Goal: Task Accomplishment & Management: Complete application form

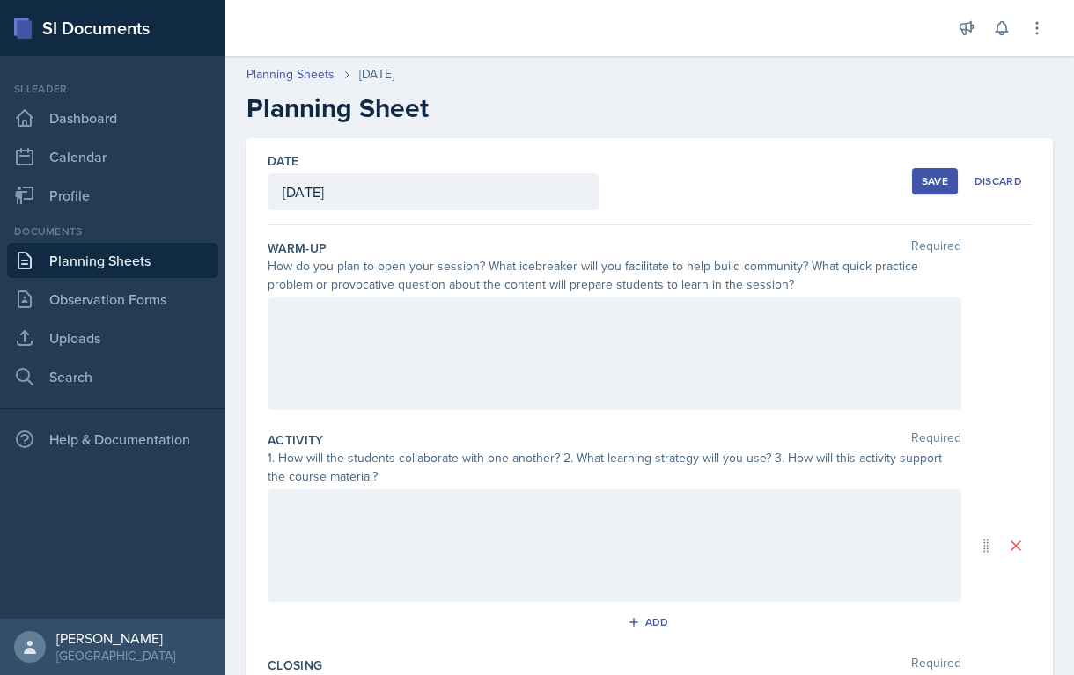
click at [393, 350] on div at bounding box center [615, 354] width 694 height 113
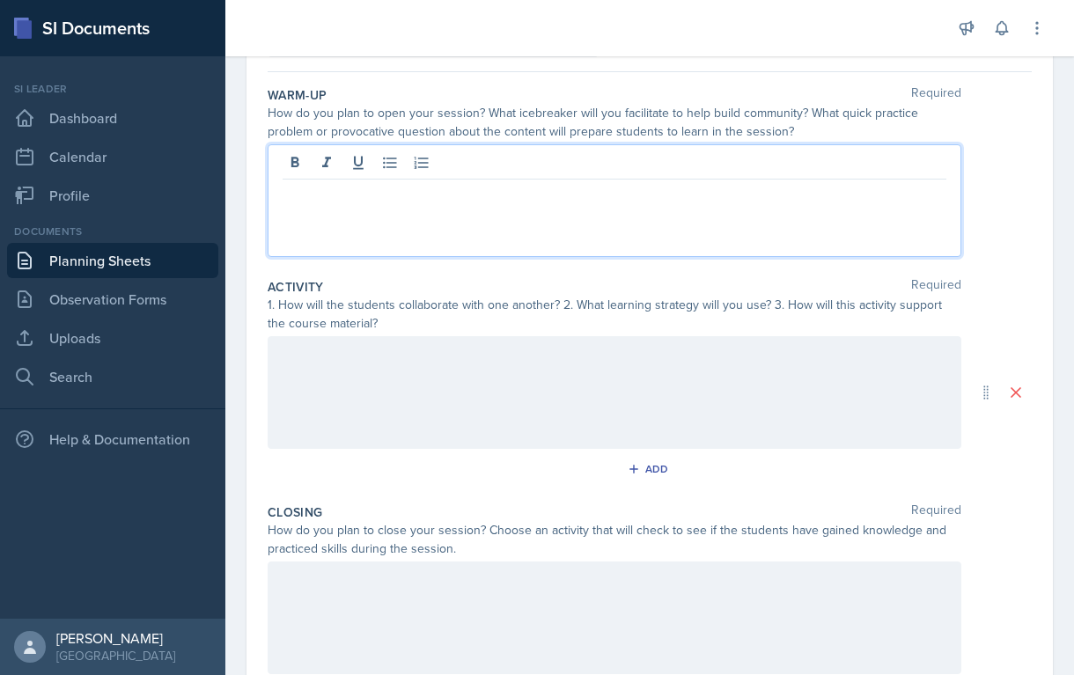
scroll to position [189, 0]
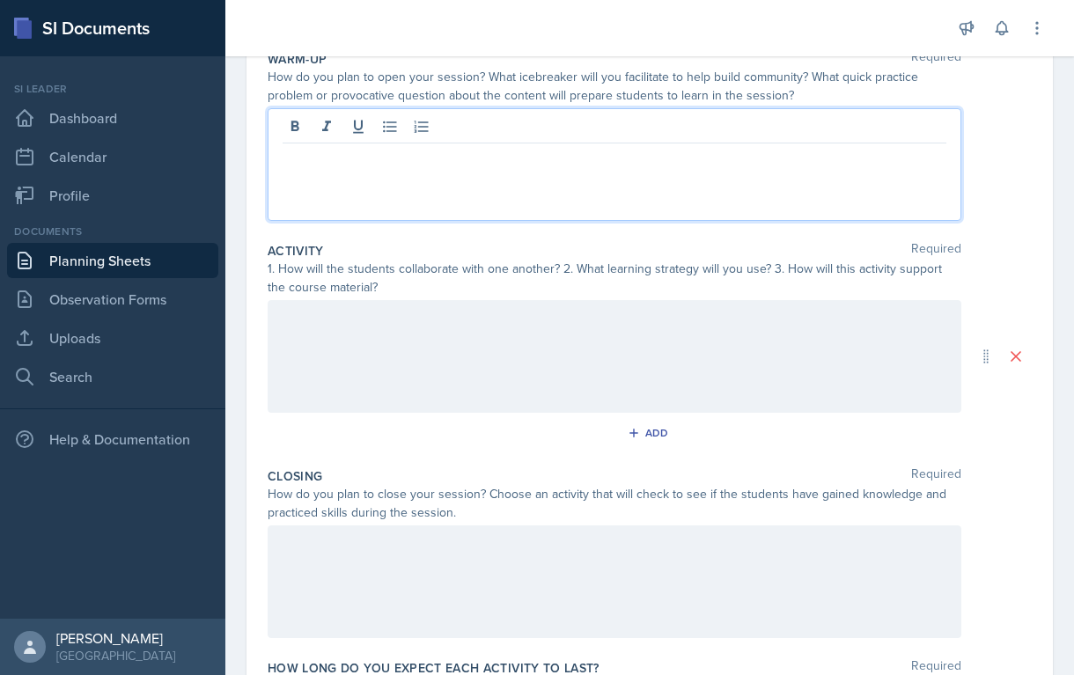
click at [307, 77] on div "How do you plan to open your session? What icebreaker will you facilitate to he…" at bounding box center [615, 86] width 694 height 37
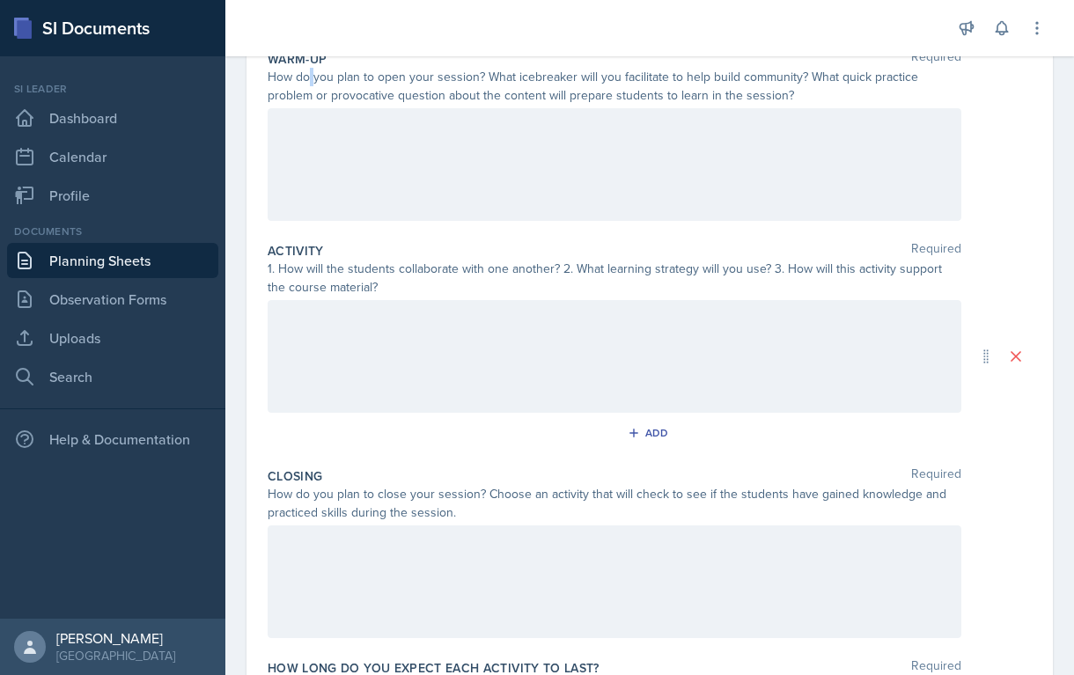
click at [307, 77] on div "How do you plan to open your session? What icebreaker will you facilitate to he…" at bounding box center [615, 86] width 694 height 37
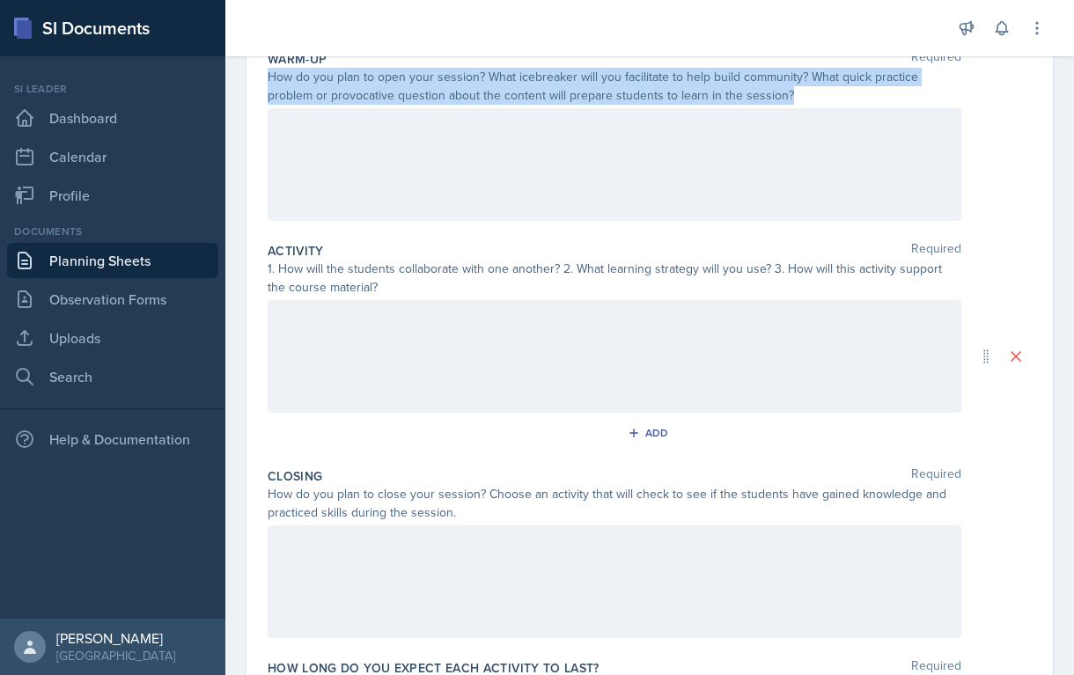
click at [307, 77] on div "How do you plan to open your session? What icebreaker will you facilitate to he…" at bounding box center [615, 86] width 694 height 37
copy div "How do you plan to open your session? What icebreaker will you facilitate to he…"
click at [114, 262] on link "Planning Sheets" at bounding box center [112, 260] width 211 height 35
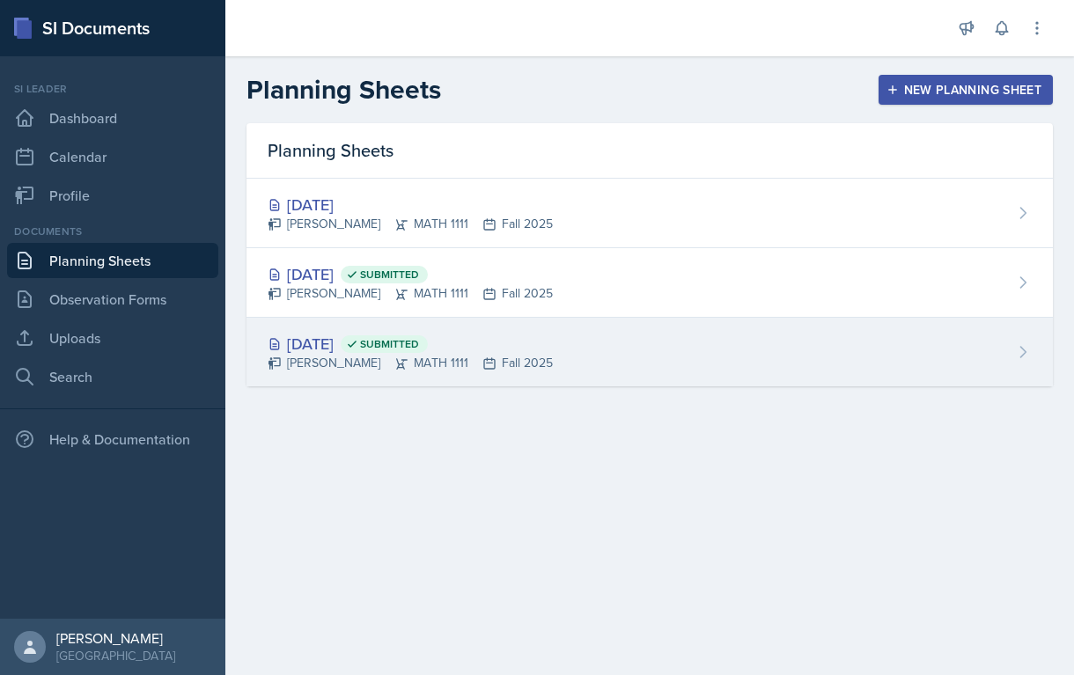
click at [335, 348] on div "Aug 27th, 2025 Submitted" at bounding box center [410, 344] width 285 height 24
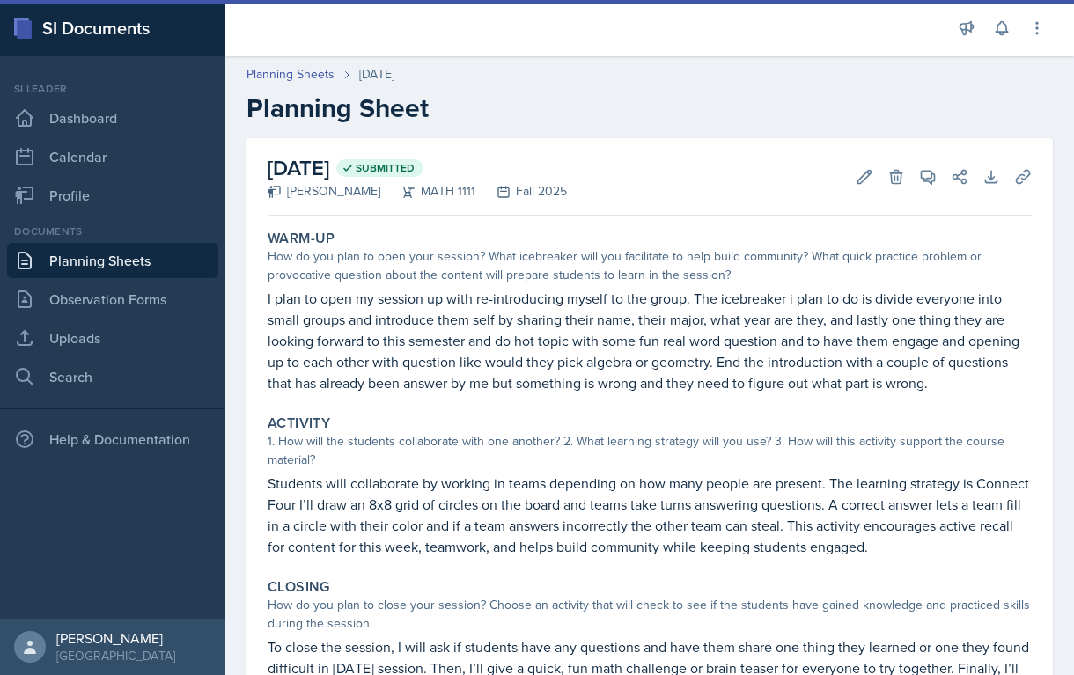
click at [469, 347] on p "I plan to open my session up with re-introducing myself to the group. The icebr…" at bounding box center [650, 341] width 764 height 106
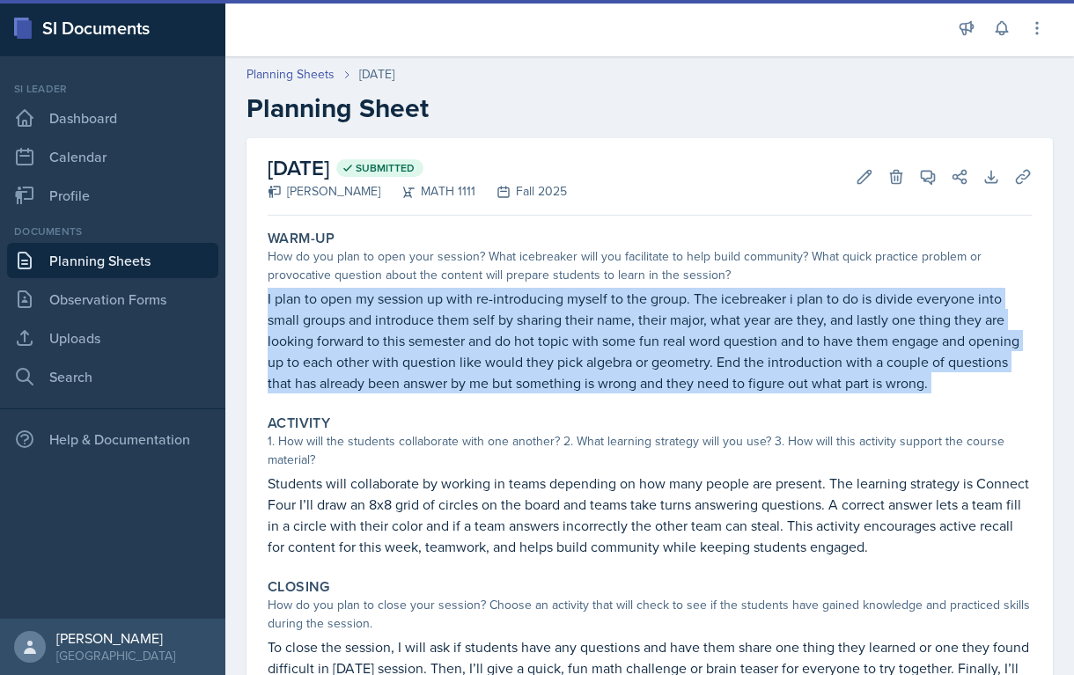
click at [469, 347] on p "I plan to open my session up with re-introducing myself to the group. The icebr…" at bounding box center [650, 341] width 764 height 106
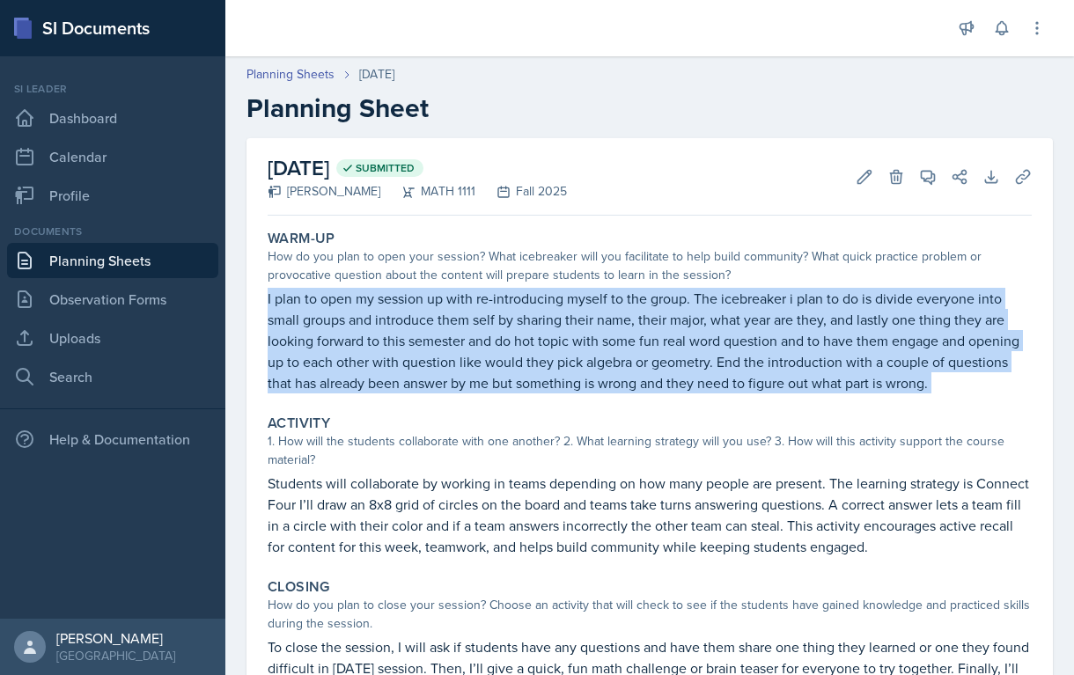
copy div "I plan to open my session up with re-introducing myself to the group. The icebr…"
click at [649, 327] on p "I plan to open my session up with re-introducing myself to the group. The icebr…" at bounding box center [650, 341] width 764 height 106
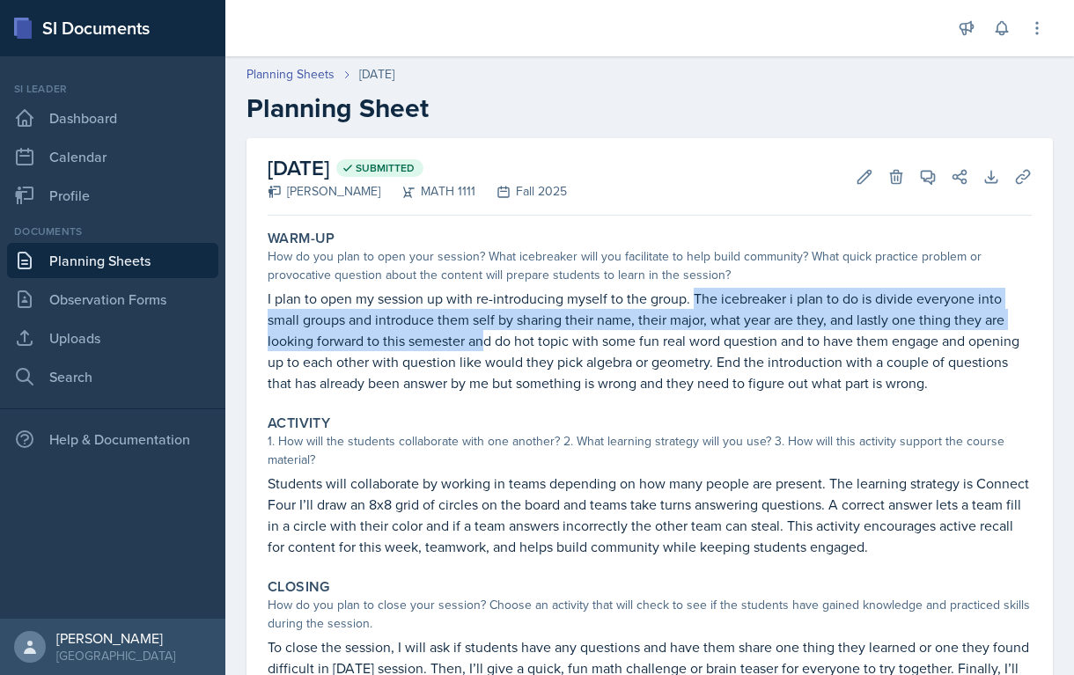
copy p "The icebreaker i plan to do is divide everyone into small groups and introduce …"
drag, startPoint x: 694, startPoint y: 296, endPoint x: 488, endPoint y: 340, distance: 210.6
click at [488, 340] on p "I plan to open my session up with re-introducing myself to the group. The icebr…" at bounding box center [650, 341] width 764 height 106
click at [467, 343] on p "I plan to open my session up with re-introducing myself to the group. The icebr…" at bounding box center [650, 341] width 764 height 106
copy p "The icebreaker i plan to do is divide everyone into small groups and introduce …"
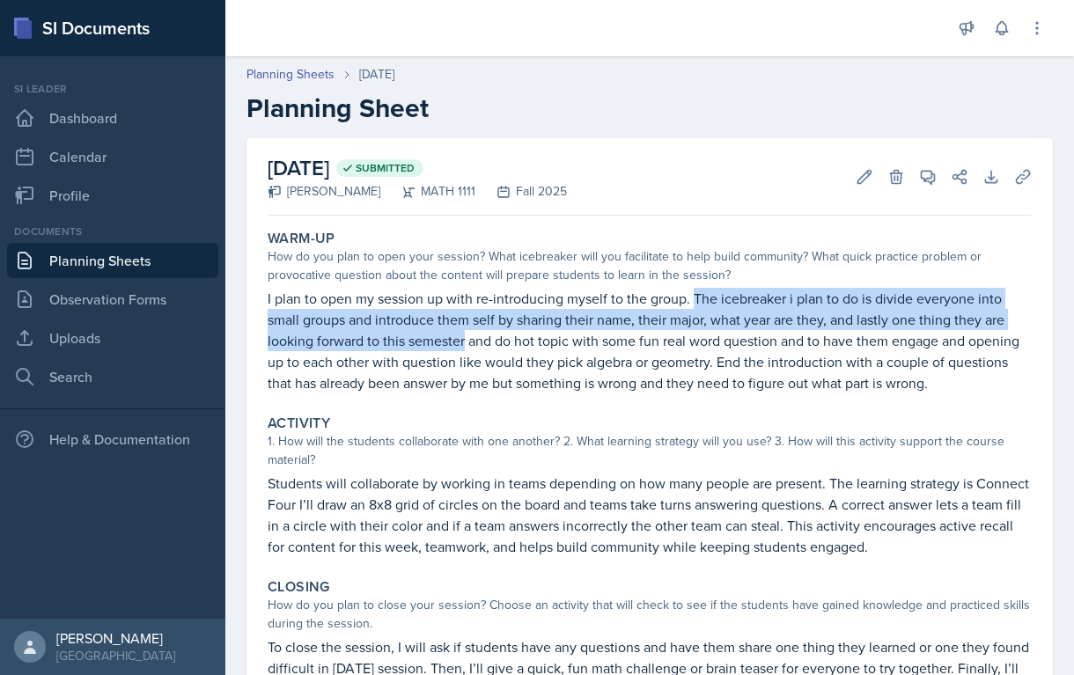
drag, startPoint x: 696, startPoint y: 298, endPoint x: 467, endPoint y: 336, distance: 233.0
click at [467, 336] on p "I plan to open my session up with re-introducing myself to the group. The icebr…" at bounding box center [650, 341] width 764 height 106
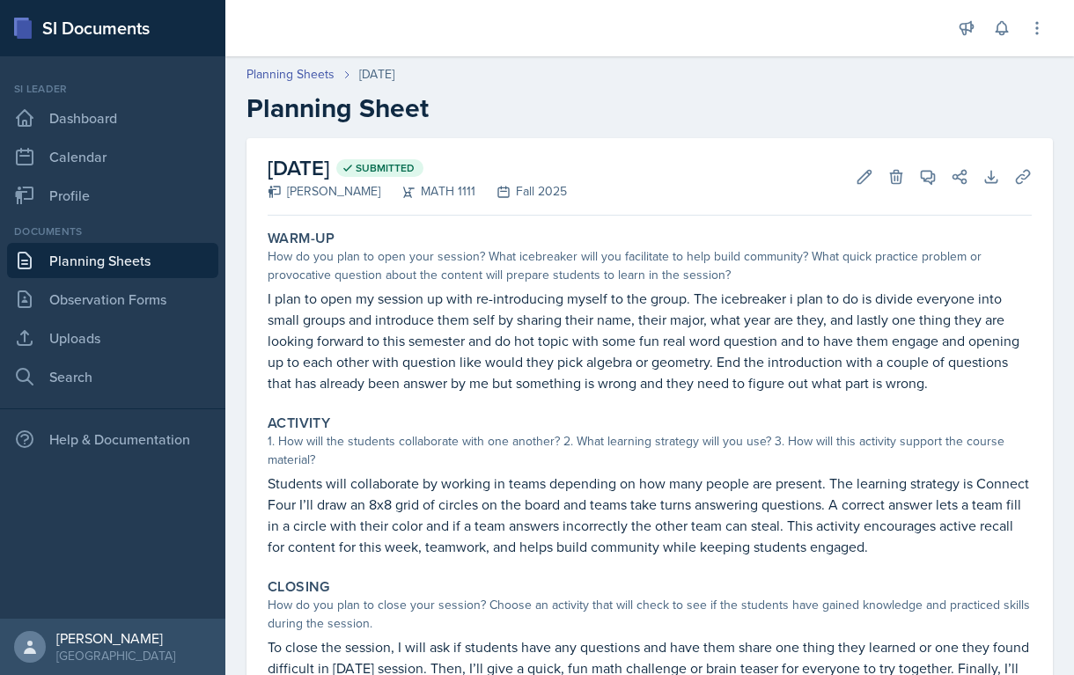
click at [268, 298] on p "I plan to open my session up with re-introducing myself to the group. The icebr…" at bounding box center [650, 341] width 764 height 106
drag, startPoint x: 264, startPoint y: 298, endPoint x: 477, endPoint y: 298, distance: 213.0
click at [477, 298] on div "Warm-Up How do you plan to open your session? What icebreaker will you facilita…" at bounding box center [650, 312] width 778 height 178
copy p "I plan to open my session up with"
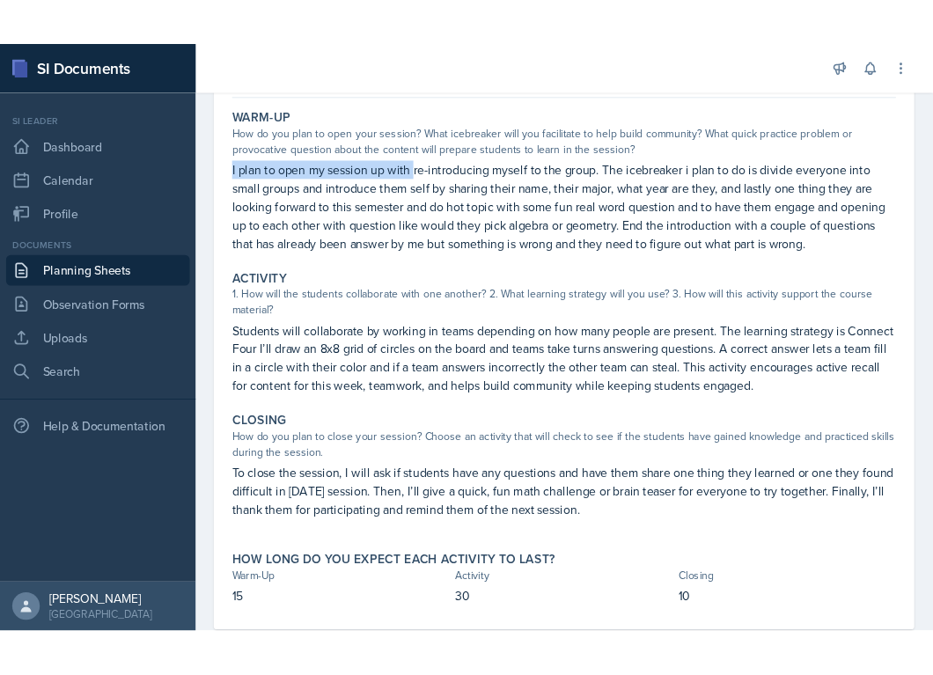
scroll to position [158, 0]
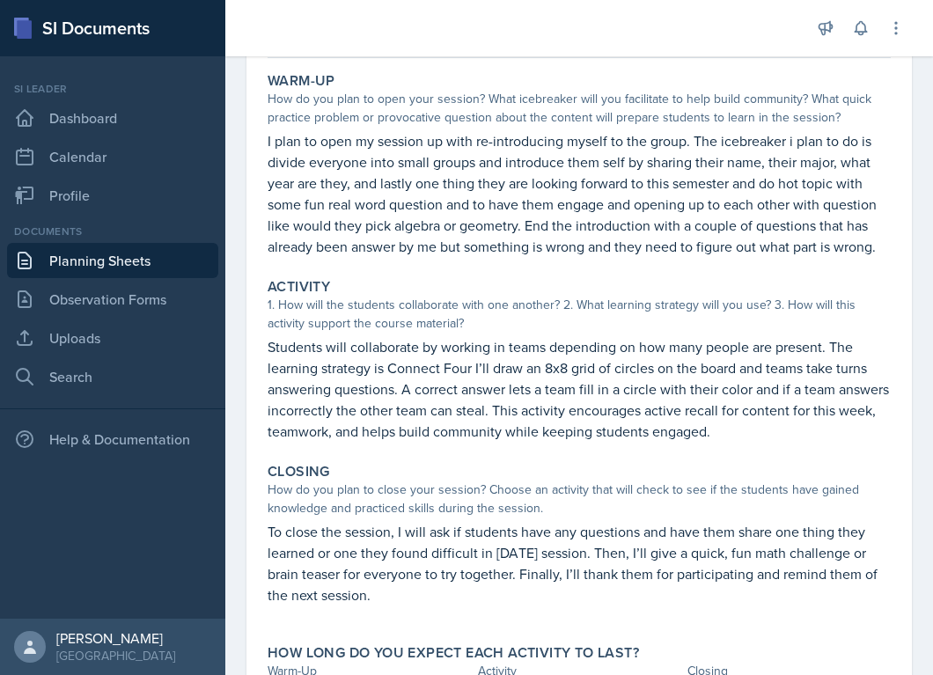
click at [268, 342] on p "Students will collaborate by working in teams depending on how many people are …" at bounding box center [579, 389] width 623 height 106
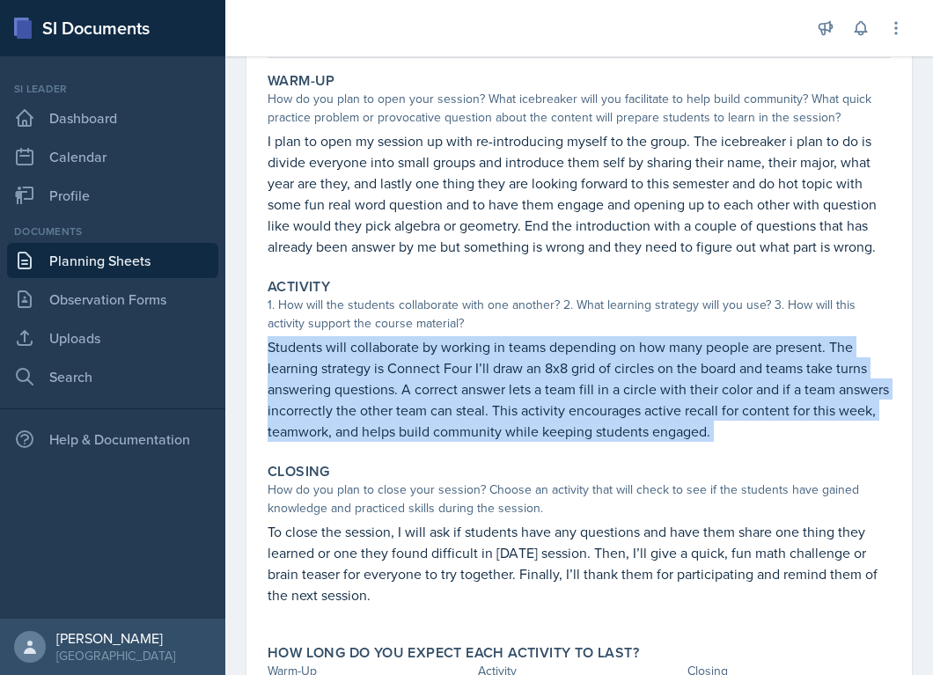
copy div "Students will collaborate by working in teams depending on how many people are …"
drag, startPoint x: 268, startPoint y: 342, endPoint x: 719, endPoint y: 437, distance: 460.4
click at [719, 437] on p "Students will collaborate by working in teams depending on how many people are …" at bounding box center [579, 389] width 623 height 106
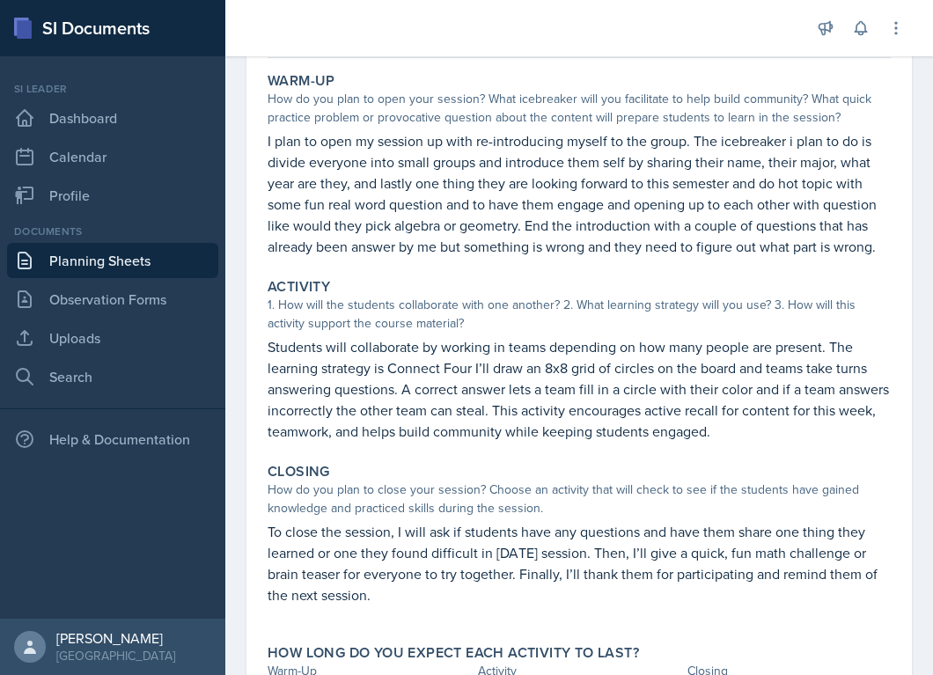
click at [418, 340] on p "Students will collaborate by working in teams depending on how many people are …" at bounding box center [579, 389] width 623 height 106
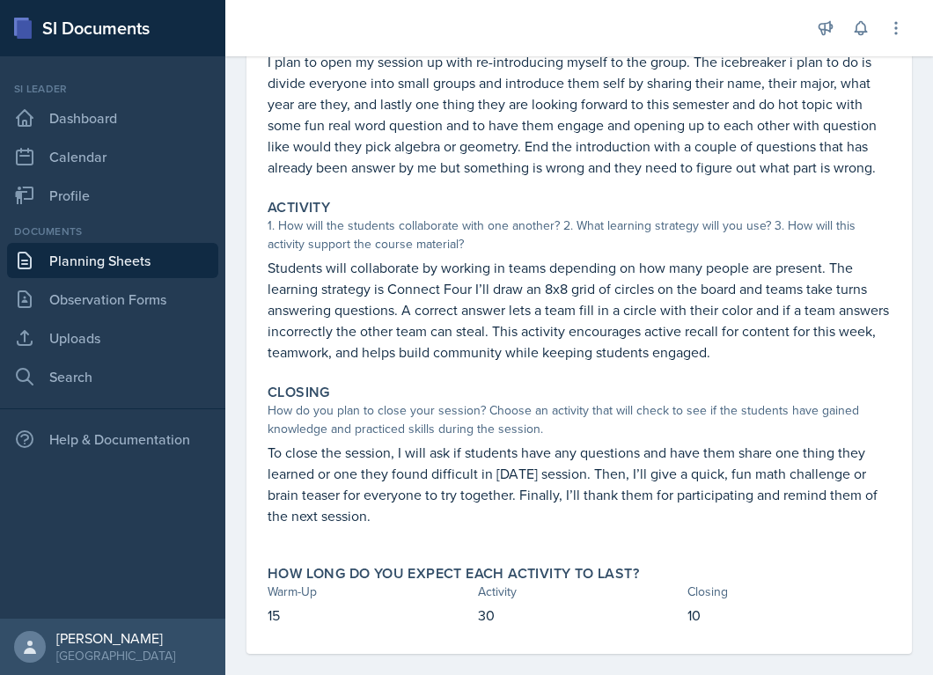
scroll to position [258, 0]
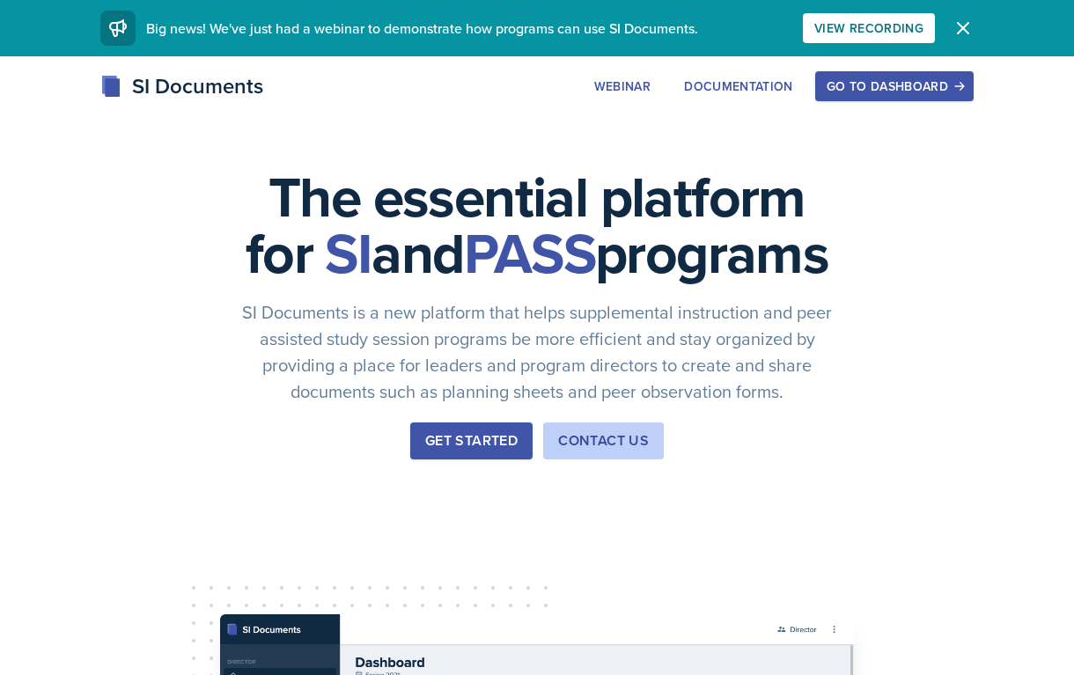
click at [876, 85] on div "Go to Dashboard" at bounding box center [895, 86] width 136 height 14
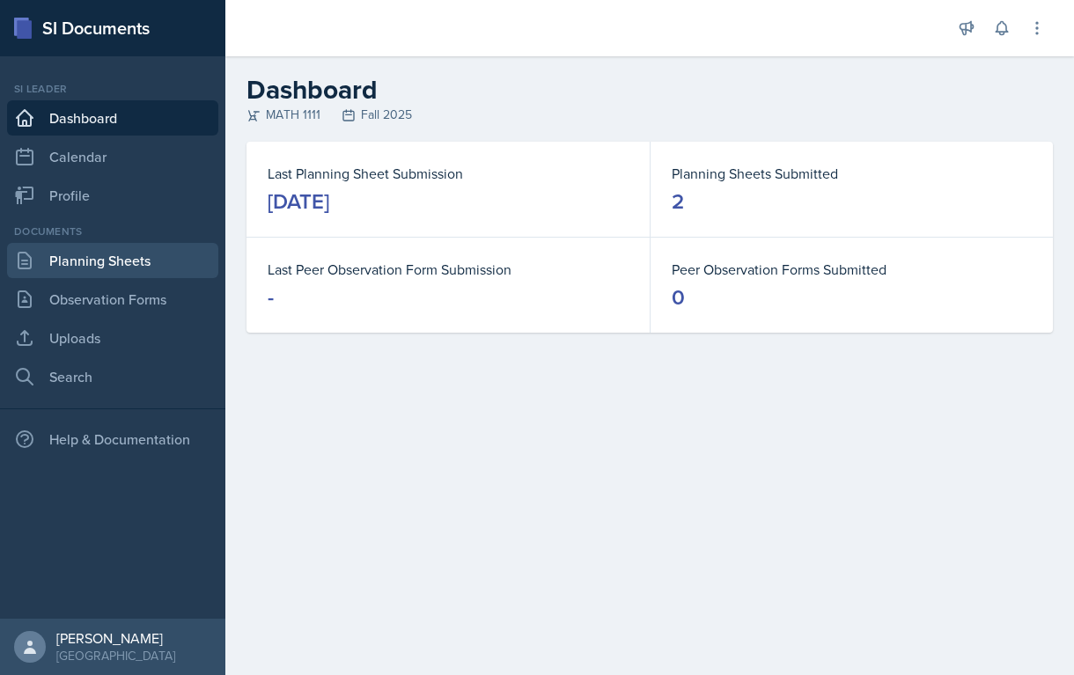
click at [141, 268] on link "Planning Sheets" at bounding box center [112, 260] width 211 height 35
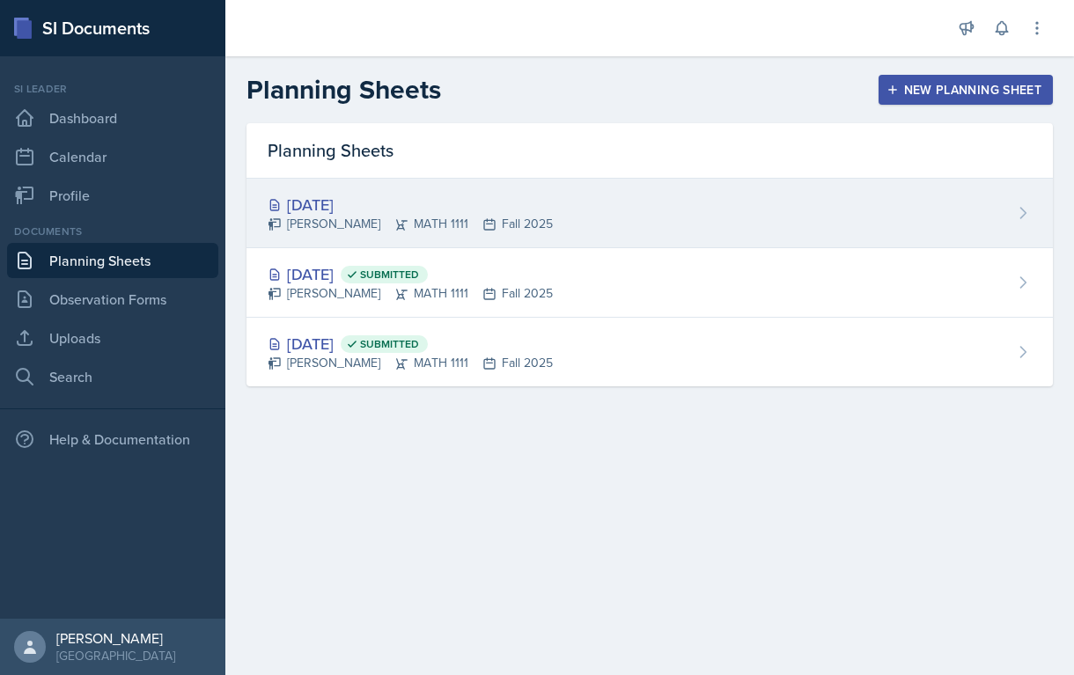
click at [335, 212] on div "[DATE]" at bounding box center [410, 205] width 285 height 24
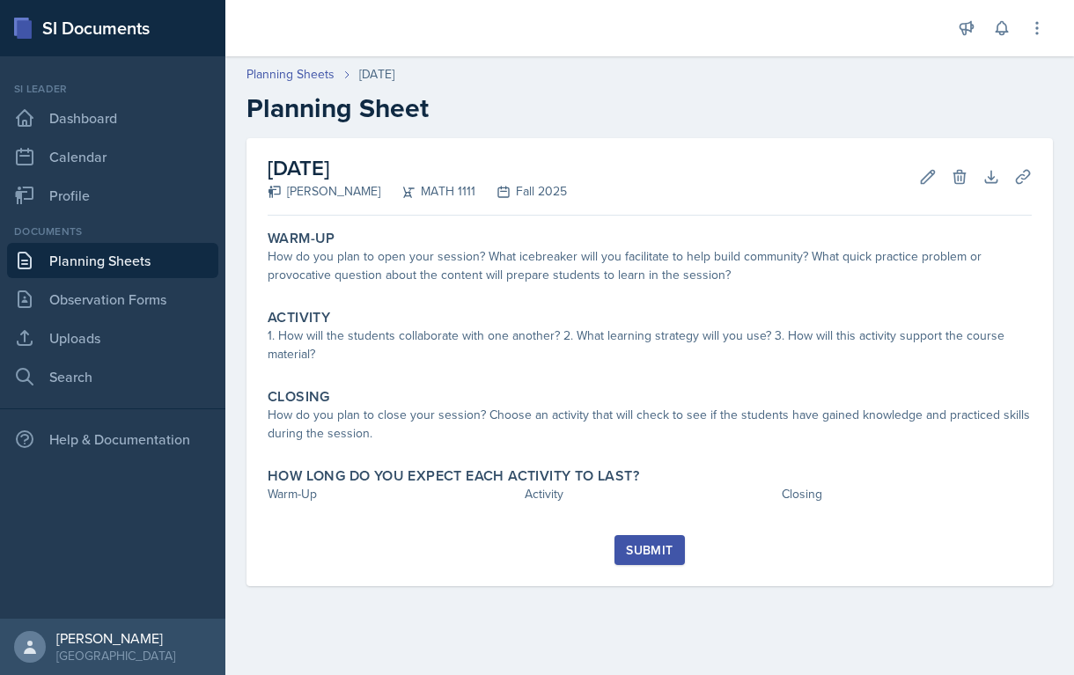
click at [612, 295] on div "Warm-Up How do you plan to open your session? What icebreaker will you facilita…" at bounding box center [650, 379] width 764 height 313
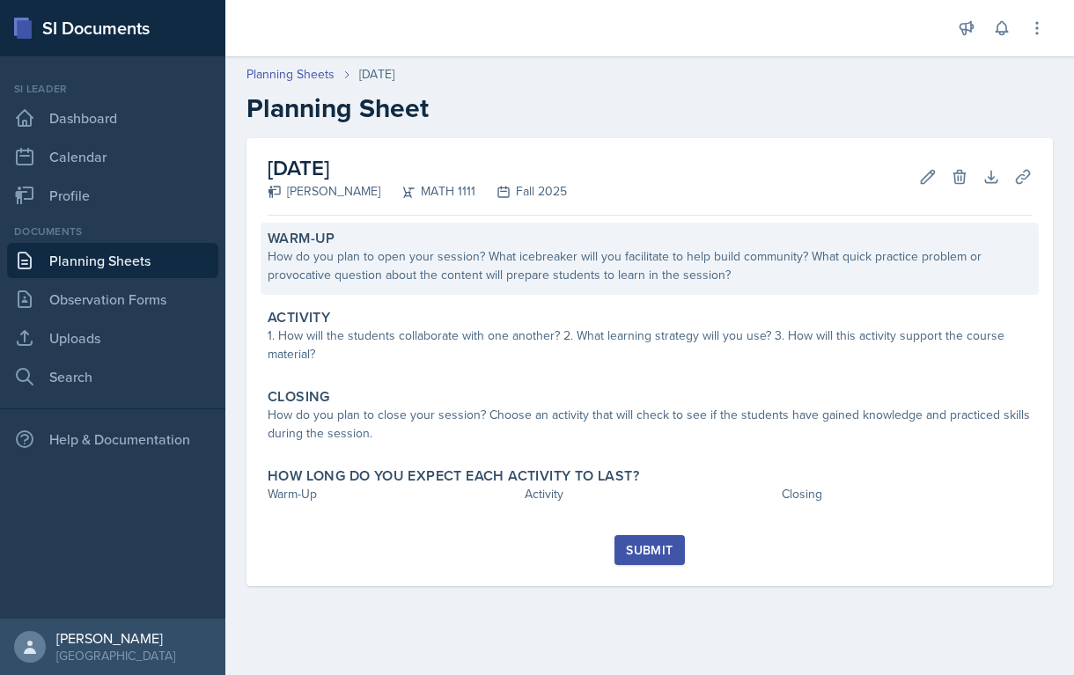
click at [585, 270] on div "How do you plan to open your session? What icebreaker will you facilitate to he…" at bounding box center [650, 265] width 764 height 37
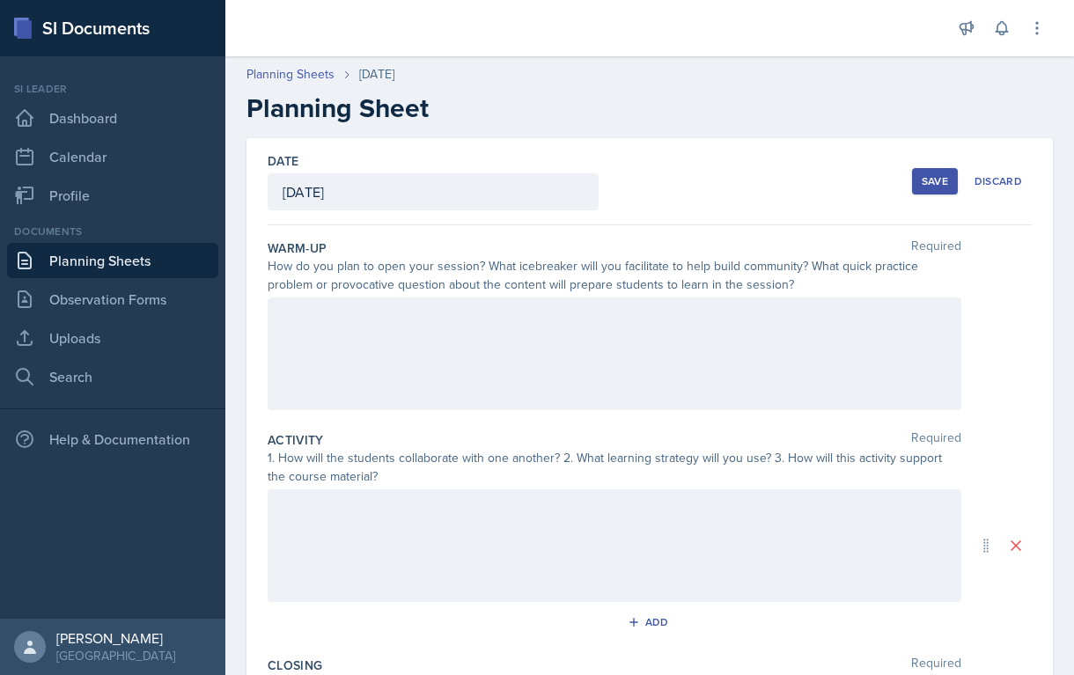
click at [435, 327] on div at bounding box center [615, 354] width 694 height 113
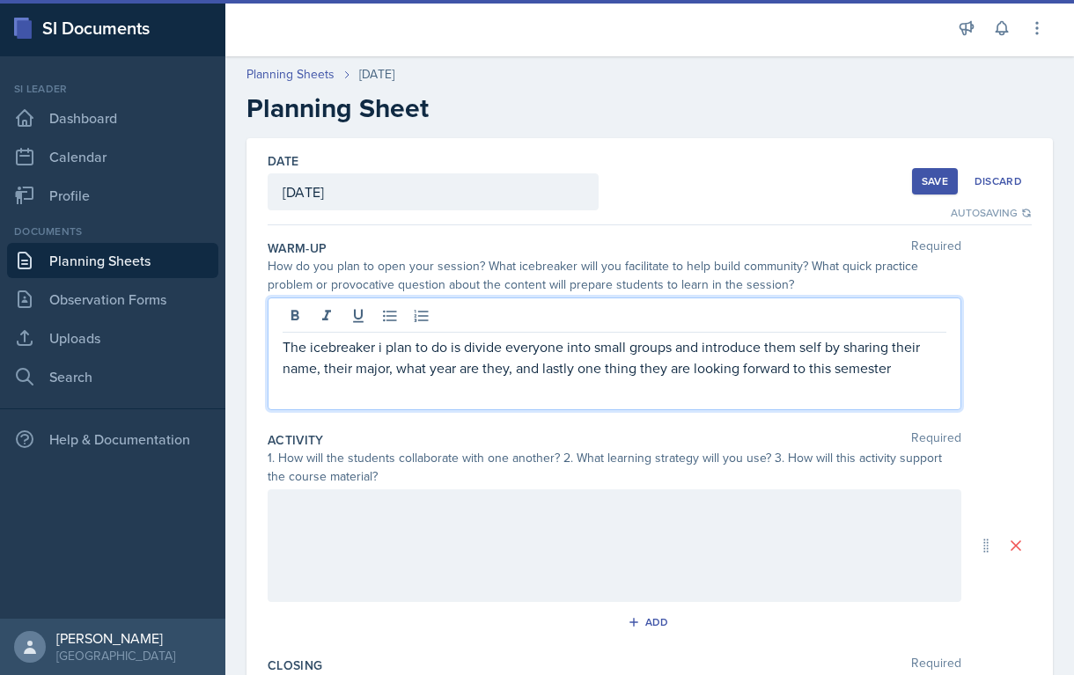
click at [277, 345] on div "The icebreaker i plan to do is divide everyone into small groups and introduce …" at bounding box center [615, 354] width 694 height 113
click at [283, 347] on p "The icebreaker i plan to do is divide everyone into small groups and introduce …" at bounding box center [615, 357] width 664 height 42
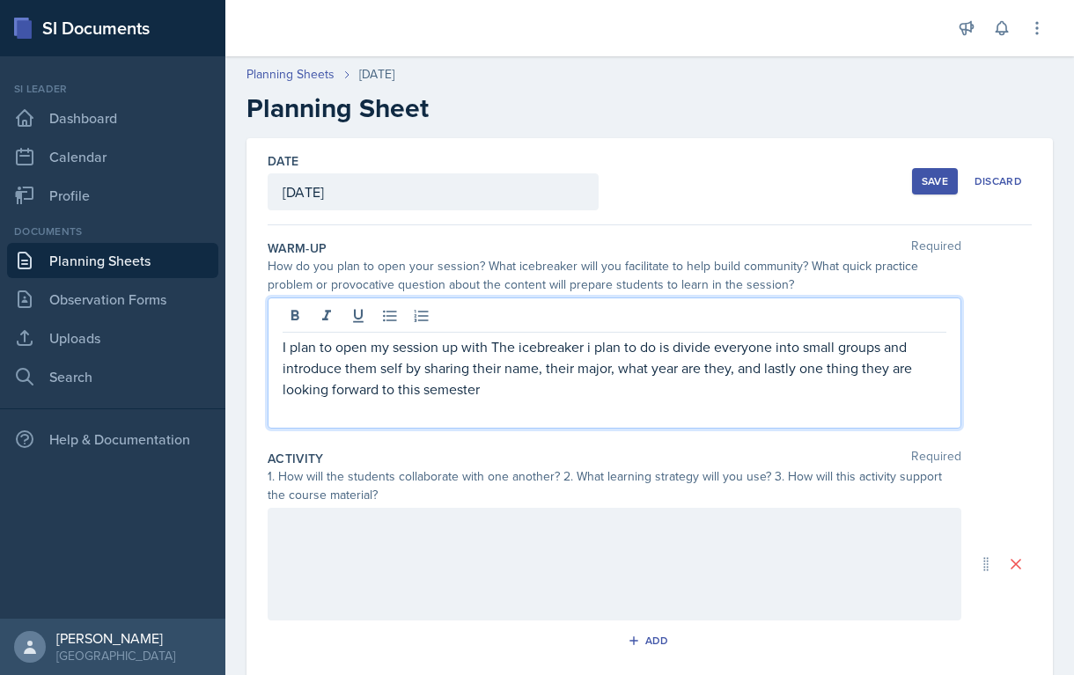
click at [497, 347] on p "I plan to open my session up with The icebreaker i plan to do is divide everyon…" at bounding box center [615, 367] width 664 height 63
click at [492, 388] on p "I plan to open my session up with an icebreaker i plan to do is divide everyone…" at bounding box center [615, 367] width 664 height 63
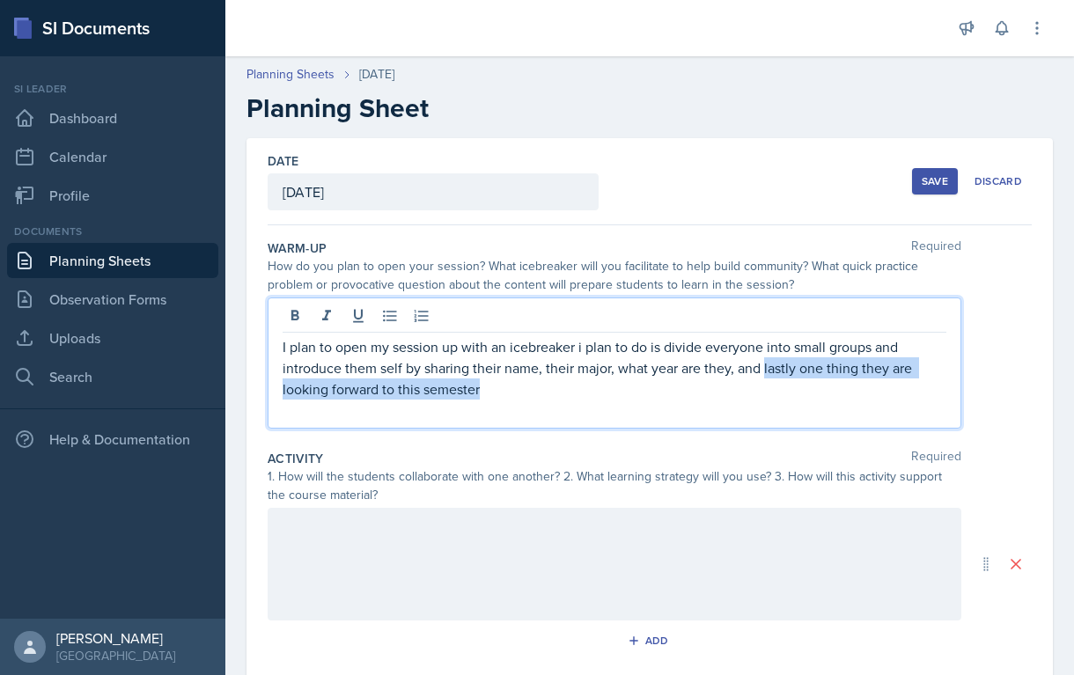
drag, startPoint x: 764, startPoint y: 373, endPoint x: 768, endPoint y: 384, distance: 11.4
click at [768, 384] on p "I plan to open my session up with an icebreaker i plan to do is divide everyone…" at bounding box center [615, 367] width 664 height 63
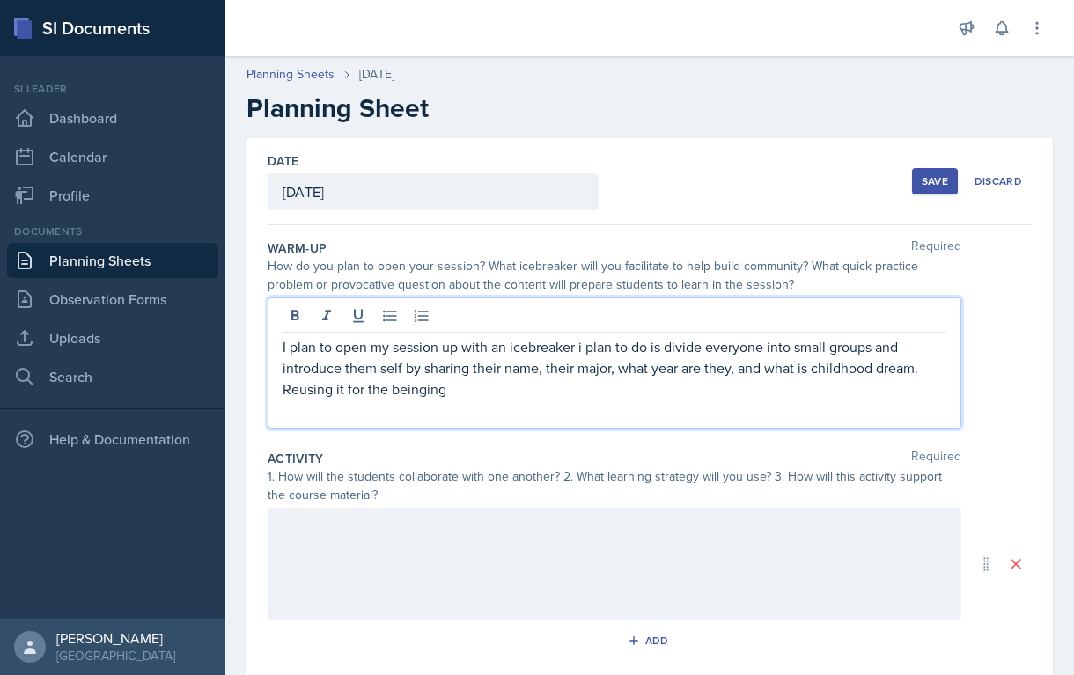
click at [425, 394] on p "I plan to open my session up with an icebreaker i plan to do is divide everyone…" at bounding box center [615, 367] width 664 height 63
click at [403, 387] on p "I plan to open my session up with an icebreaker i plan to do is divide everyone…" at bounding box center [615, 367] width 664 height 63
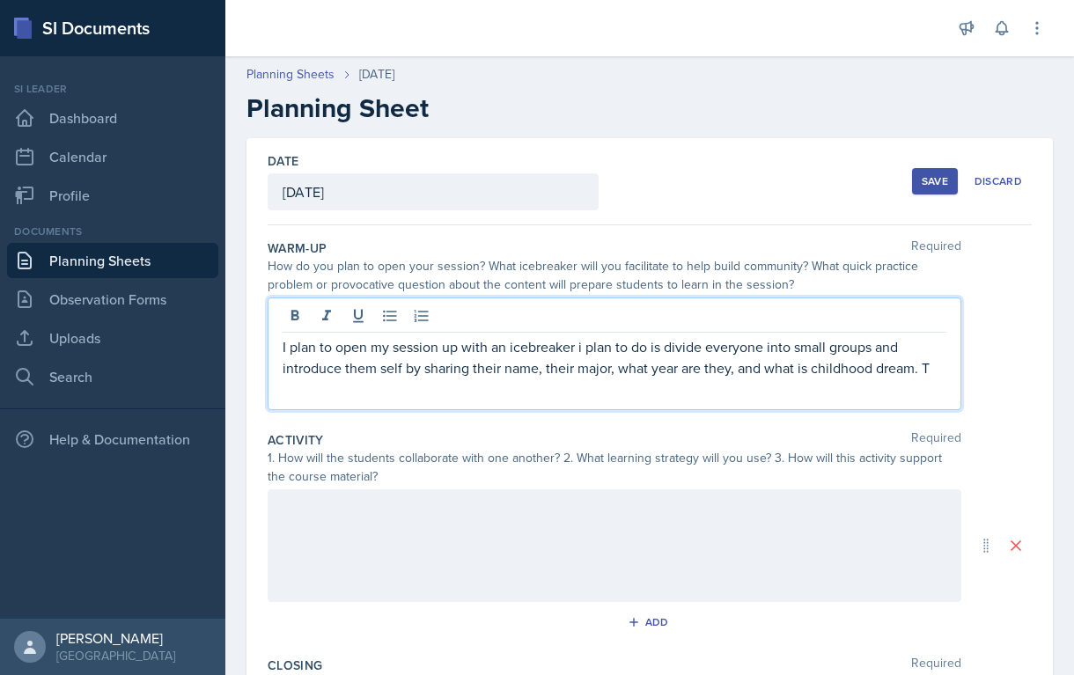
click at [805, 371] on p "I plan to open my session up with an icebreaker i plan to do is divide everyone…" at bounding box center [615, 357] width 664 height 42
click at [798, 368] on p "I plan to open my session up with an icebreaker i plan to do is divide everyone…" at bounding box center [615, 357] width 664 height 42
click at [928, 369] on p "I plan to open my session up with an icebreaker i plan to do is divide everyone…" at bounding box center [615, 357] width 664 height 42
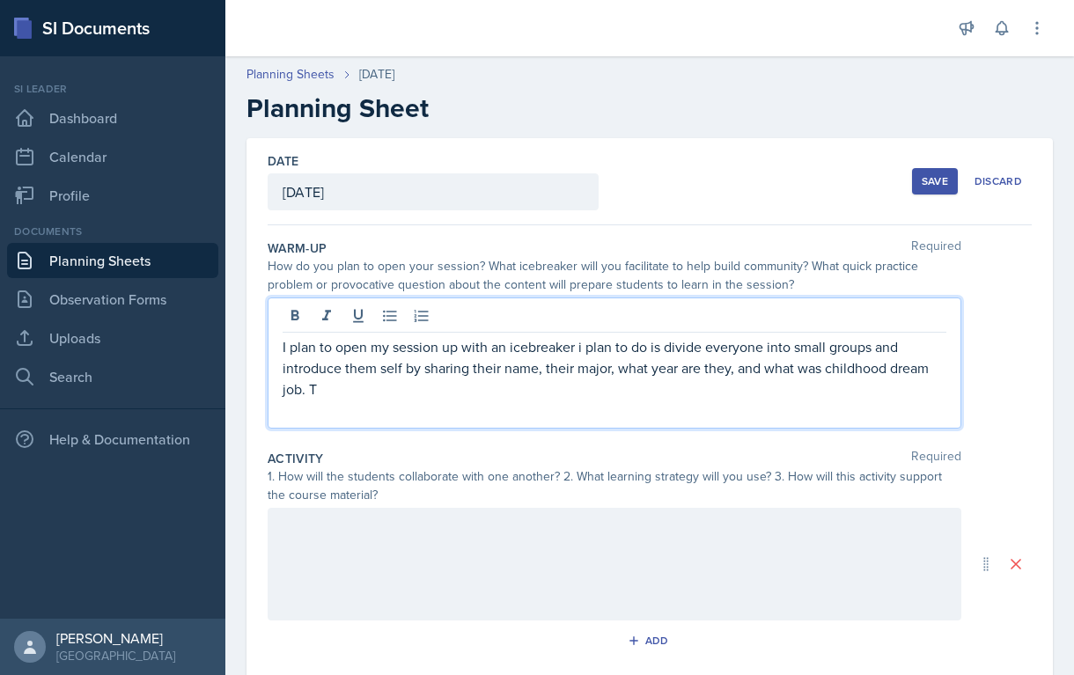
click at [559, 392] on p "I plan to open my session up with an icebreaker i plan to do is divide everyone…" at bounding box center [615, 367] width 664 height 63
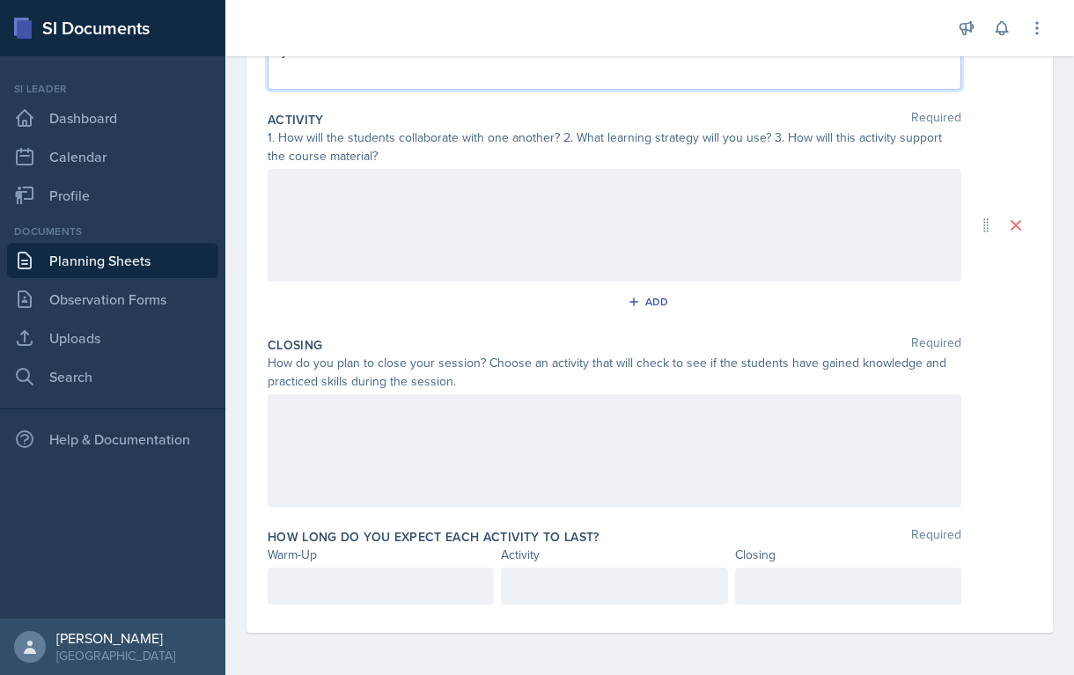
click at [322, 597] on p at bounding box center [381, 586] width 196 height 21
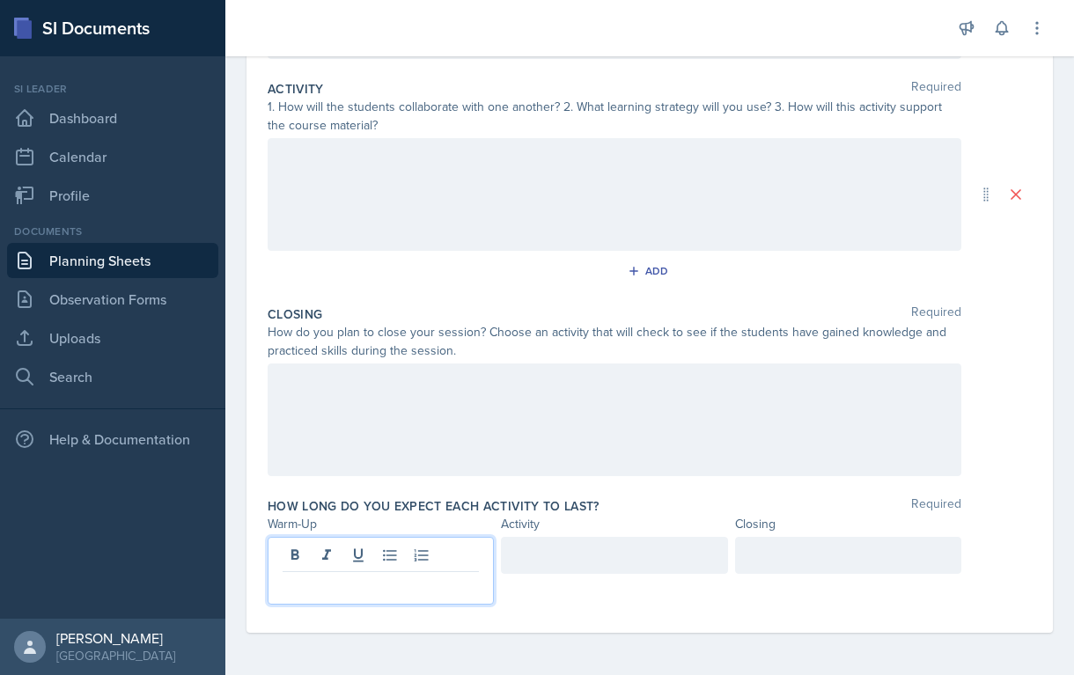
scroll to position [342, 0]
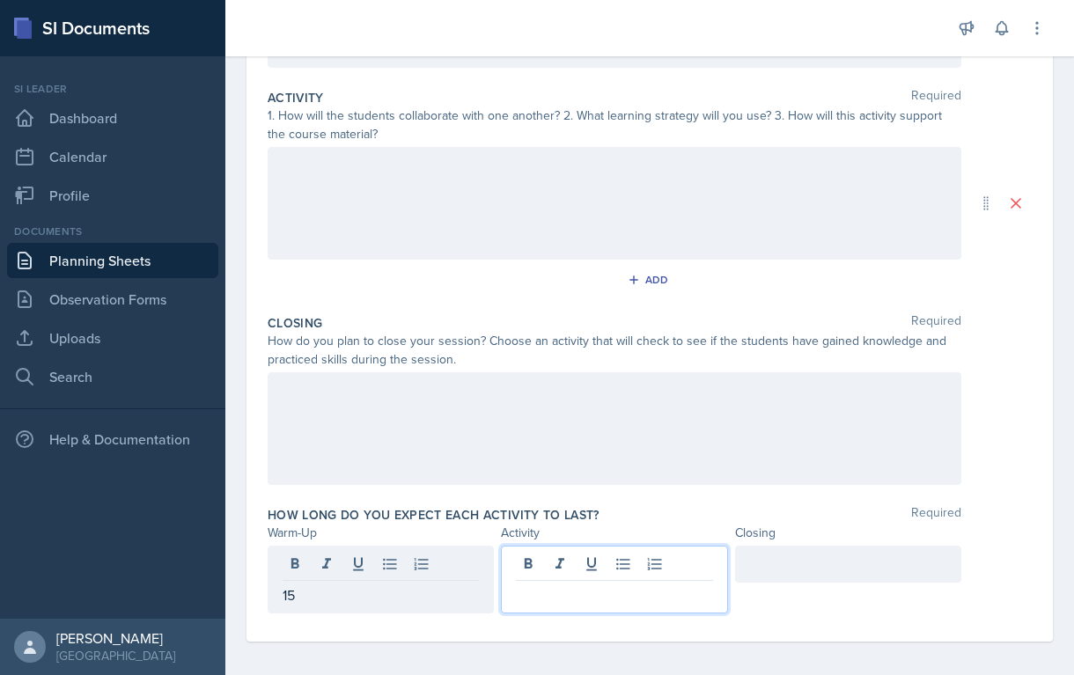
click at [541, 562] on div at bounding box center [614, 580] width 226 height 68
click at [753, 555] on div at bounding box center [848, 564] width 226 height 37
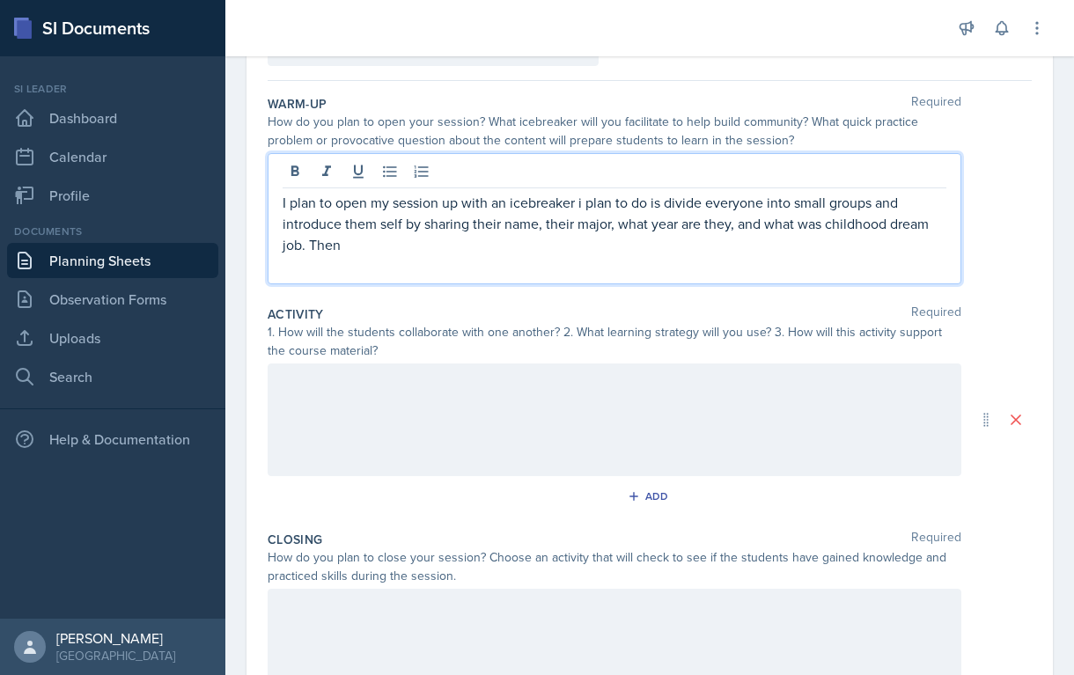
scroll to position [175, 0]
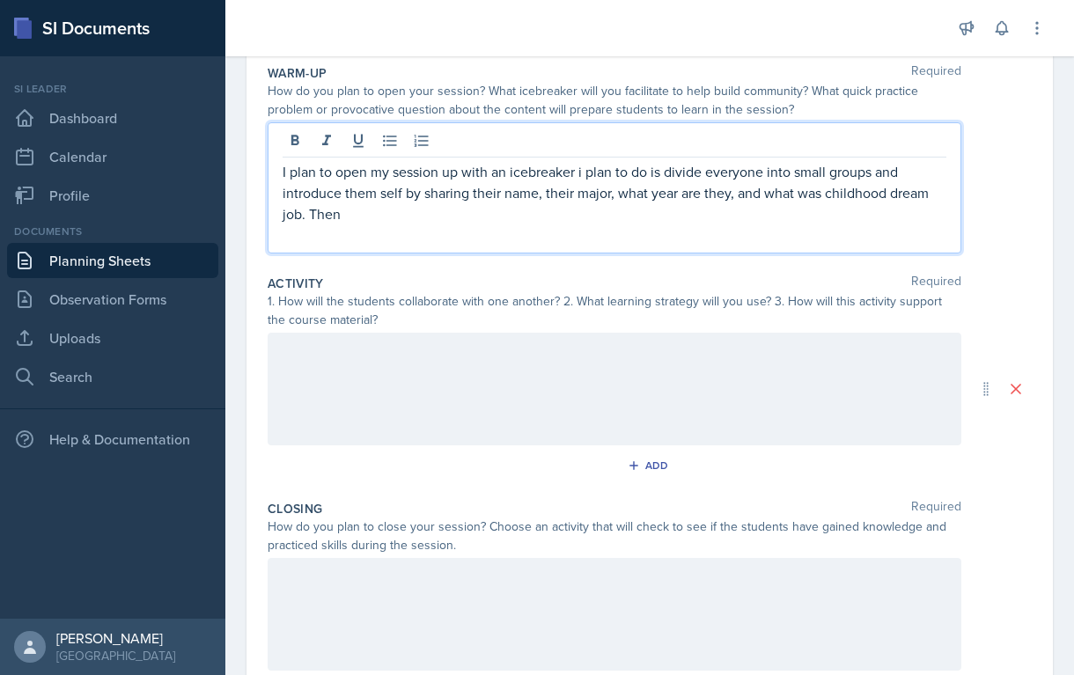
click at [416, 217] on p "I plan to open my session up with an icebreaker i plan to do is divide everyone…" at bounding box center [615, 192] width 664 height 63
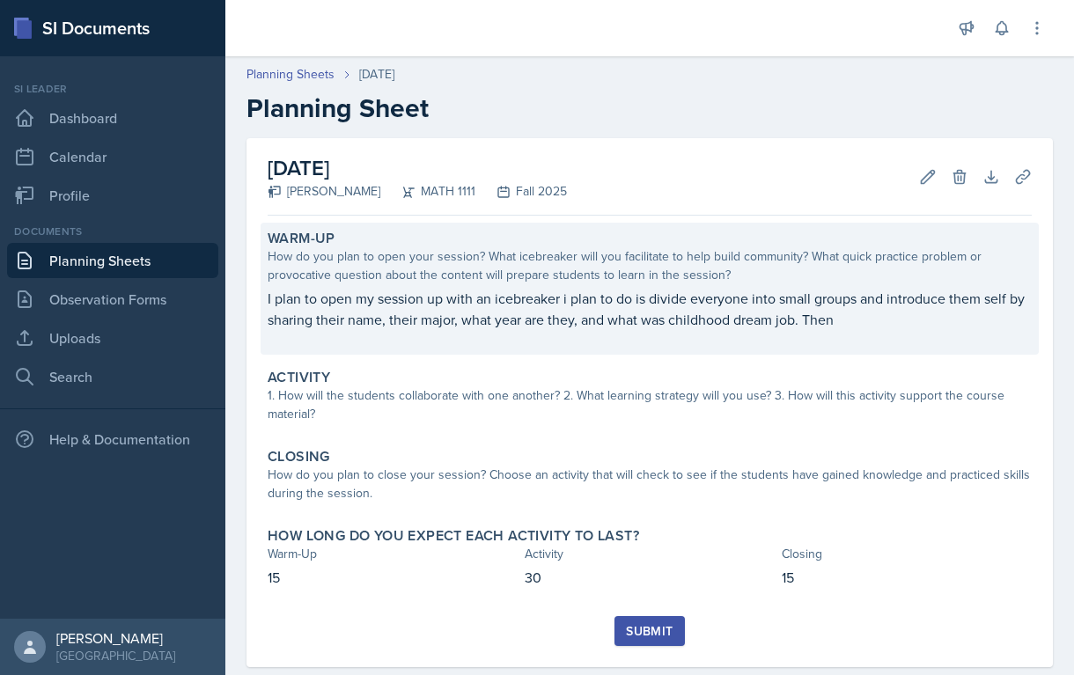
click at [551, 328] on p "I plan to open my session up with an icebreaker i plan to do is divide everyone…" at bounding box center [650, 309] width 764 height 42
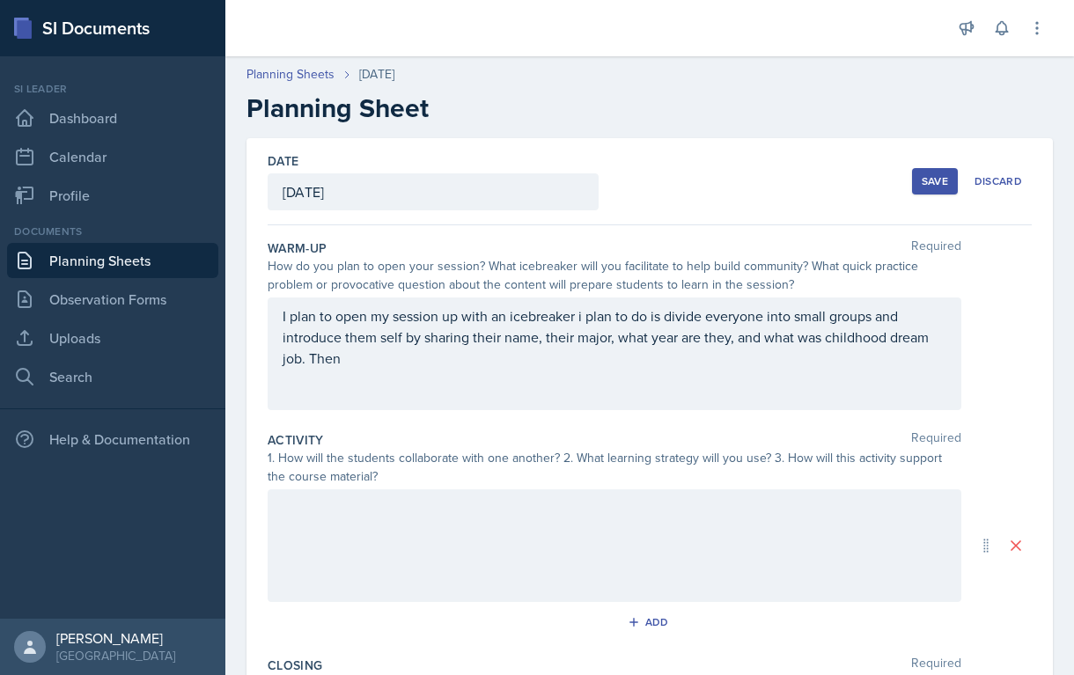
click at [503, 371] on div "I plan to open my session up with an icebreaker i plan to do is divide everyone…" at bounding box center [615, 347] width 664 height 85
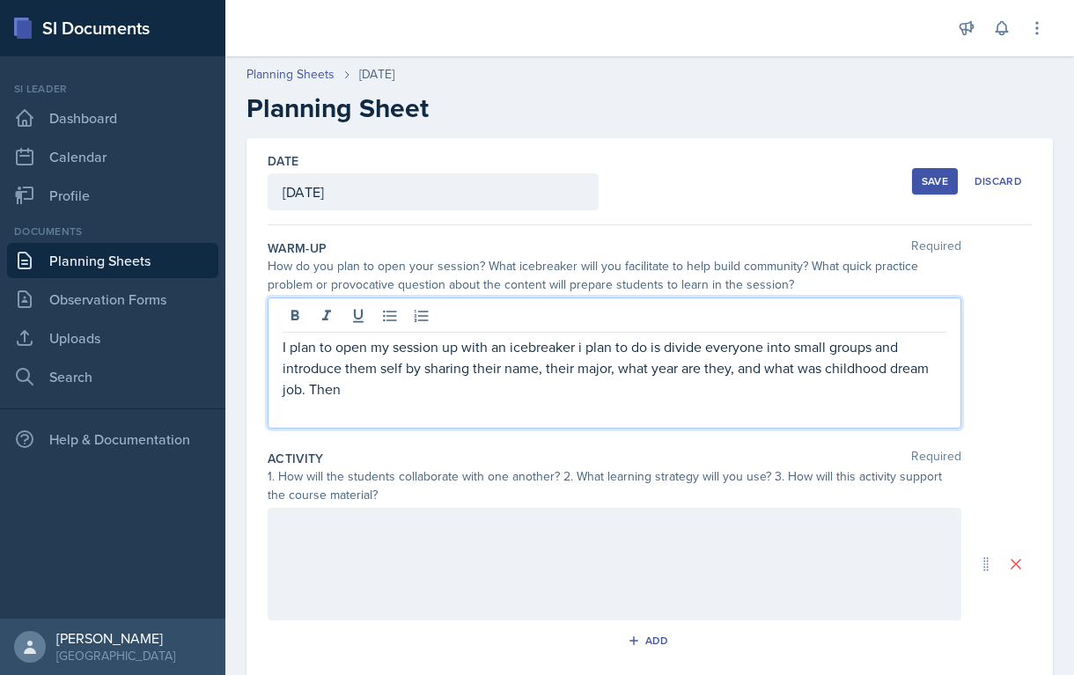
click at [460, 402] on p at bounding box center [615, 410] width 664 height 21
click at [379, 394] on p "I plan to open my session up with an icebreaker i plan to do is divide everyone…" at bounding box center [615, 367] width 664 height 63
click at [348, 386] on p "I plan to open my session up with an icebreaker i plan to do is divide everyone…" at bounding box center [615, 367] width 664 height 63
click at [570, 389] on p "I plan to open my session up with an icebreaker i plan to do is divide everyone…" at bounding box center [615, 367] width 664 height 63
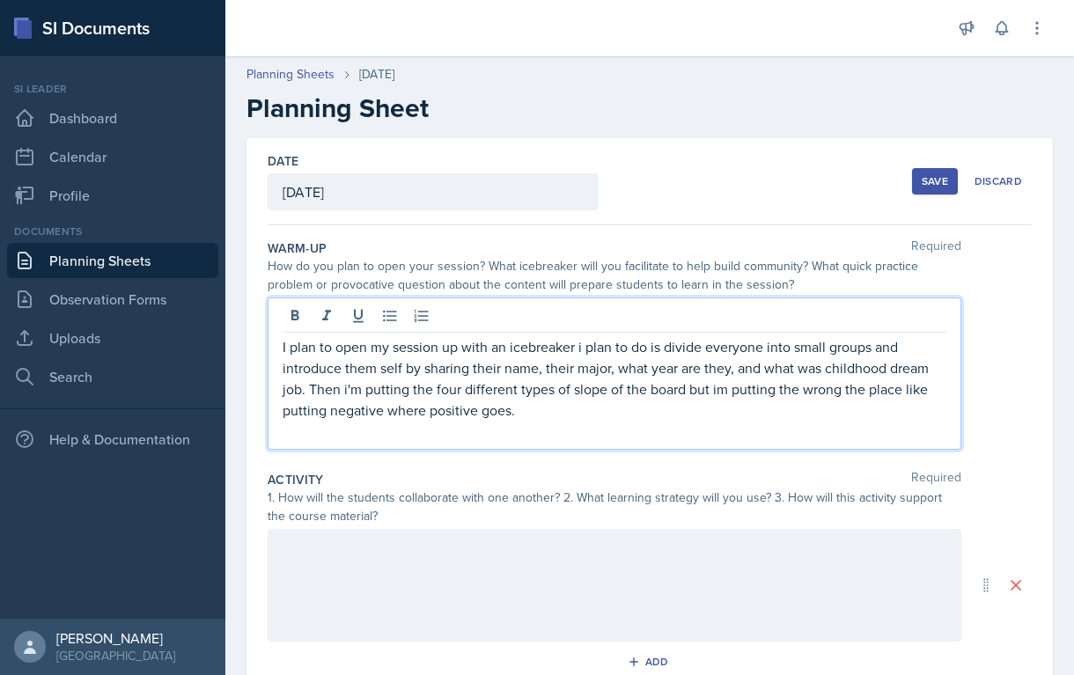
click at [519, 412] on p "I plan to open my session up with an icebreaker i plan to do is divide everyone…" at bounding box center [615, 378] width 664 height 85
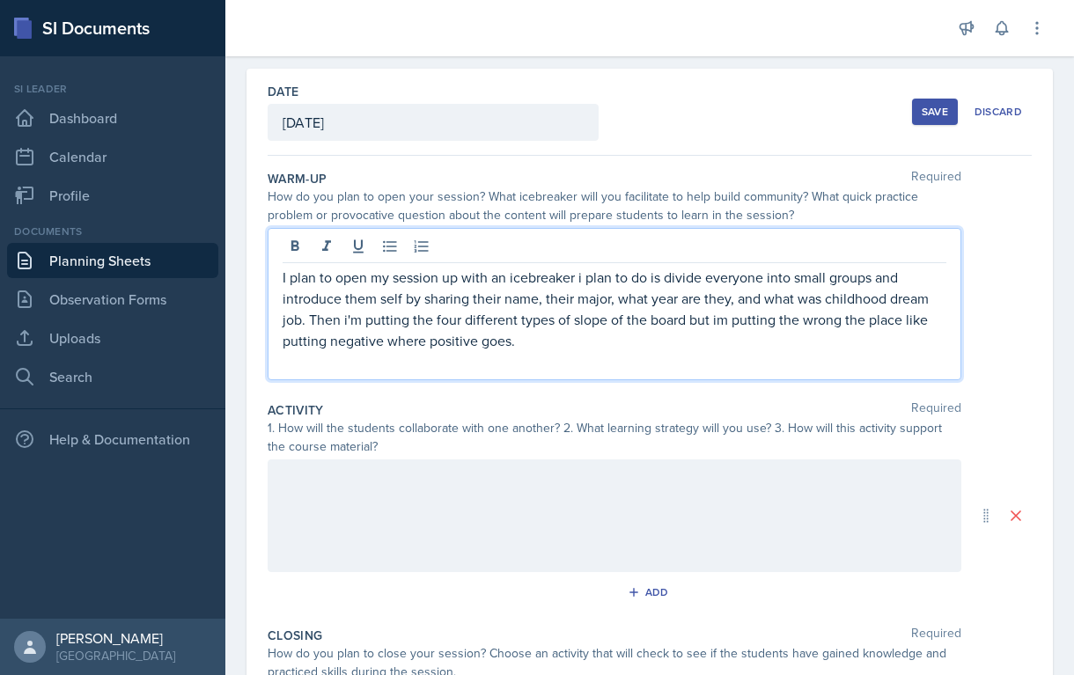
scroll to position [109, 0]
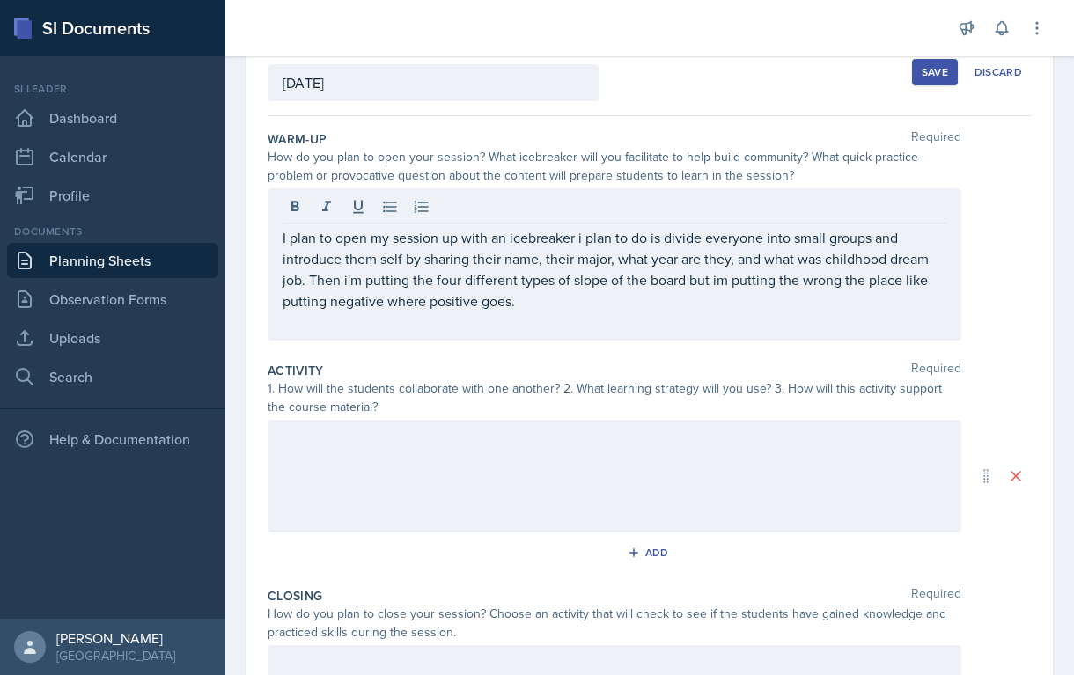
click at [352, 449] on div at bounding box center [615, 476] width 694 height 113
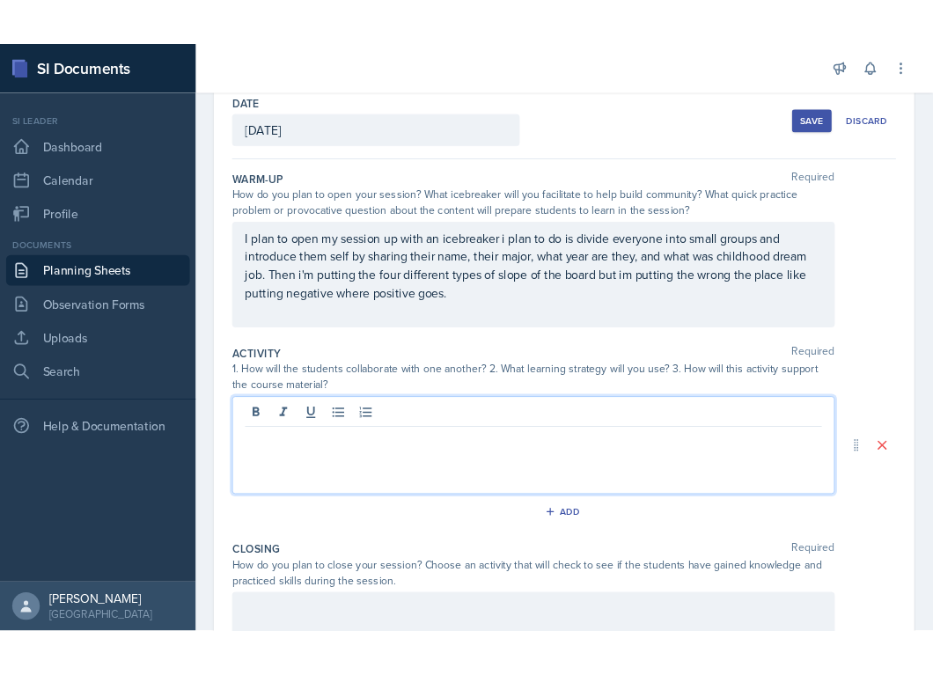
scroll to position [90, 0]
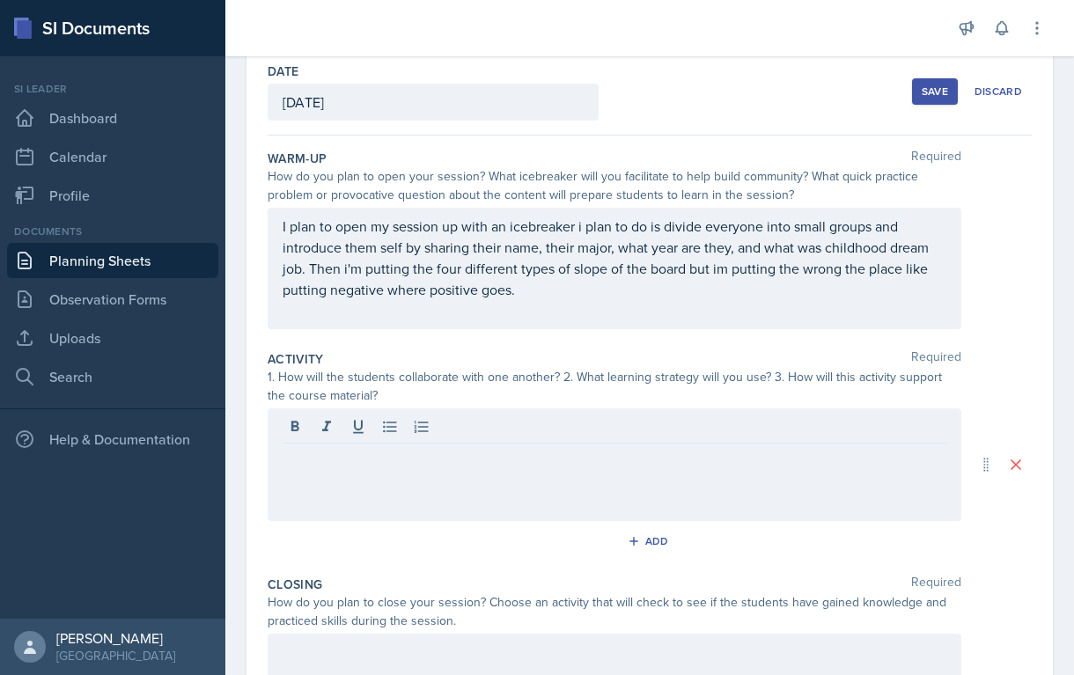
click at [393, 374] on div "1. How will the students collaborate with one another? 2. What learning strateg…" at bounding box center [615, 386] width 694 height 37
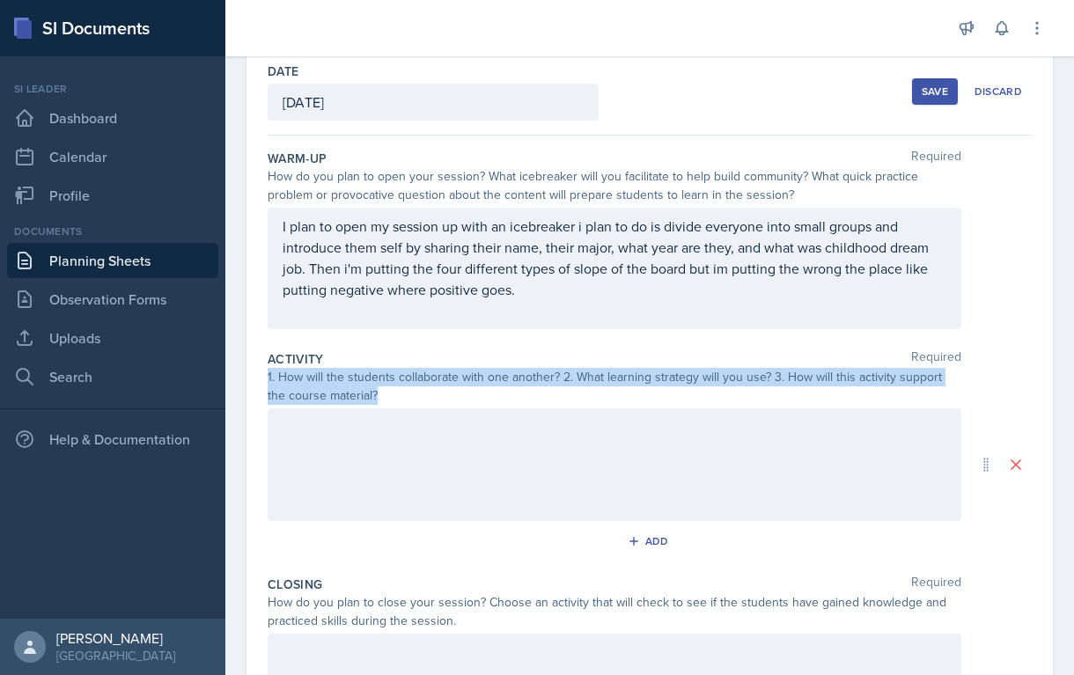
click at [393, 374] on div "1. How will the students collaborate with one another? 2. What learning strateg…" at bounding box center [615, 386] width 694 height 37
copy div "1. How will the students collaborate with one another? 2. What learning strateg…"
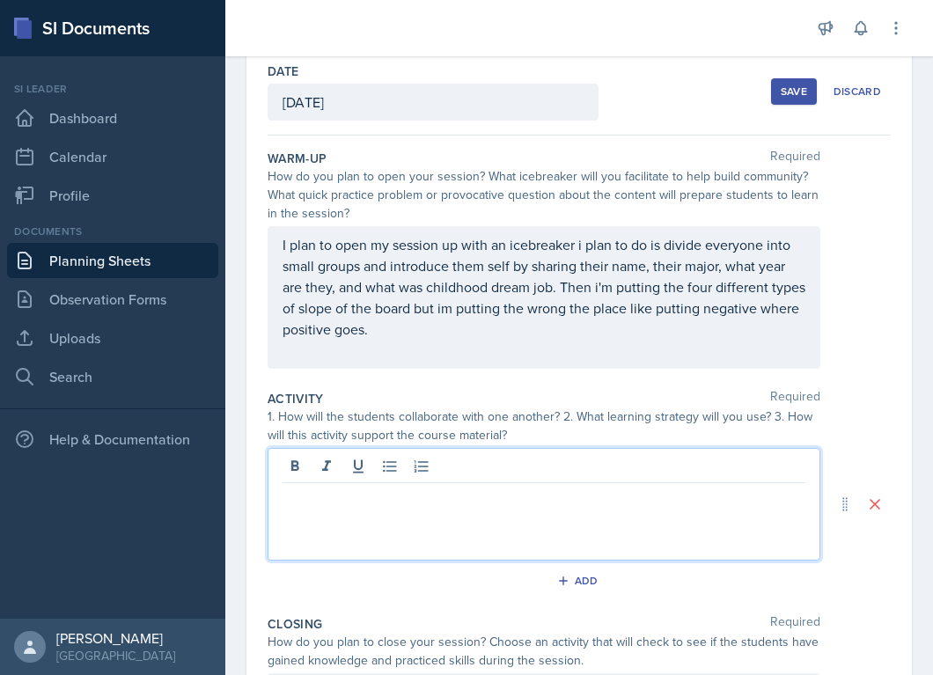
click at [341, 476] on div at bounding box center [544, 504] width 553 height 113
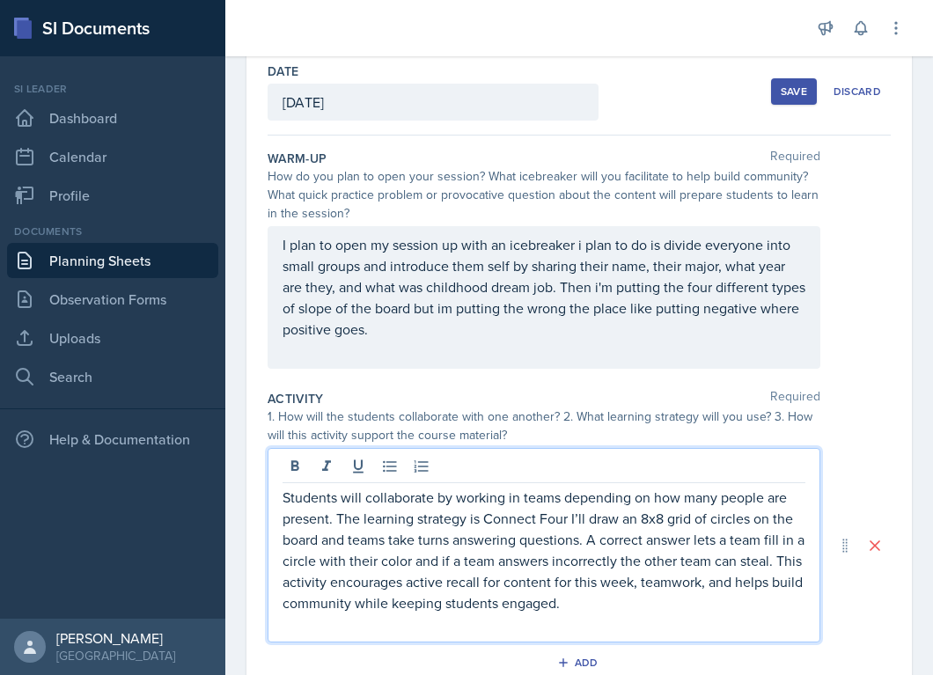
click at [282, 501] on div "Students will collaborate by working in teams depending on how many people are …" at bounding box center [544, 545] width 553 height 195
click at [335, 516] on p "Students will collaborate by working in teams depending on how many people are …" at bounding box center [544, 550] width 523 height 127
click at [276, 496] on div "Students will collaborate by working in teams depending on how many people are …" at bounding box center [544, 545] width 553 height 195
click at [286, 496] on p "Students will collaborate by working in teams depending on how many people are …" at bounding box center [544, 550] width 523 height 127
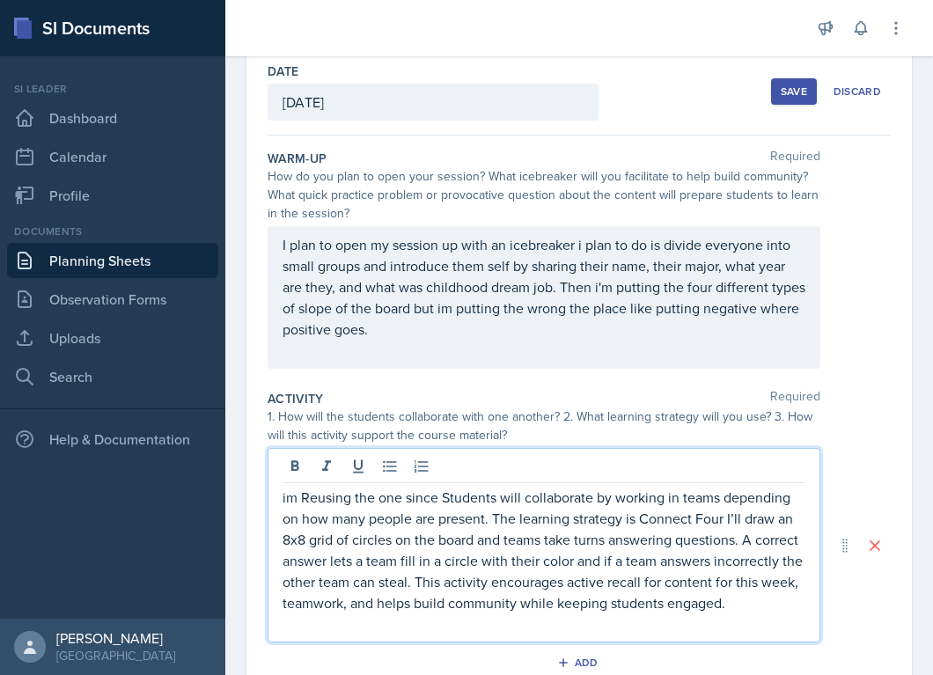
click at [307, 499] on p "im Reusing the one since Students will collaborate by working in teams dependin…" at bounding box center [544, 550] width 523 height 127
click at [436, 497] on p "im reusing the one since Students will collaborate by working in teams dependin…" at bounding box center [544, 550] width 523 height 127
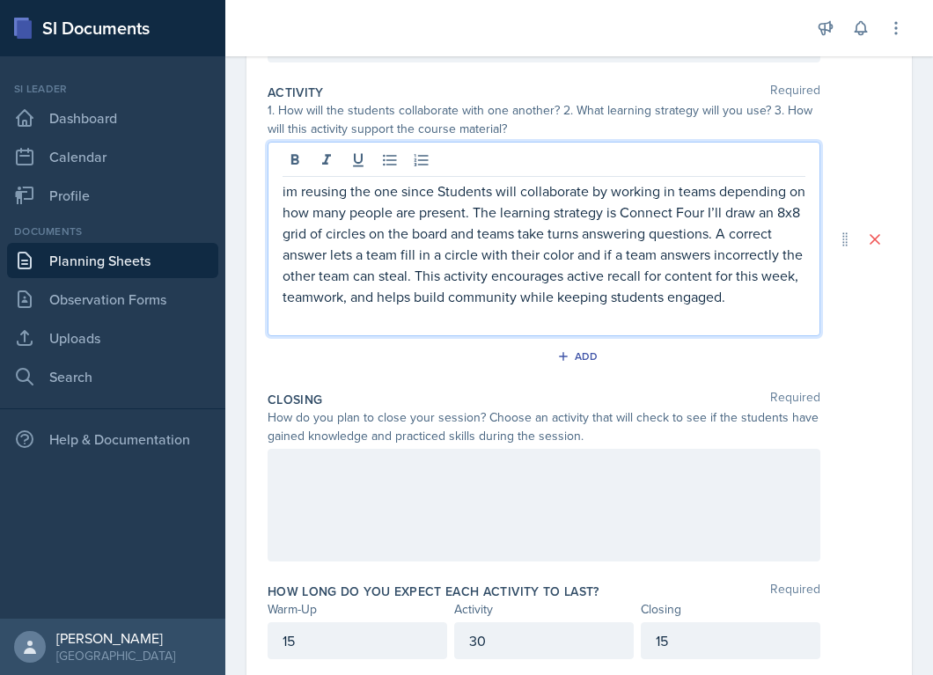
scroll to position [387, 0]
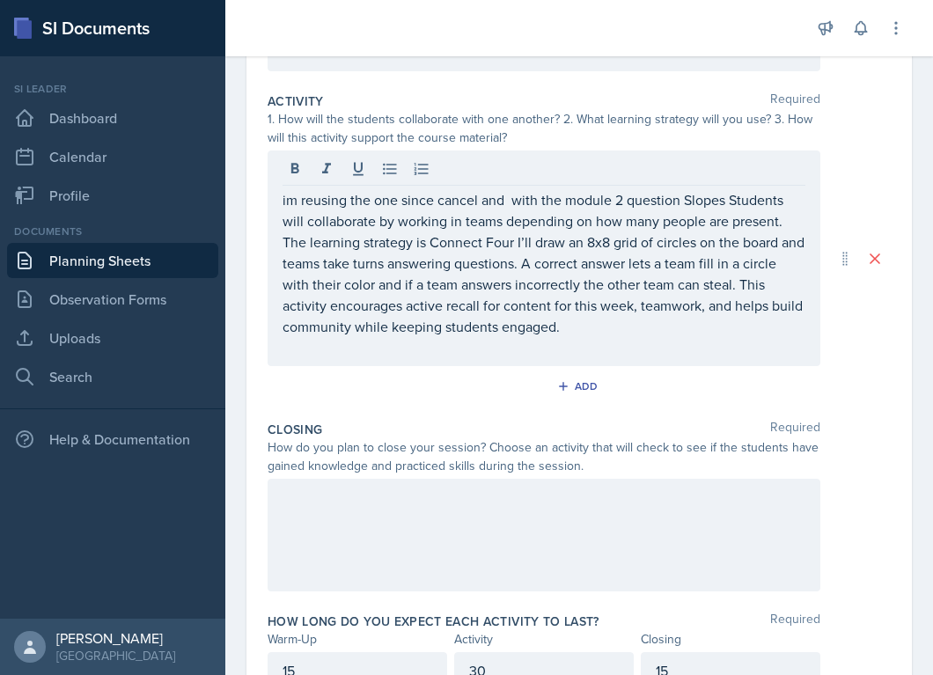
drag, startPoint x: 281, startPoint y: 199, endPoint x: 554, endPoint y: 340, distance: 307.1
click at [554, 340] on div "im reusing the one since cancel and with the module 2 question Slopes Students …" at bounding box center [544, 259] width 553 height 216
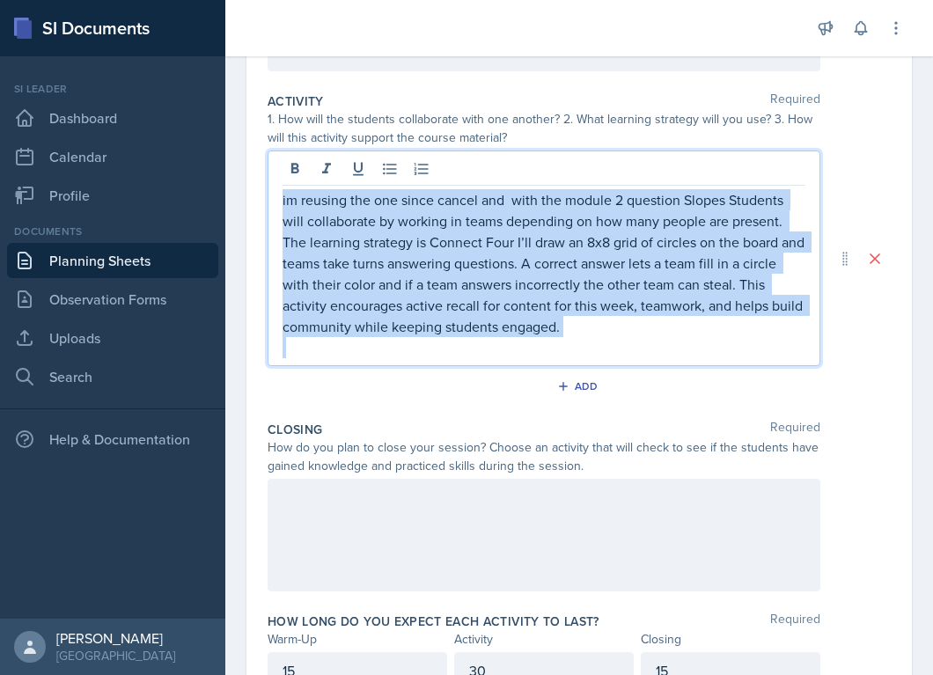
drag, startPoint x: 560, startPoint y: 339, endPoint x: 283, endPoint y: 183, distance: 317.3
click at [283, 183] on div "im reusing the one since cancel and with the module 2 question Slopes Students …" at bounding box center [544, 259] width 553 height 216
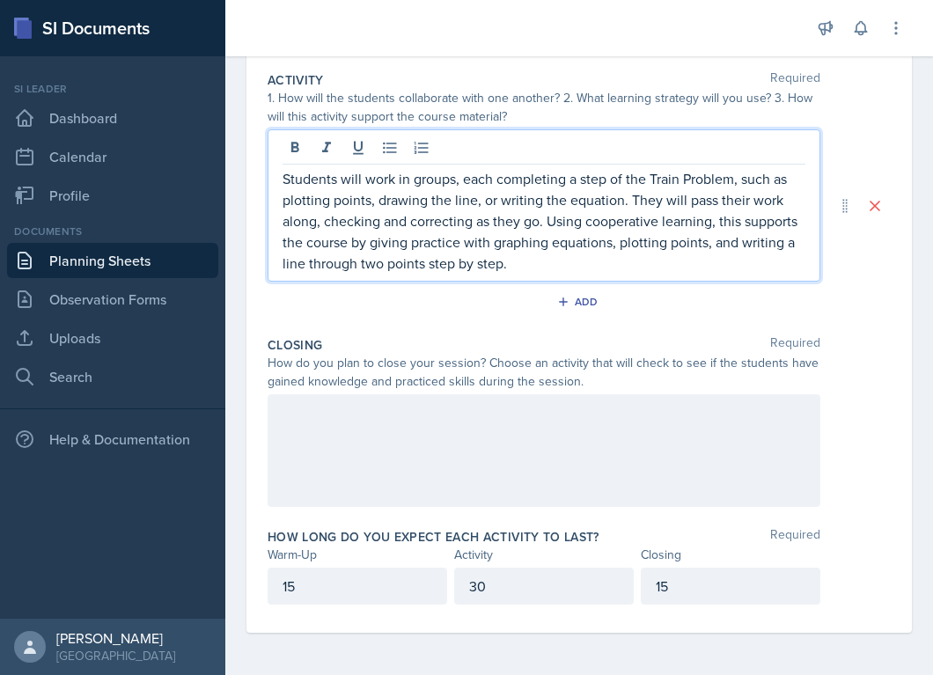
click at [405, 445] on div at bounding box center [544, 450] width 553 height 113
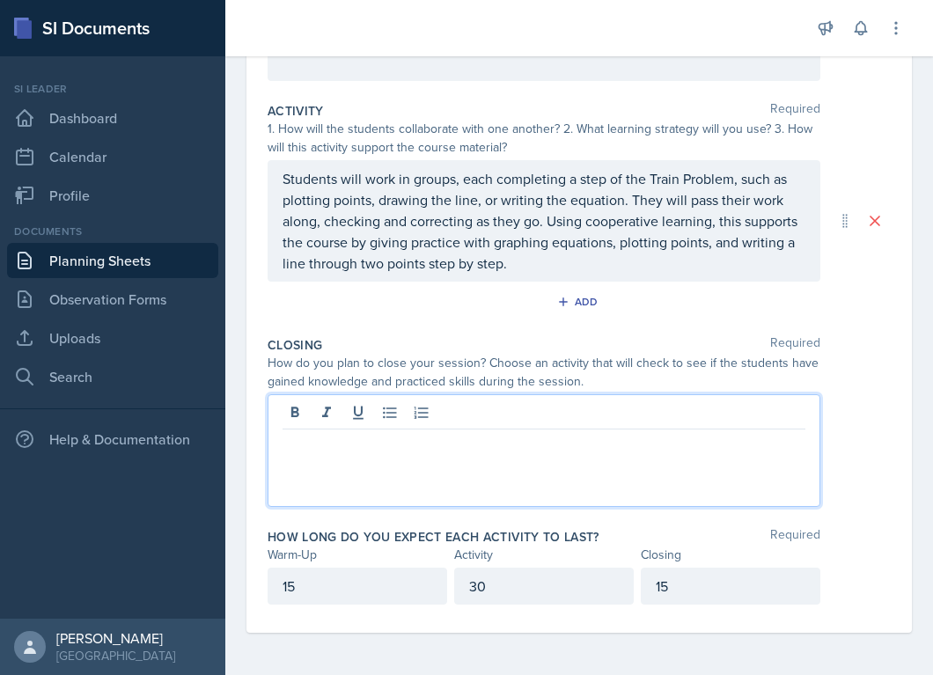
scroll to position [378, 0]
click at [318, 364] on div "How do you plan to close your session? Choose an activity that will check to se…" at bounding box center [544, 372] width 553 height 37
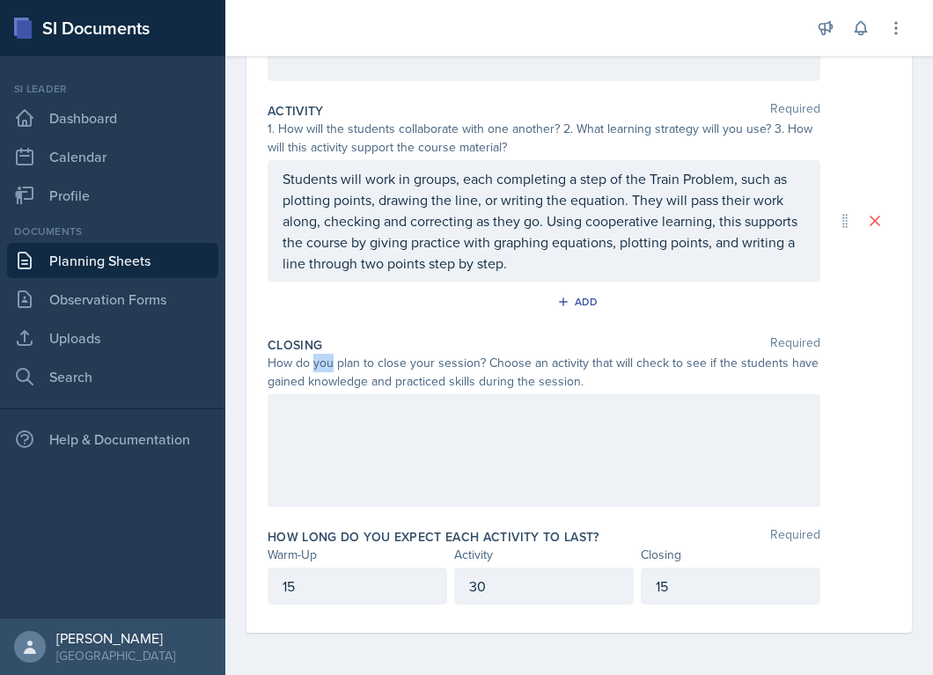
click at [318, 364] on div "How do you plan to close your session? Choose an activity that will check to se…" at bounding box center [544, 372] width 553 height 37
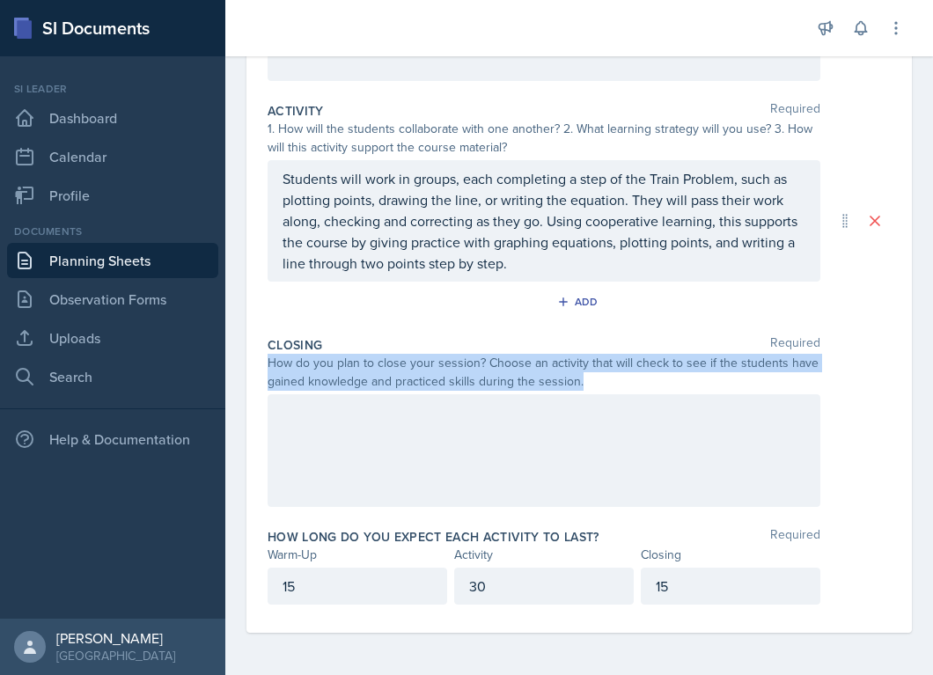
click at [318, 364] on div "How do you plan to close your session? Choose an activity that will check to se…" at bounding box center [544, 372] width 553 height 37
copy div "How do you plan to close your session? Choose an activity that will check to se…"
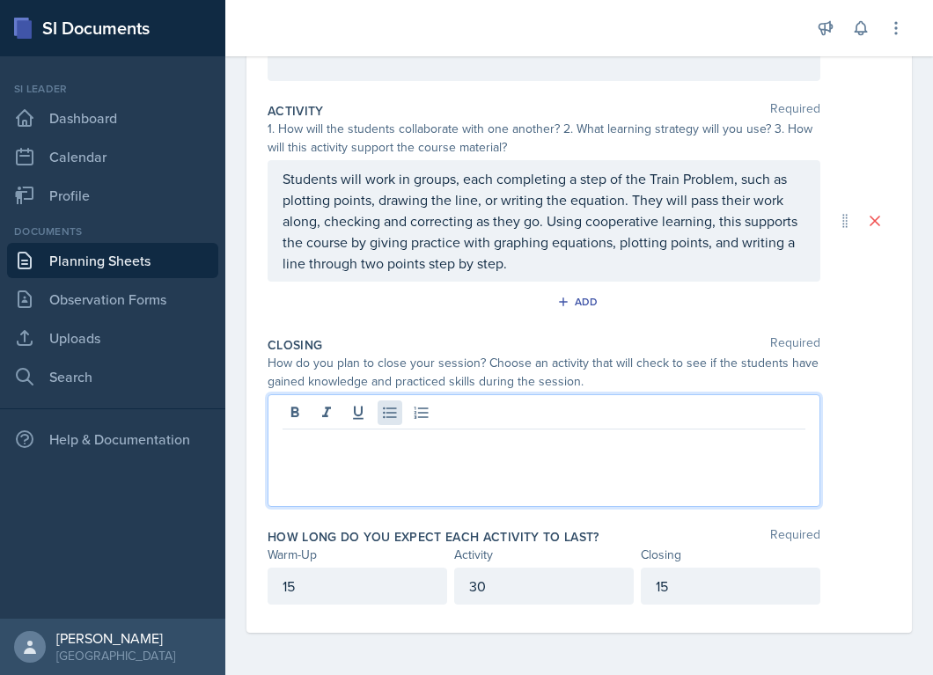
click at [387, 408] on div at bounding box center [544, 450] width 553 height 113
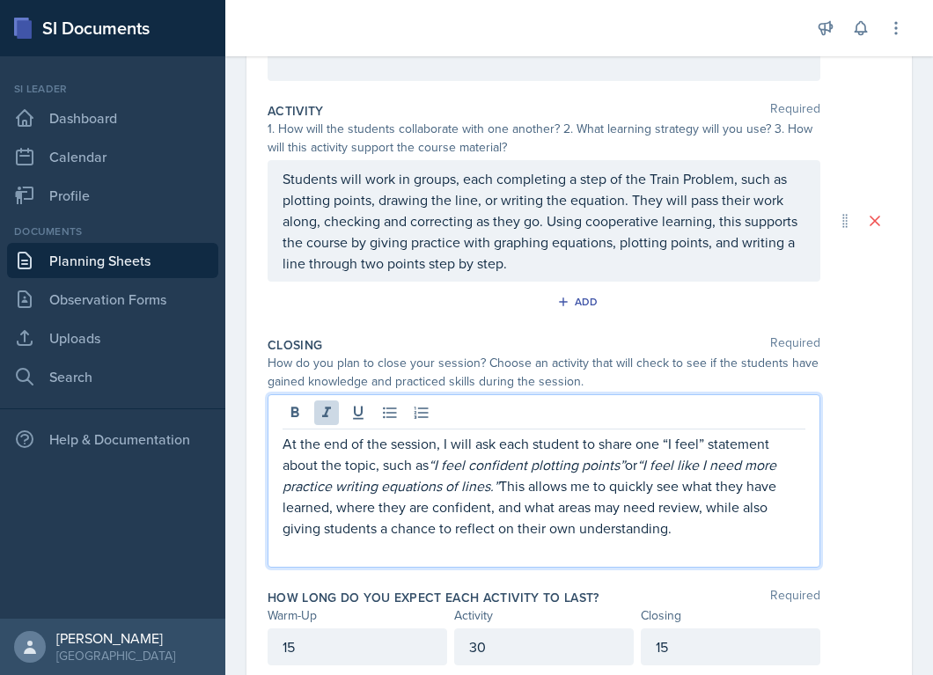
drag, startPoint x: 674, startPoint y: 533, endPoint x: 279, endPoint y: 438, distance: 406.3
click at [279, 438] on div "At the end of the session, I will ask each student to share one “I feel” statem…" at bounding box center [544, 480] width 553 height 173
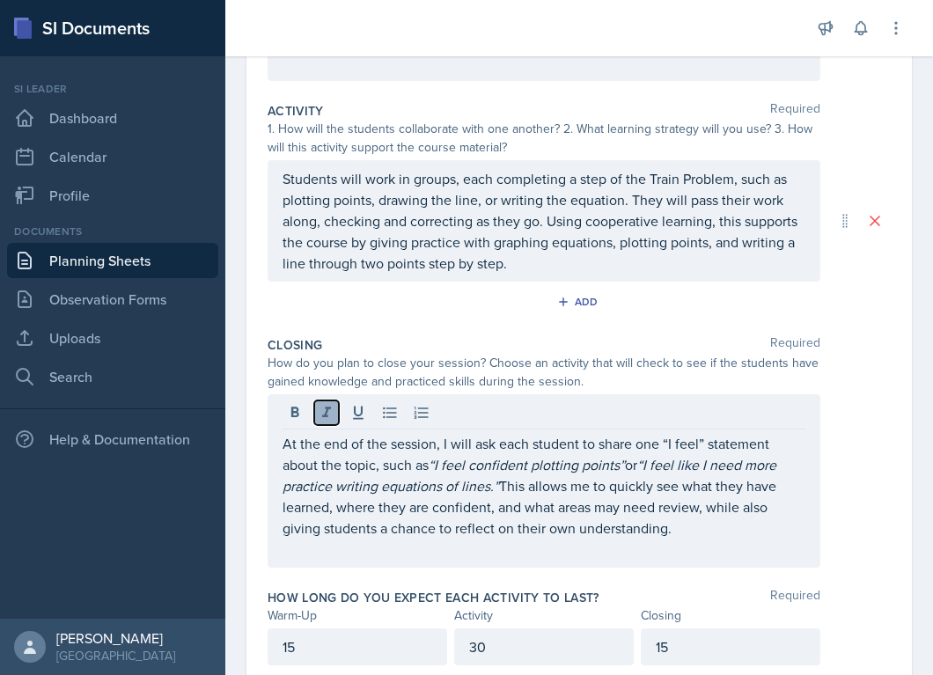
click at [327, 412] on icon at bounding box center [327, 413] width 18 height 18
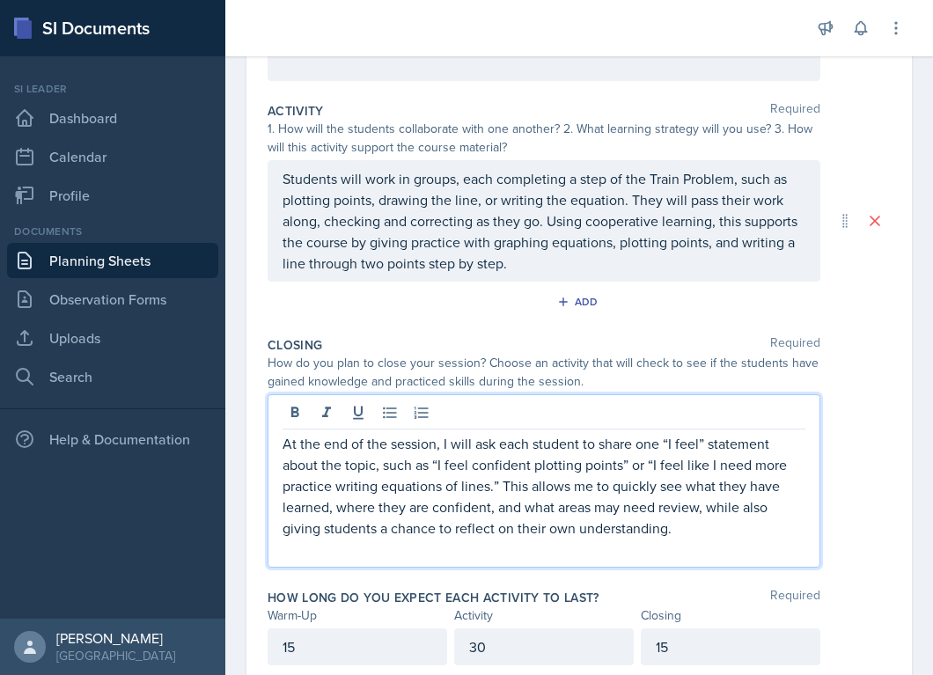
click at [724, 541] on p at bounding box center [544, 549] width 523 height 21
click at [669, 442] on p "At the end of the session, I will ask each student to share one “I feel” statem…" at bounding box center [544, 486] width 523 height 106
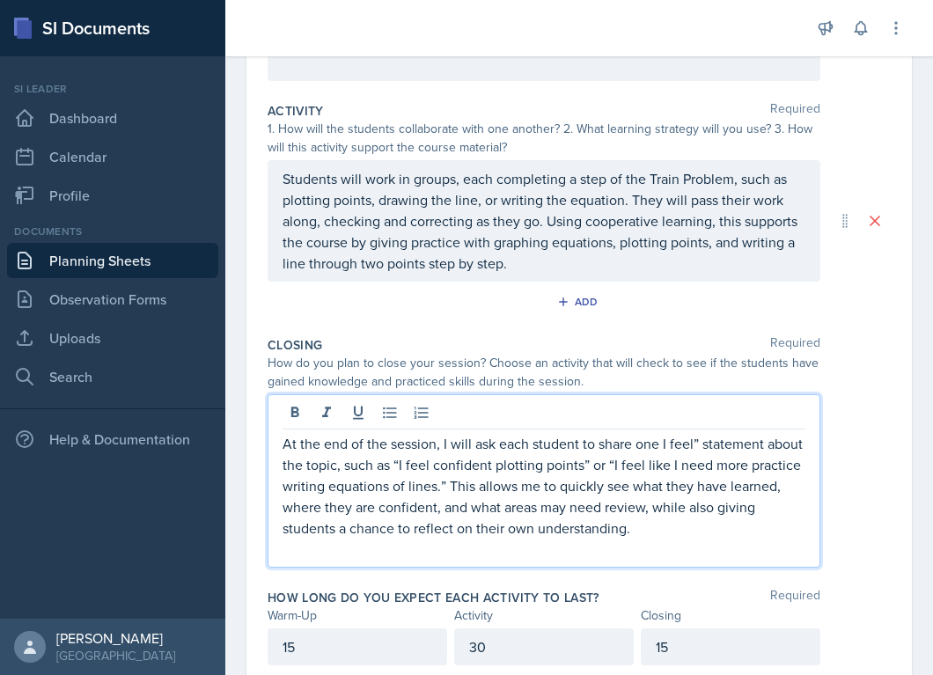
click at [700, 443] on p "At the end of the session, I will ask each student to share one I feel” stateme…" at bounding box center [544, 486] width 523 height 106
click at [660, 446] on p "At the end of the session, I will ask each student to share one I feel statemen…" at bounding box center [544, 486] width 523 height 106
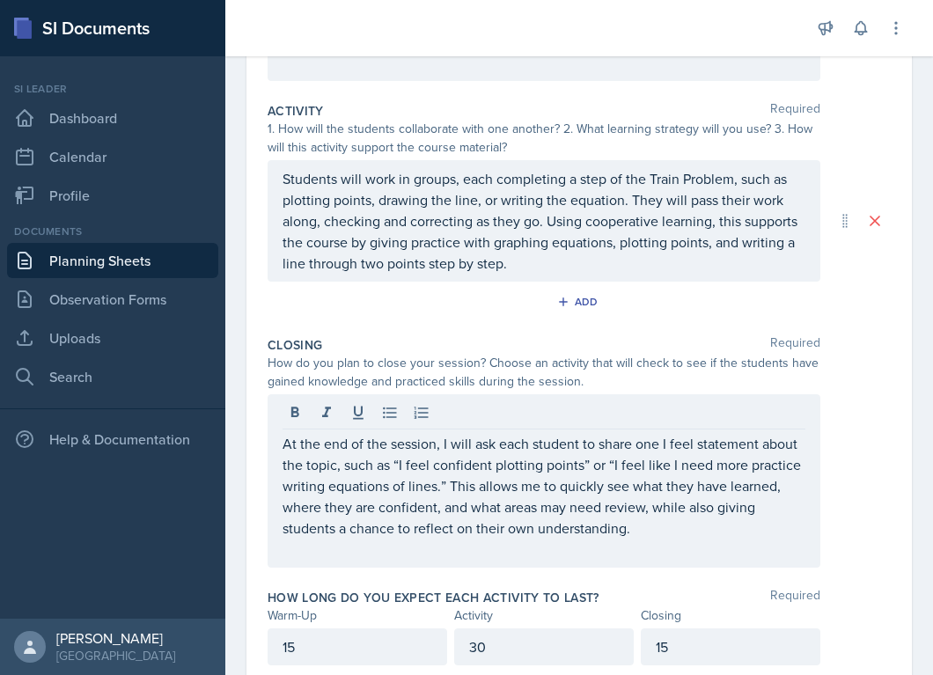
drag, startPoint x: 277, startPoint y: 443, endPoint x: 761, endPoint y: 557, distance: 496.6
click at [761, 557] on div "At the end of the session, I will ask each student to share one I feel statemen…" at bounding box center [544, 480] width 553 height 173
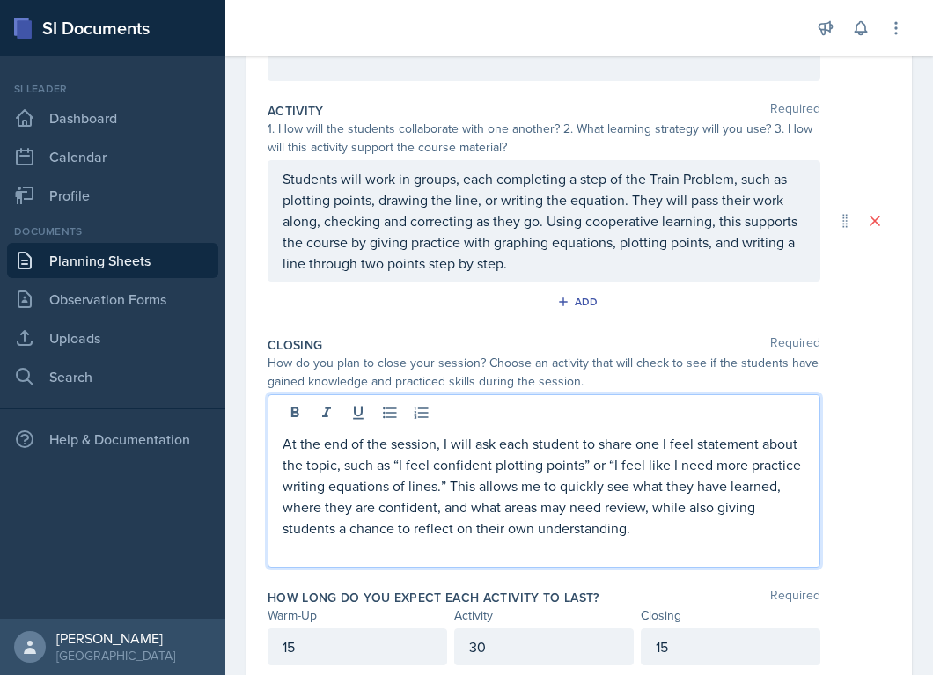
click at [607, 446] on p "At the end of the session, I will ask each student to share one I feel statemen…" at bounding box center [544, 486] width 523 height 106
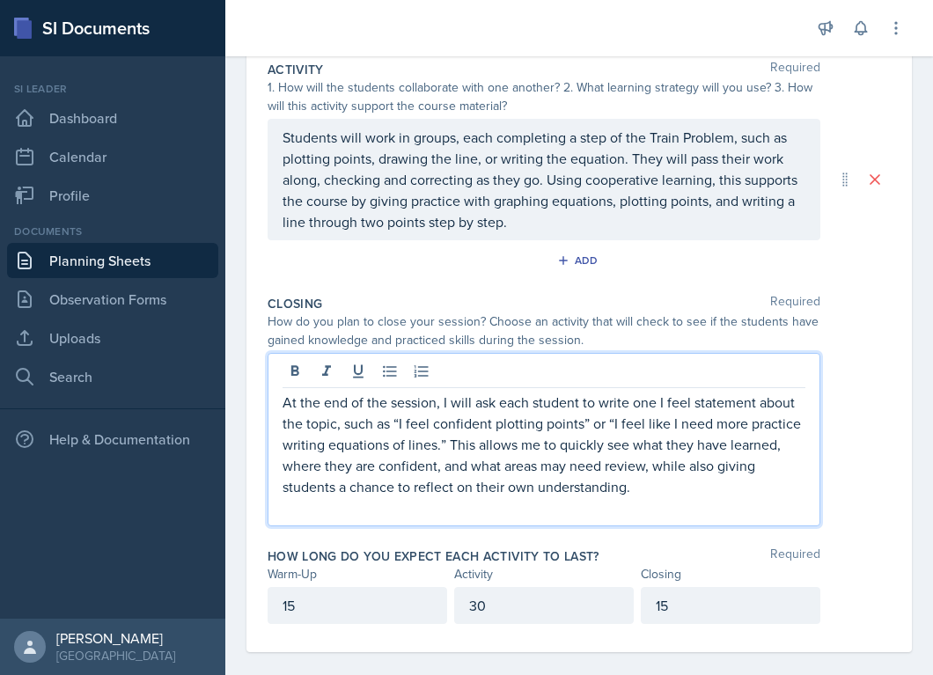
scroll to position [438, 0]
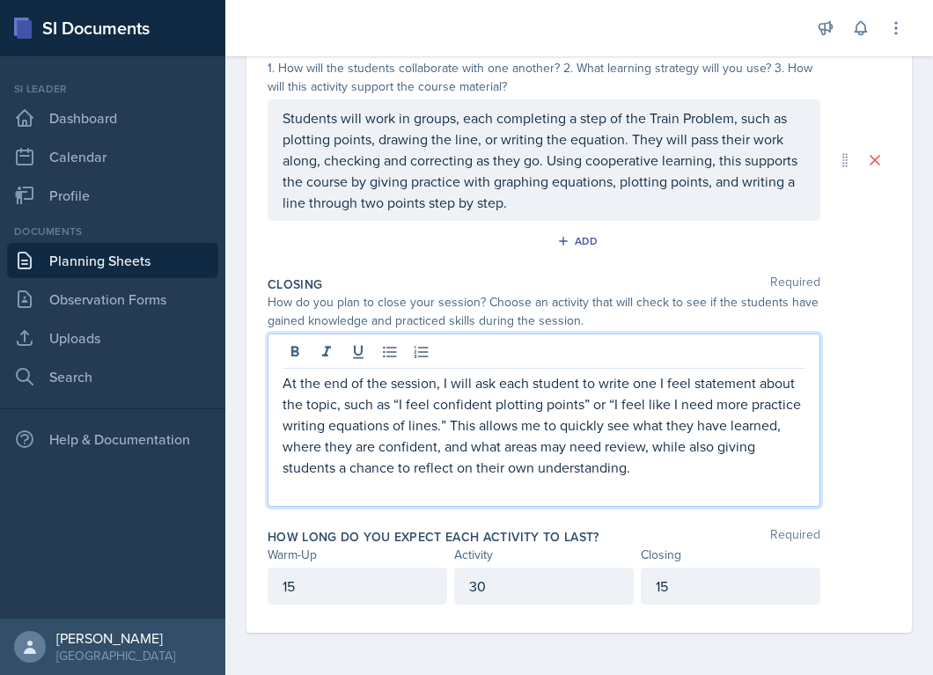
click at [666, 470] on p "At the end of the session, I will ask each student to write one I feel statemen…" at bounding box center [544, 425] width 523 height 106
click at [488, 426] on p "At the end of the session, I will ask each student to write one I feel statemen…" at bounding box center [544, 425] width 523 height 106
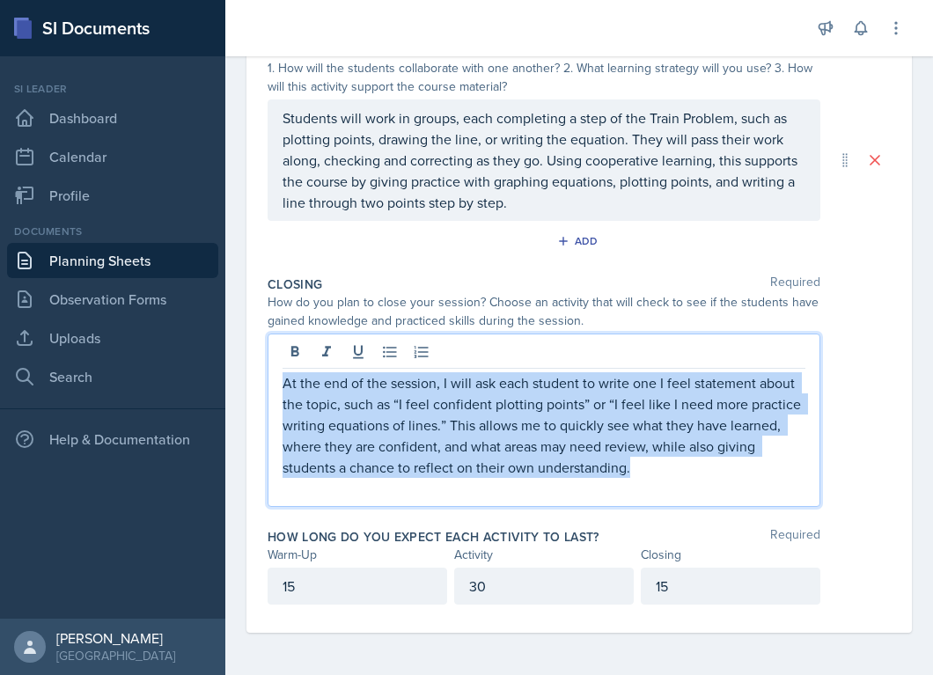
click at [488, 426] on p "At the end of the session, I will ask each student to write one I feel statemen…" at bounding box center [544, 425] width 523 height 106
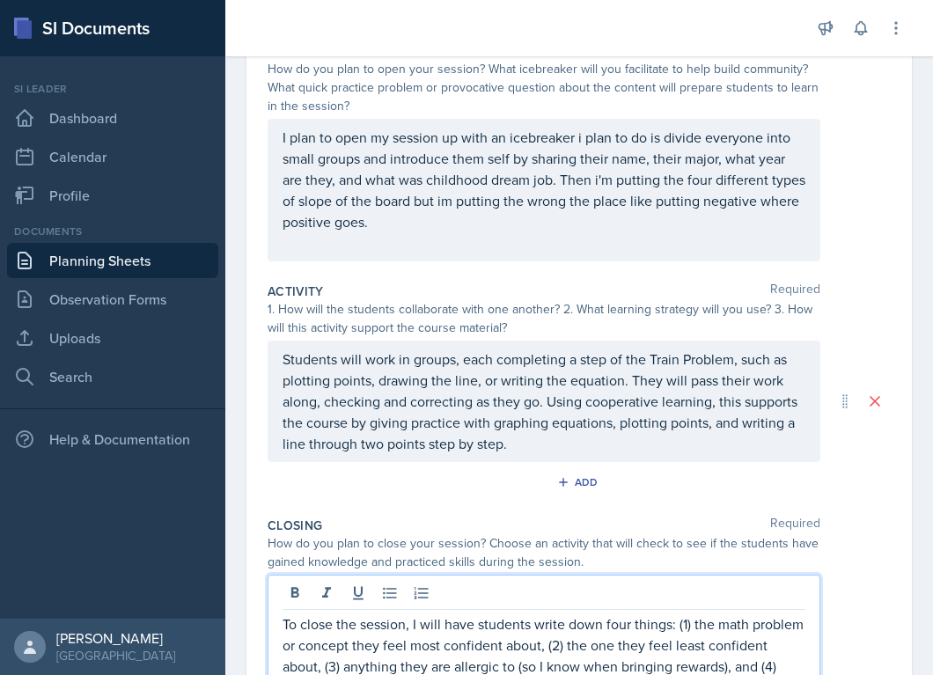
scroll to position [417, 0]
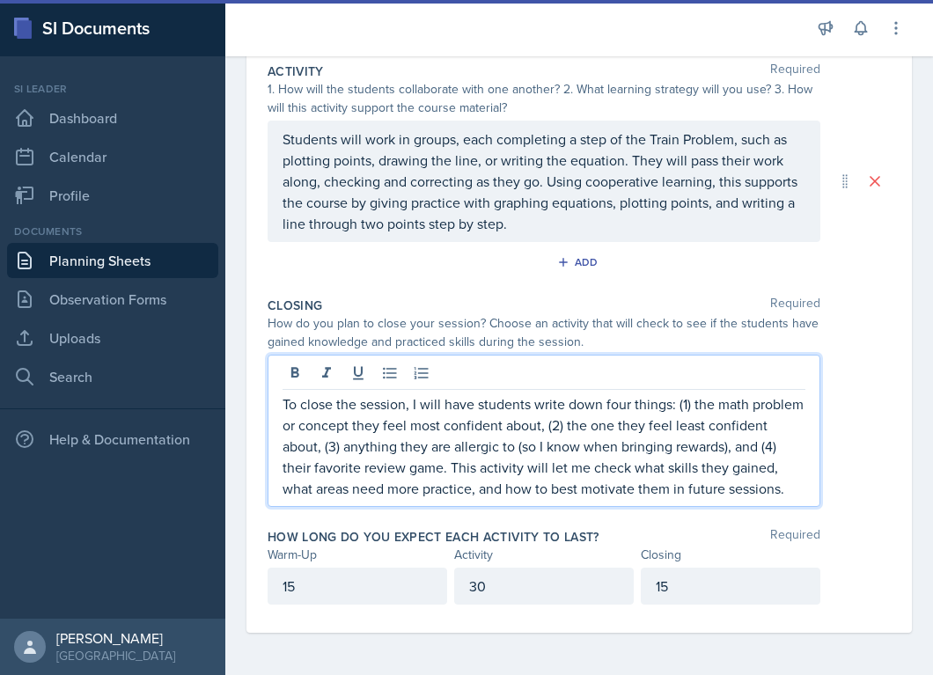
click at [666, 290] on div "Closing Required How do you plan to close your session? Choose an activity that…" at bounding box center [579, 406] width 623 height 232
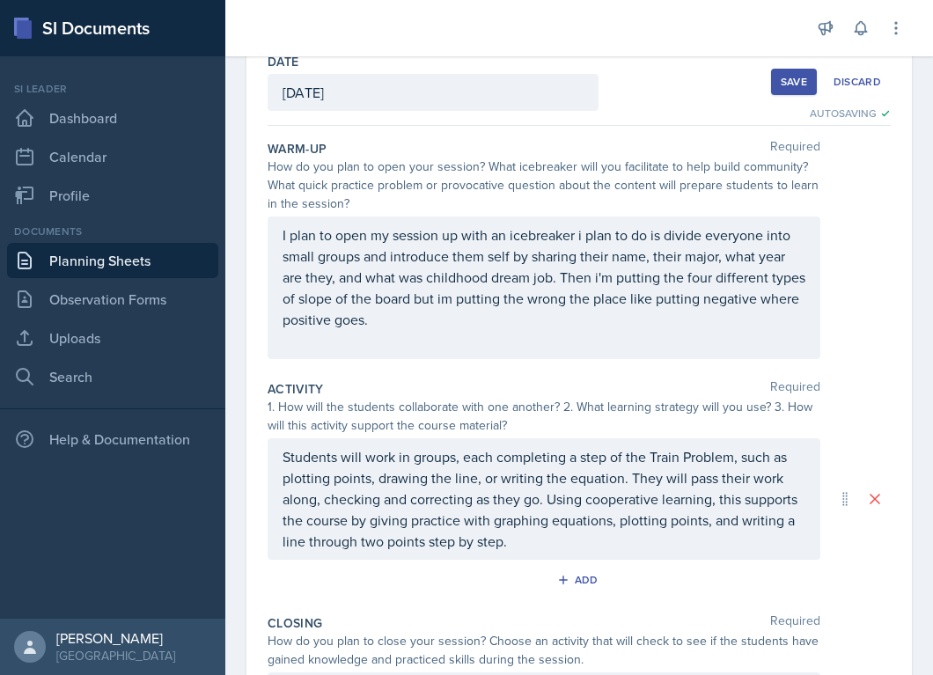
scroll to position [73, 0]
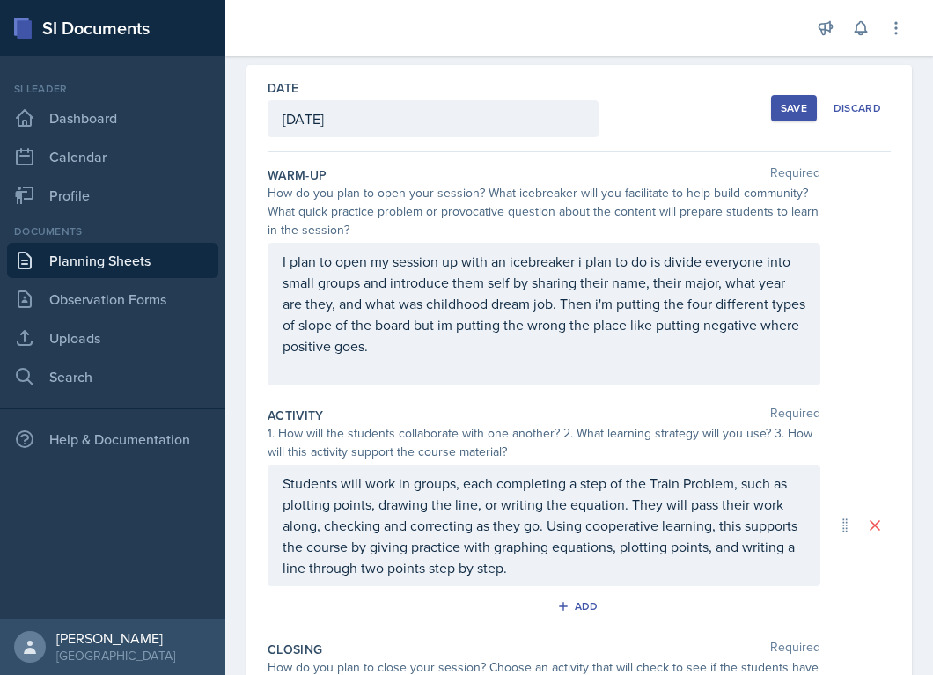
click at [785, 106] on div "Save" at bounding box center [794, 108] width 26 height 14
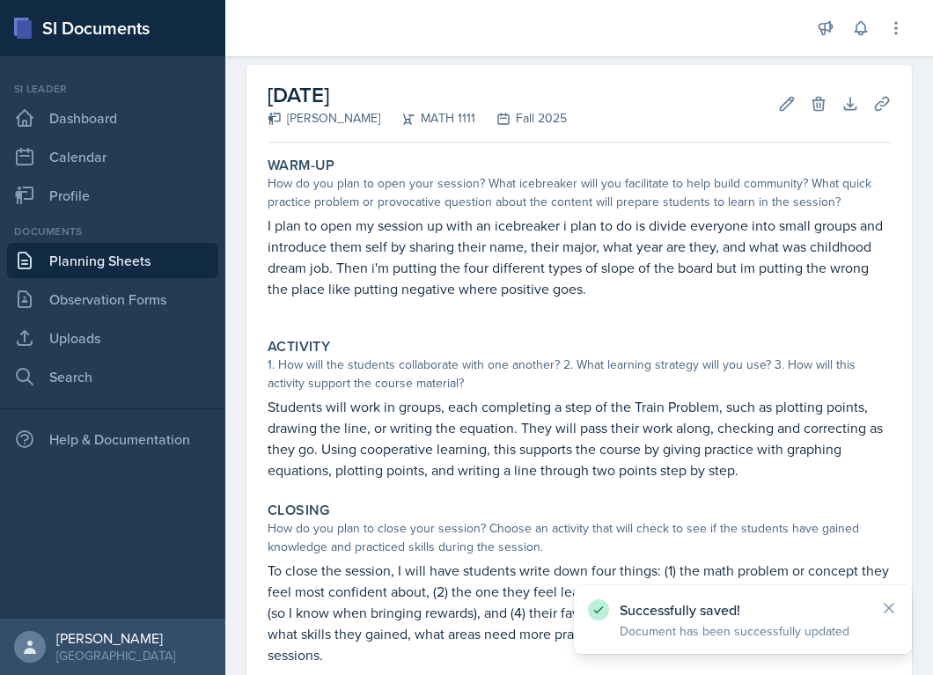
click at [38, 270] on link "Planning Sheets" at bounding box center [112, 260] width 211 height 35
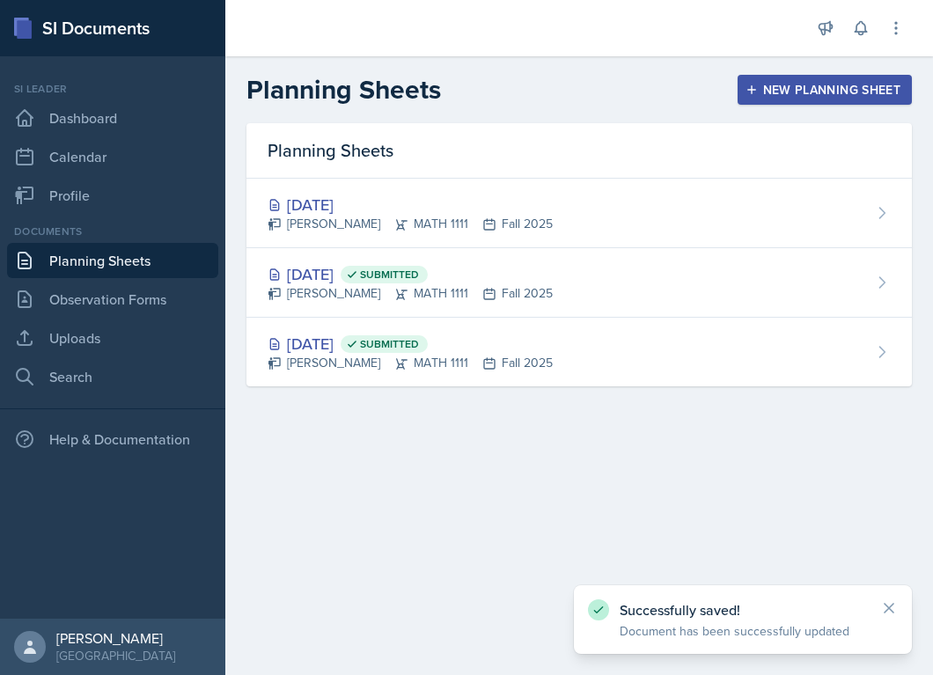
click at [761, 85] on div "New Planning Sheet" at bounding box center [824, 90] width 151 height 14
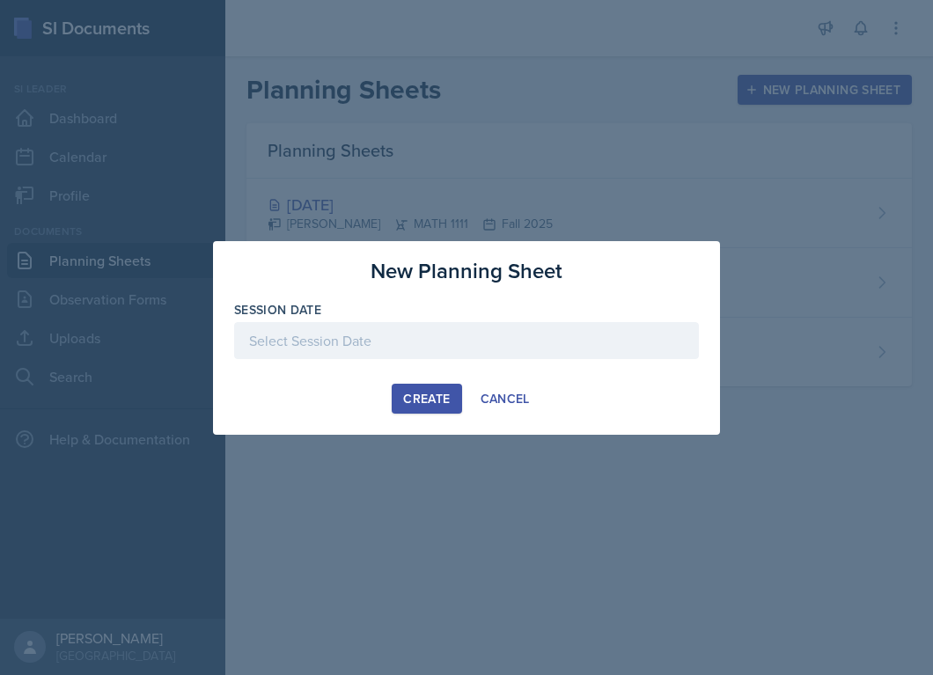
click at [415, 343] on div at bounding box center [466, 340] width 465 height 37
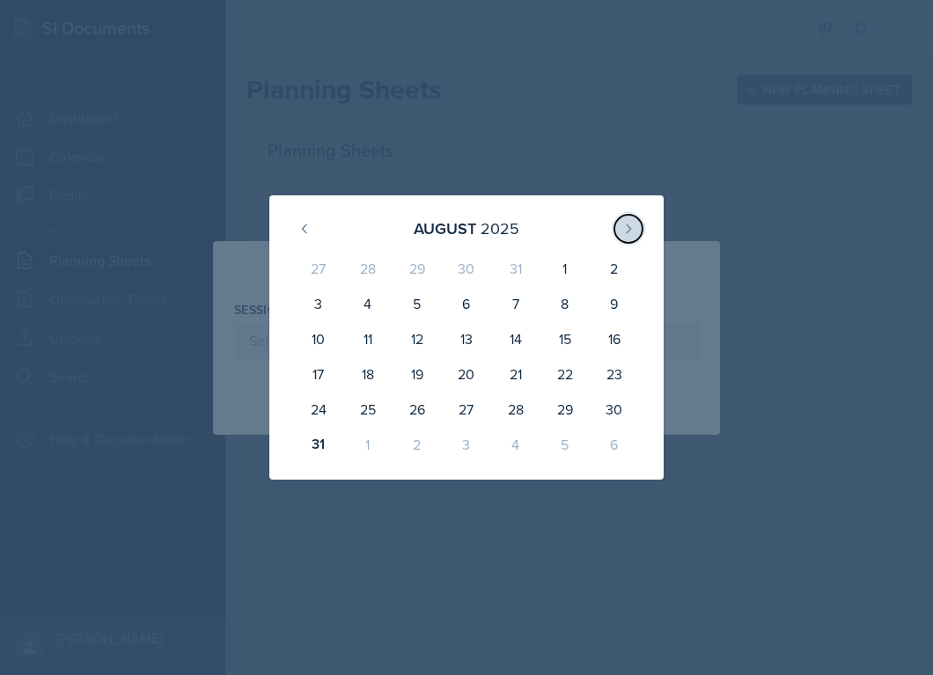
click at [623, 227] on icon at bounding box center [628, 229] width 14 height 14
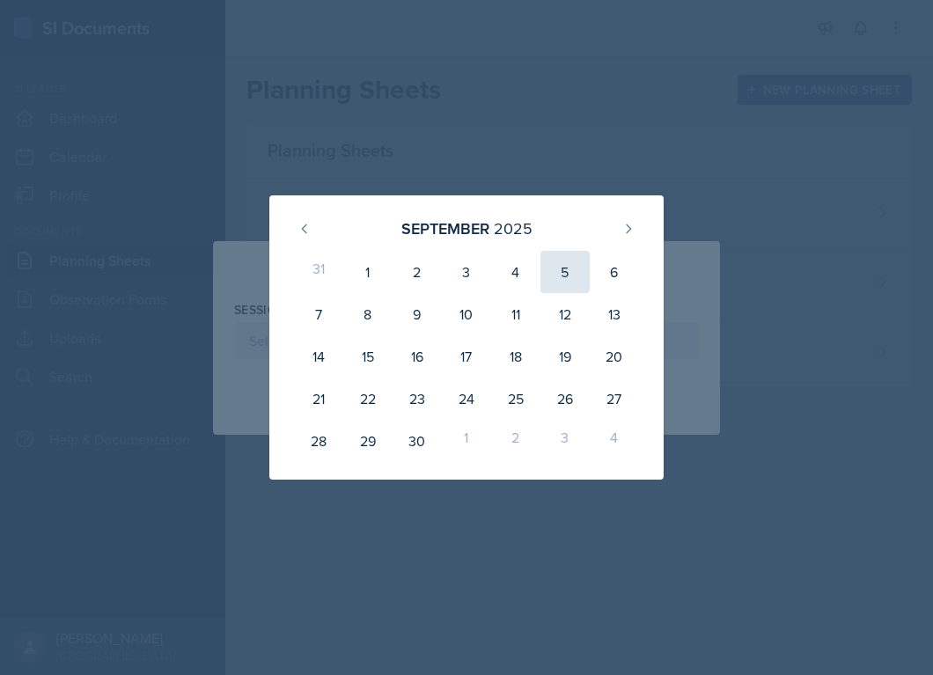
click at [567, 270] on div "5" at bounding box center [565, 272] width 49 height 42
type input "September 5th, 2025"
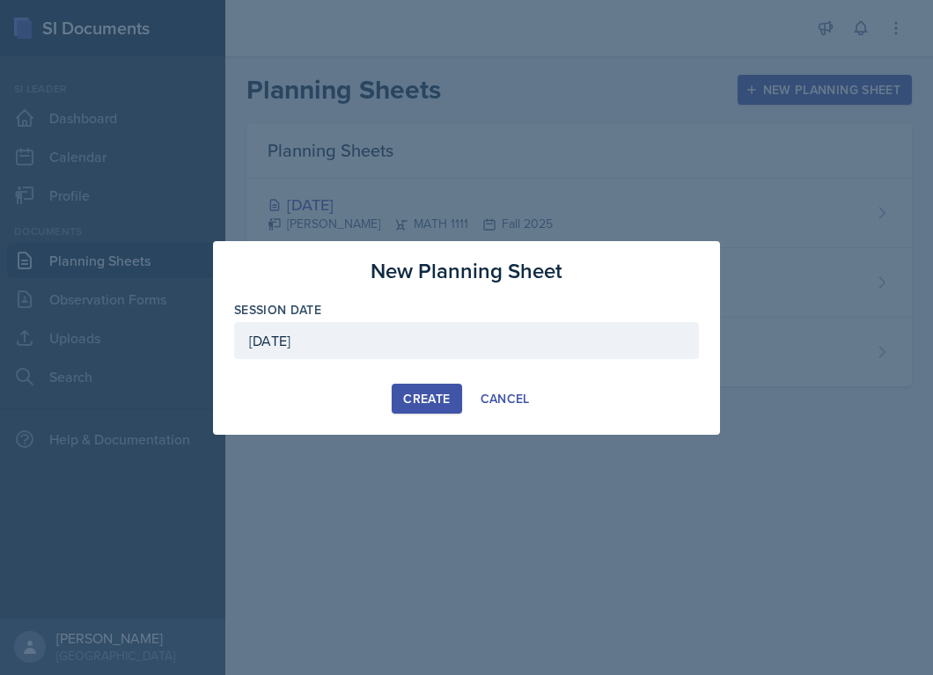
click at [415, 393] on div "Create" at bounding box center [426, 399] width 47 height 14
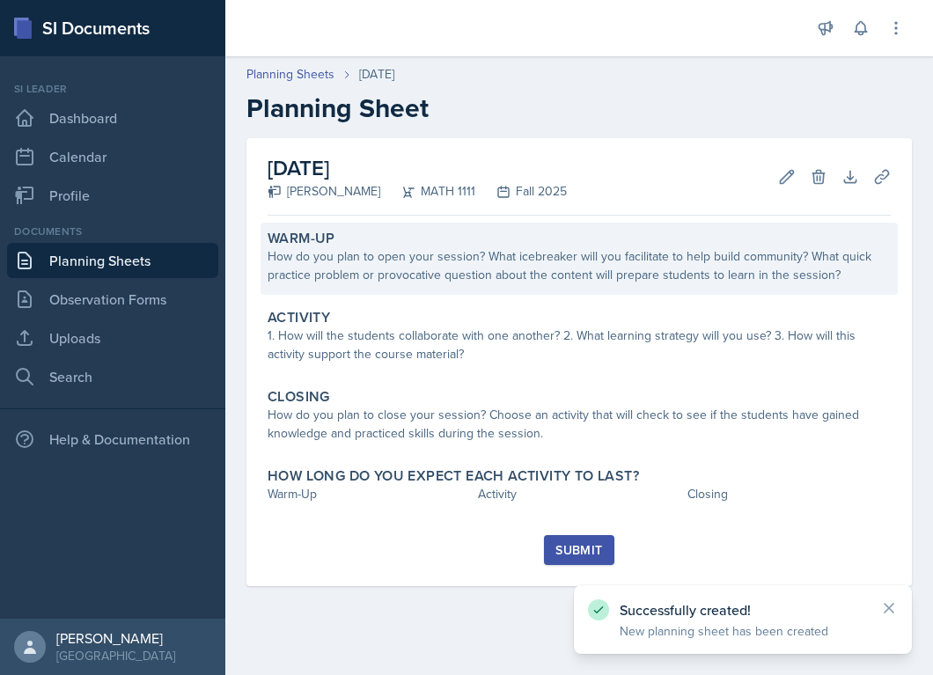
click at [364, 276] on div "How do you plan to open your session? What icebreaker will you facilitate to he…" at bounding box center [579, 265] width 623 height 37
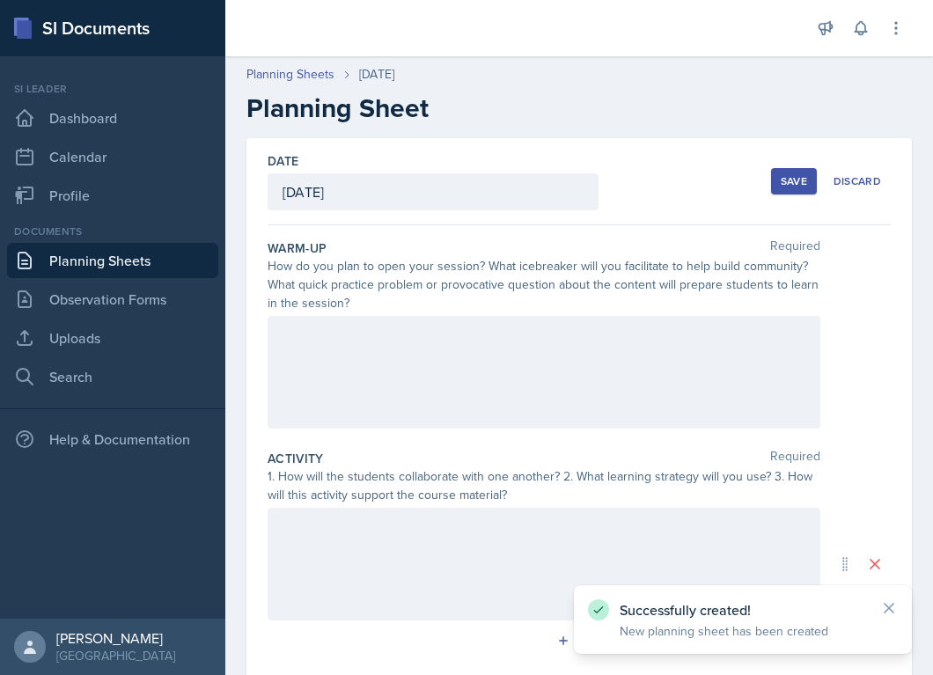
click at [383, 543] on div at bounding box center [544, 564] width 553 height 113
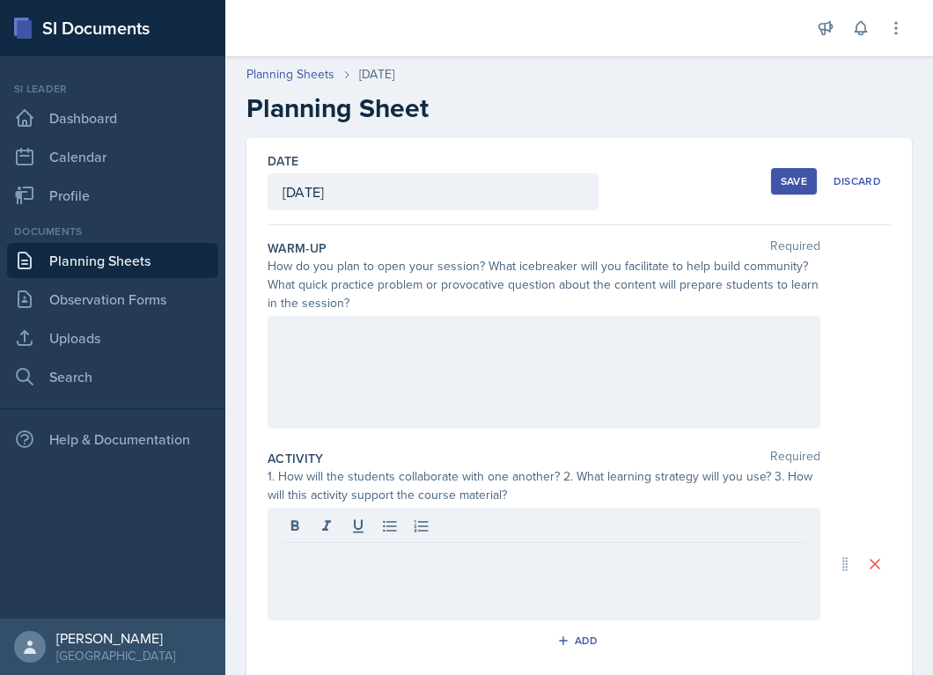
click at [296, 347] on div at bounding box center [544, 372] width 553 height 113
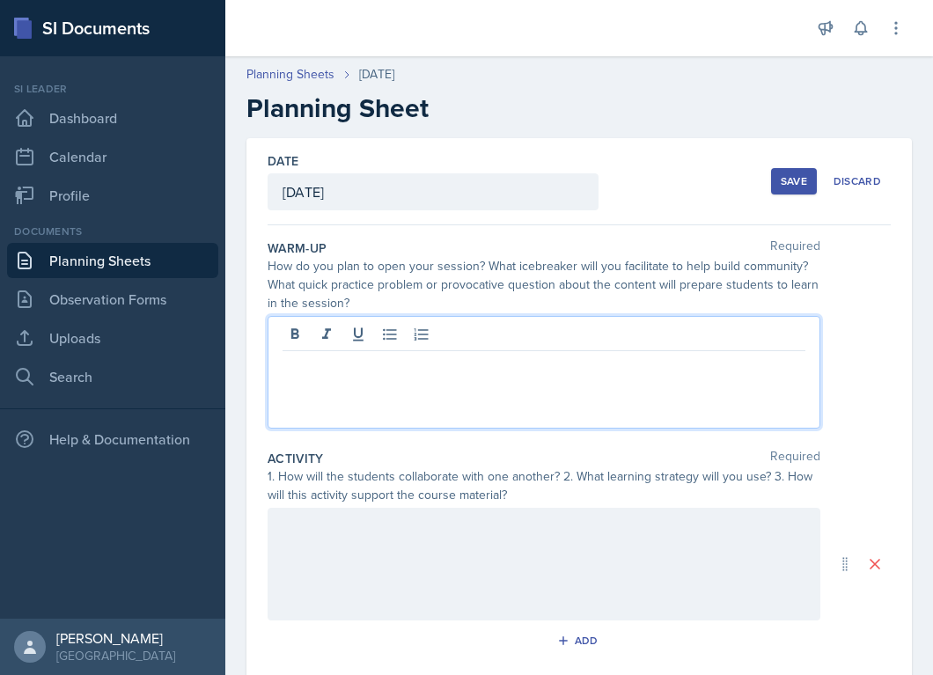
click at [283, 281] on div "How do you plan to open your session? What icebreaker will you facilitate to he…" at bounding box center [544, 284] width 553 height 55
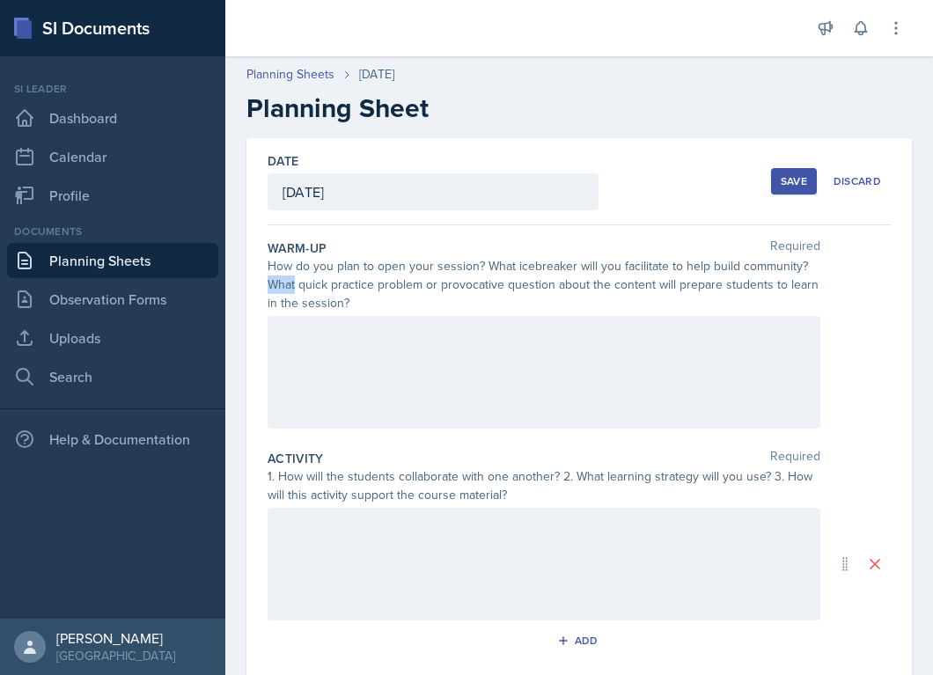
click at [283, 281] on div "How do you plan to open your session? What icebreaker will you facilitate to he…" at bounding box center [544, 284] width 553 height 55
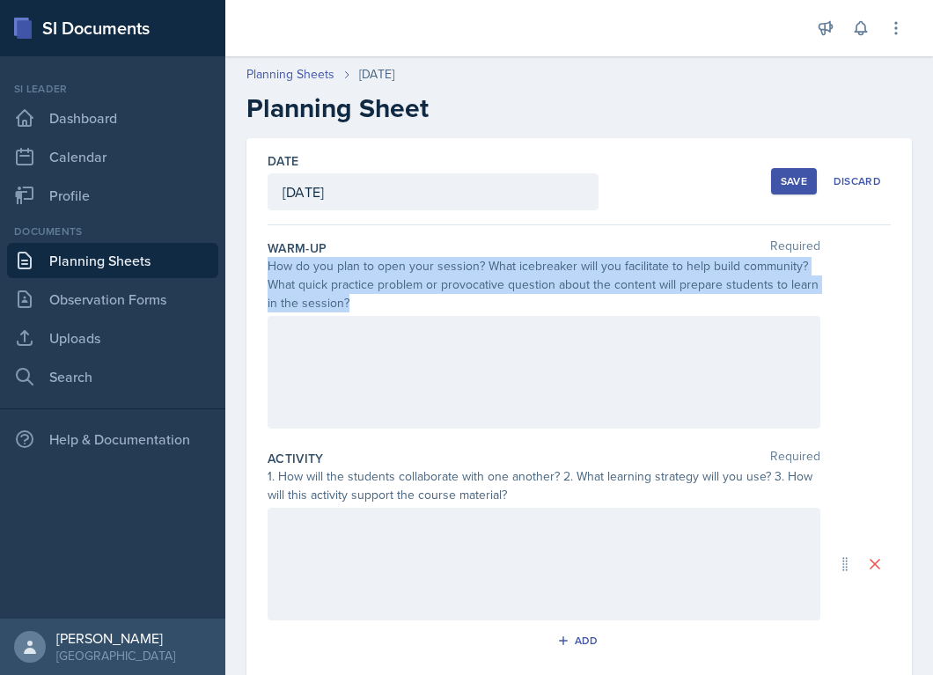
click at [283, 281] on div "How do you plan to open your session? What icebreaker will you facilitate to he…" at bounding box center [544, 284] width 553 height 55
copy div "How do you plan to open your session? What icebreaker will you facilitate to he…"
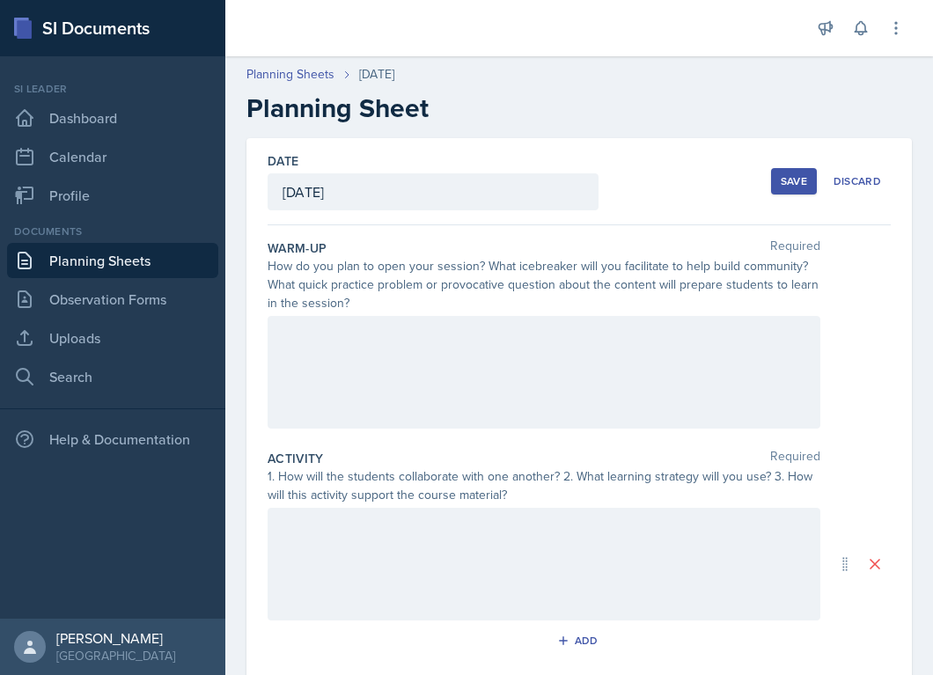
click at [402, 342] on div at bounding box center [544, 372] width 553 height 113
click at [322, 276] on div "How do you plan to open your session? What icebreaker will you facilitate to he…" at bounding box center [544, 284] width 553 height 55
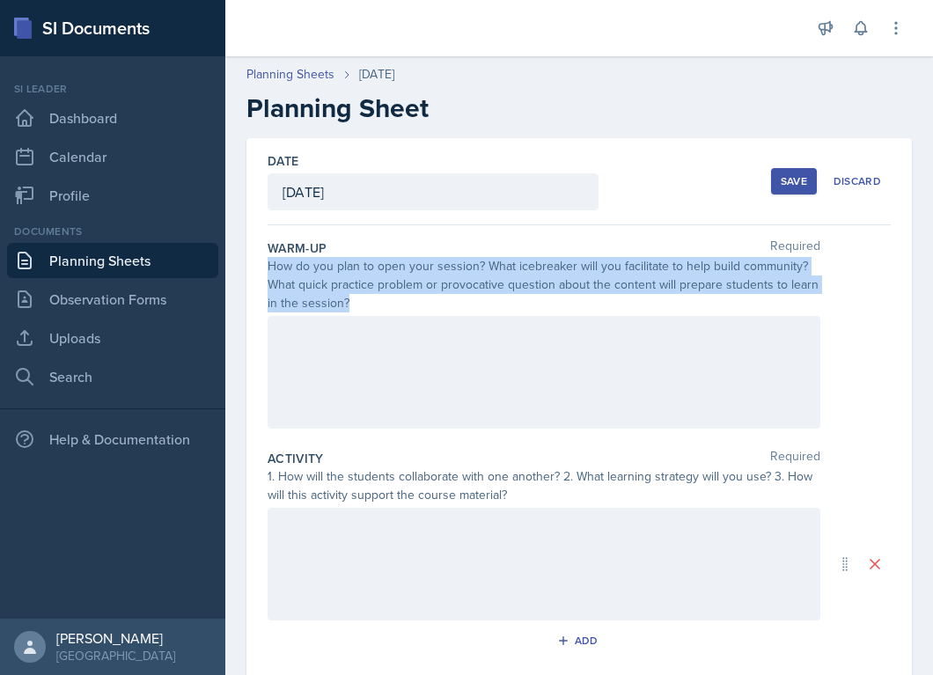
click at [322, 276] on div "How do you plan to open your session? What icebreaker will you facilitate to he…" at bounding box center [544, 284] width 553 height 55
copy div "How do you plan to open your session? What icebreaker will you facilitate to he…"
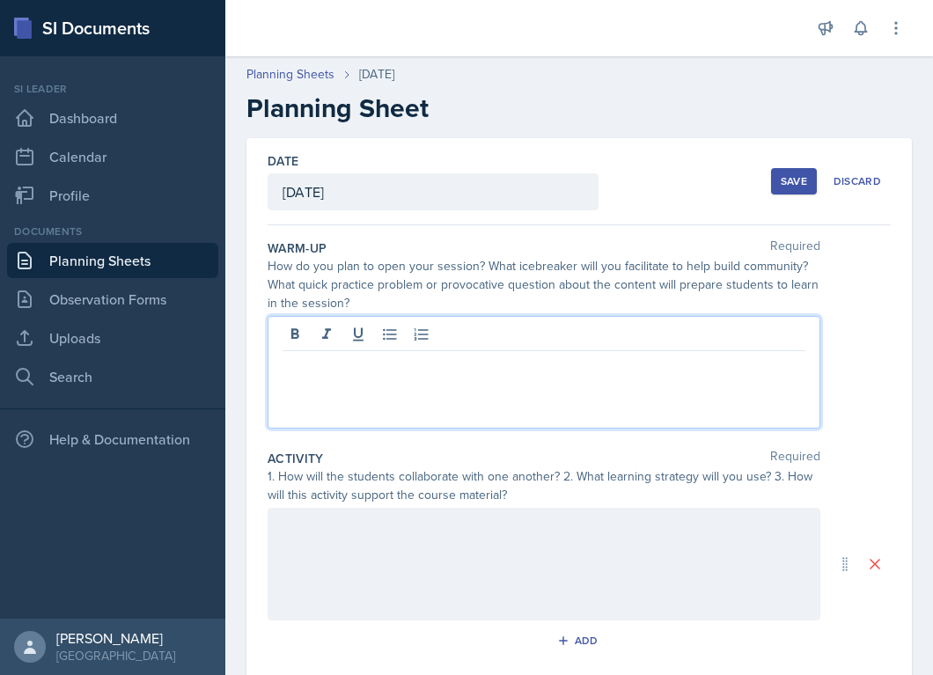
click at [353, 325] on div at bounding box center [544, 372] width 553 height 113
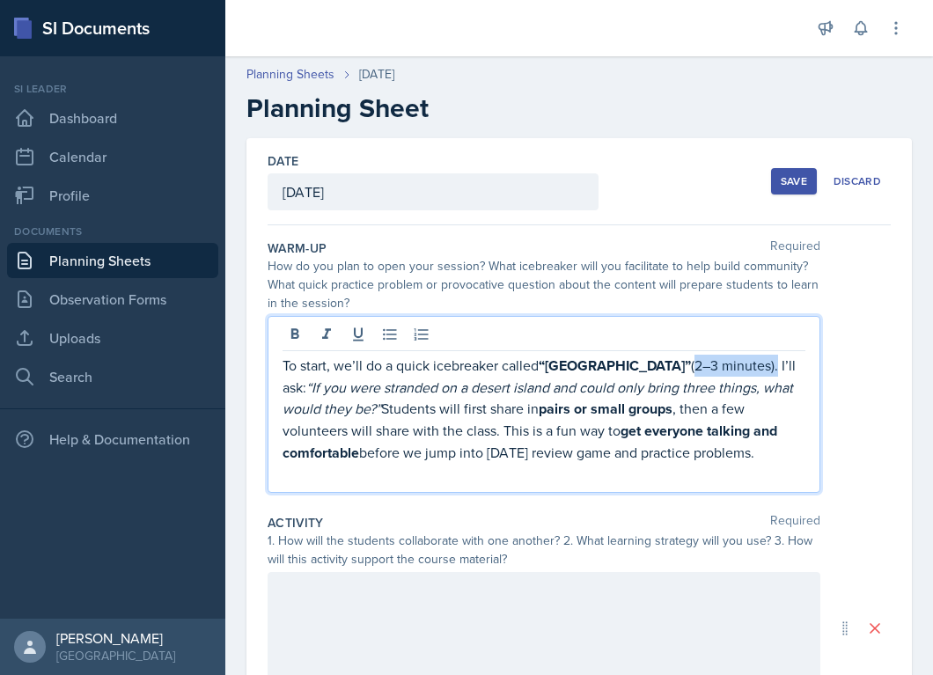
drag, startPoint x: 643, startPoint y: 364, endPoint x: 728, endPoint y: 365, distance: 84.5
click at [728, 365] on p "To start, we’ll do a quick icebreaker called “Desert Island” (2–3 minutes). I’l…" at bounding box center [544, 409] width 523 height 109
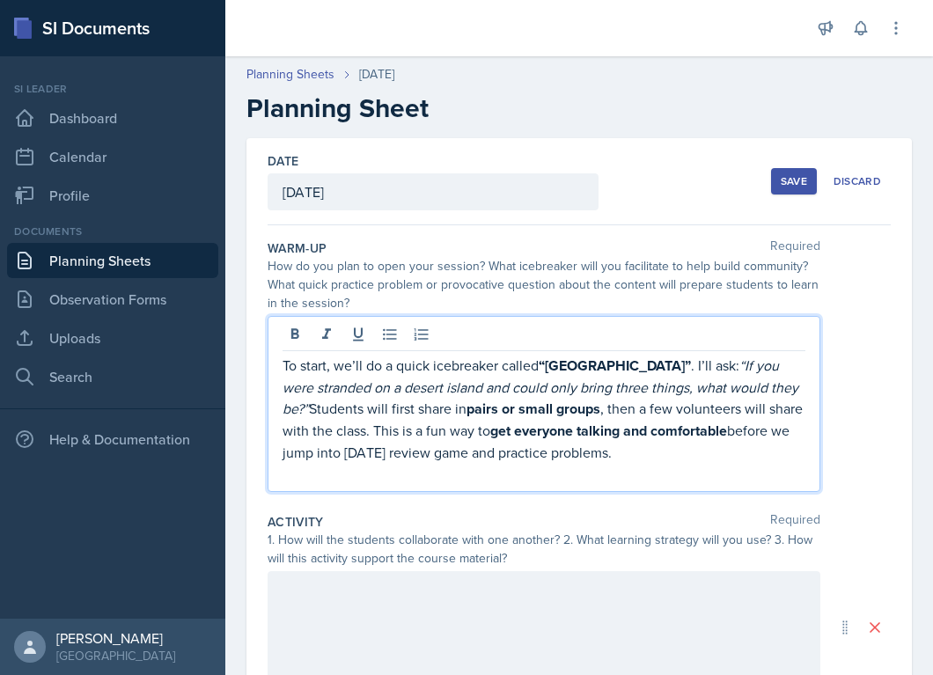
click at [639, 358] on strong "“Desert Island”" at bounding box center [615, 366] width 152 height 20
click at [548, 363] on strong "“Desert Island" at bounding box center [612, 366] width 146 height 20
click at [326, 361] on p "To start, we’ll do a quick icebreaker called Desert Island . I’ll ask: “If you …" at bounding box center [544, 409] width 523 height 108
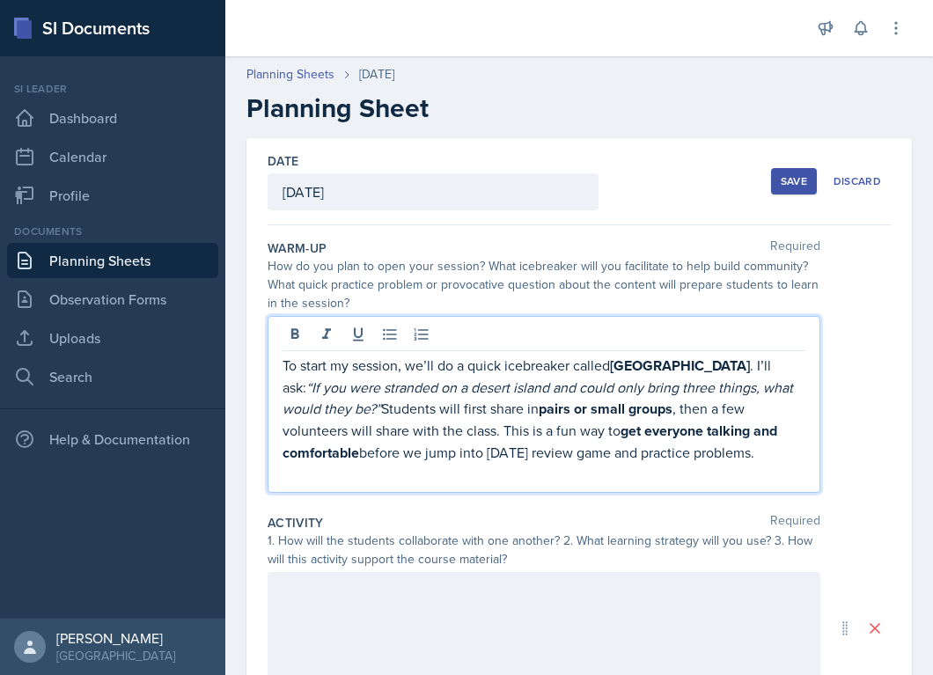
click at [406, 371] on p "To start my session, we’ll do a quick icebreaker called Desert Island . I’ll as…" at bounding box center [544, 409] width 523 height 109
click at [414, 364] on p "To start my session,we’ll do a quick icebreaker called Desert Island . I’ll ask…" at bounding box center [544, 409] width 523 height 109
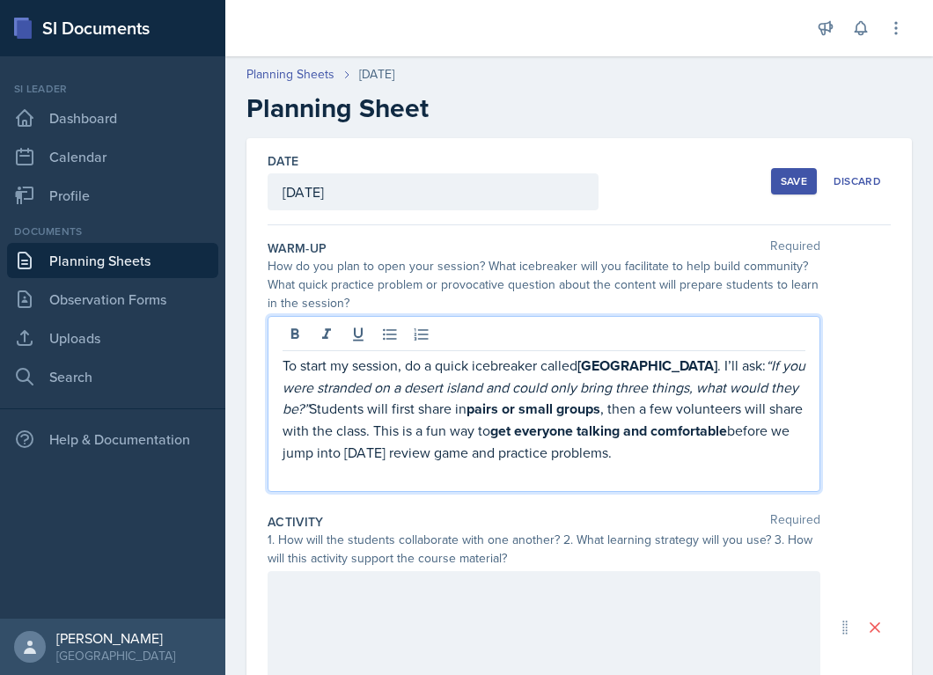
click at [452, 360] on p "To start my session, do a quick icebreaker called Desert Island . I’ll ask: “If…" at bounding box center [544, 409] width 523 height 108
click at [638, 371] on p "To start my session, do a icebreaker called Desert Island . I’ll ask: “If you w…" at bounding box center [544, 409] width 523 height 108
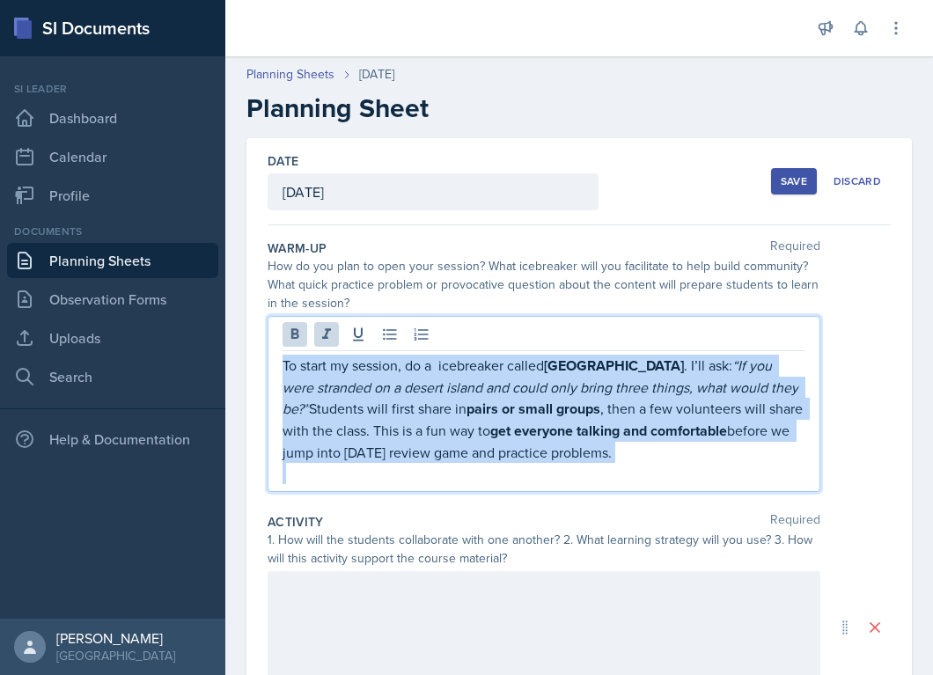
drag, startPoint x: 638, startPoint y: 472, endPoint x: 292, endPoint y: 349, distance: 367.0
click at [290, 349] on div "To start my session, do a icebreaker called Desert Island . I’ll ask: “If you w…" at bounding box center [544, 404] width 553 height 176
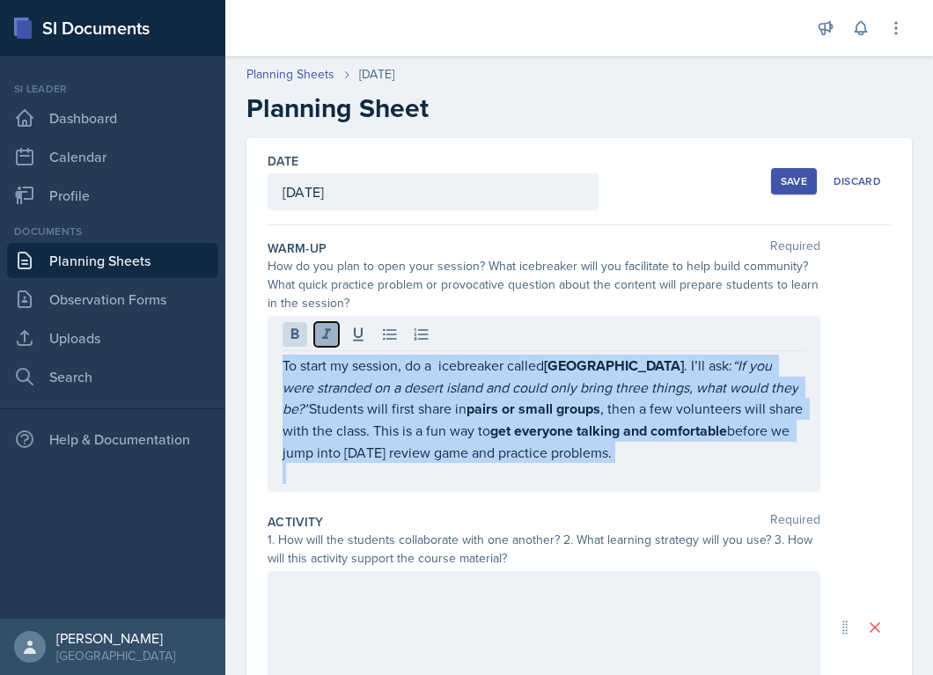
click at [327, 334] on icon at bounding box center [327, 335] width 18 height 18
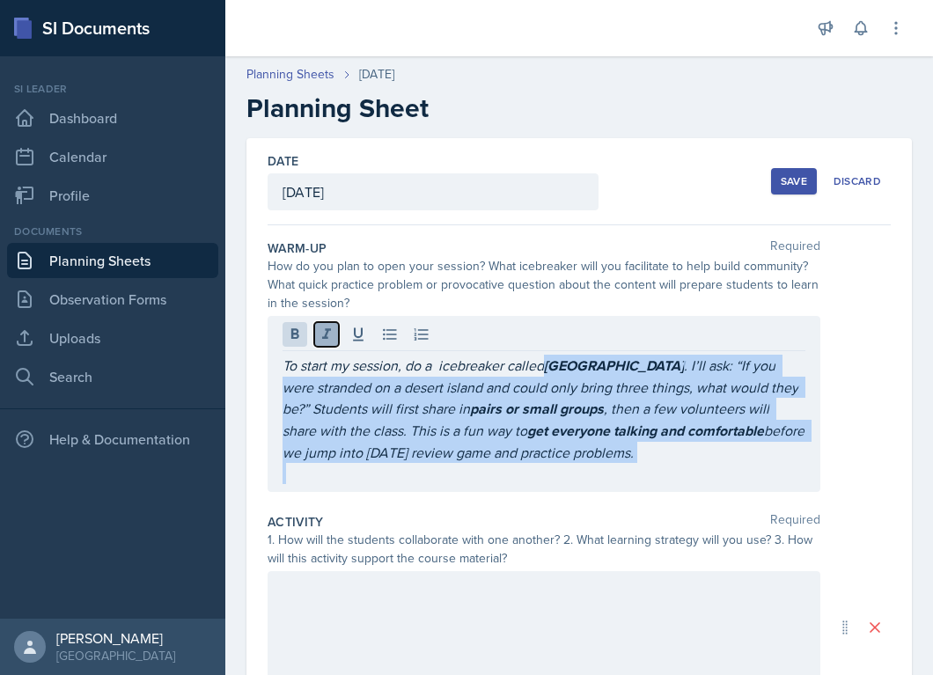
click at [327, 334] on icon at bounding box center [327, 335] width 18 height 18
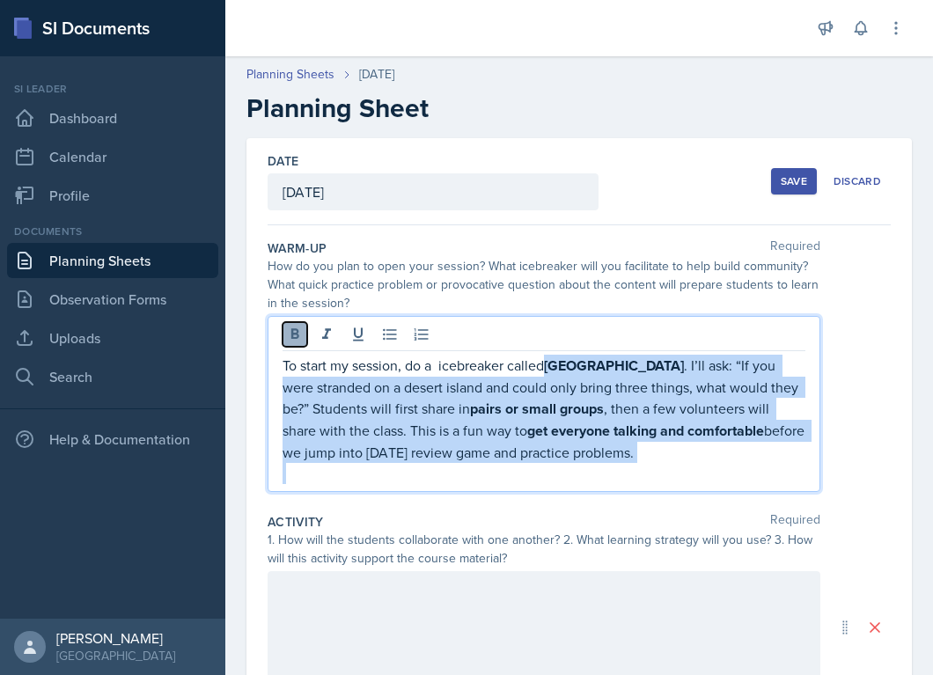
click at [290, 335] on icon at bounding box center [295, 335] width 18 height 18
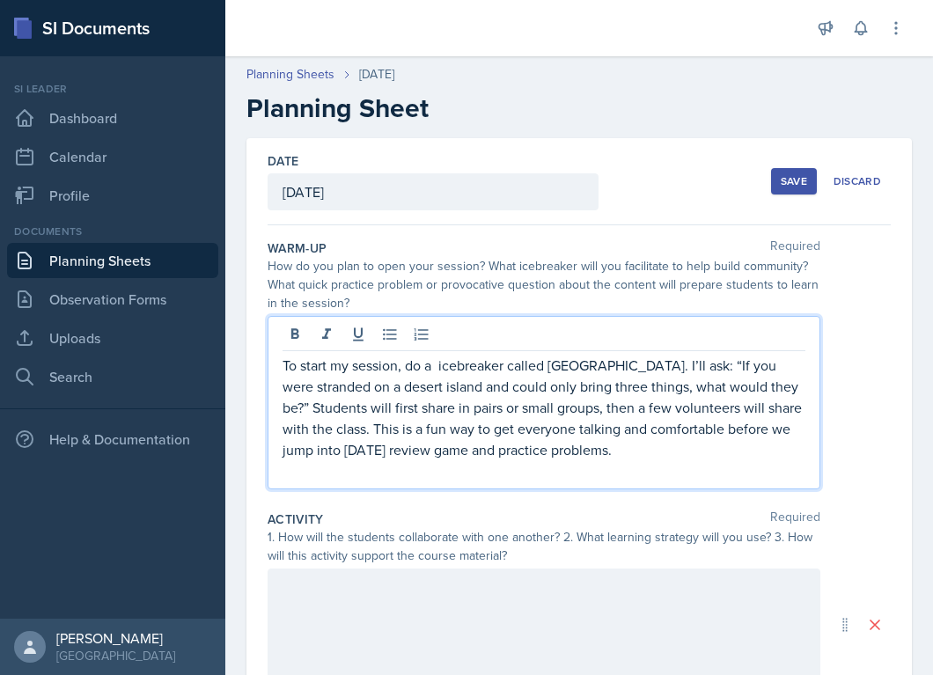
click at [667, 468] on p at bounding box center [544, 470] width 523 height 21
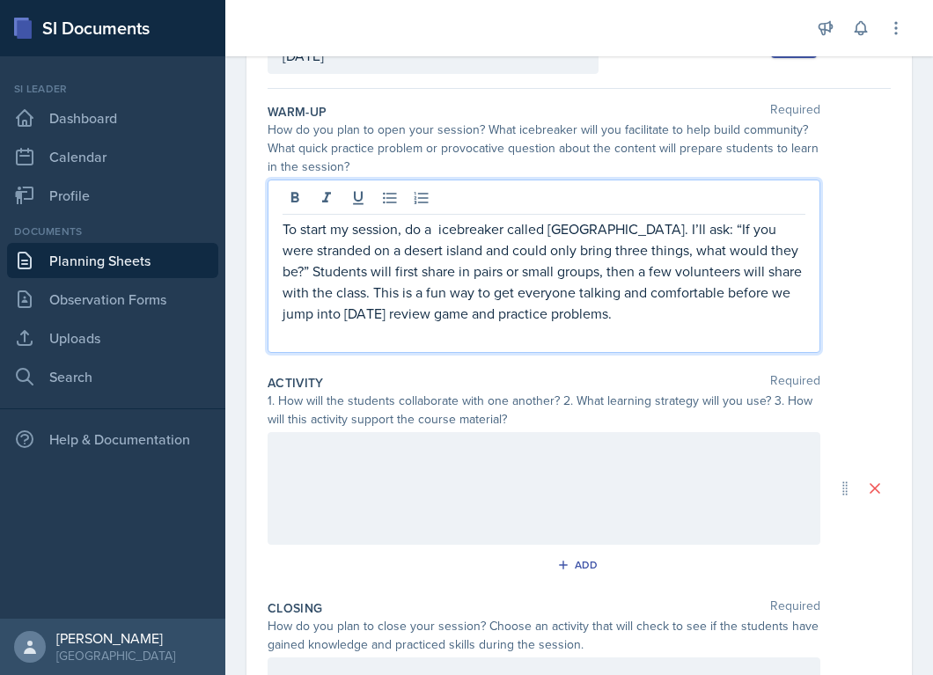
scroll to position [141, 0]
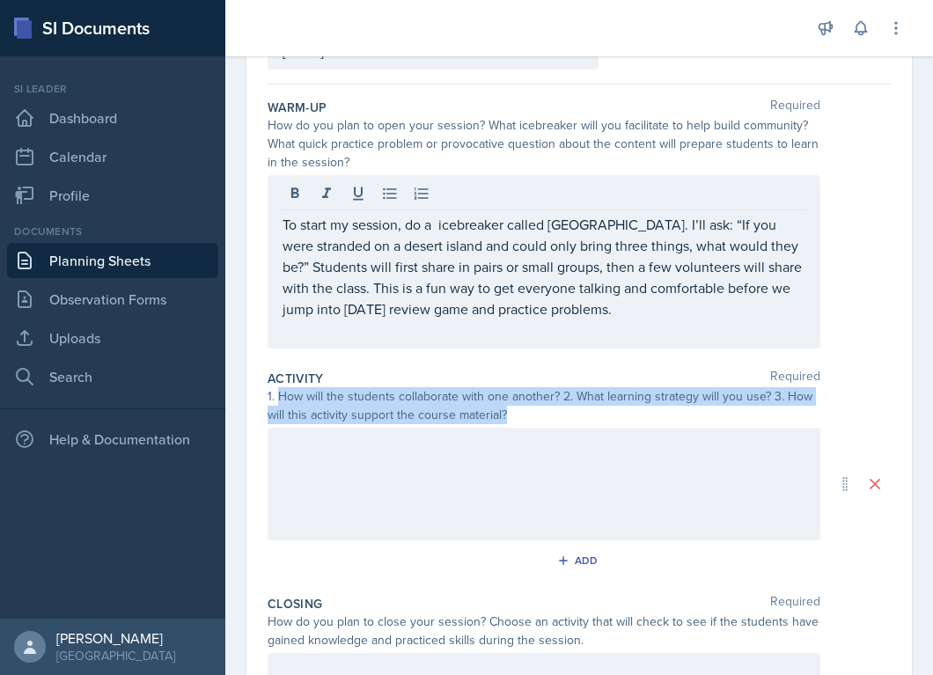
drag, startPoint x: 279, startPoint y: 397, endPoint x: 537, endPoint y: 415, distance: 258.5
click at [537, 415] on div "1. How will the students collaborate with one another? 2. What learning strateg…" at bounding box center [544, 405] width 553 height 37
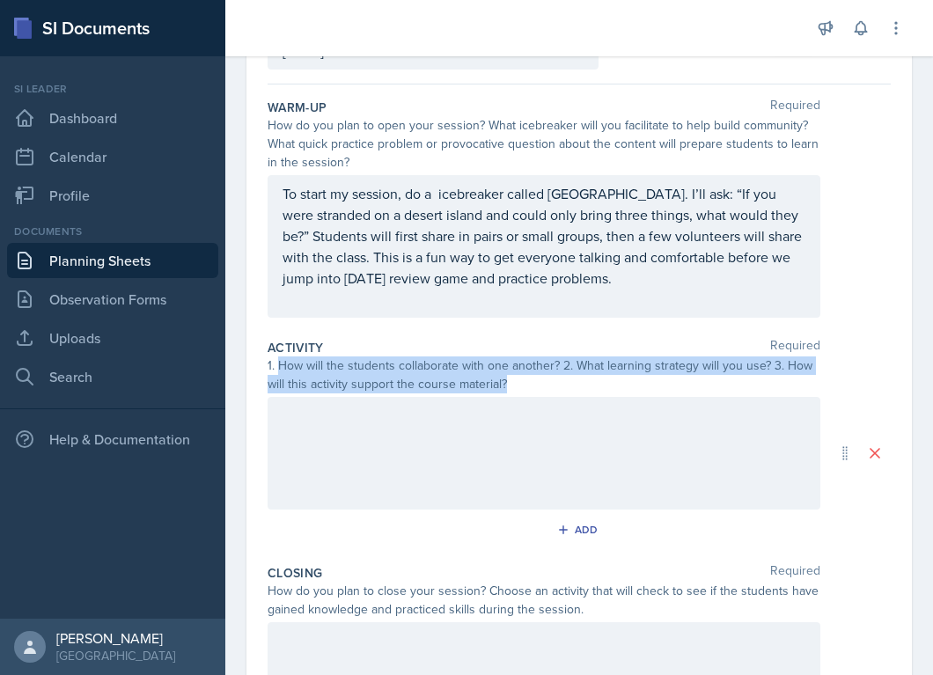
copy div "How will the students collaborate with one another? 2. What learning strategy w…"
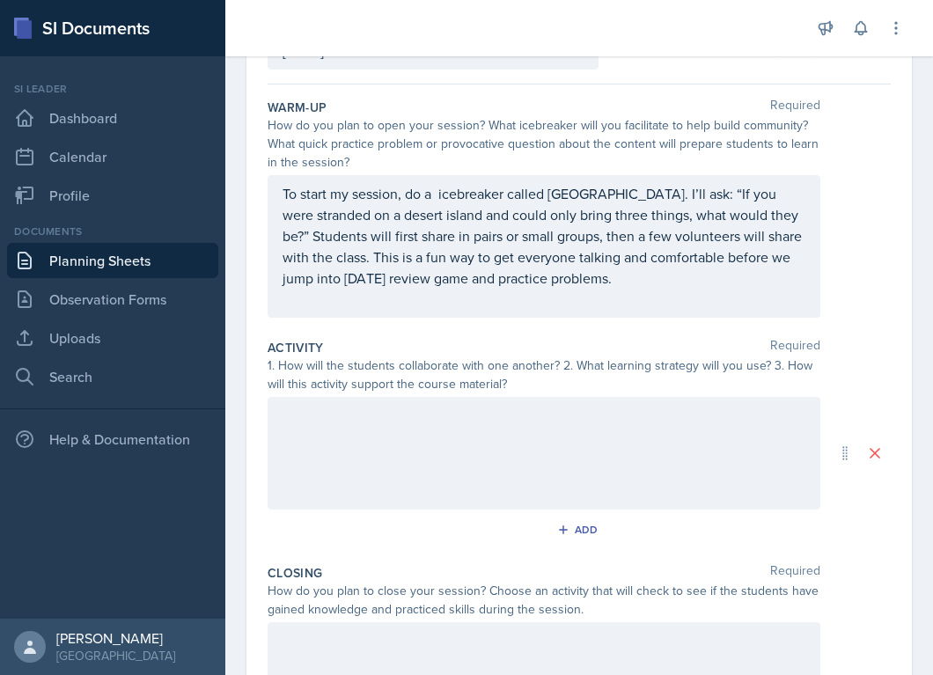
click at [646, 276] on p "To start my session, do a icebreaker called Desert Island. I’ll ask: “If you we…" at bounding box center [544, 236] width 523 height 106
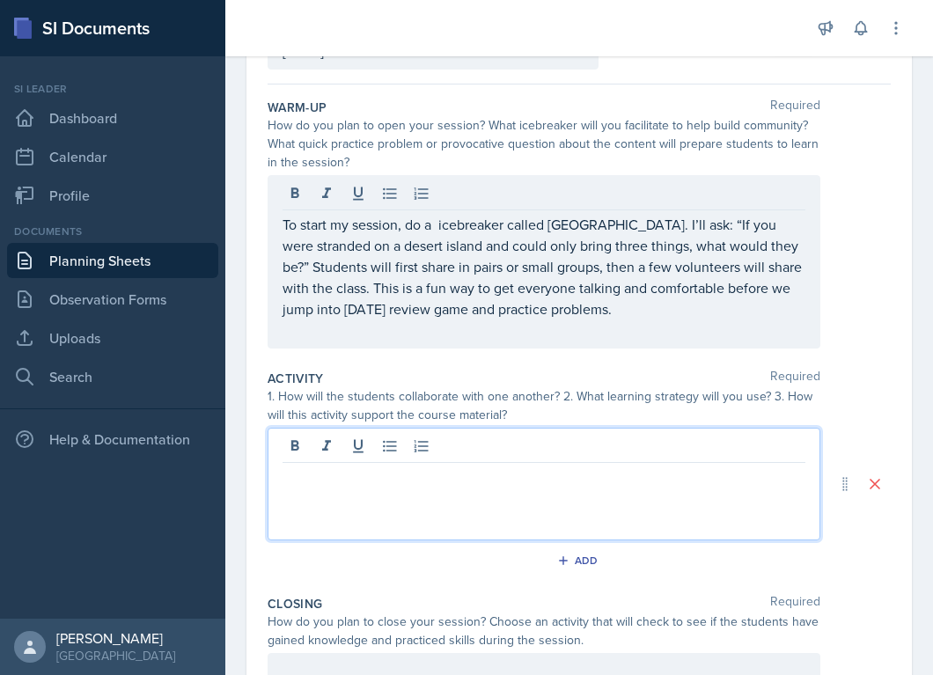
click at [551, 467] on p at bounding box center [544, 477] width 523 height 21
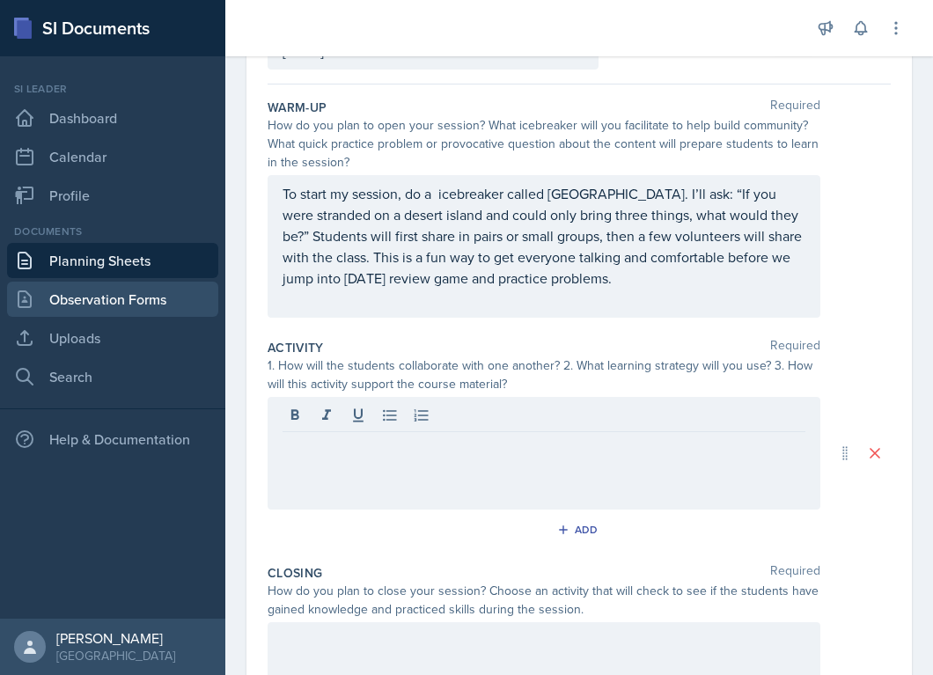
click at [89, 308] on link "Observation Forms" at bounding box center [112, 299] width 211 height 35
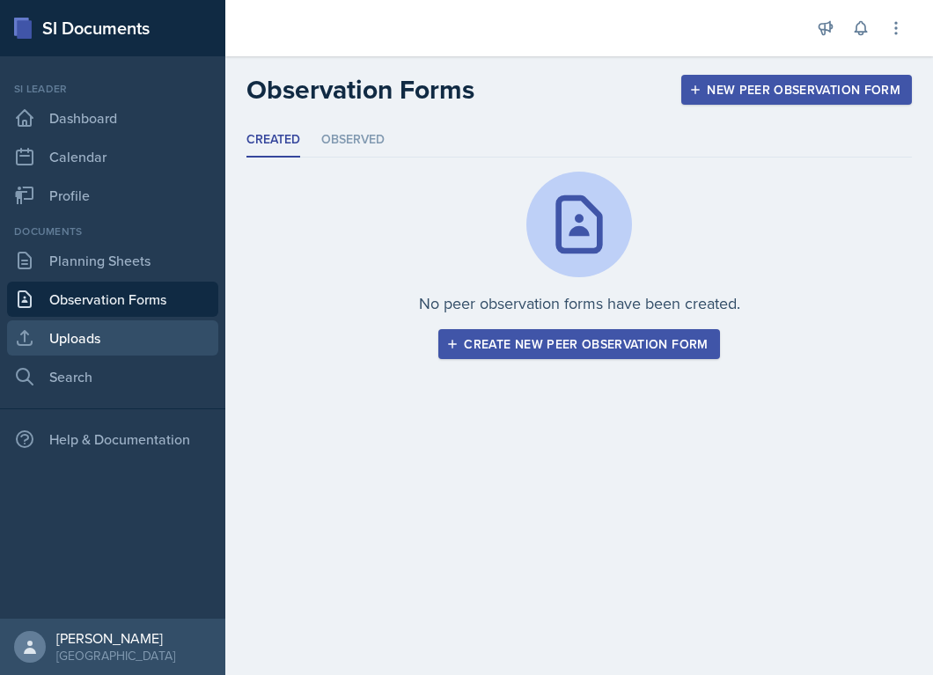
click at [124, 338] on link "Uploads" at bounding box center [112, 337] width 211 height 35
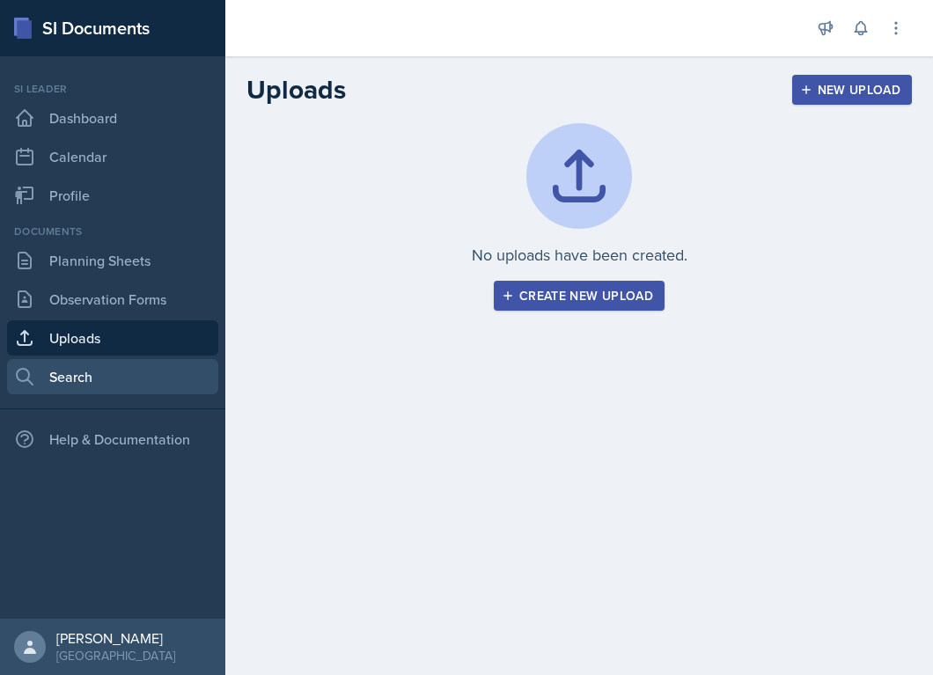
click at [135, 393] on link "Search" at bounding box center [112, 376] width 211 height 35
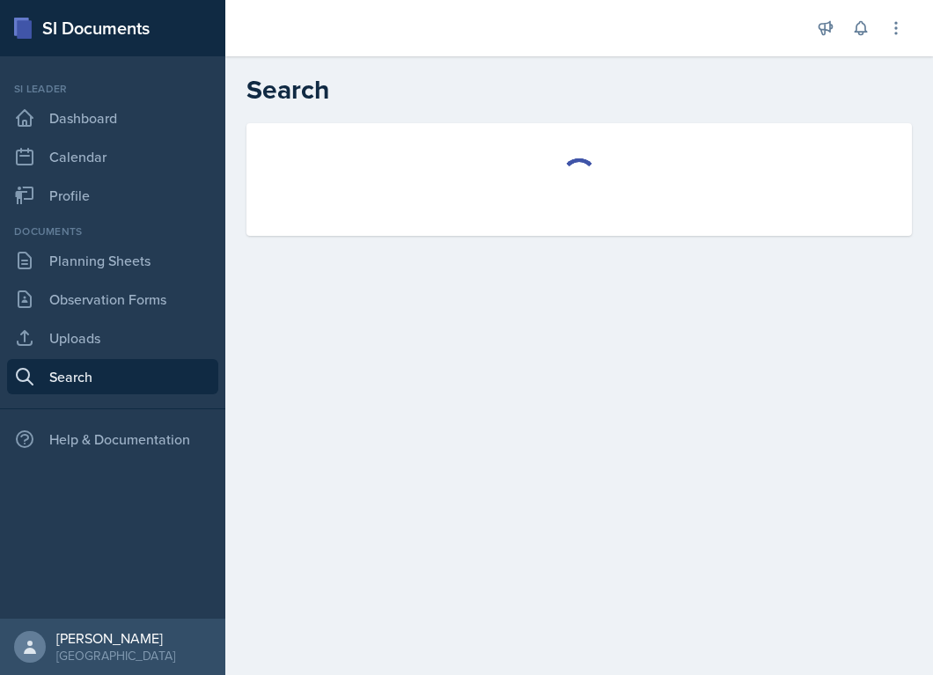
select select "all"
select select "1"
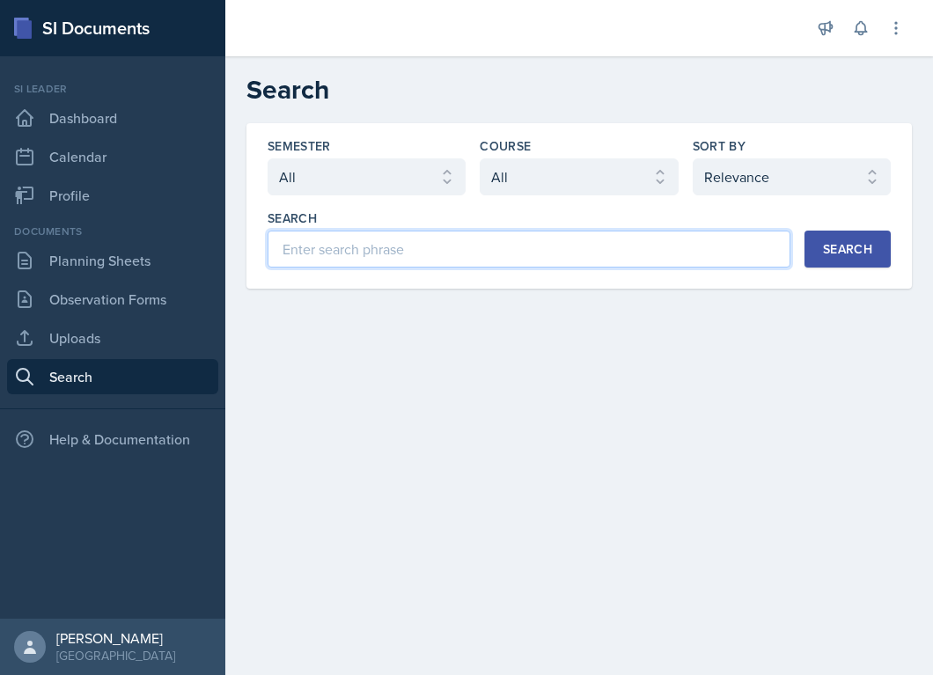
click at [301, 254] on input at bounding box center [529, 249] width 523 height 37
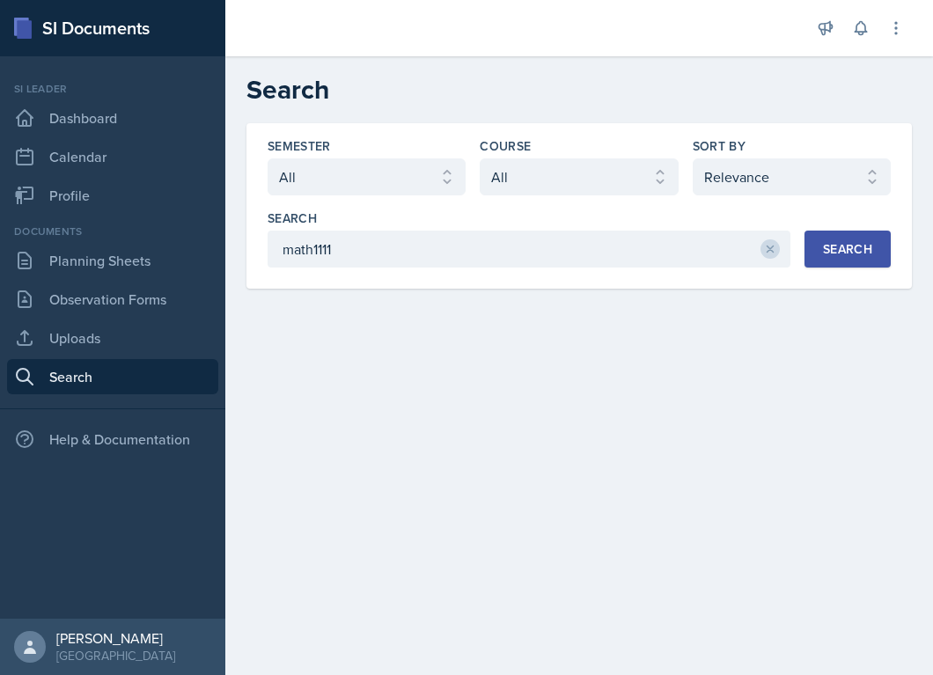
click at [876, 248] on button "Search" at bounding box center [848, 249] width 86 height 37
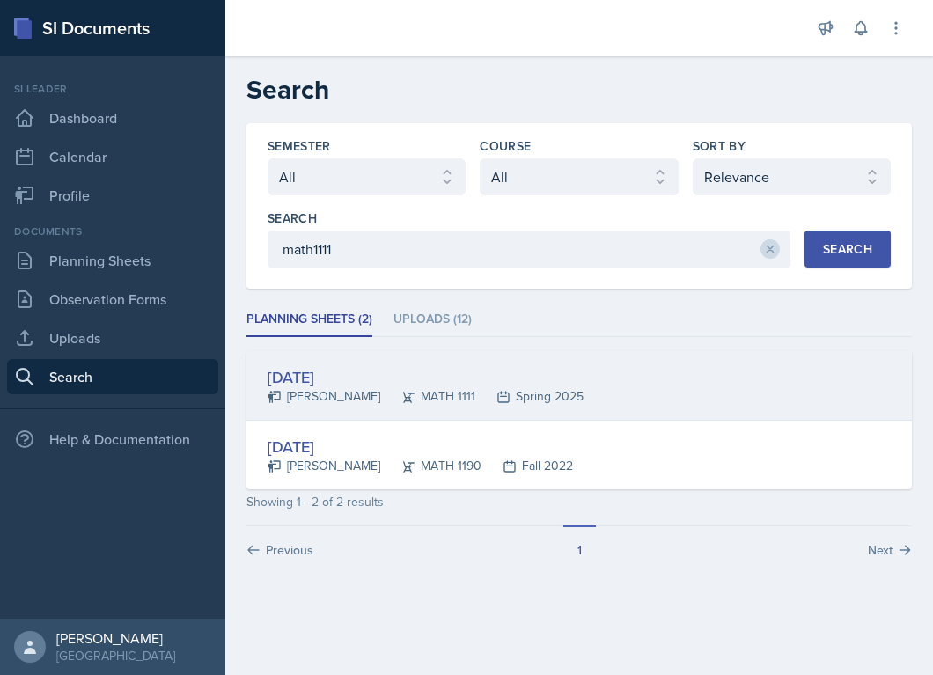
click at [347, 390] on div "[PERSON_NAME]" at bounding box center [324, 396] width 113 height 18
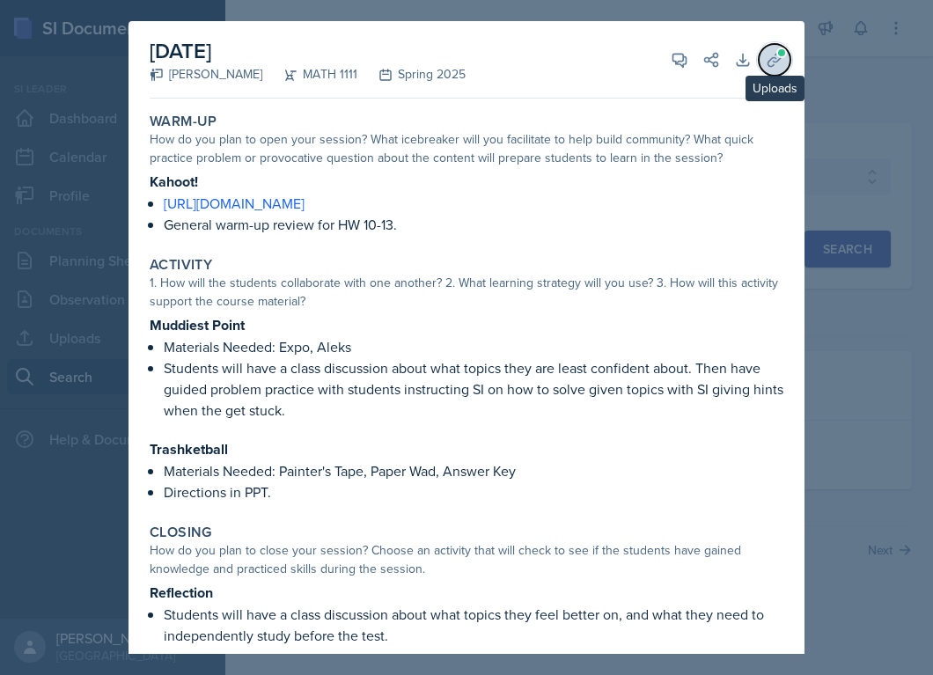
click at [776, 57] on icon at bounding box center [775, 60] width 18 height 18
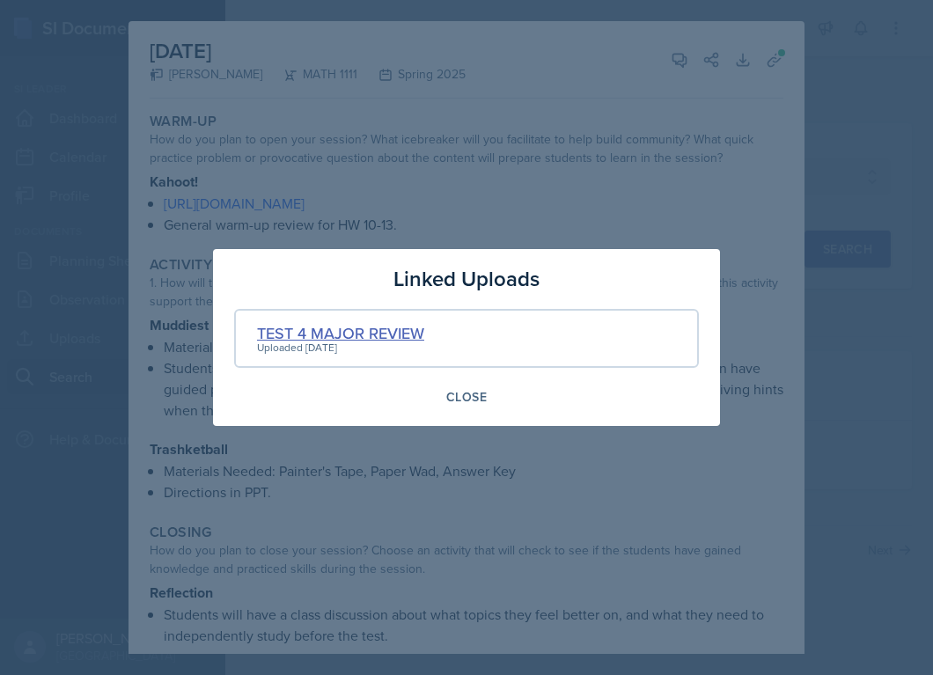
click at [396, 335] on div "TEST 4 MAJOR REVIEW" at bounding box center [340, 333] width 167 height 24
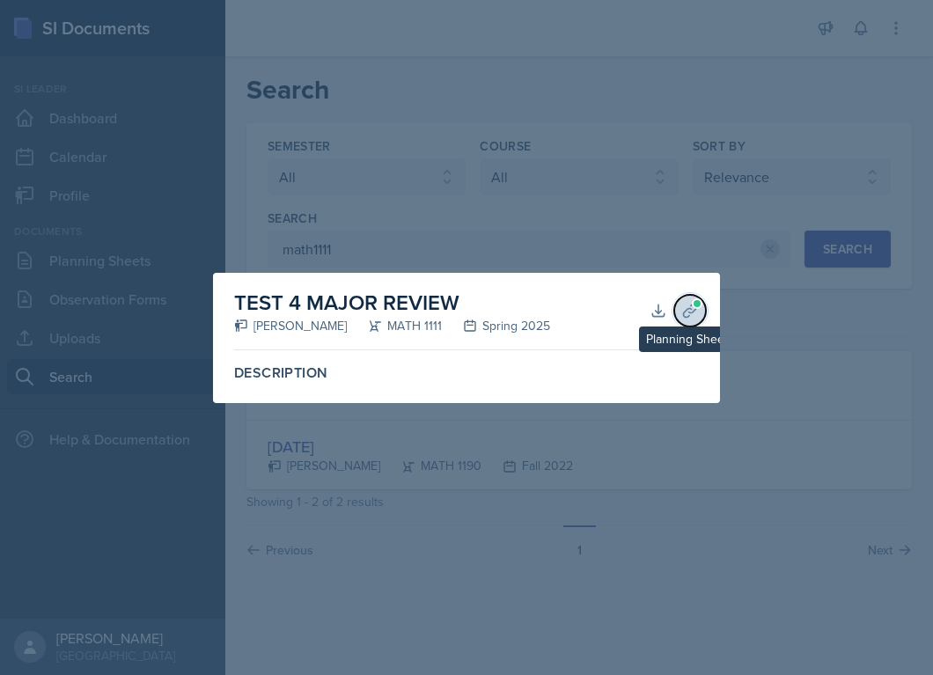
click at [690, 313] on icon at bounding box center [689, 311] width 13 height 13
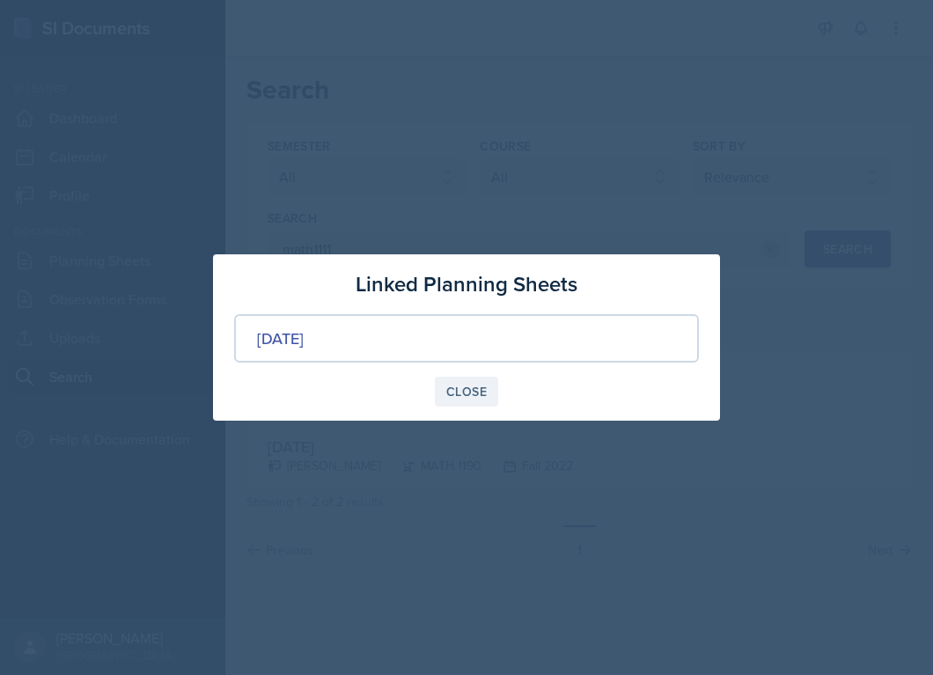
click at [466, 382] on button "Close" at bounding box center [466, 392] width 63 height 30
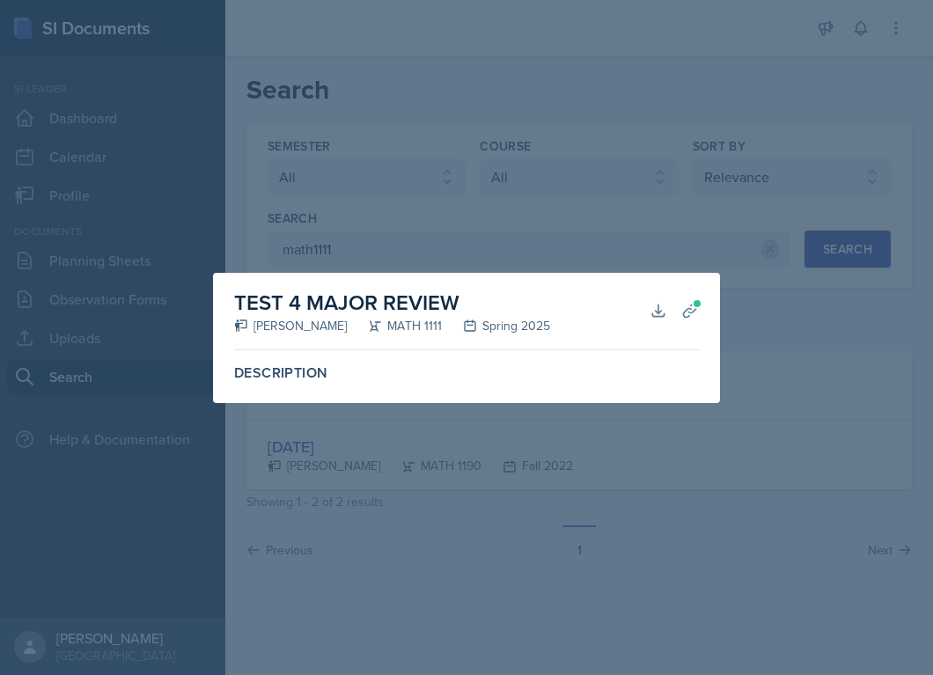
click at [769, 242] on div at bounding box center [466, 337] width 933 height 675
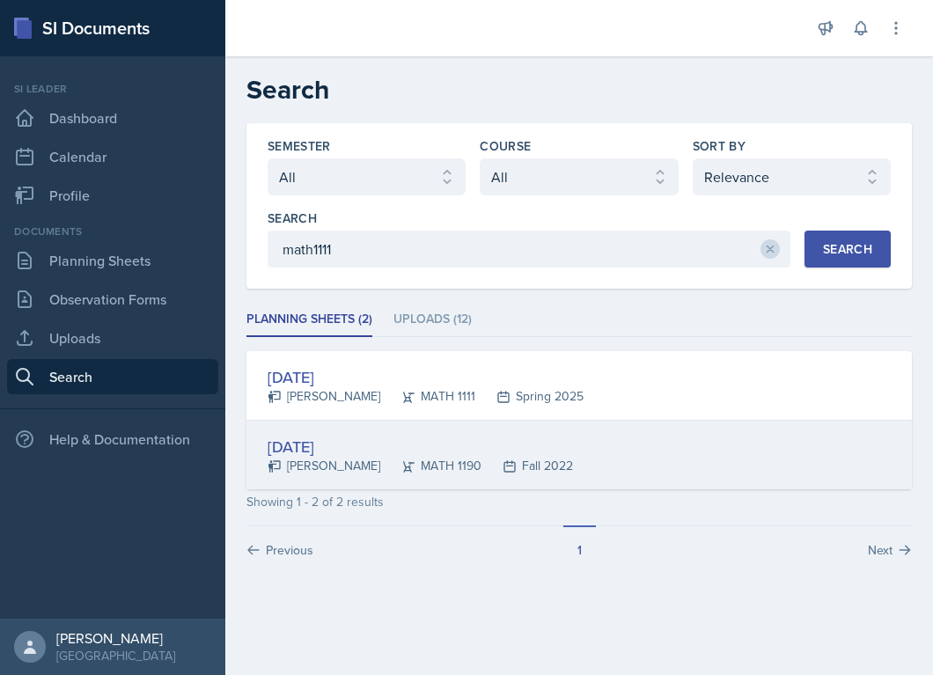
click at [304, 455] on div "Sep 14th, 2022" at bounding box center [420, 447] width 305 height 24
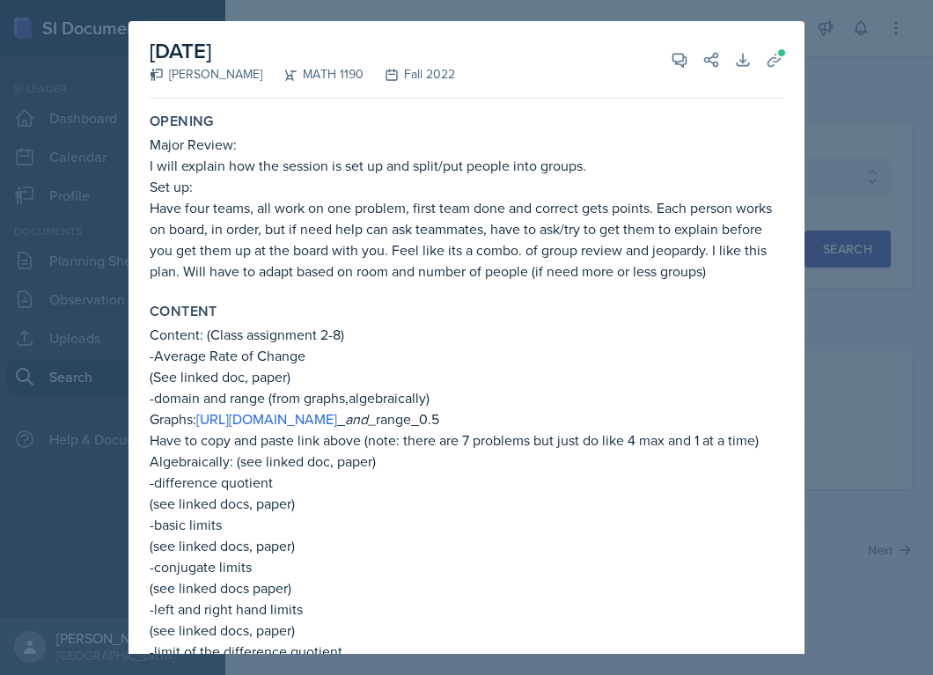
click at [873, 254] on div at bounding box center [466, 337] width 933 height 675
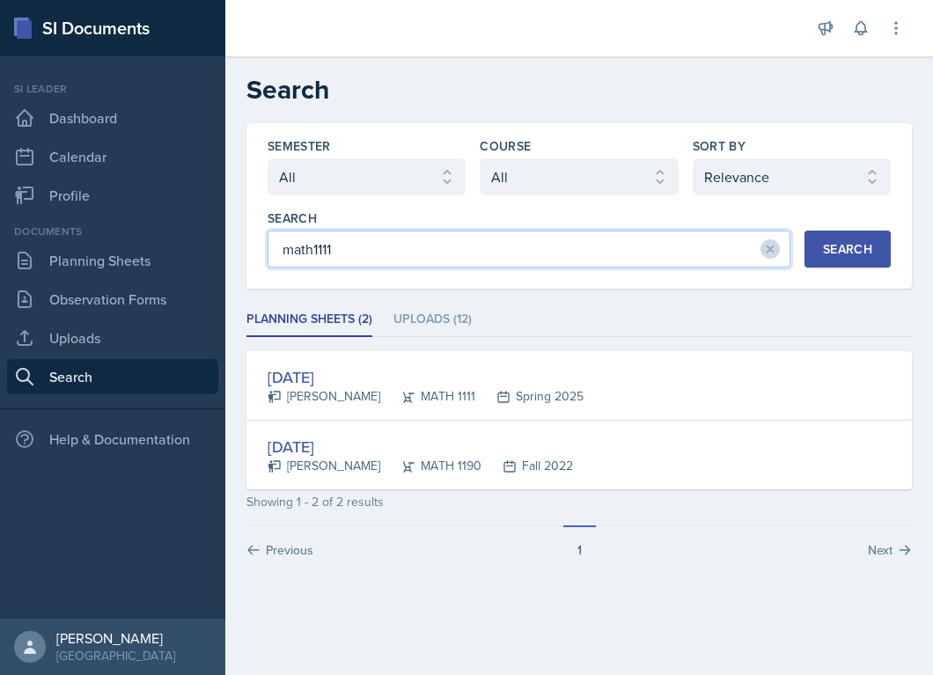
drag, startPoint x: 346, startPoint y: 249, endPoint x: 250, endPoint y: 248, distance: 96.0
click at [250, 248] on div "Semester Select semester All Fall 2025 Summer 2025 Spring 2025 Fall 2024 Summer…" at bounding box center [579, 205] width 666 height 165
type input "MATH 1111"
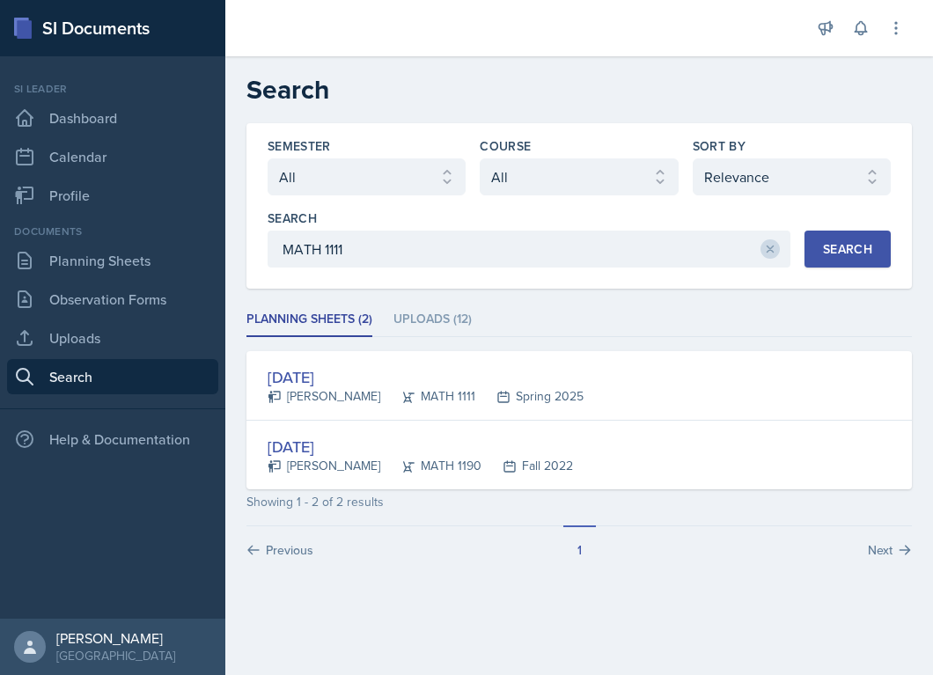
click at [857, 253] on div "Search" at bounding box center [847, 249] width 49 height 14
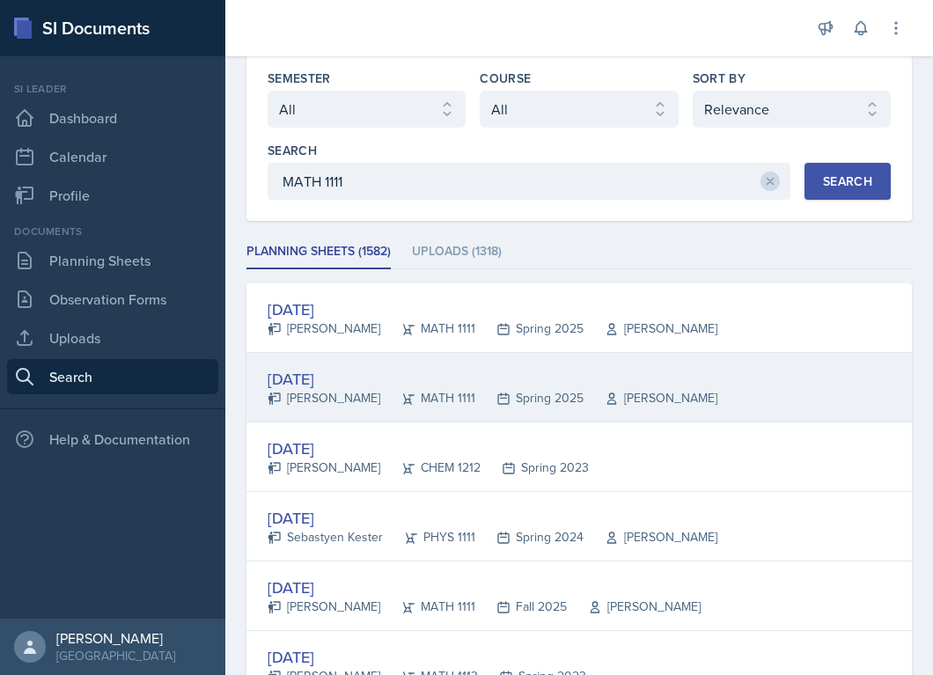
scroll to position [70, 0]
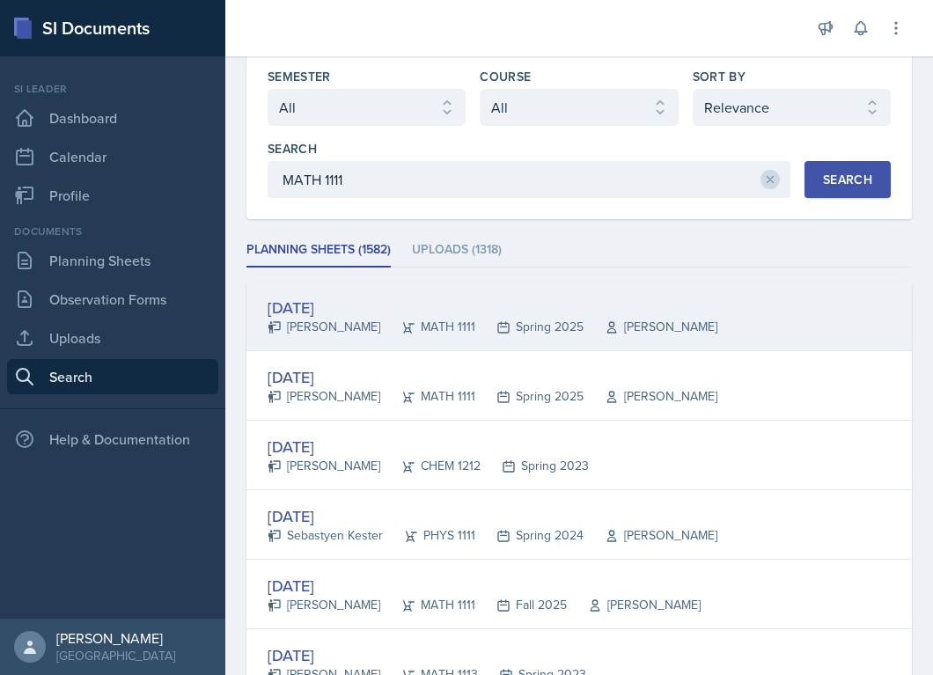
click at [331, 309] on div "[DATE]" at bounding box center [493, 308] width 450 height 24
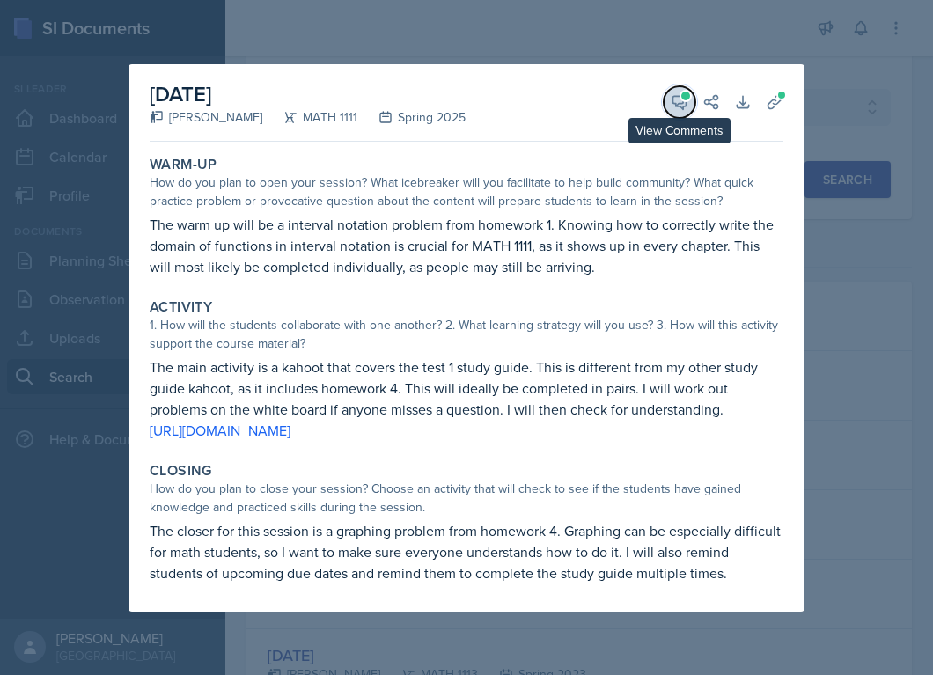
click at [681, 101] on icon at bounding box center [680, 102] width 18 height 18
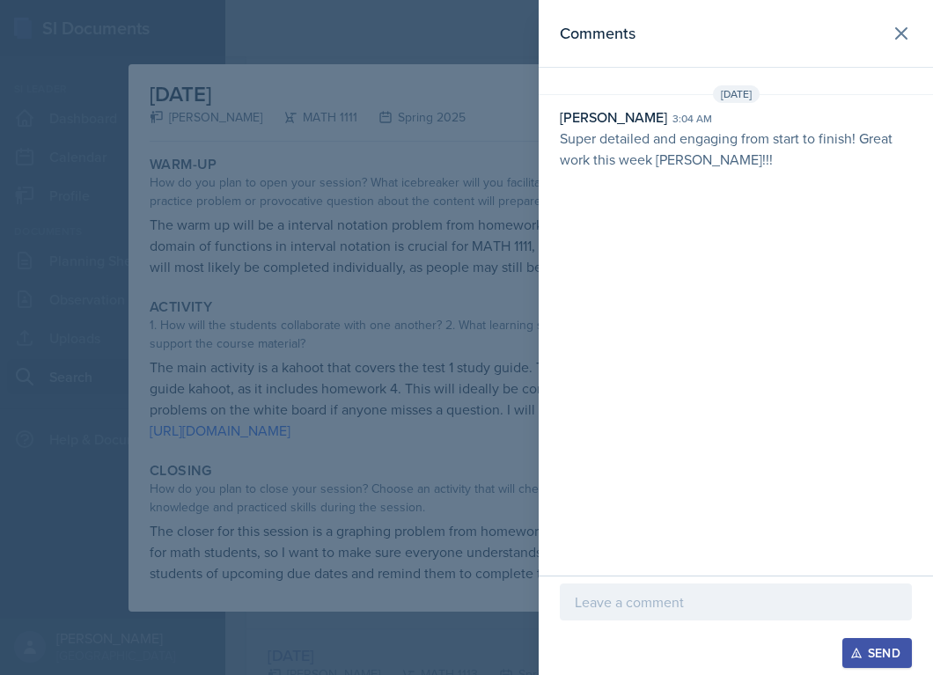
click at [426, 235] on div at bounding box center [466, 337] width 933 height 675
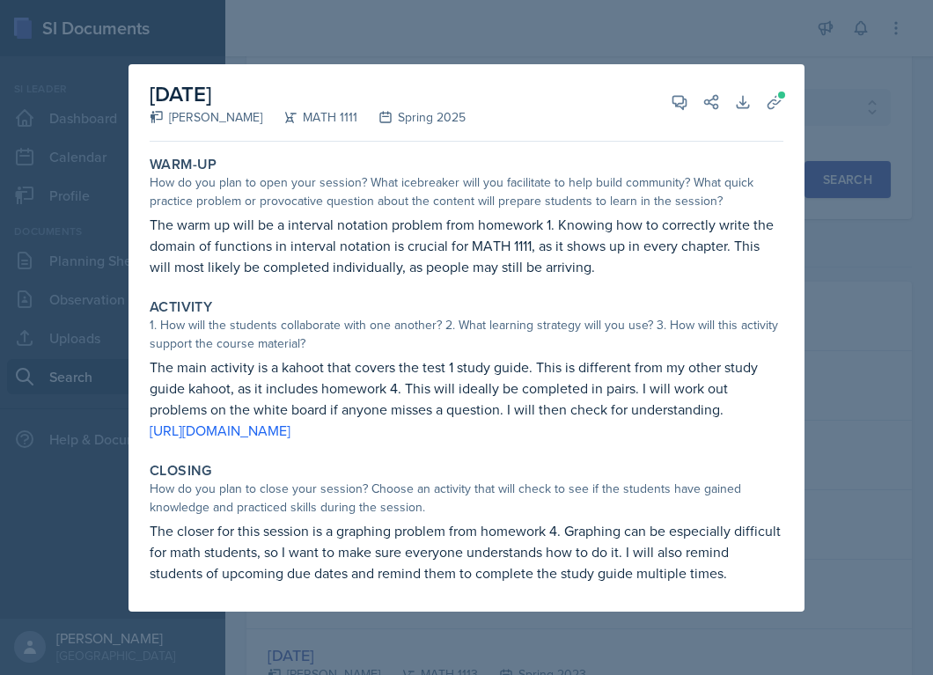
click at [866, 416] on div at bounding box center [466, 337] width 933 height 675
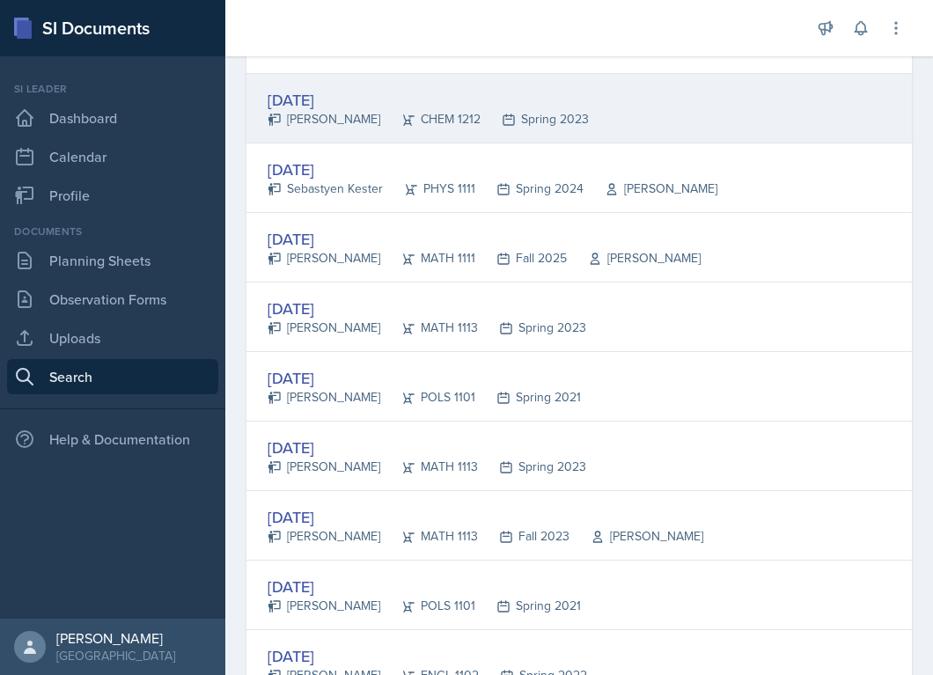
scroll to position [421, 0]
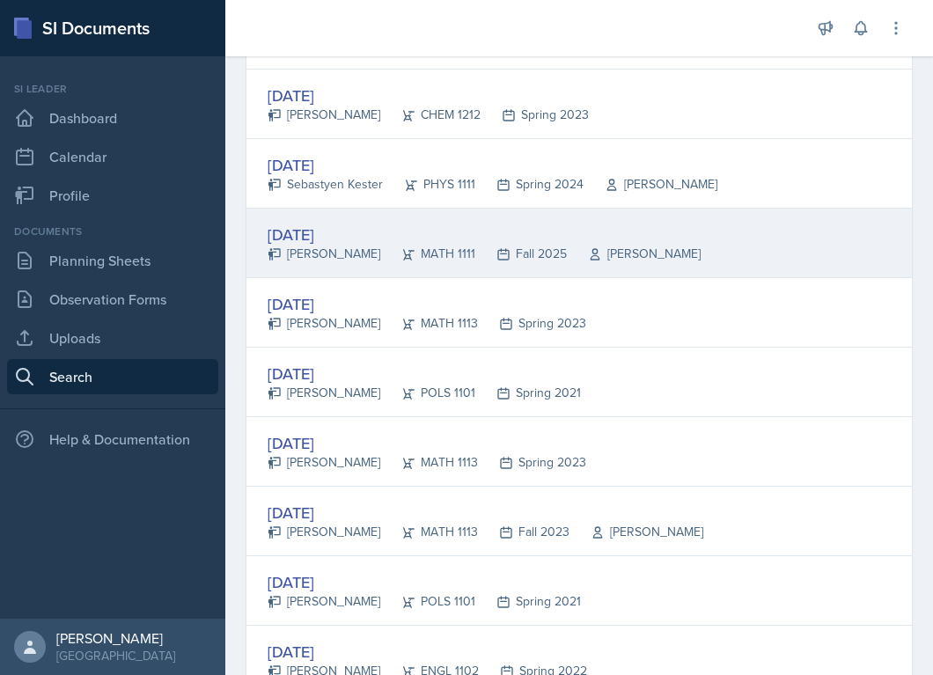
click at [300, 235] on div "[DATE]" at bounding box center [484, 235] width 433 height 24
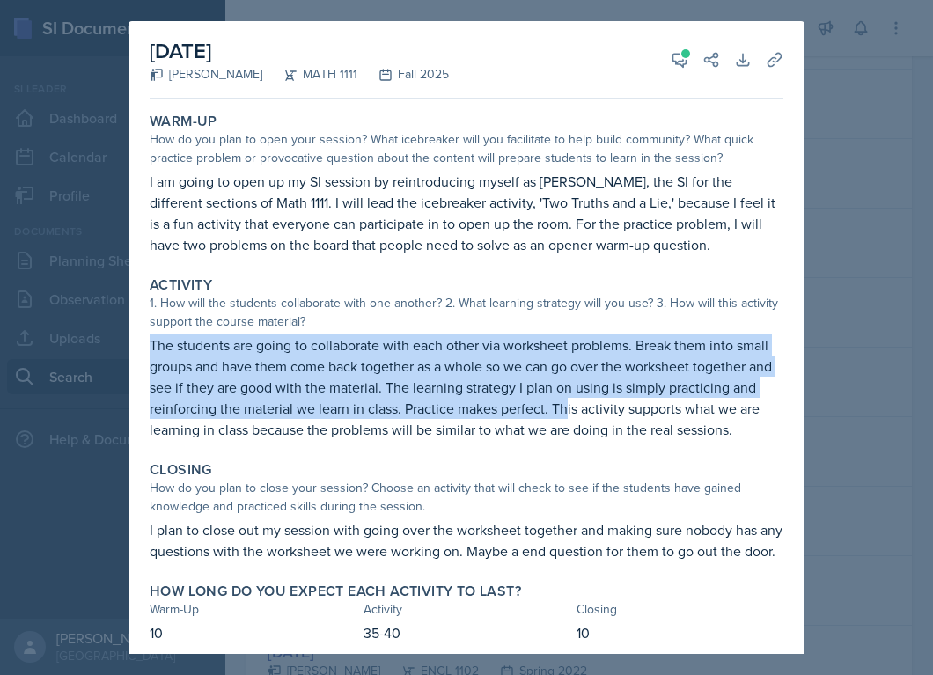
drag, startPoint x: 153, startPoint y: 346, endPoint x: 569, endPoint y: 398, distance: 418.7
click at [569, 399] on p "The students are going to collaborate with each other via worksheet problems. B…" at bounding box center [467, 388] width 634 height 106
click at [682, 60] on icon at bounding box center [679, 60] width 13 height 13
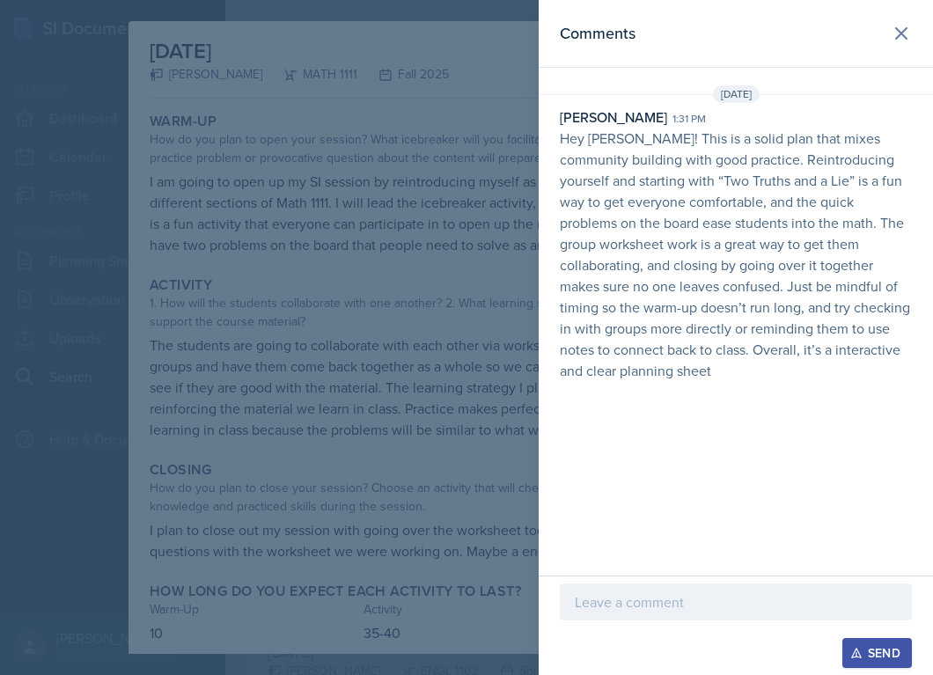
click at [629, 311] on p "Hey Xavier! This is a solid plan that mixes community building with good practi…" at bounding box center [736, 255] width 352 height 254
click at [317, 543] on div at bounding box center [466, 337] width 933 height 675
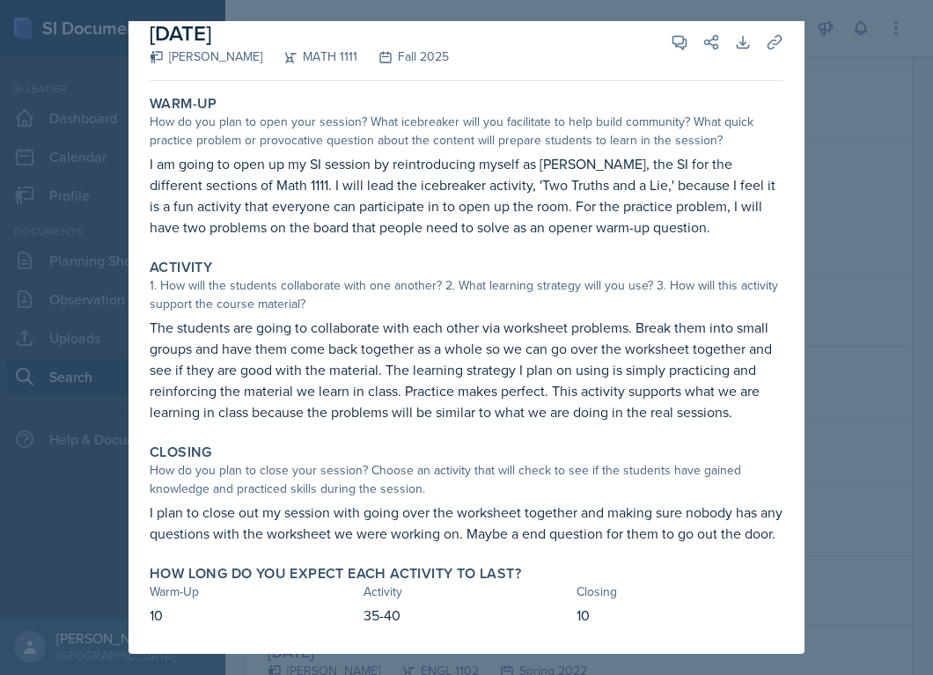
scroll to position [0, 0]
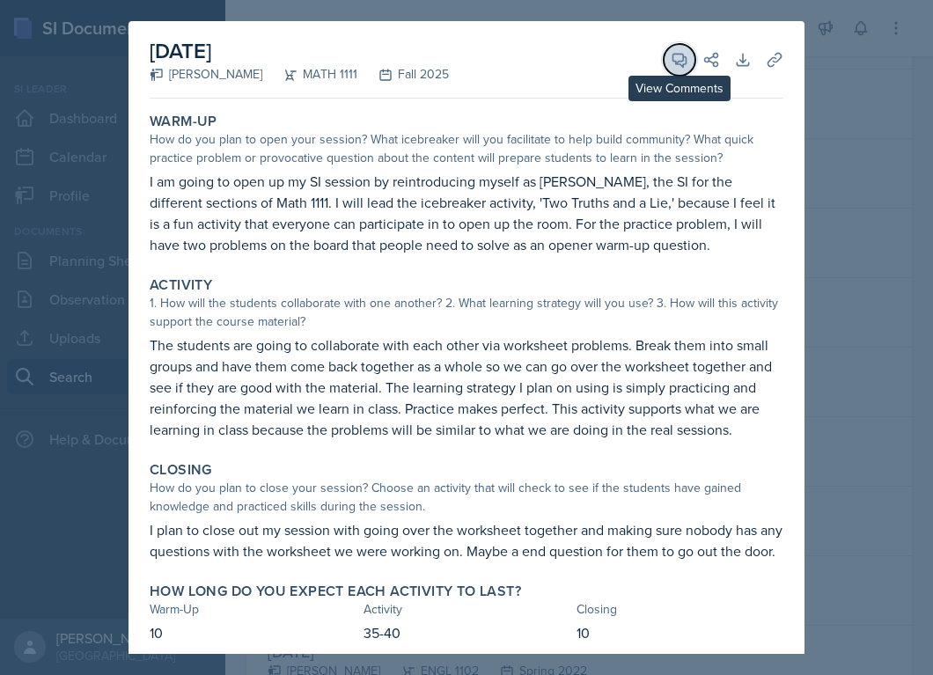
click at [679, 58] on icon at bounding box center [680, 60] width 18 height 18
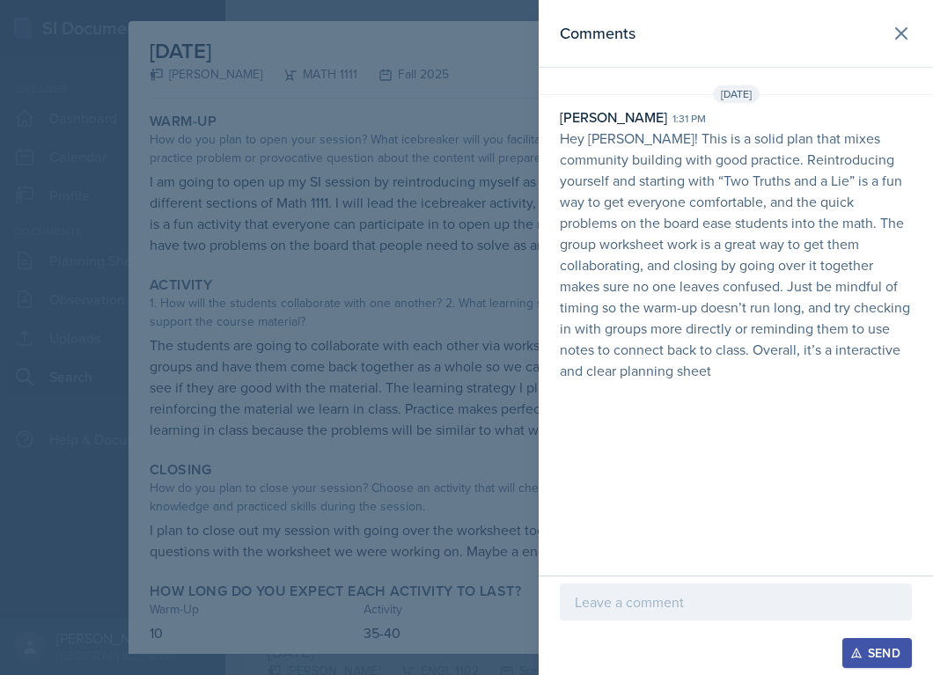
click at [350, 384] on div at bounding box center [466, 337] width 933 height 675
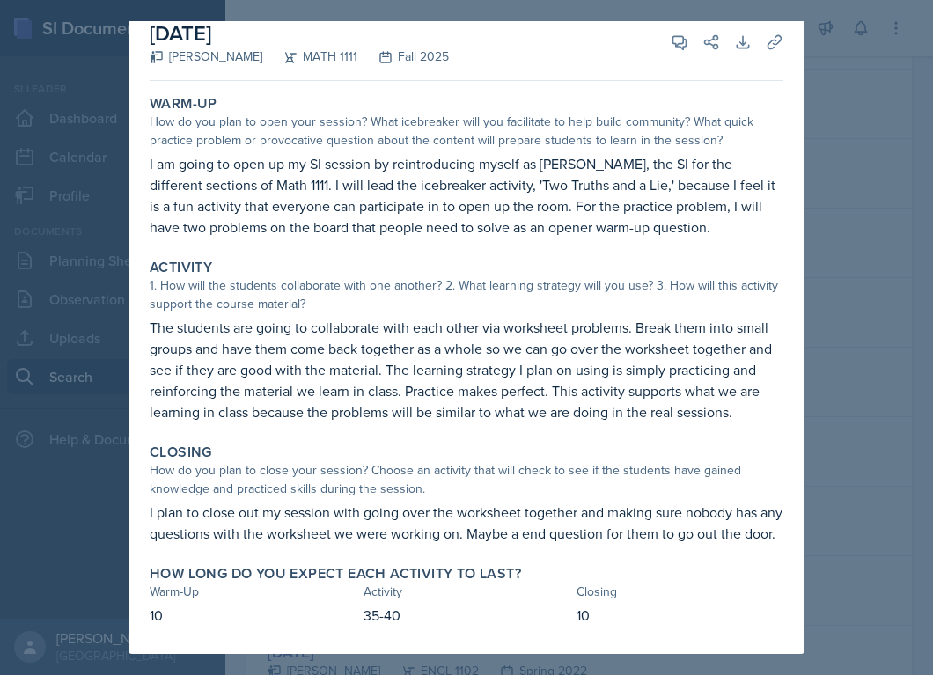
scroll to position [39, 0]
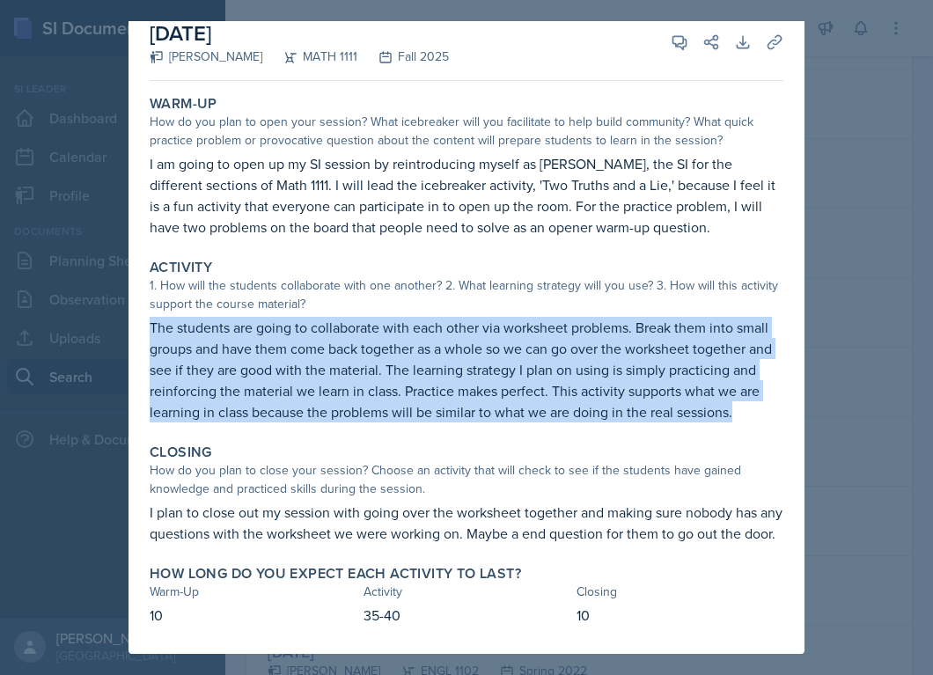
drag, startPoint x: 149, startPoint y: 309, endPoint x: 658, endPoint y: 404, distance: 518.5
click at [658, 405] on div "Activity 1. How will the students collaborate with one another? 2. What learnin…" at bounding box center [467, 341] width 648 height 178
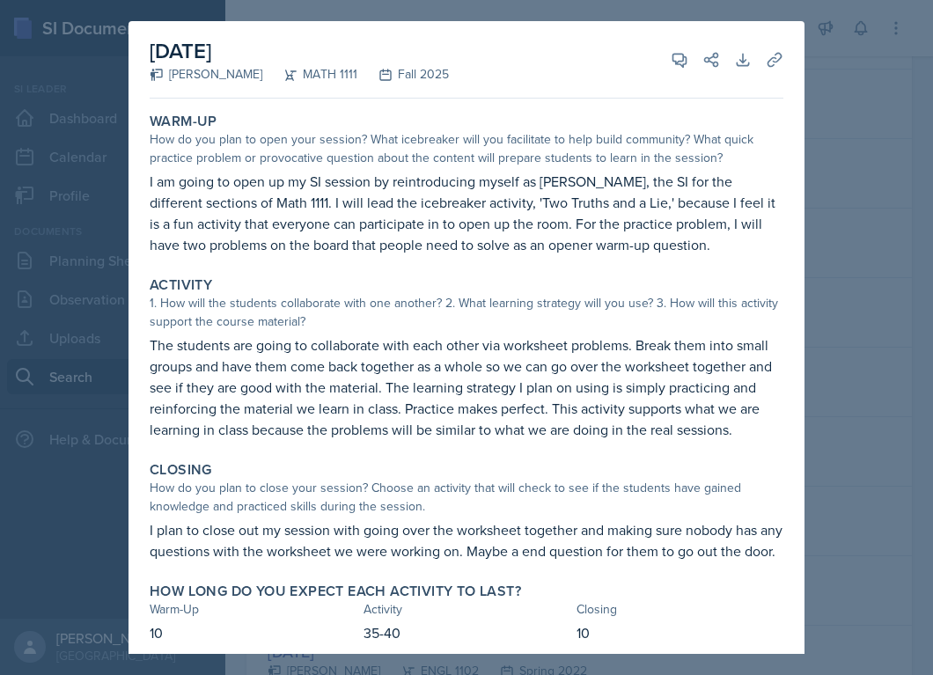
click at [843, 119] on div at bounding box center [466, 337] width 933 height 675
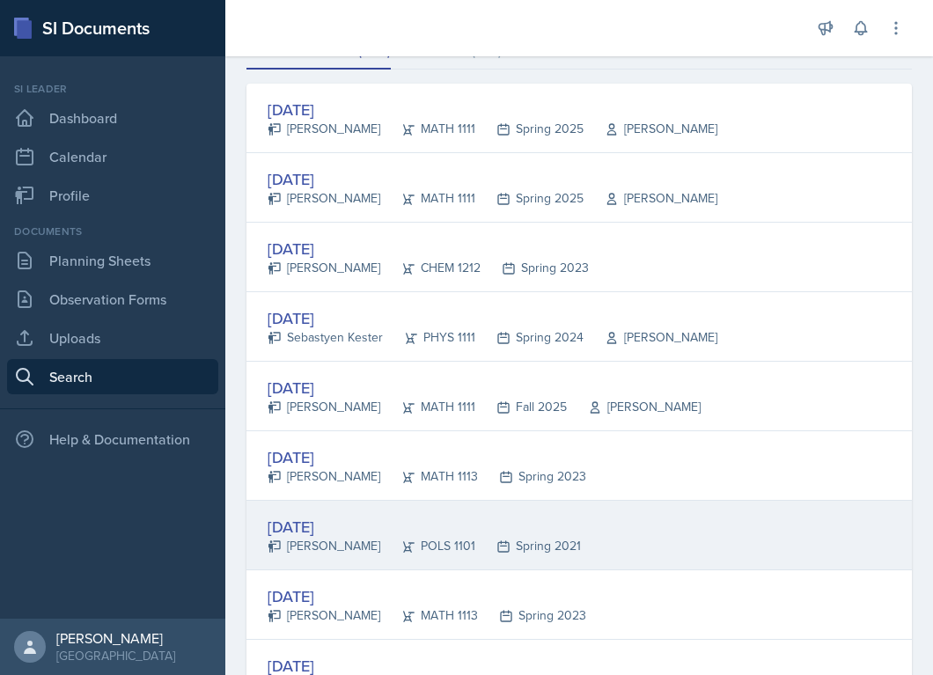
scroll to position [71, 0]
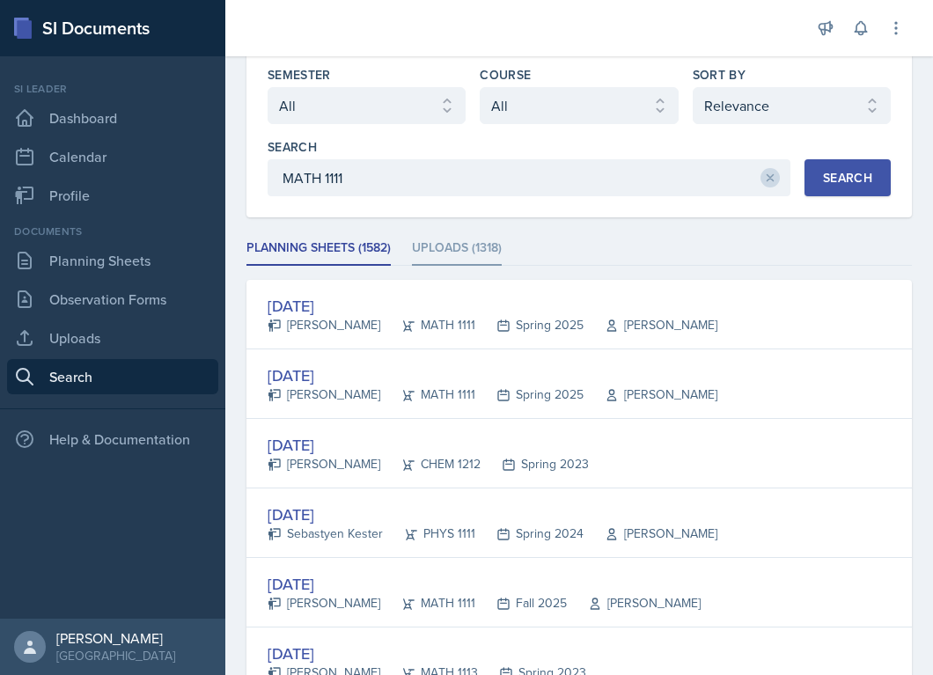
click at [432, 245] on li "Uploads (1318)" at bounding box center [457, 249] width 90 height 34
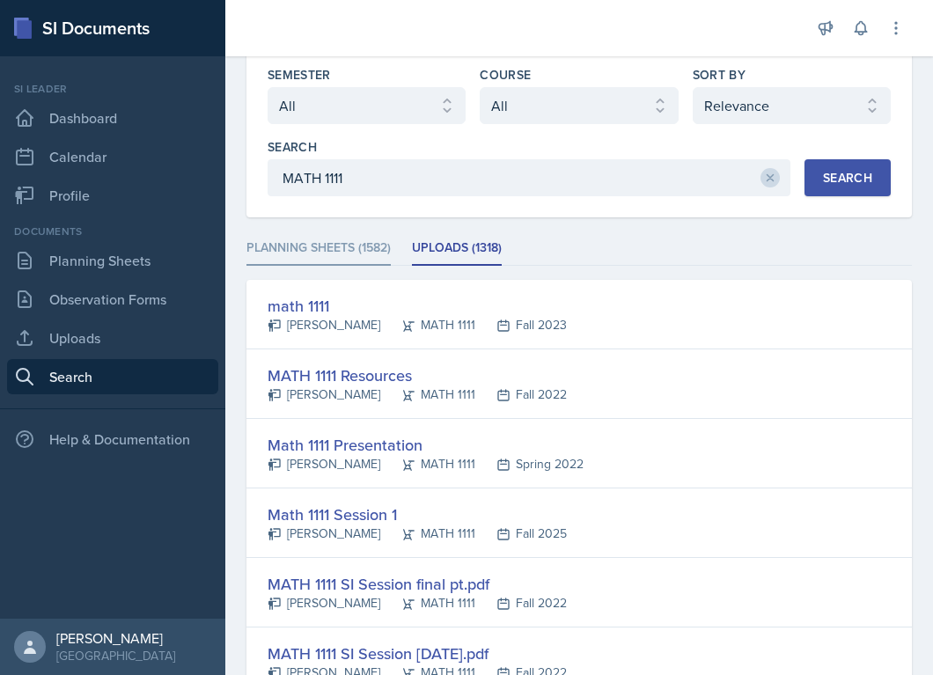
click at [283, 247] on li "Planning Sheets (1582)" at bounding box center [318, 249] width 144 height 34
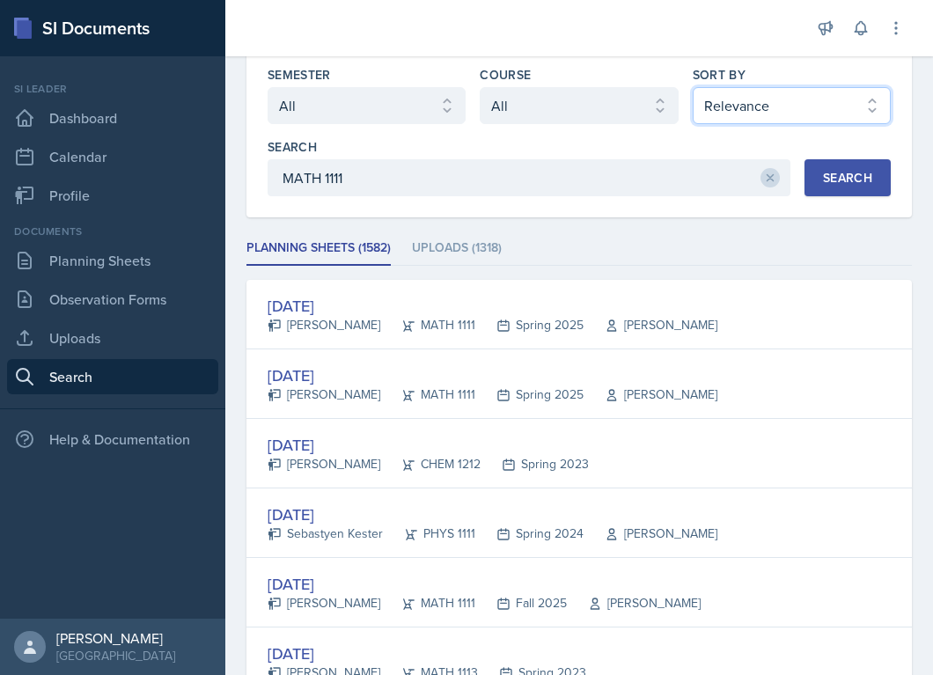
click at [776, 113] on select "Select sort by Relevance Document Date (Asc) Document Date (Desc)" at bounding box center [792, 105] width 198 height 37
select select "2"
click at [693, 87] on select "Select sort by Relevance Document Date (Asc) Document Date (Desc)" at bounding box center [792, 105] width 198 height 37
click at [846, 177] on div "Search" at bounding box center [847, 178] width 49 height 14
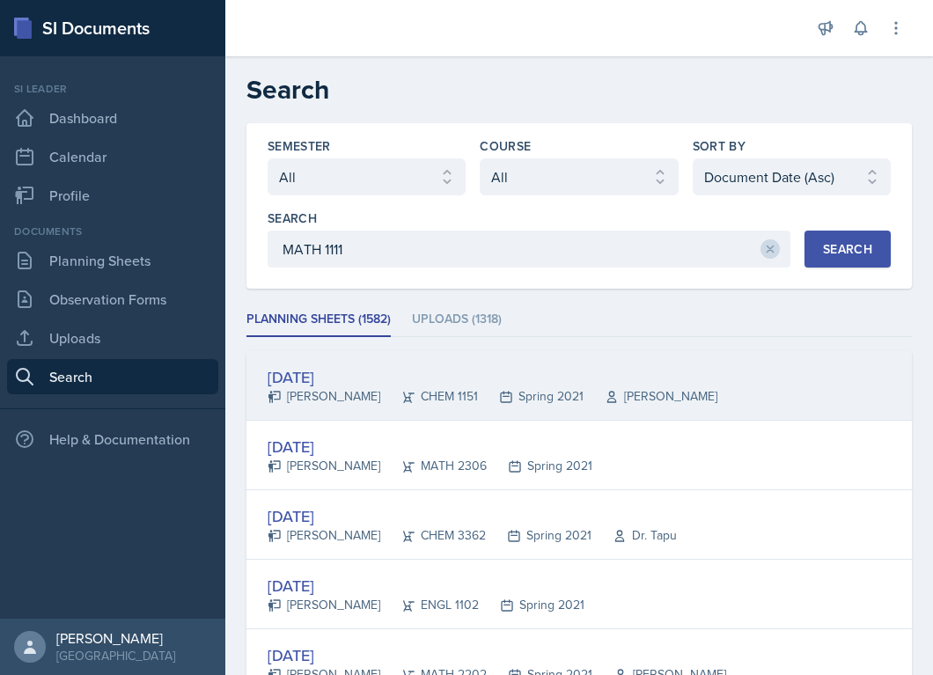
click at [317, 394] on div "Danielle Romaine" at bounding box center [324, 396] width 113 height 18
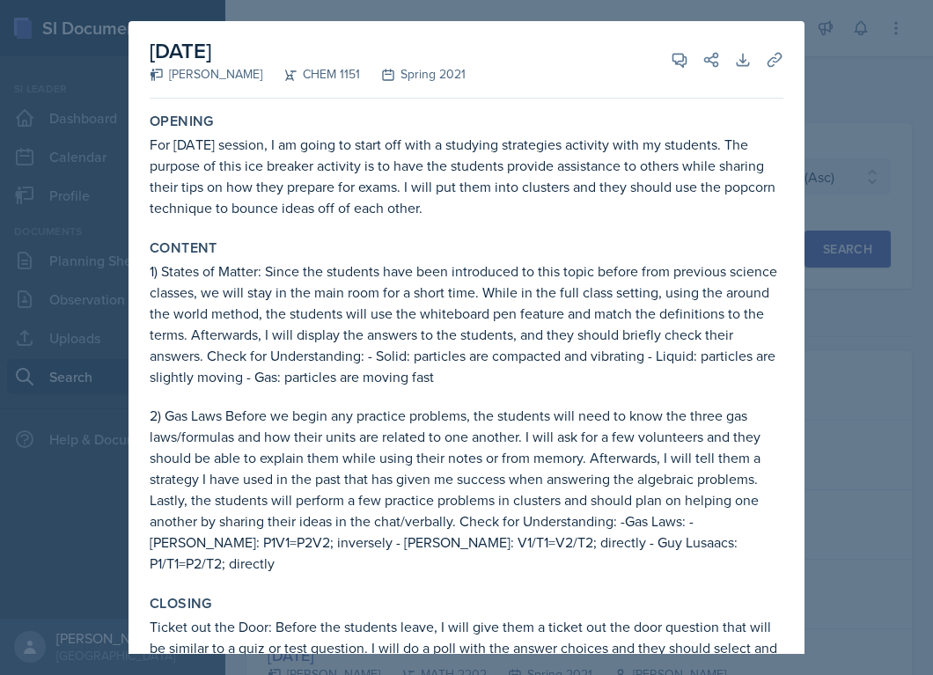
click at [853, 121] on div at bounding box center [466, 337] width 933 height 675
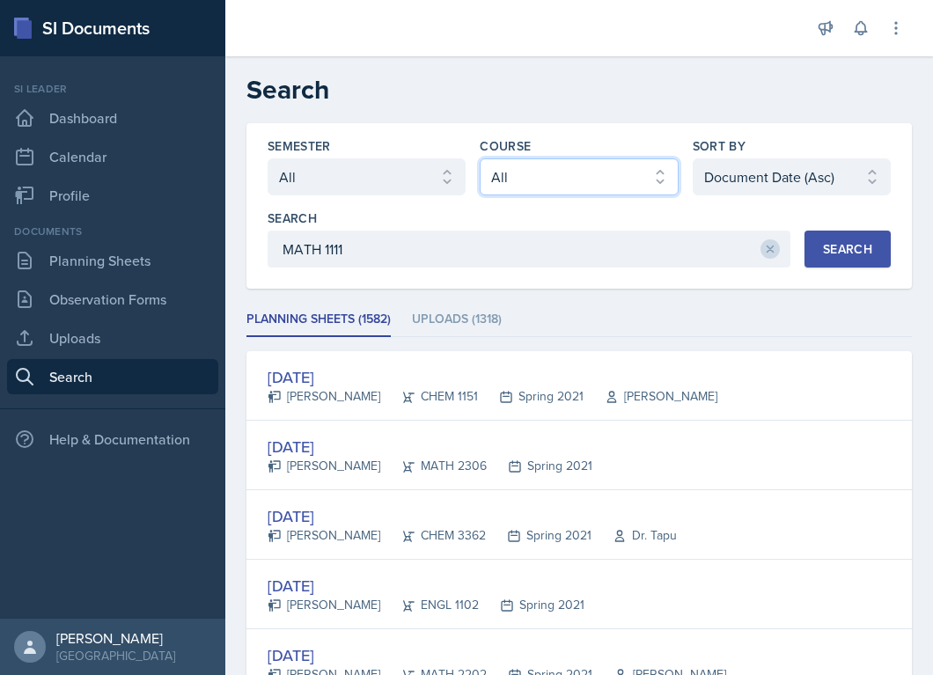
click at [512, 179] on select "Select course All ACCT 2101 ACCT 2102 ACCT 4050 ANTH 1102 ANTH 3301 ARCH 1000 A…" at bounding box center [579, 176] width 198 height 37
select select "5bfde3fe-6375-4519-a868-95dd30d0bb1b"
click at [480, 158] on select "Select course All ACCT 2101 ACCT 2102 ACCT 4050 ANTH 1102 ANTH 3301 ARCH 1000 A…" at bounding box center [579, 176] width 198 height 37
click at [824, 256] on div "Search" at bounding box center [847, 249] width 49 height 14
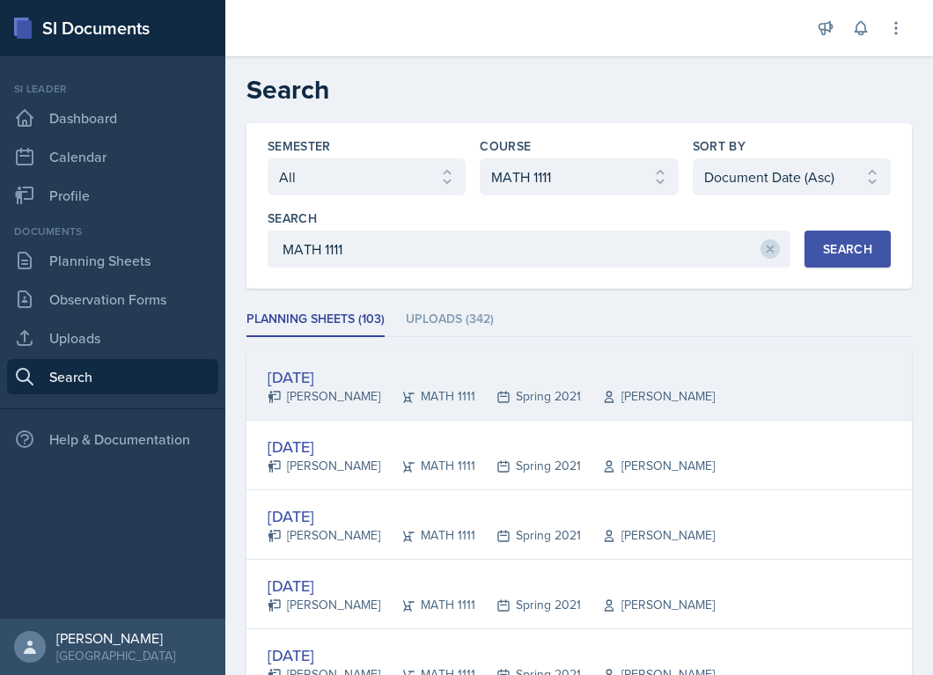
click at [324, 389] on div "[PERSON_NAME]" at bounding box center [324, 396] width 113 height 18
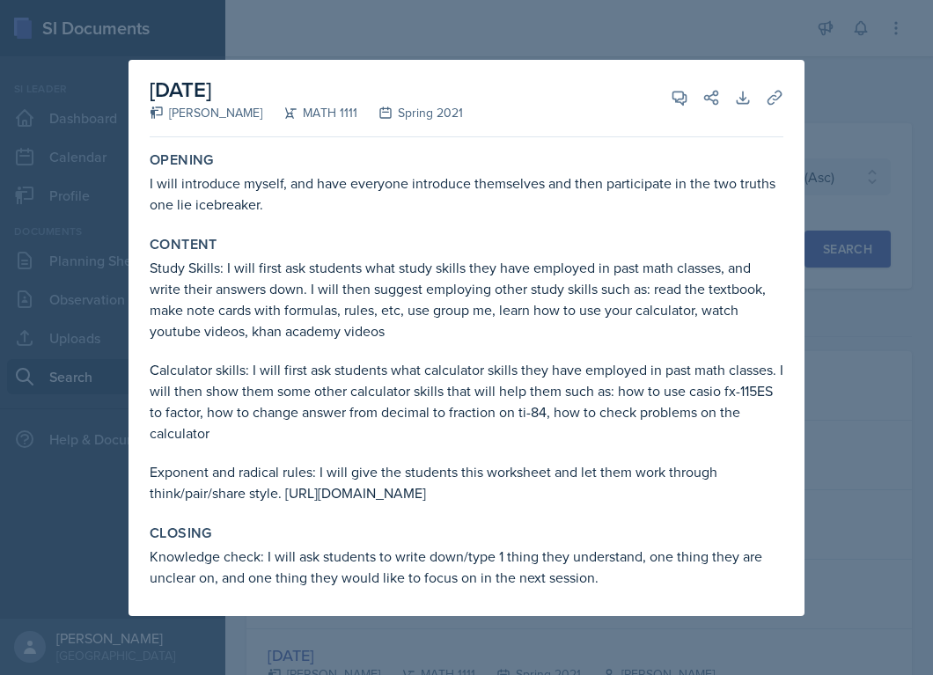
click at [896, 513] on div at bounding box center [466, 337] width 933 height 675
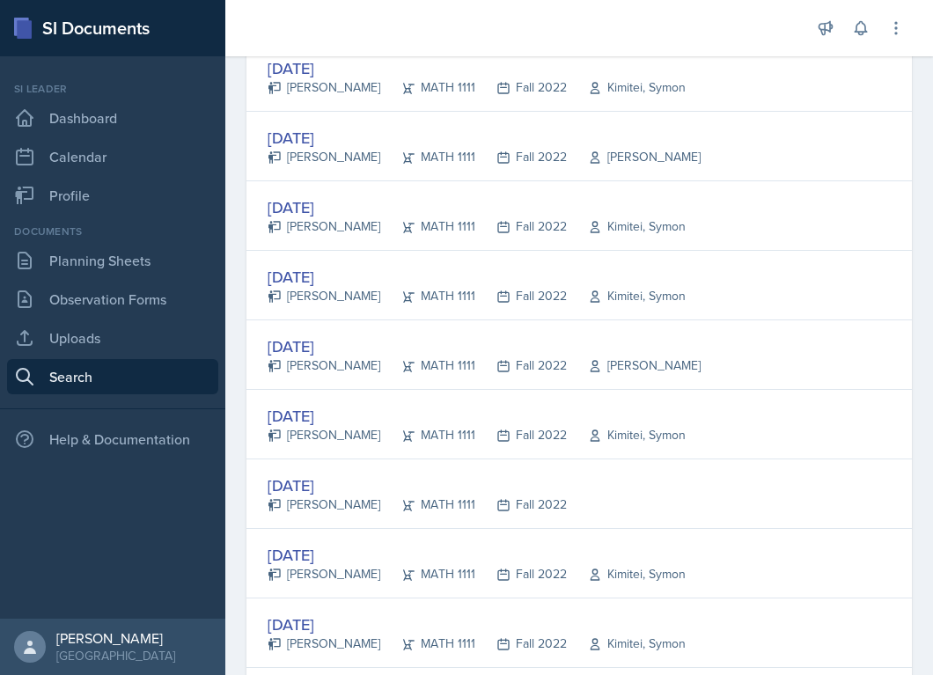
scroll to position [3264, 0]
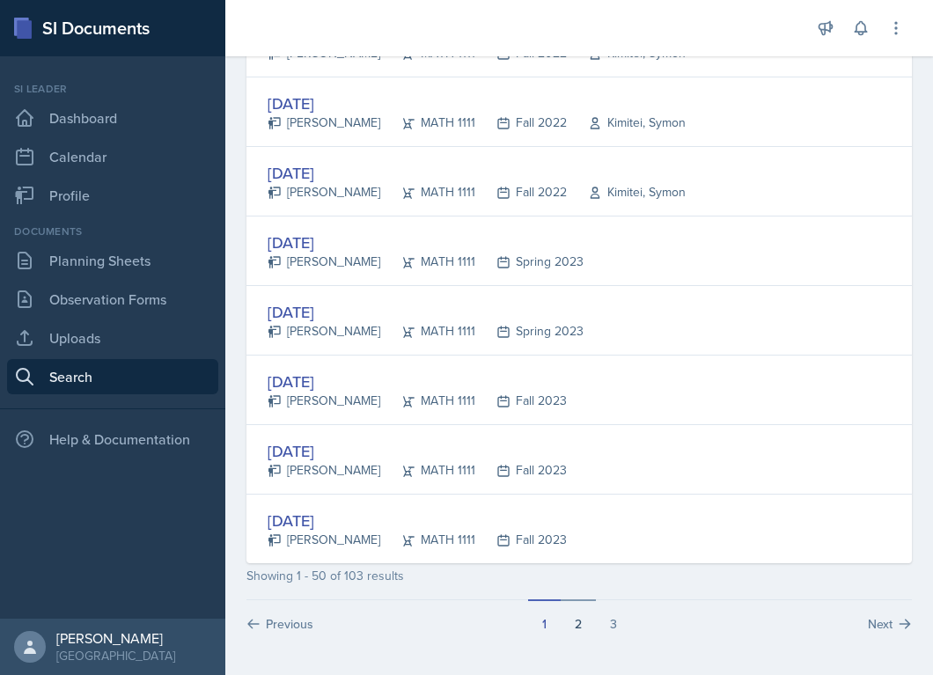
click at [574, 621] on button "2" at bounding box center [578, 615] width 35 height 33
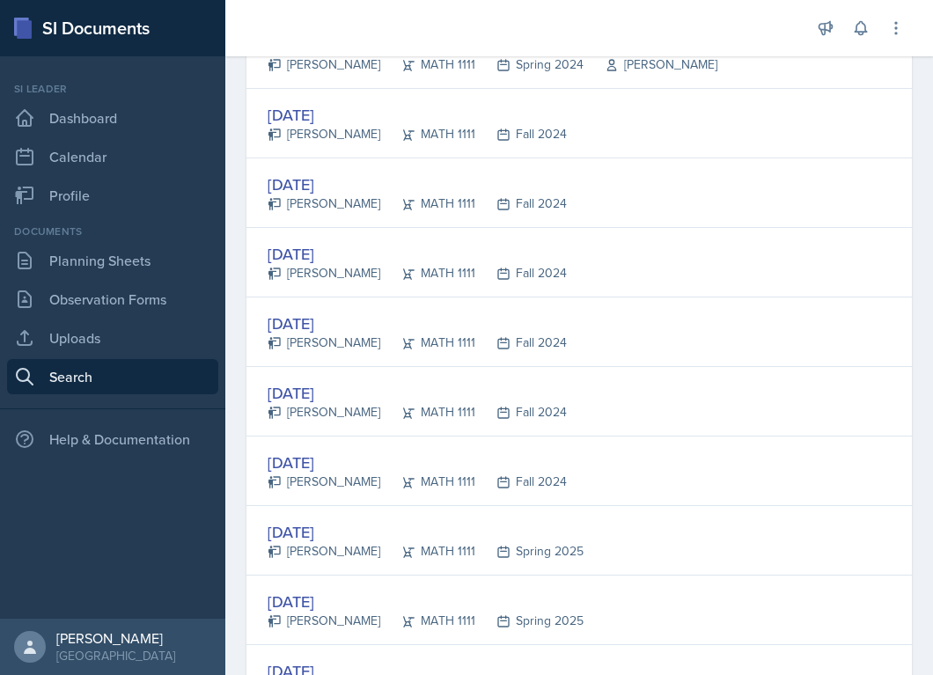
scroll to position [1302, 0]
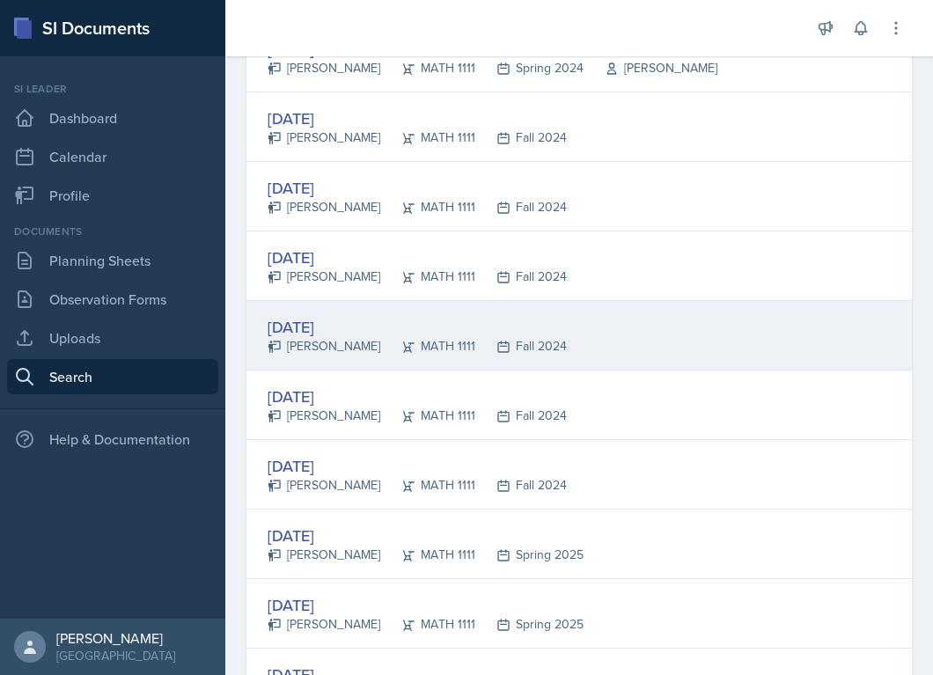
click at [322, 331] on div "[DATE]" at bounding box center [417, 327] width 299 height 24
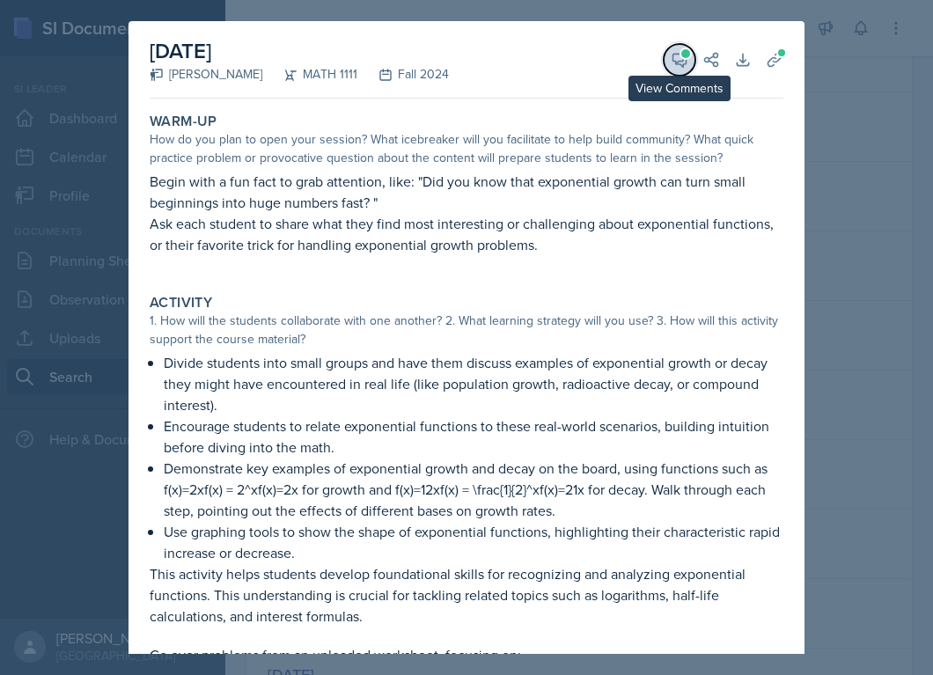
click at [678, 58] on icon at bounding box center [680, 60] width 18 height 18
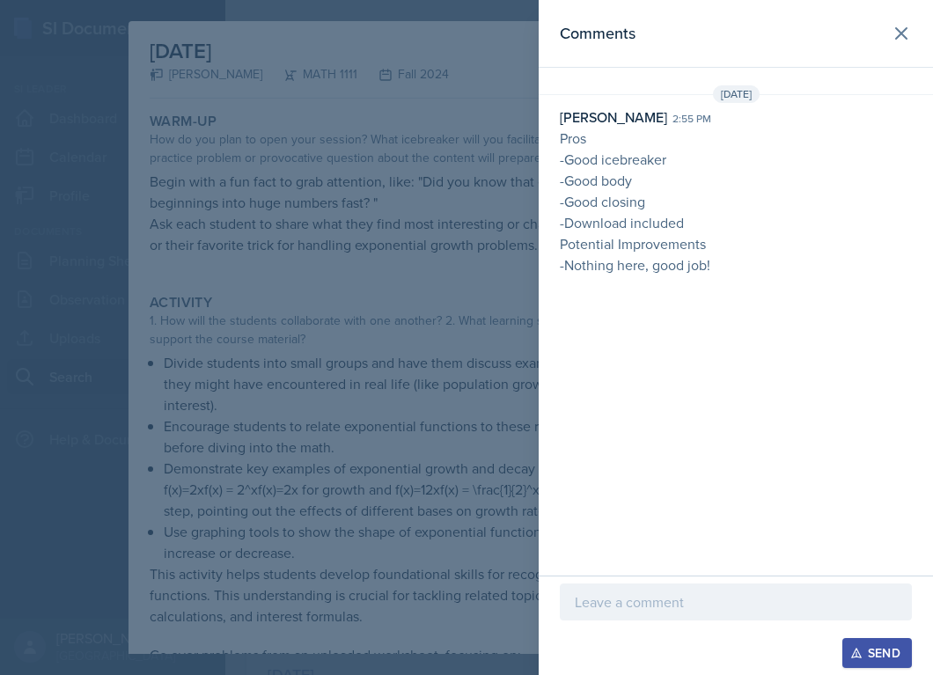
click at [405, 385] on div at bounding box center [466, 337] width 933 height 675
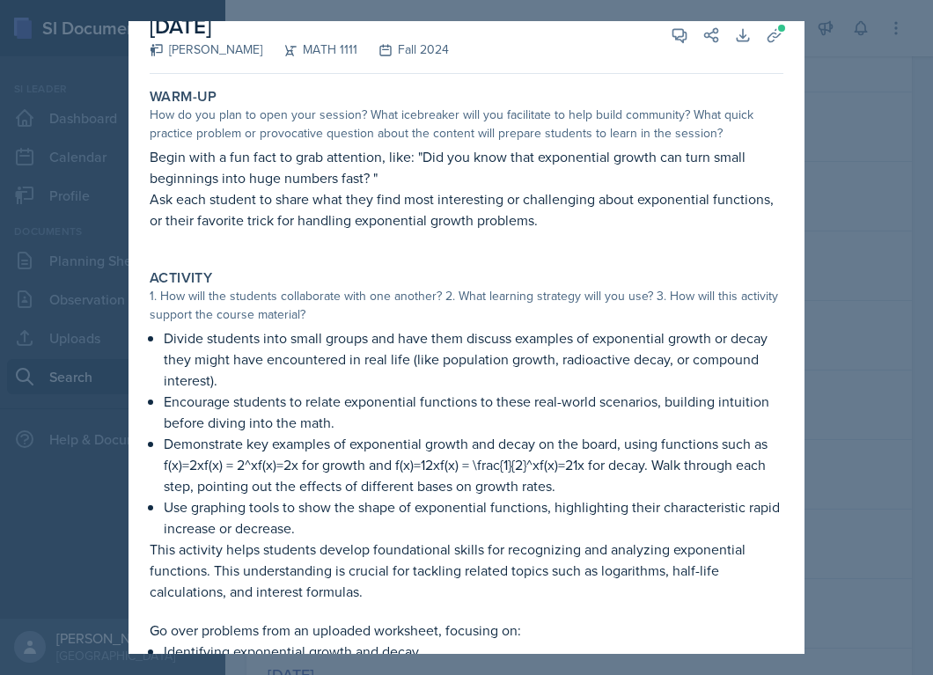
scroll to position [29, 0]
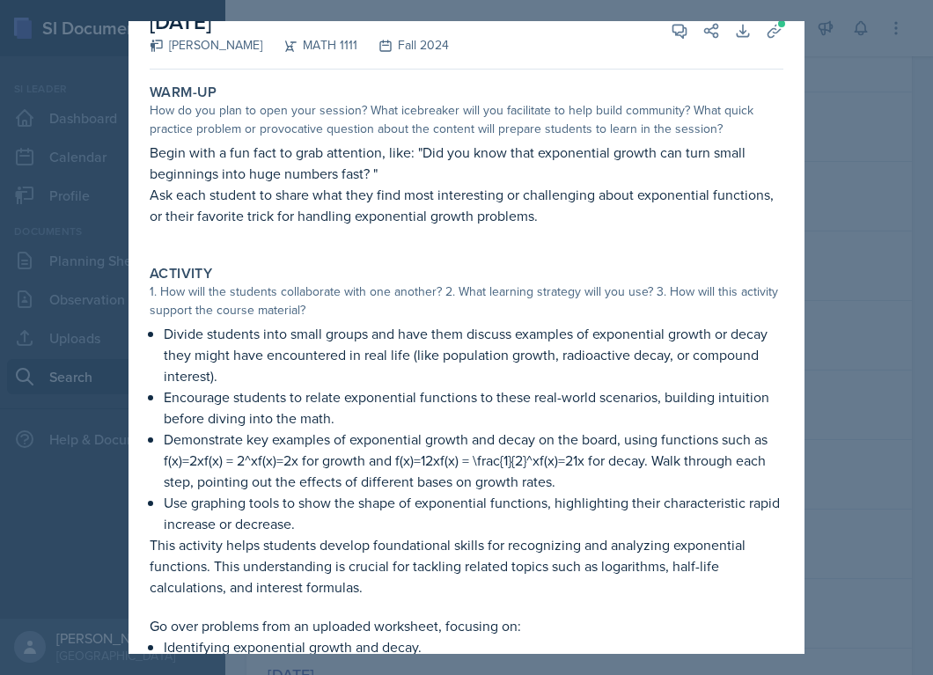
click at [841, 438] on div at bounding box center [466, 337] width 933 height 675
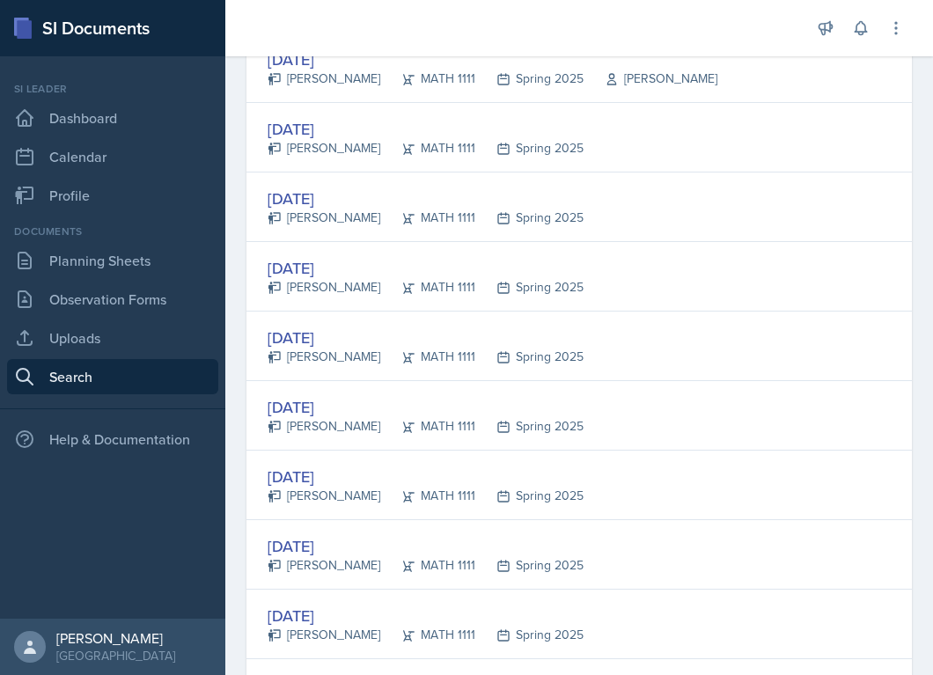
scroll to position [2832, 0]
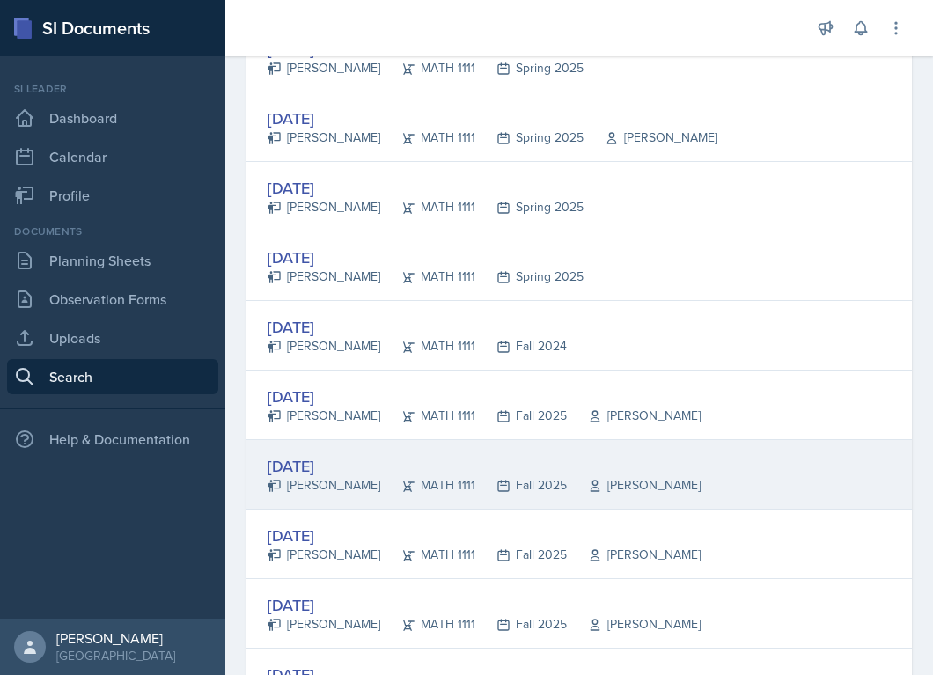
click at [338, 471] on div "[DATE]" at bounding box center [484, 466] width 433 height 24
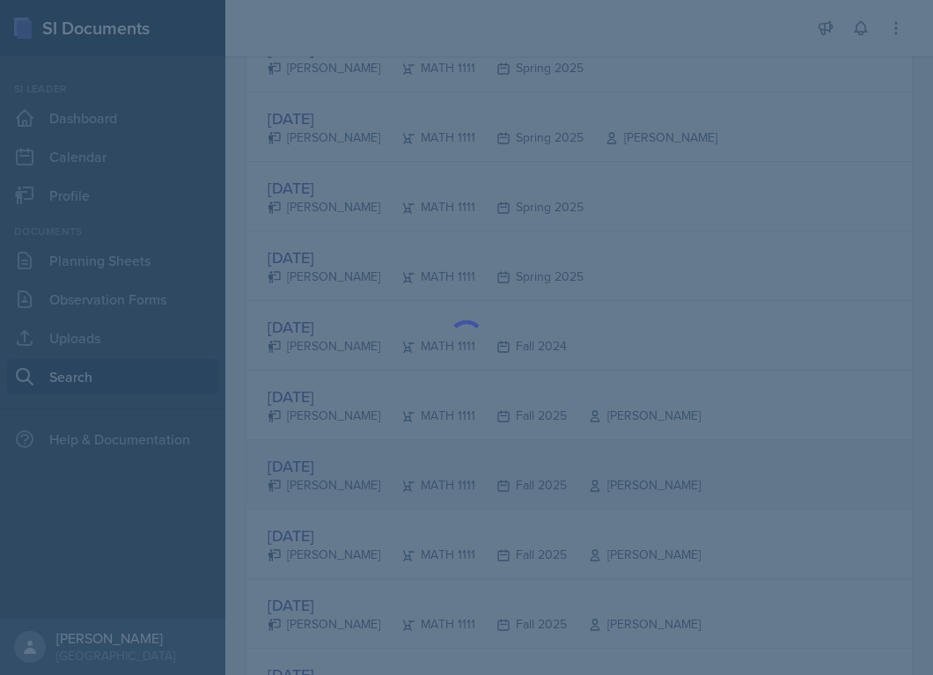
click at [338, 471] on div at bounding box center [466, 337] width 933 height 675
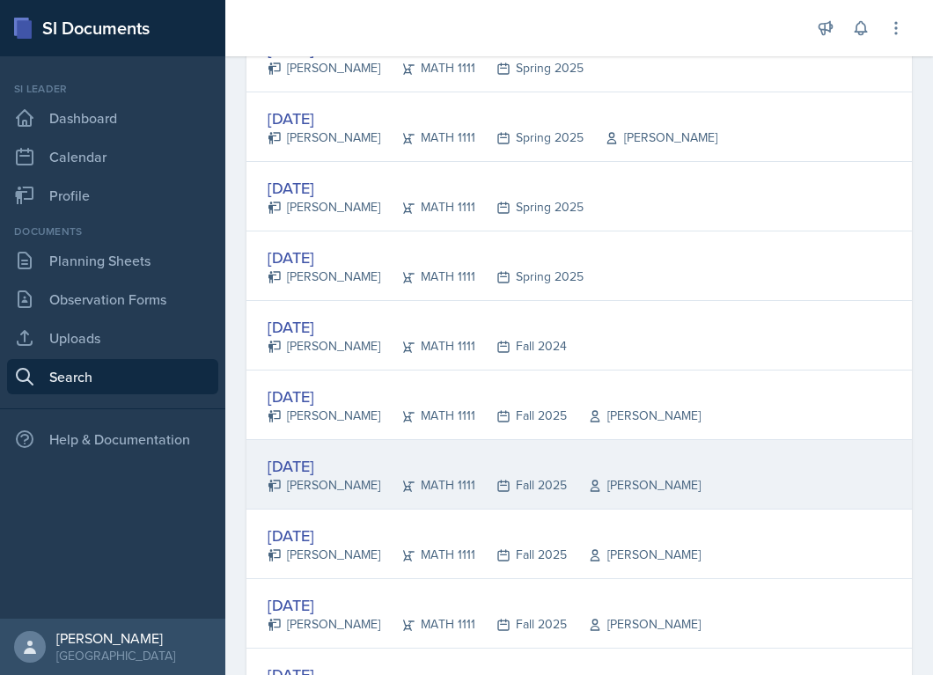
click at [338, 471] on div "[DATE]" at bounding box center [484, 466] width 433 height 24
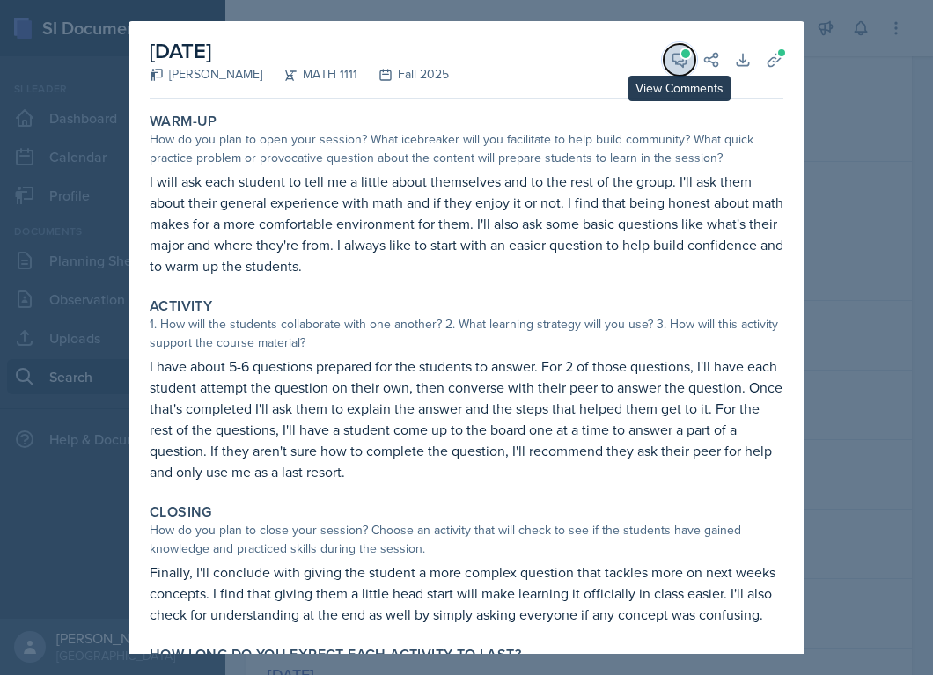
click at [680, 62] on icon at bounding box center [680, 60] width 18 height 18
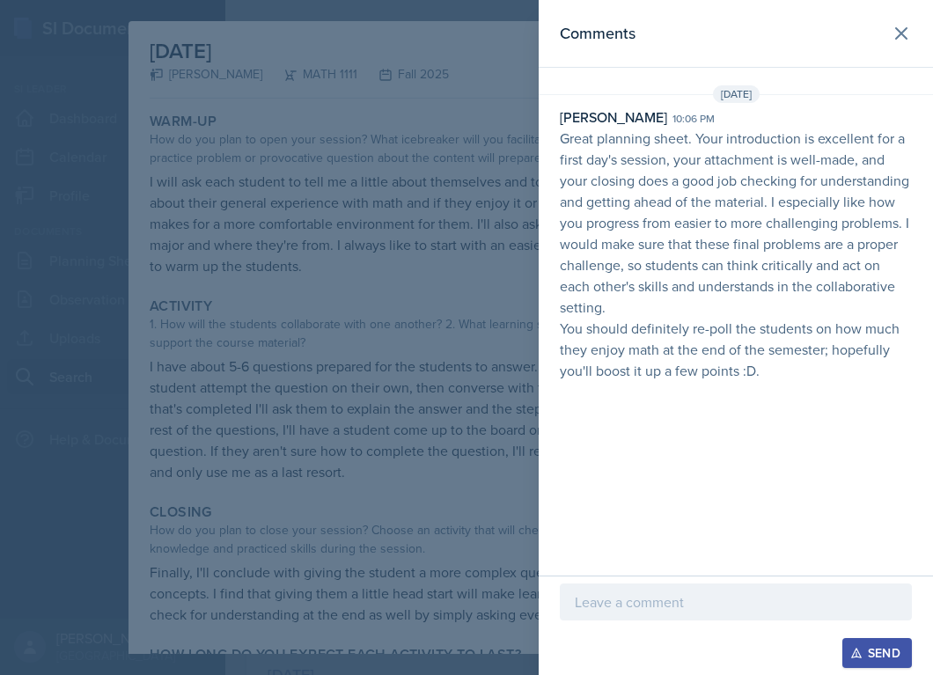
click at [465, 420] on div at bounding box center [466, 337] width 933 height 675
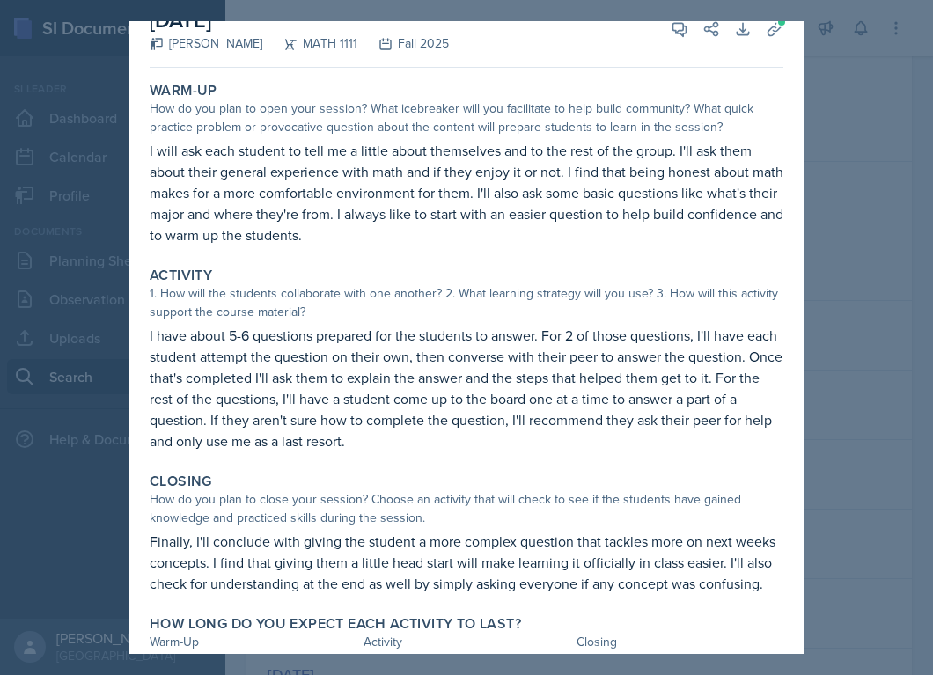
scroll to position [35, 0]
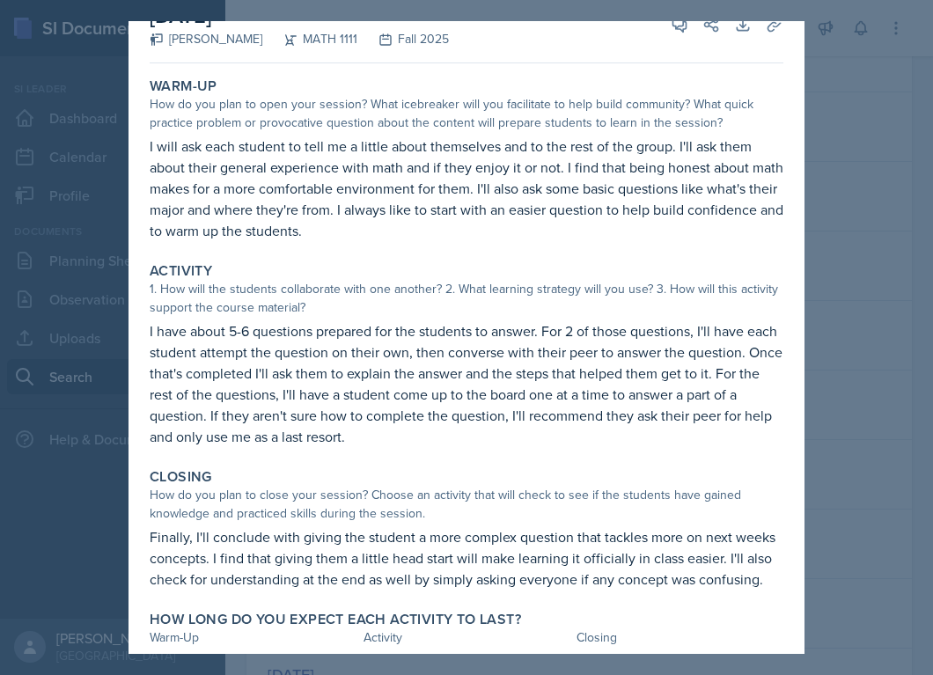
click at [870, 340] on div at bounding box center [466, 337] width 933 height 675
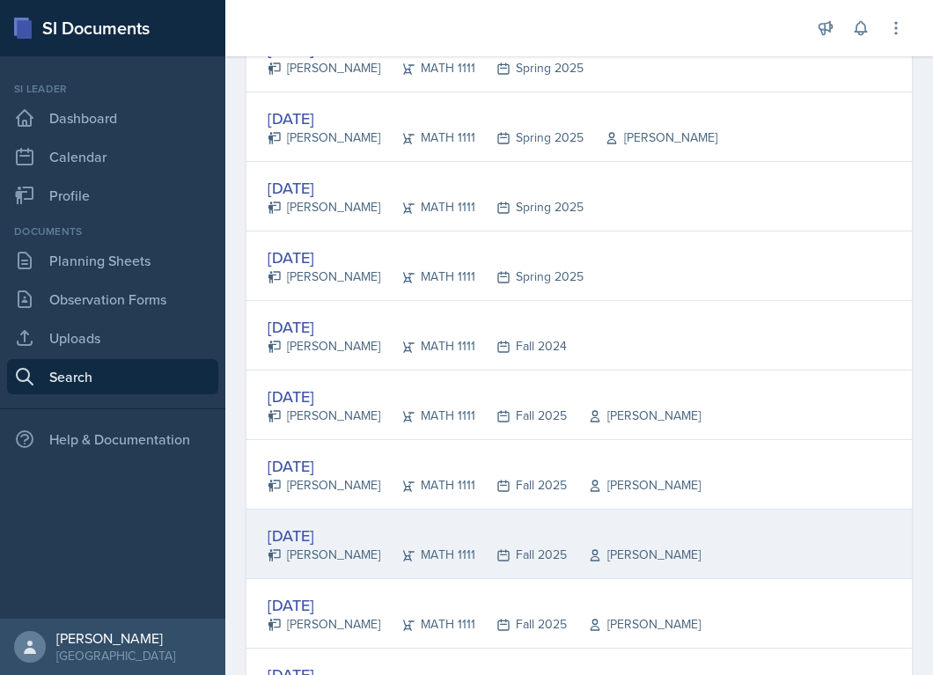
click at [358, 527] on div "[DATE]" at bounding box center [484, 536] width 433 height 24
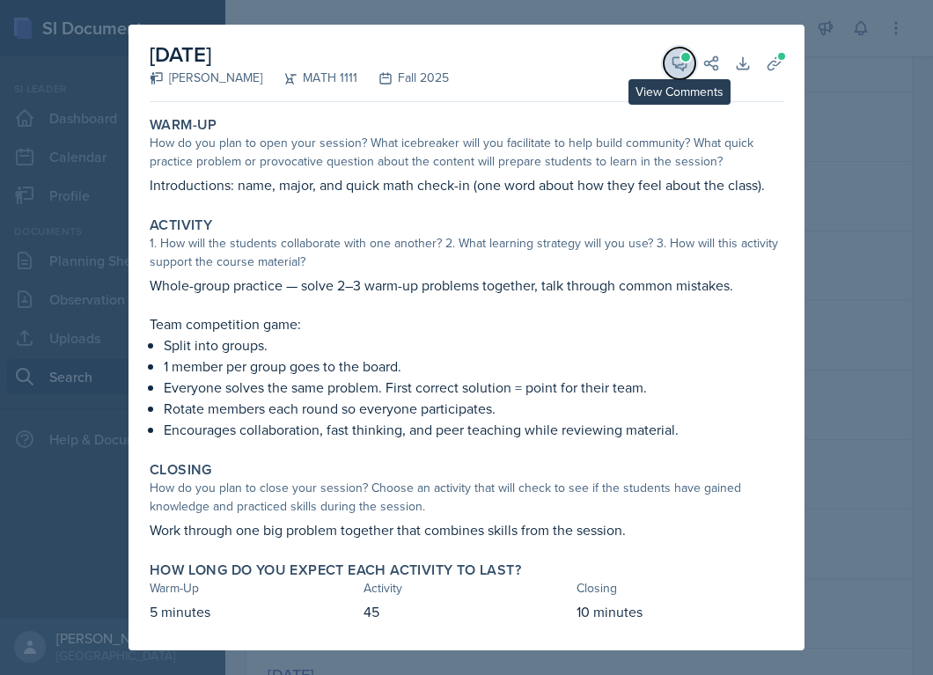
click at [686, 65] on icon at bounding box center [679, 63] width 13 height 13
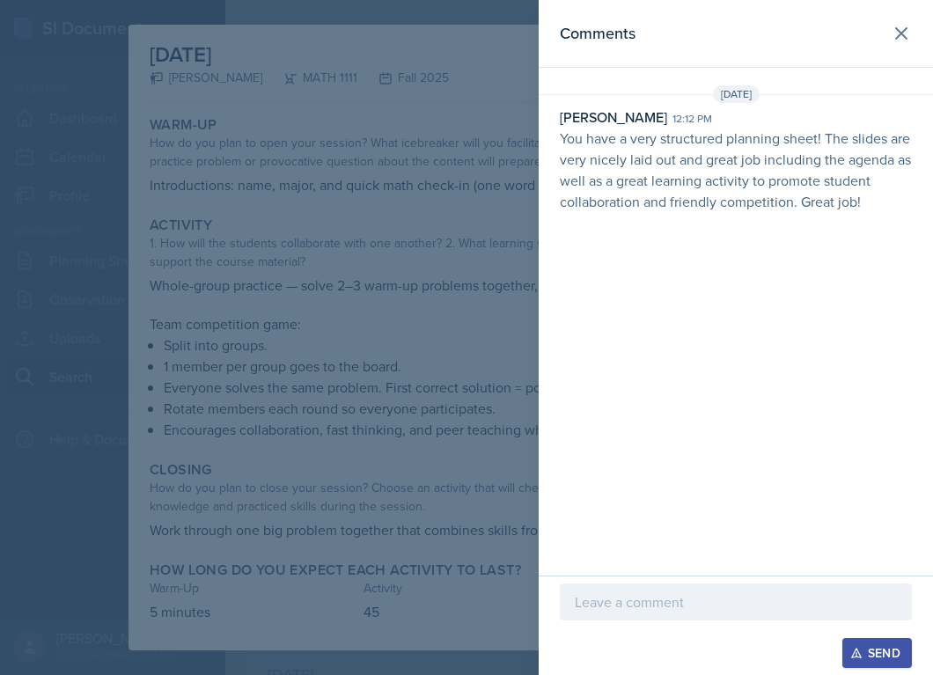
click at [416, 305] on div at bounding box center [466, 337] width 933 height 675
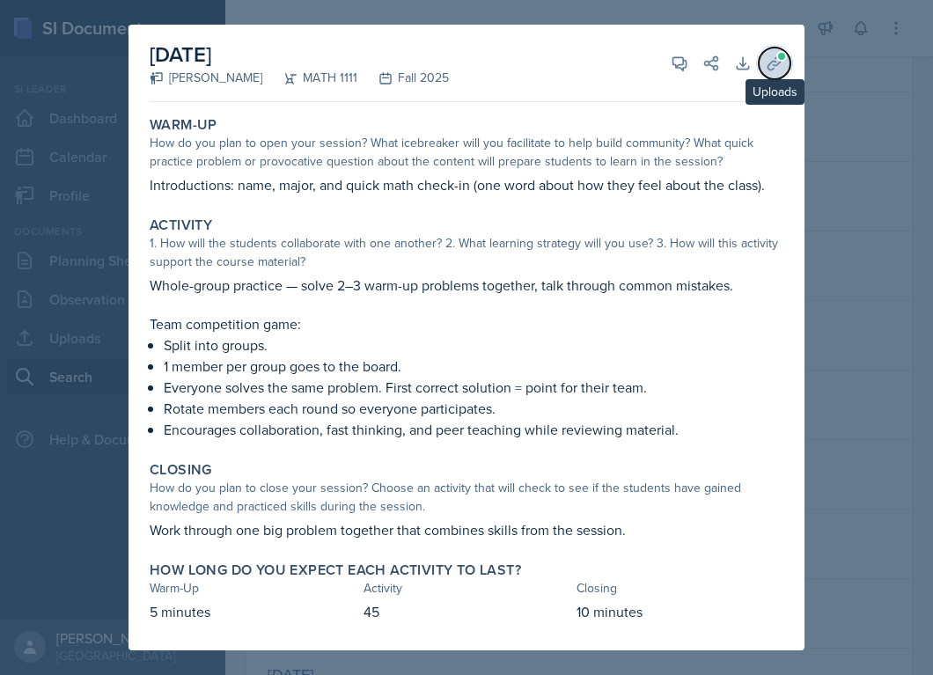
click at [771, 63] on icon at bounding box center [775, 64] width 18 height 18
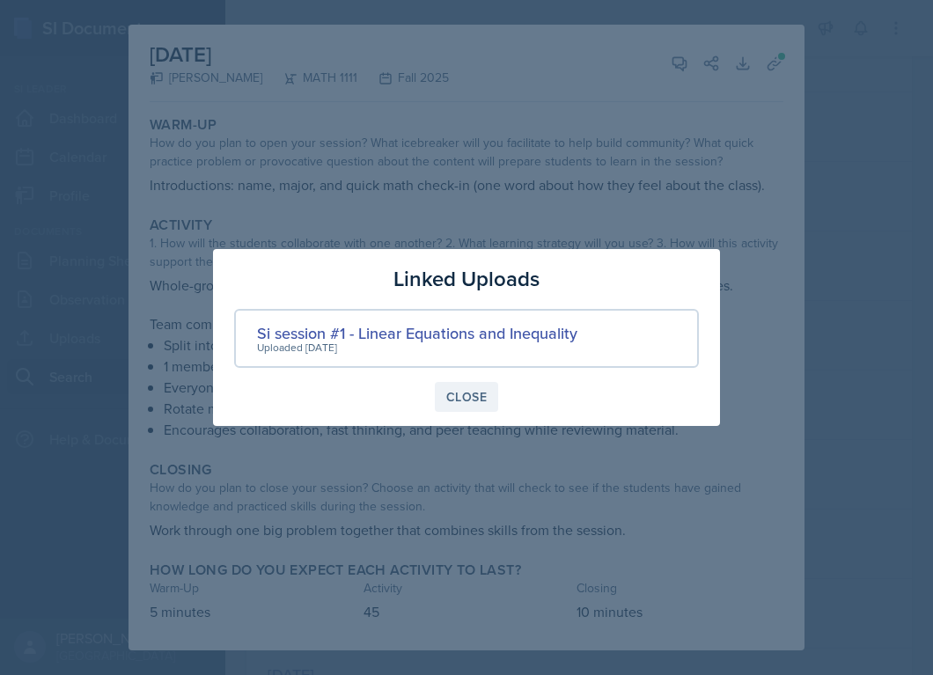
click at [464, 397] on div "Close" at bounding box center [466, 397] width 40 height 14
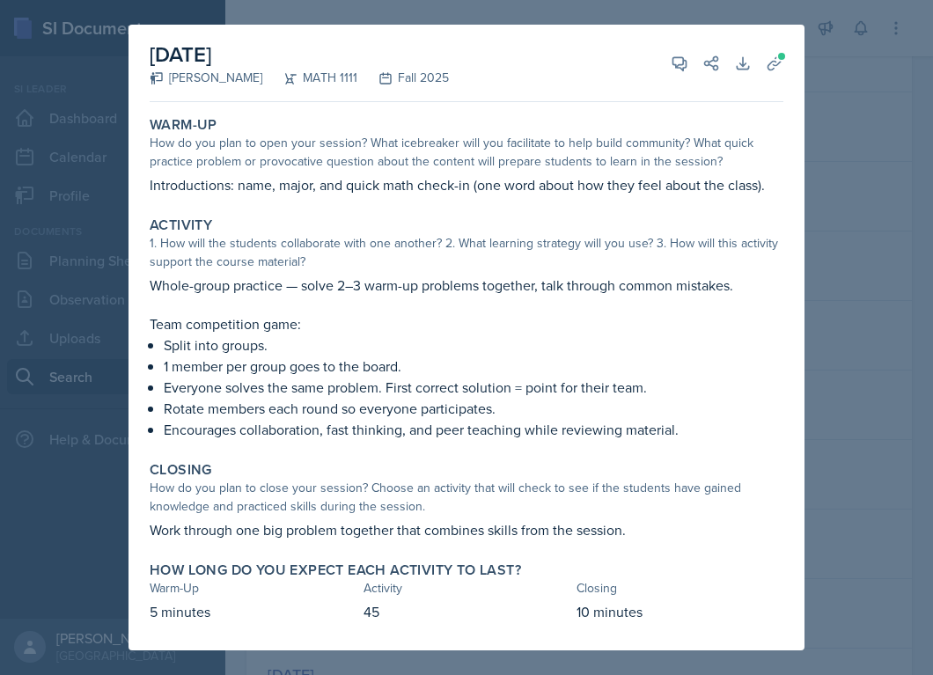
click at [845, 300] on div at bounding box center [466, 337] width 933 height 675
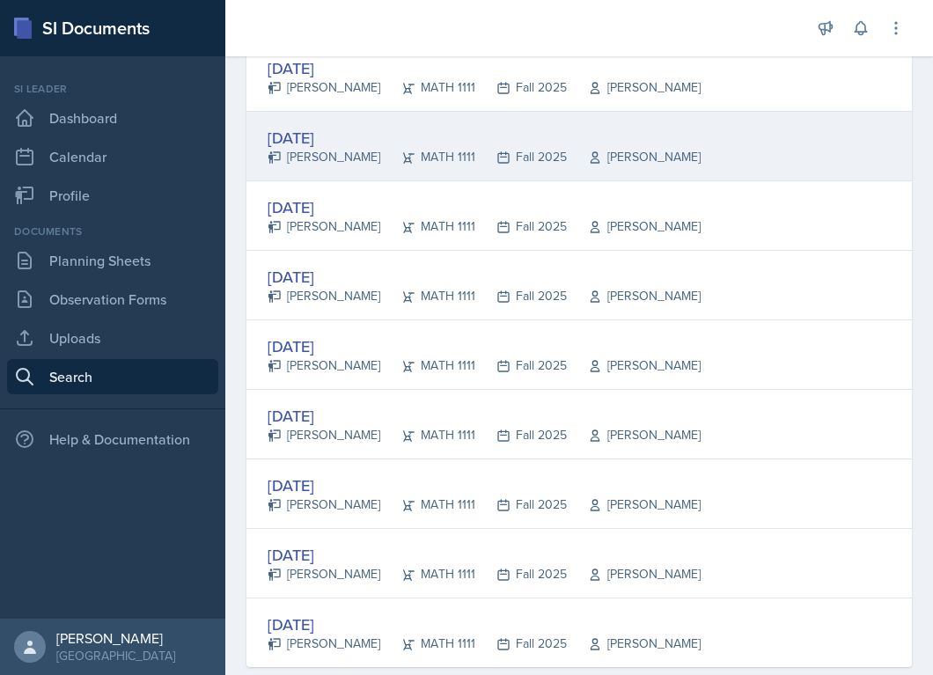
scroll to position [3173, 0]
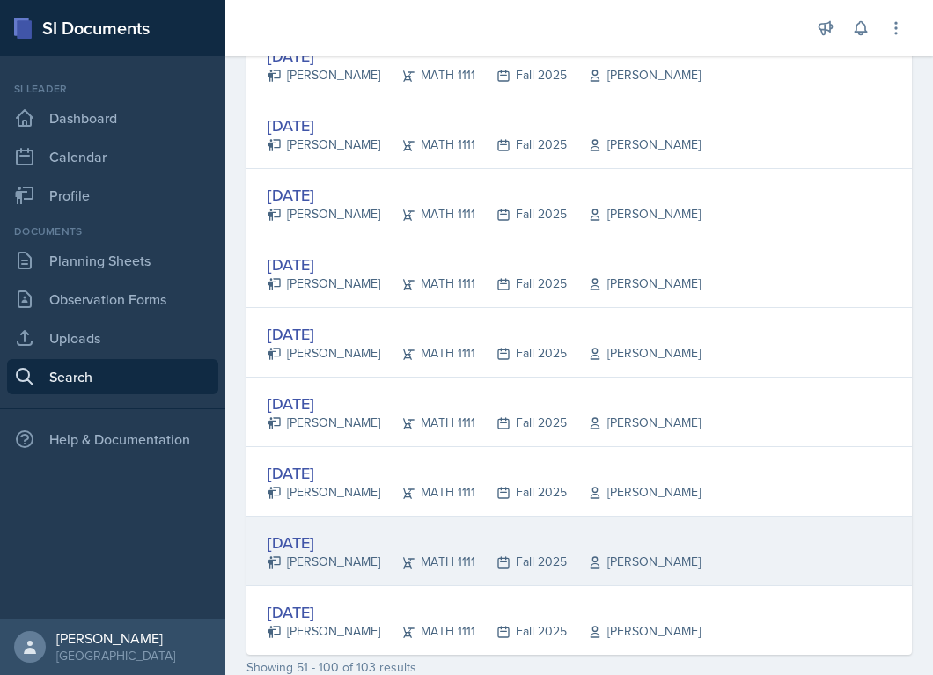
click at [312, 550] on div "[DATE]" at bounding box center [484, 543] width 433 height 24
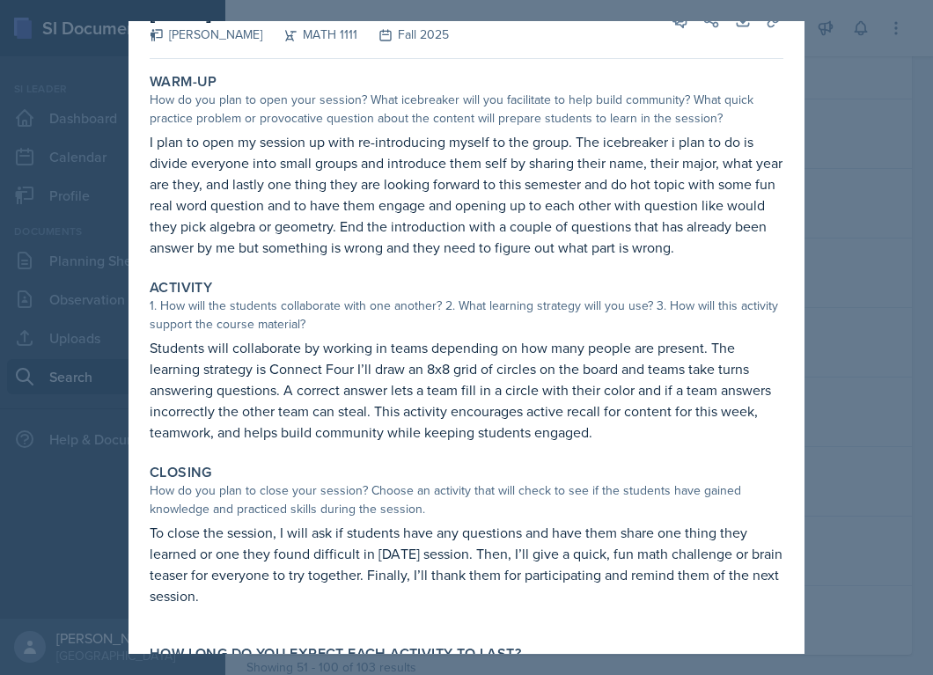
scroll to position [0, 0]
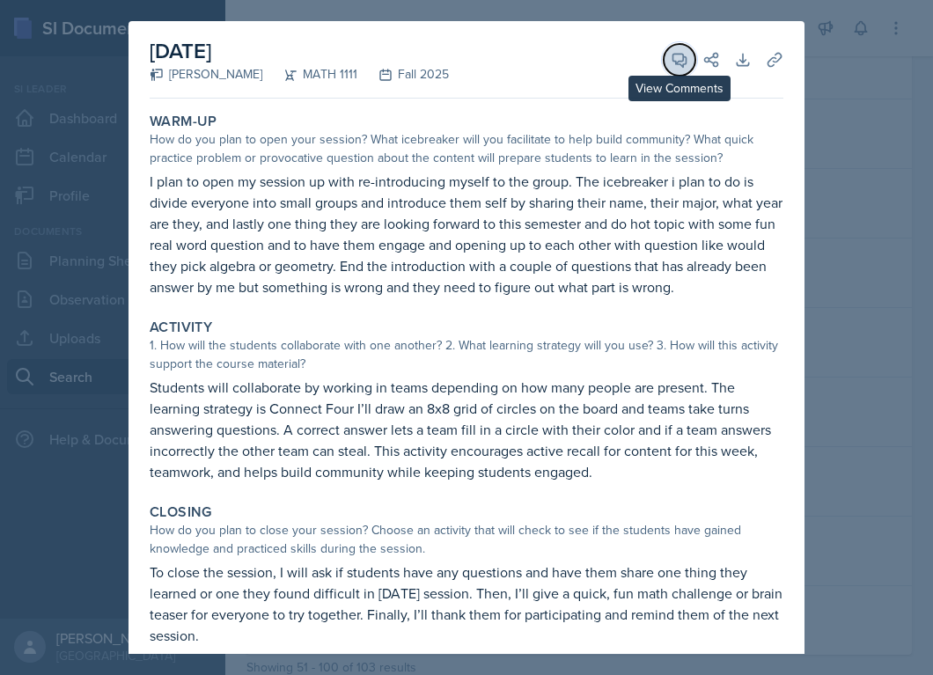
click at [680, 63] on icon at bounding box center [680, 60] width 18 height 18
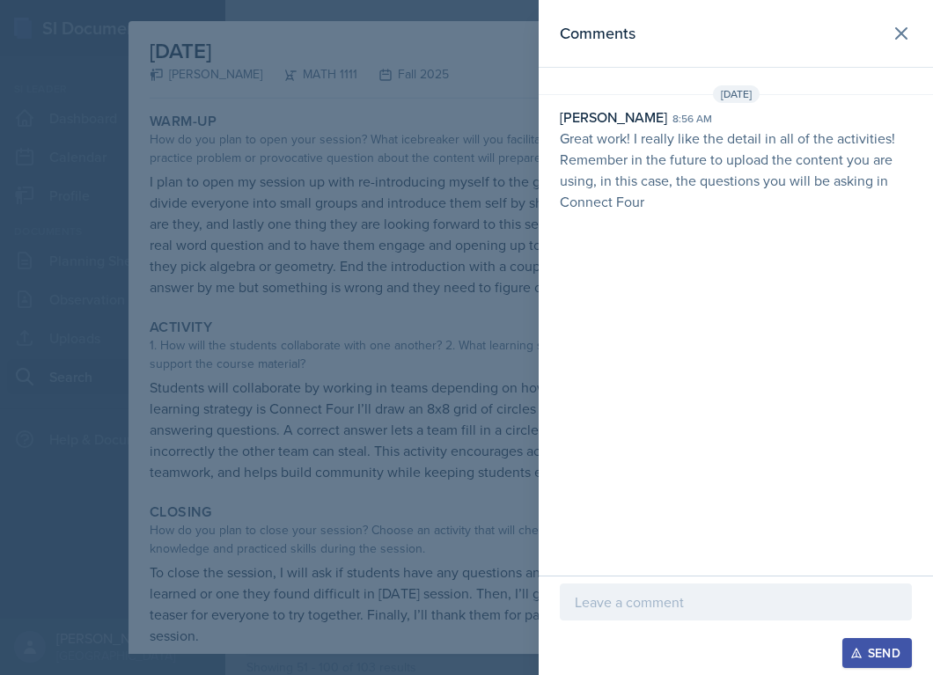
drag, startPoint x: 559, startPoint y: 159, endPoint x: 806, endPoint y: 196, distance: 250.1
click at [807, 196] on div "Becca Adams 8:56 am Great work! I really like the detail in all of the activiti…" at bounding box center [736, 160] width 394 height 106
click at [442, 324] on div at bounding box center [466, 337] width 933 height 675
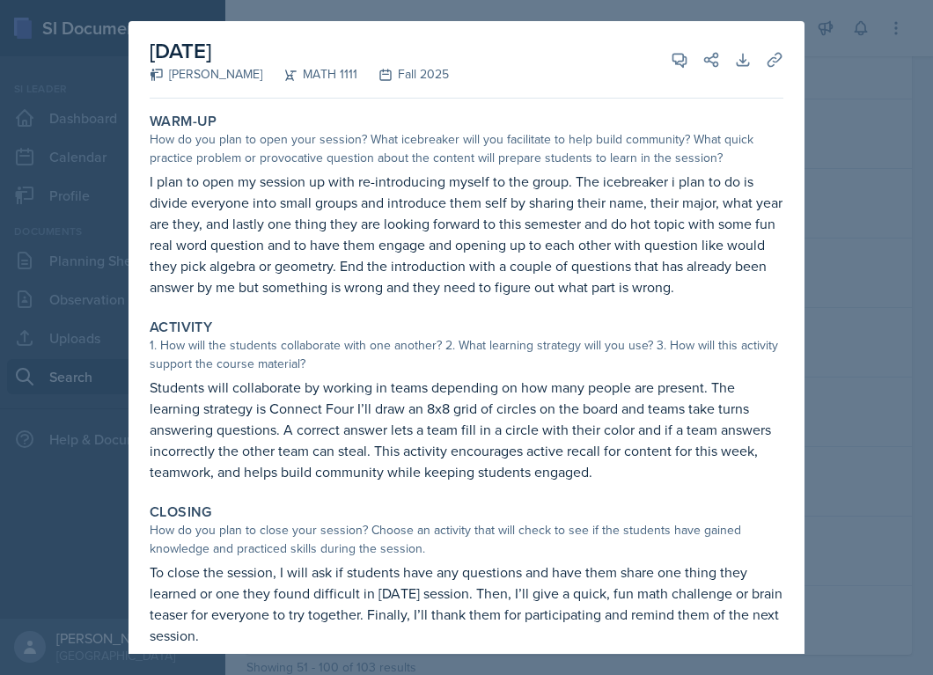
scroll to position [120, 0]
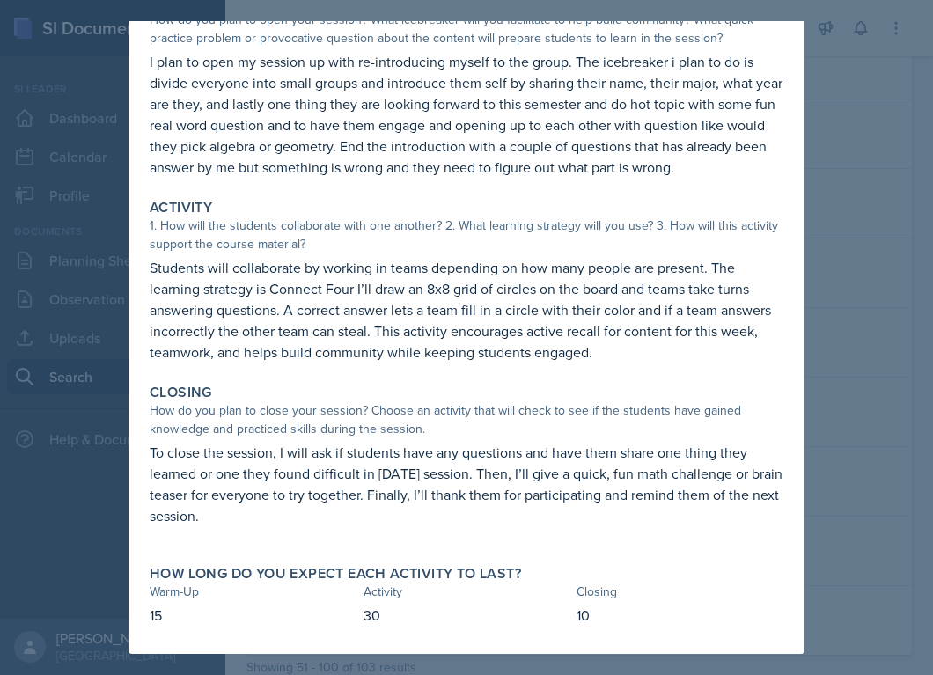
click at [883, 461] on div at bounding box center [466, 337] width 933 height 675
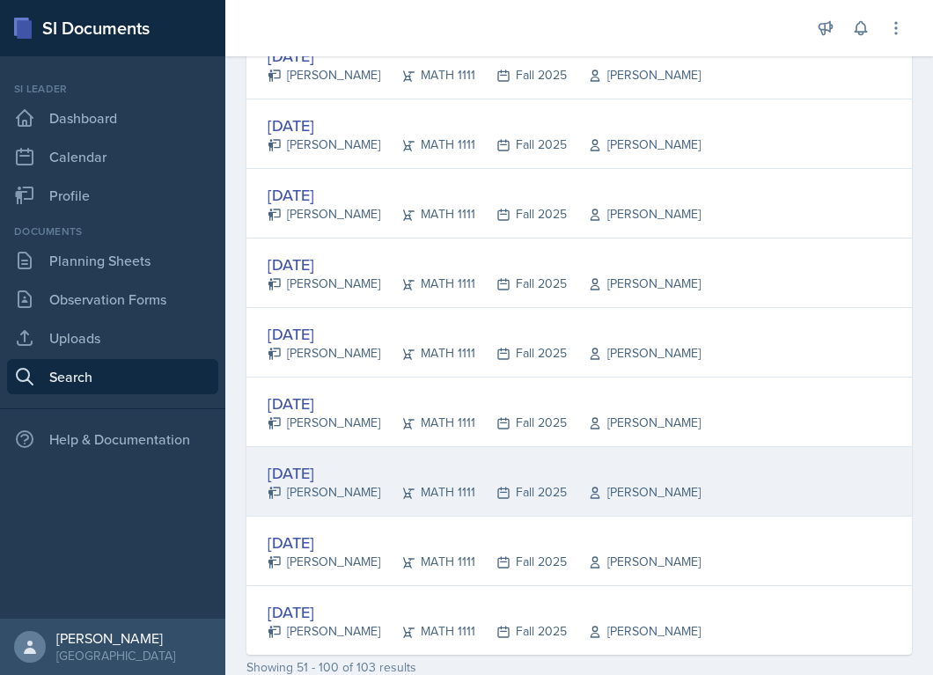
scroll to position [3264, 0]
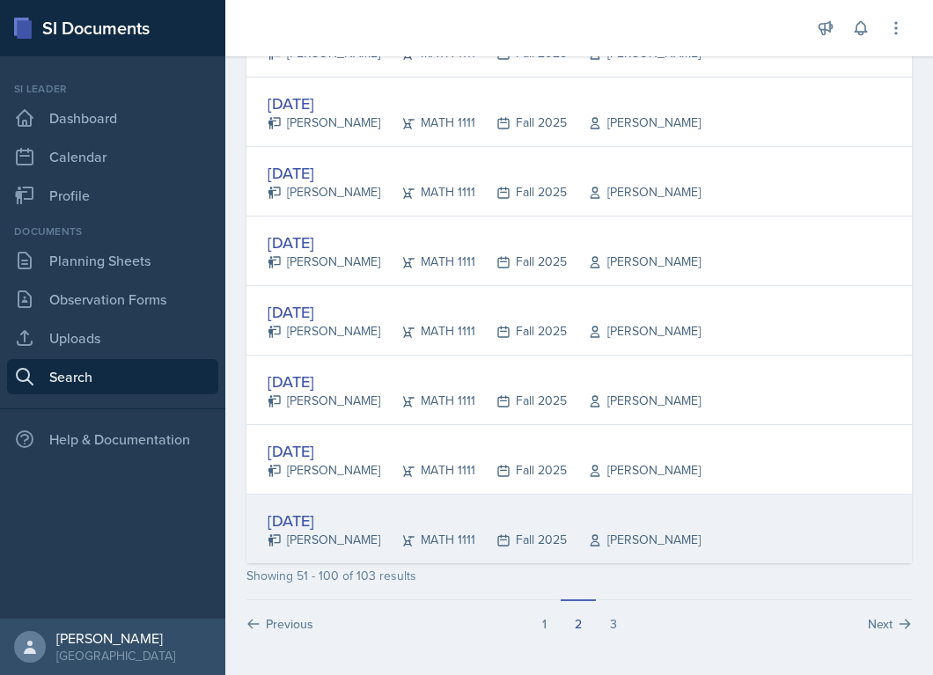
click at [320, 543] on div "[PERSON_NAME]" at bounding box center [324, 540] width 113 height 18
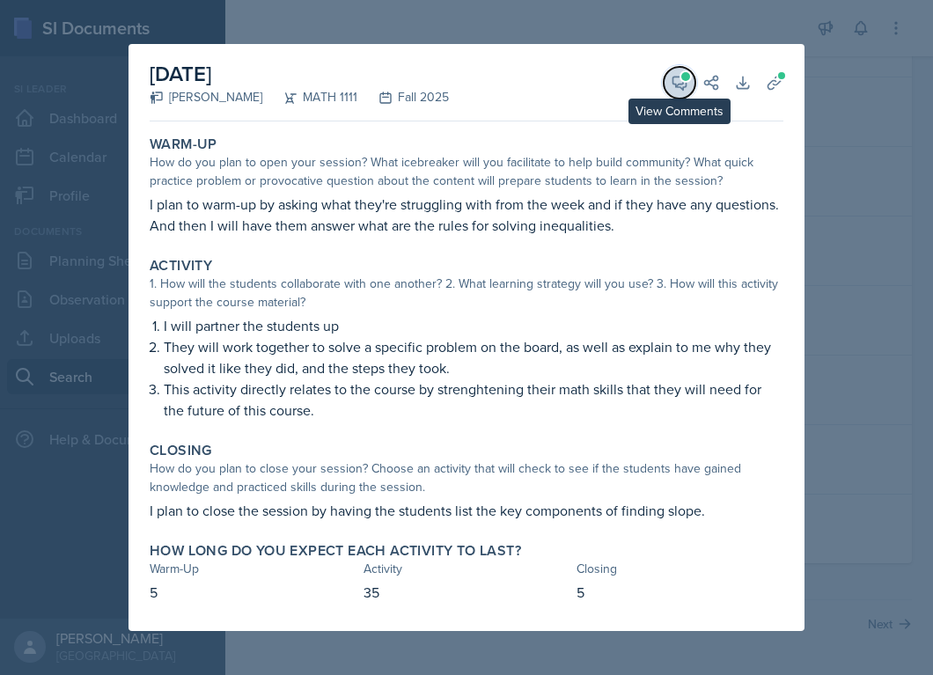
click at [681, 74] on span at bounding box center [685, 76] width 9 height 9
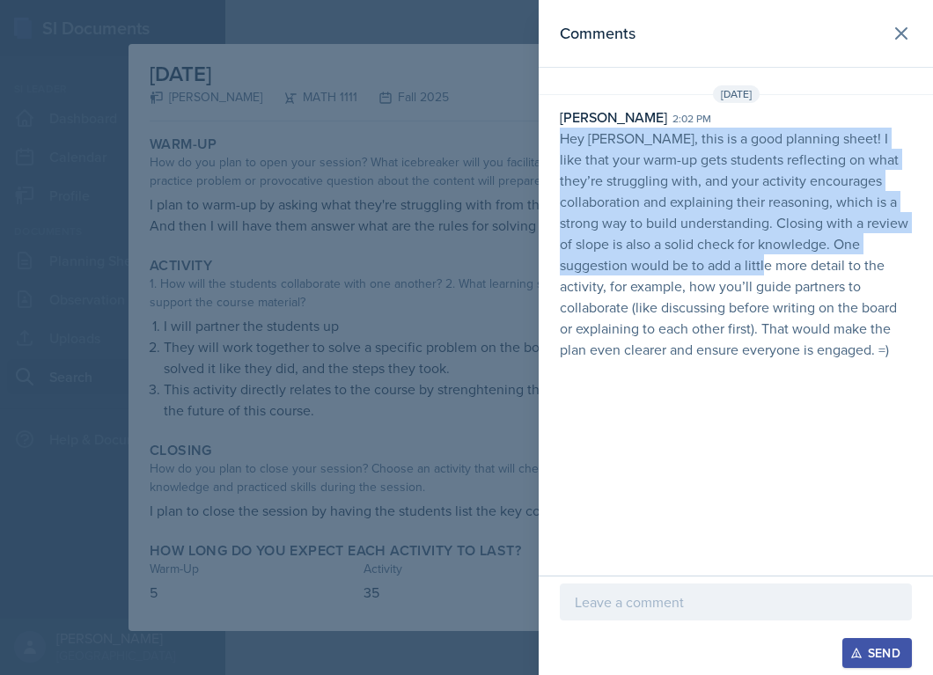
drag, startPoint x: 560, startPoint y: 139, endPoint x: 823, endPoint y: 254, distance: 287.4
click at [823, 254] on p "Hey [PERSON_NAME], this is a good planning sheet! I like that your warm-up gets…" at bounding box center [736, 244] width 352 height 232
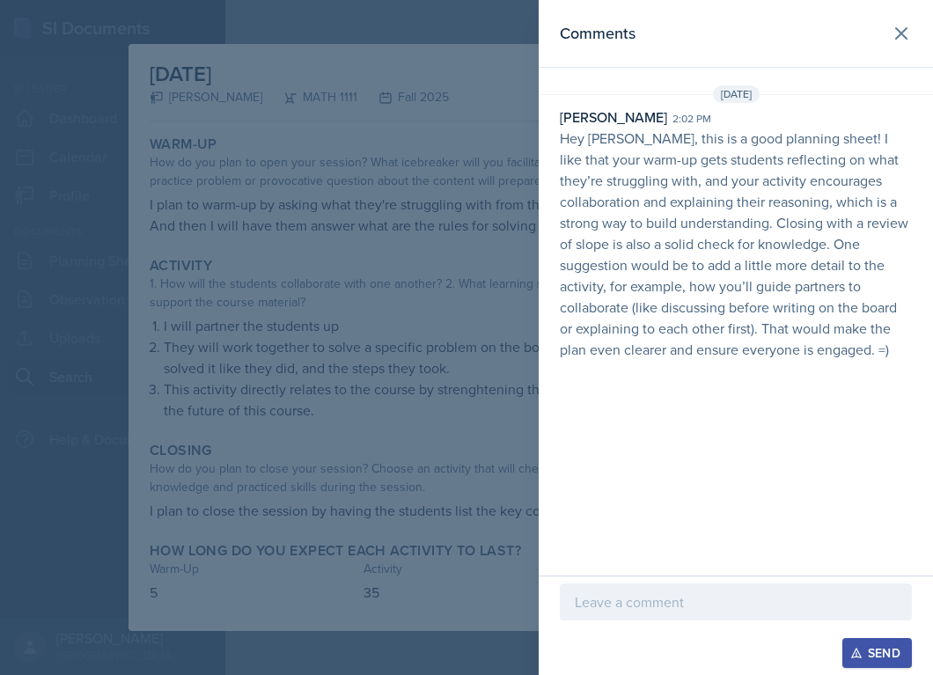
click at [93, 545] on div at bounding box center [466, 337] width 933 height 675
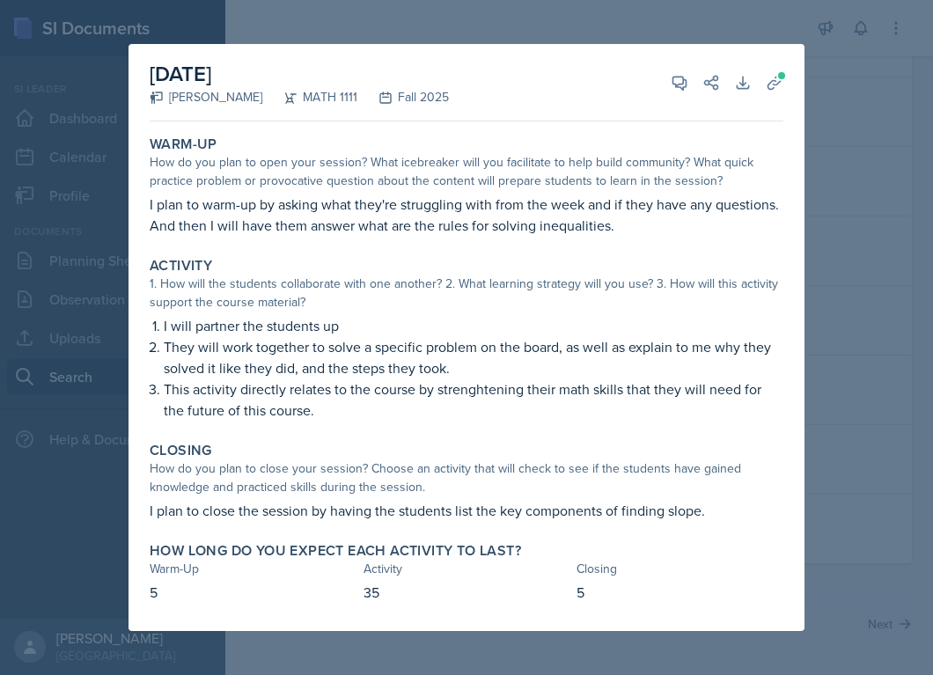
click at [814, 474] on div at bounding box center [466, 337] width 933 height 675
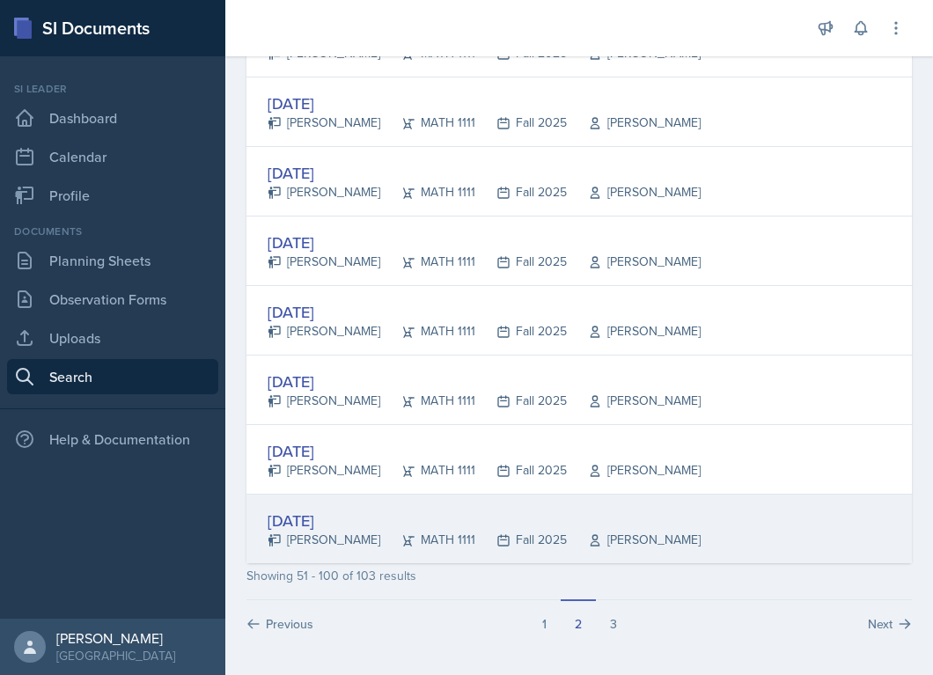
click at [383, 526] on div "[DATE]" at bounding box center [484, 521] width 433 height 24
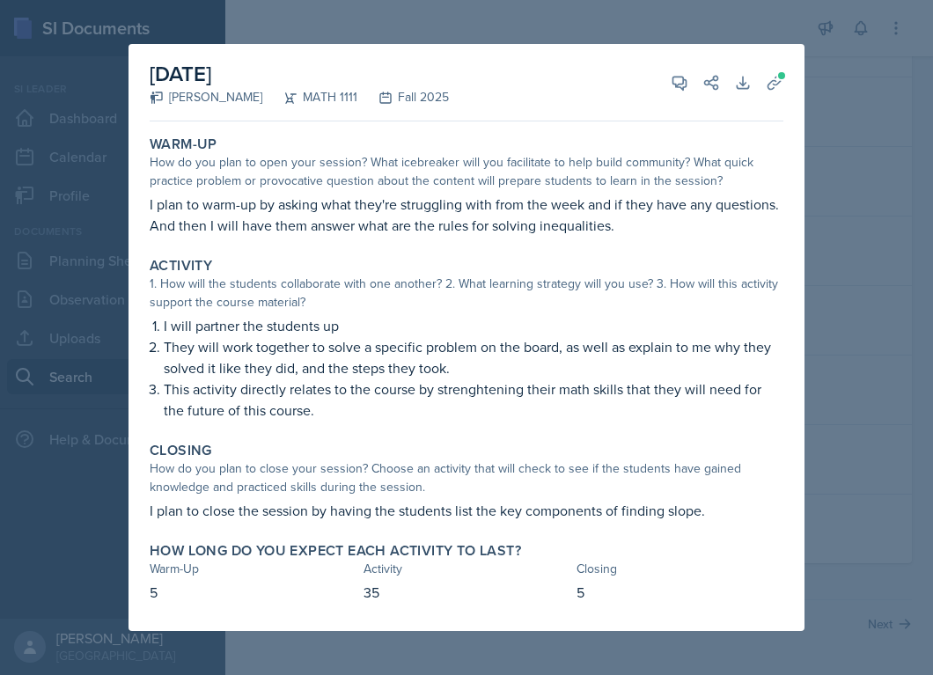
click at [857, 473] on div at bounding box center [466, 337] width 933 height 675
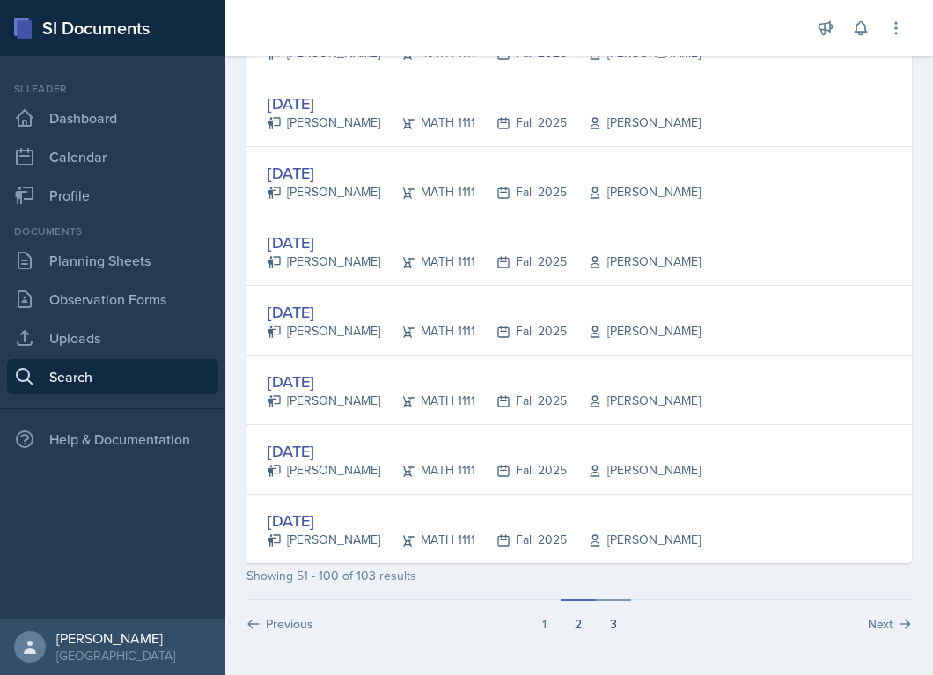
click at [621, 622] on button "3" at bounding box center [613, 615] width 35 height 33
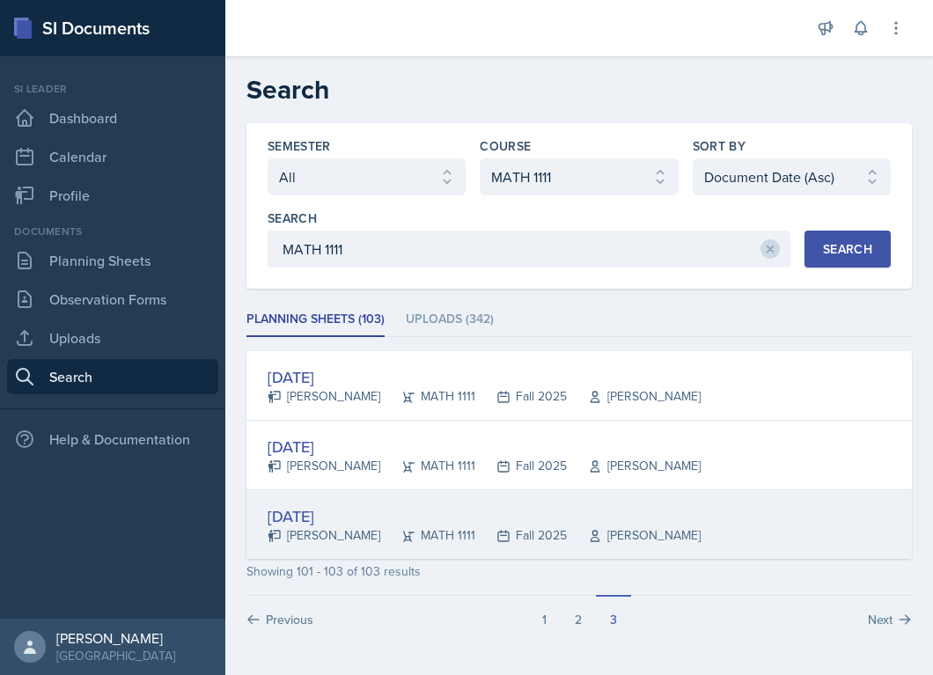
click at [321, 522] on div "[DATE]" at bounding box center [484, 516] width 433 height 24
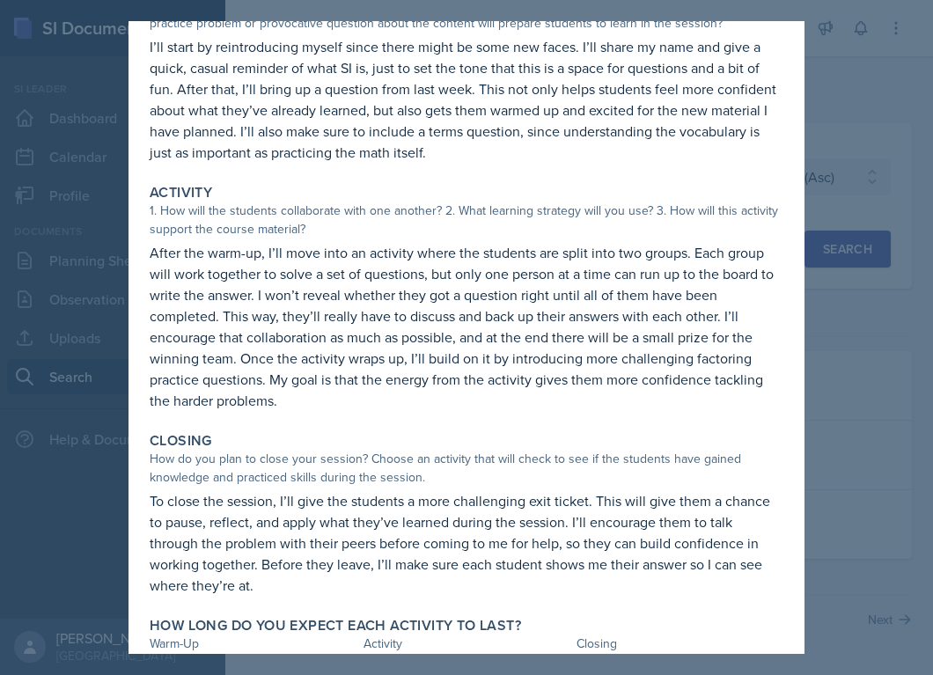
scroll to position [132, 0]
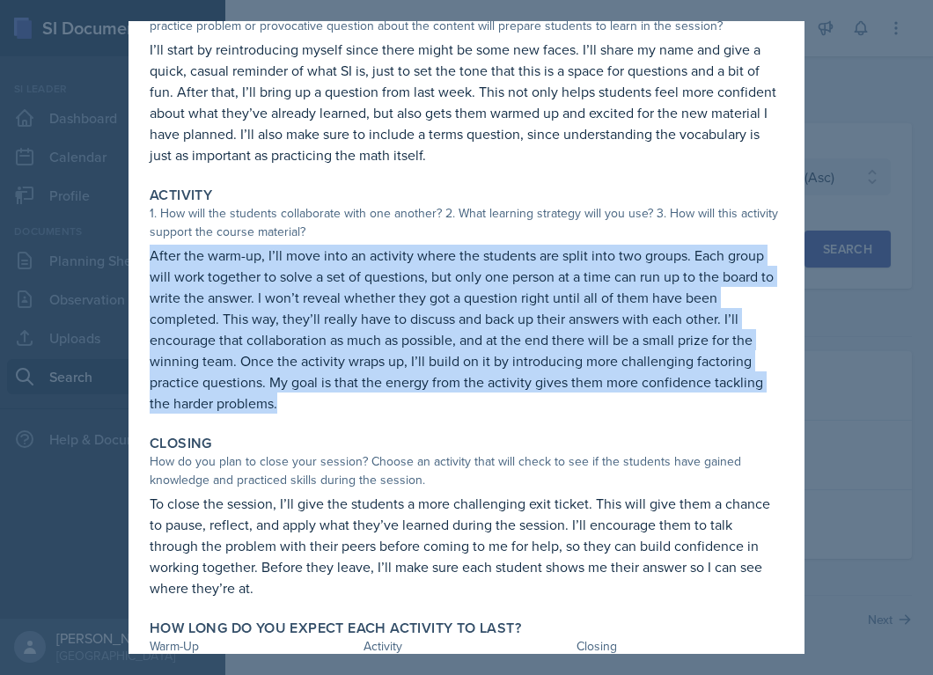
drag, startPoint x: 147, startPoint y: 257, endPoint x: 315, endPoint y: 399, distance: 219.9
click at [315, 399] on div "Activity 1. How will the students collaborate with one another? 2. What learnin…" at bounding box center [467, 300] width 648 height 241
copy p "After the warm-up, I’ll move into an activity where the students are split into…"
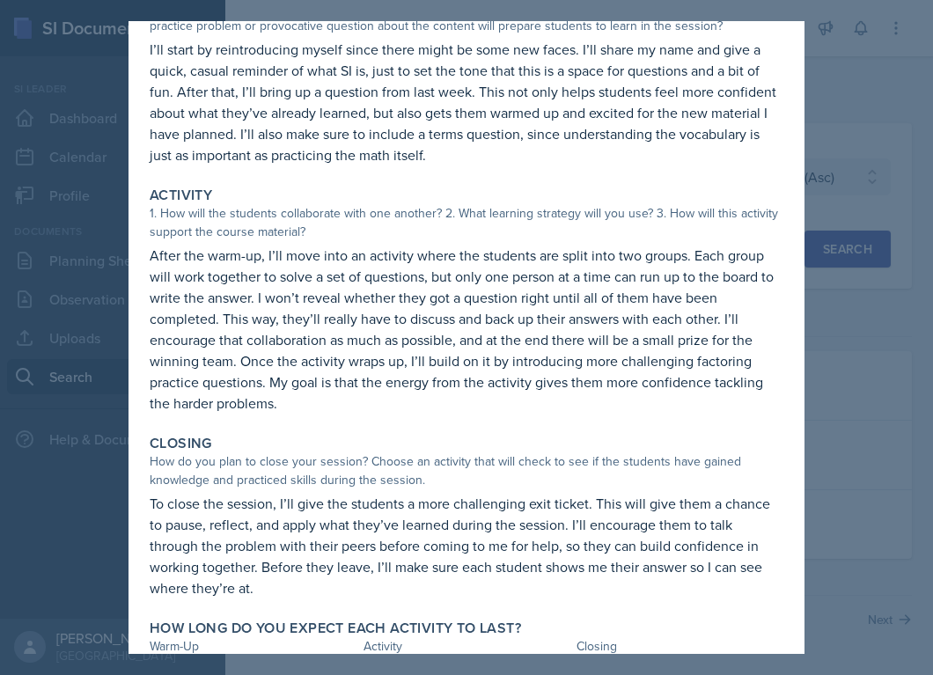
click at [869, 454] on div at bounding box center [466, 337] width 933 height 675
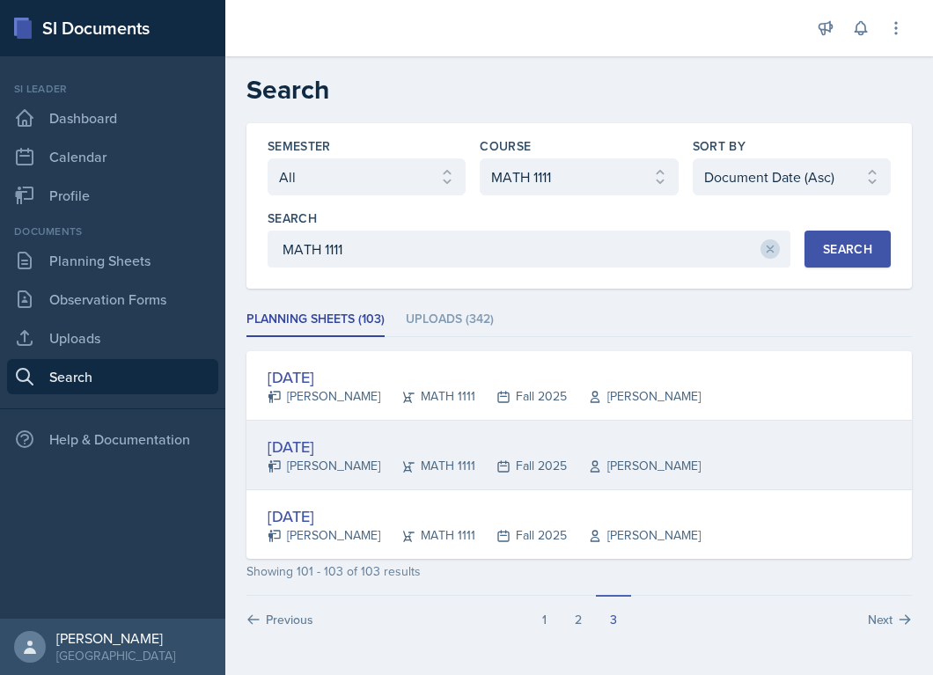
click at [313, 473] on div "[PERSON_NAME]" at bounding box center [324, 466] width 113 height 18
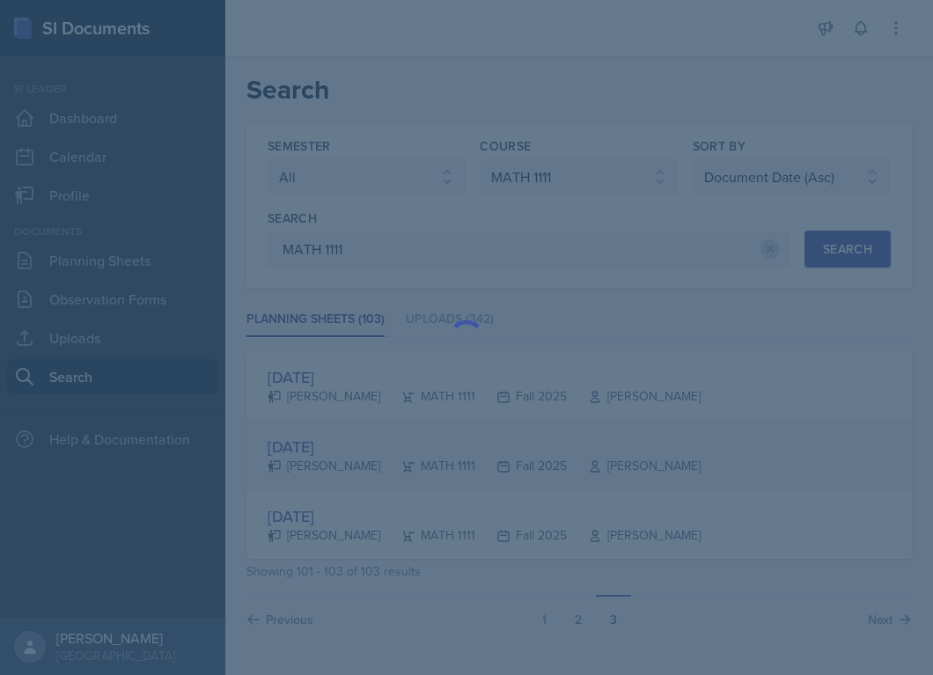
scroll to position [0, 0]
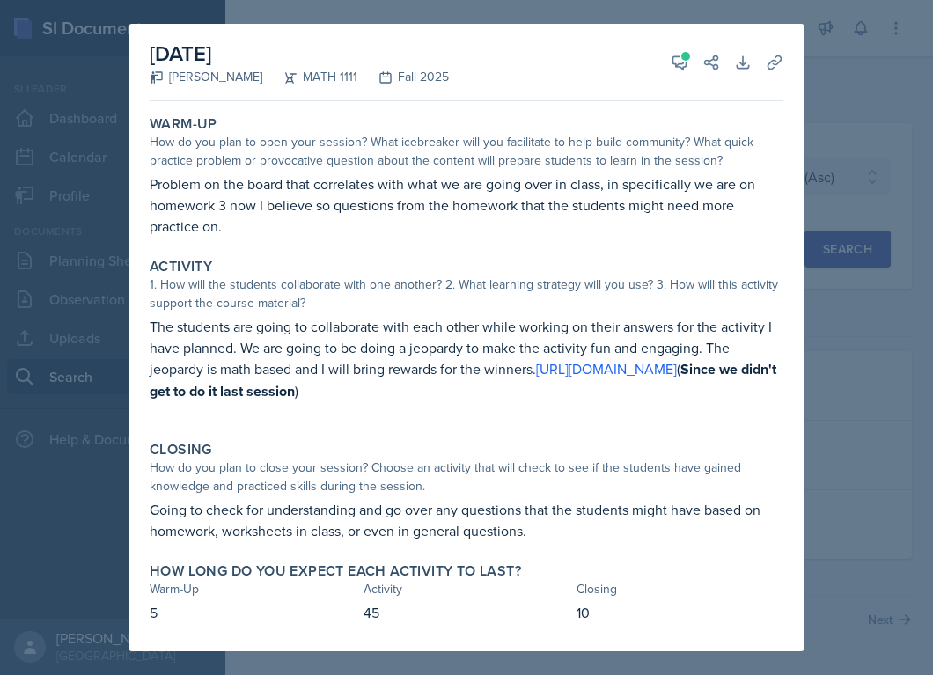
click at [156, 332] on p "The students are going to collaborate with each other while working on their an…" at bounding box center [467, 359] width 634 height 86
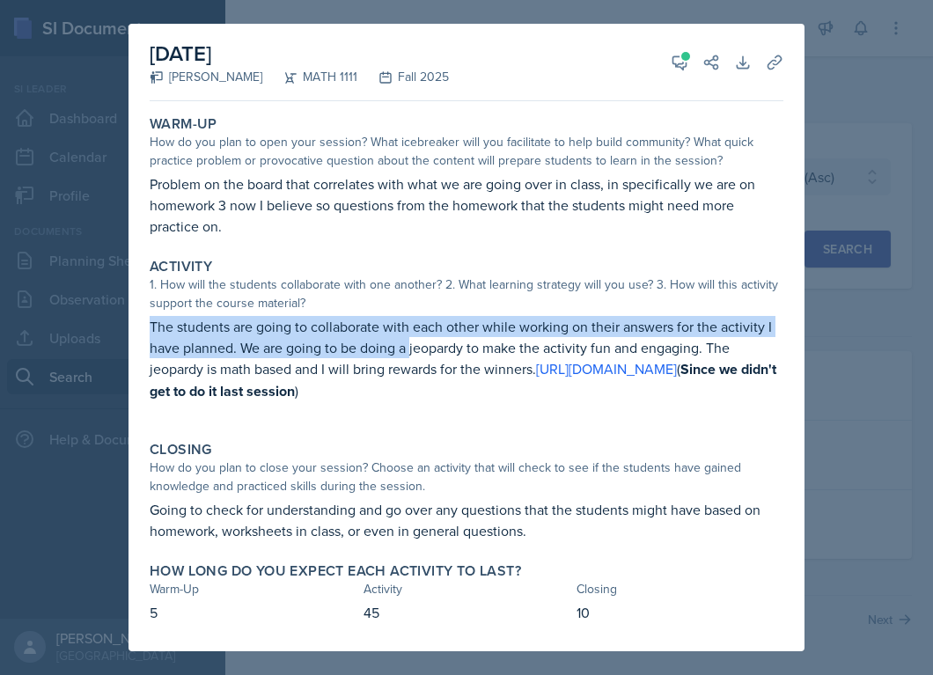
drag, startPoint x: 147, startPoint y: 322, endPoint x: 412, endPoint y: 338, distance: 265.4
click at [412, 338] on div "Activity 1. How will the students collaborate with one another? 2. What learnin…" at bounding box center [467, 339] width 648 height 176
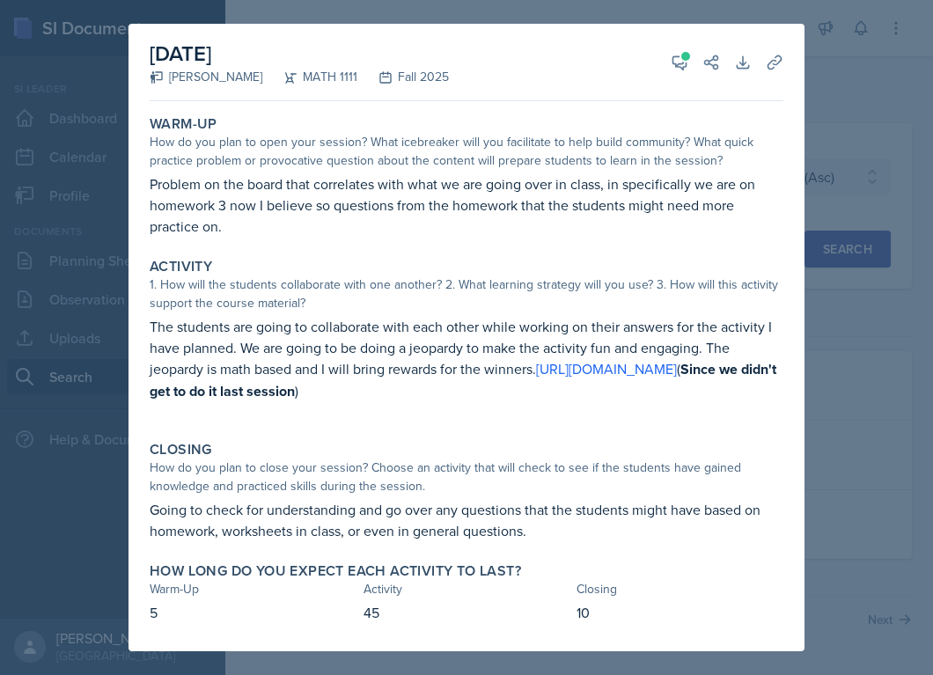
click at [316, 347] on p "The students are going to collaborate with each other while working on their an…" at bounding box center [467, 359] width 634 height 86
click at [676, 61] on icon at bounding box center [680, 63] width 18 height 18
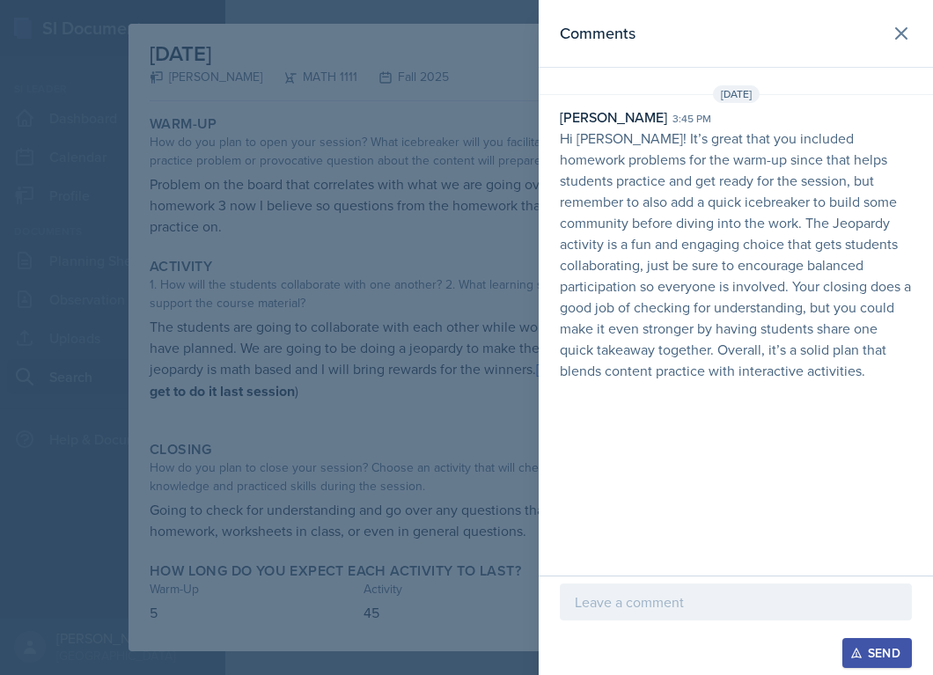
click at [331, 276] on div at bounding box center [466, 337] width 933 height 675
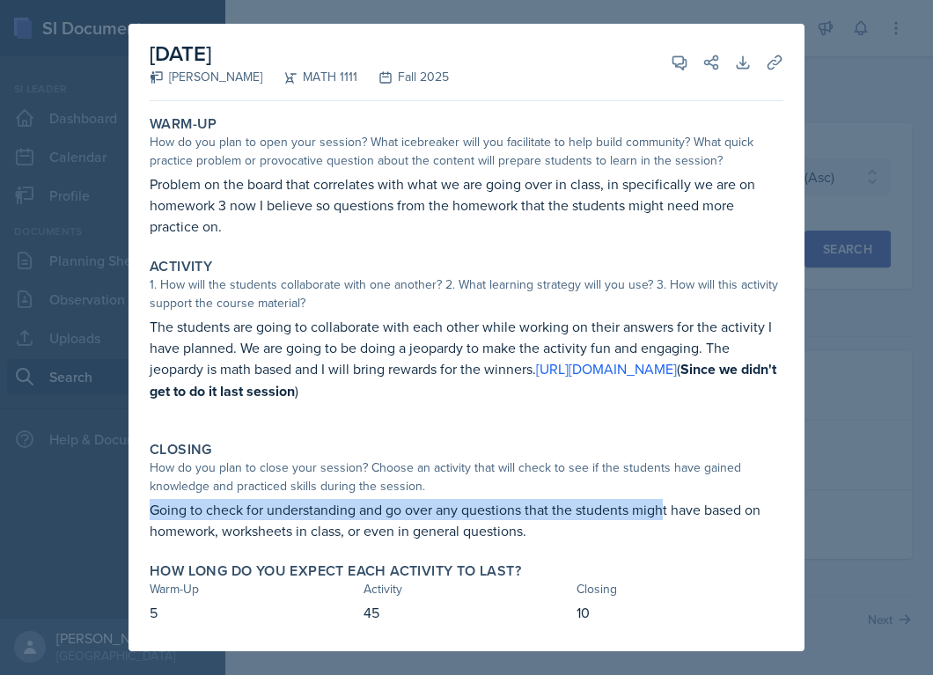
drag, startPoint x: 148, startPoint y: 511, endPoint x: 666, endPoint y: 501, distance: 517.7
click at [666, 501] on div "Closing How do you plan to close your session? Choose an activity that will che…" at bounding box center [467, 491] width 648 height 114
copy p "Going to check for understanding and go over any questions that the students mi…"
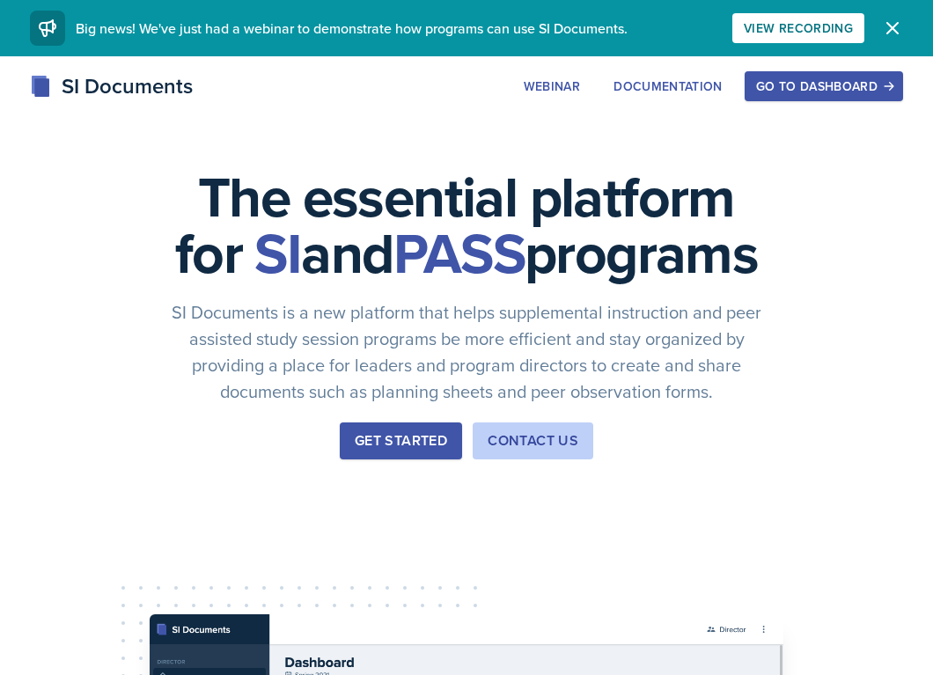
click at [774, 97] on button "Go to Dashboard" at bounding box center [824, 86] width 158 height 30
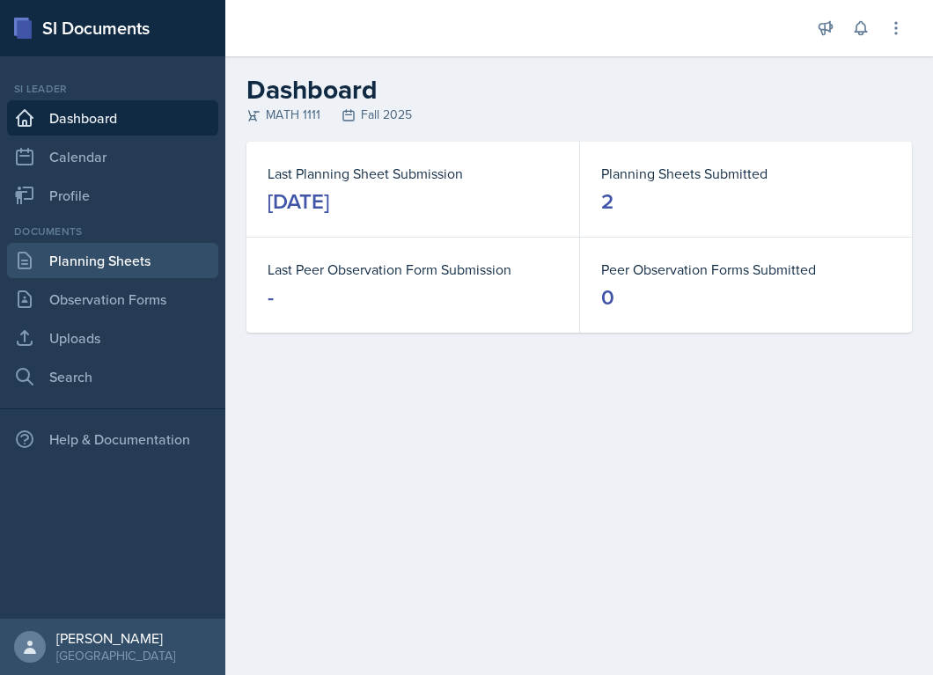
click at [109, 272] on link "Planning Sheets" at bounding box center [112, 260] width 211 height 35
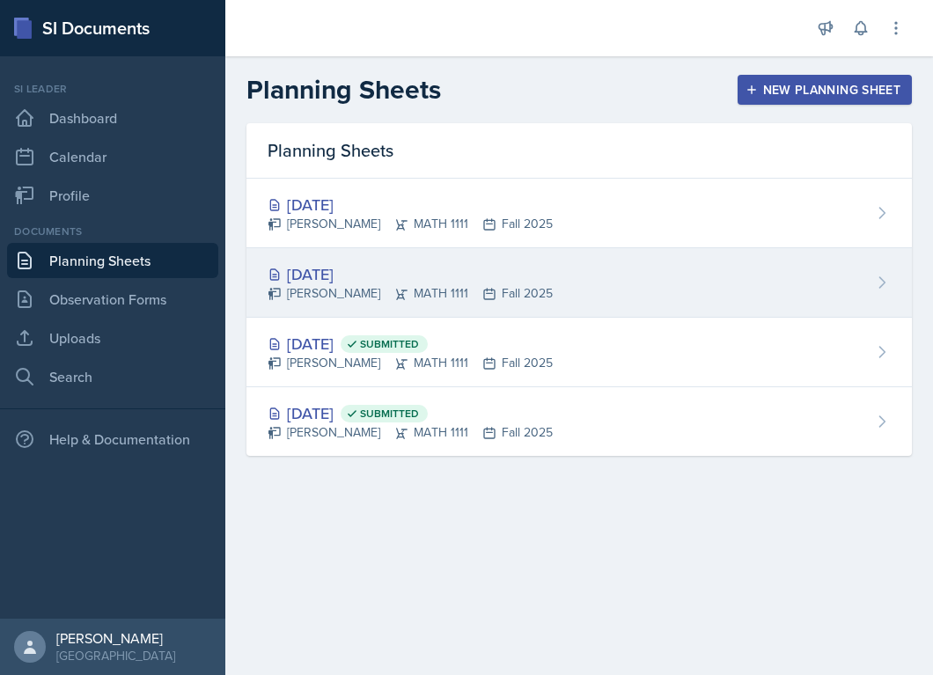
click at [354, 279] on div "[DATE]" at bounding box center [410, 274] width 285 height 24
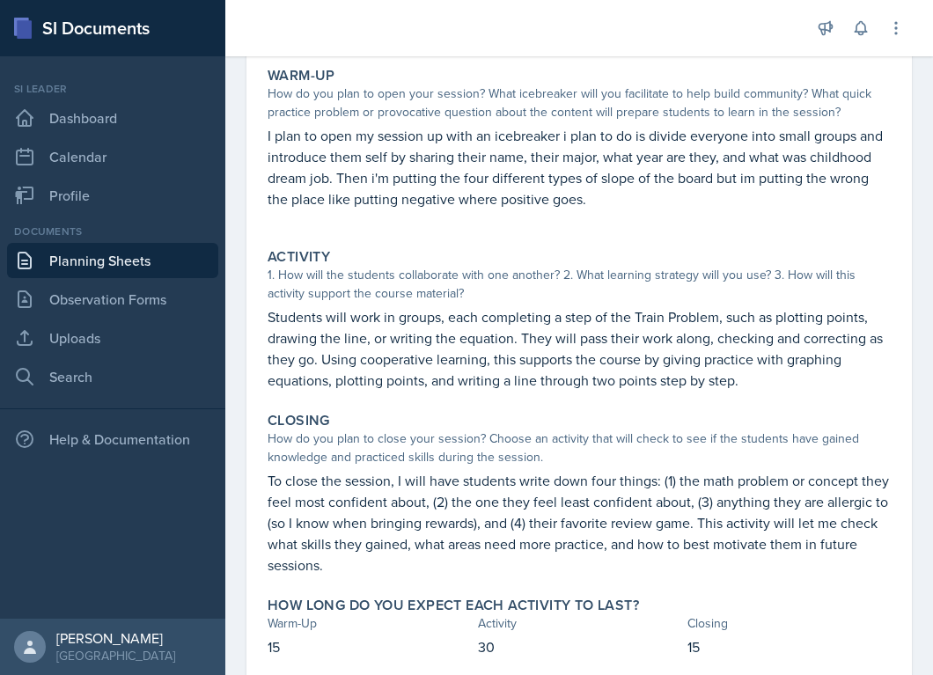
scroll to position [267, 0]
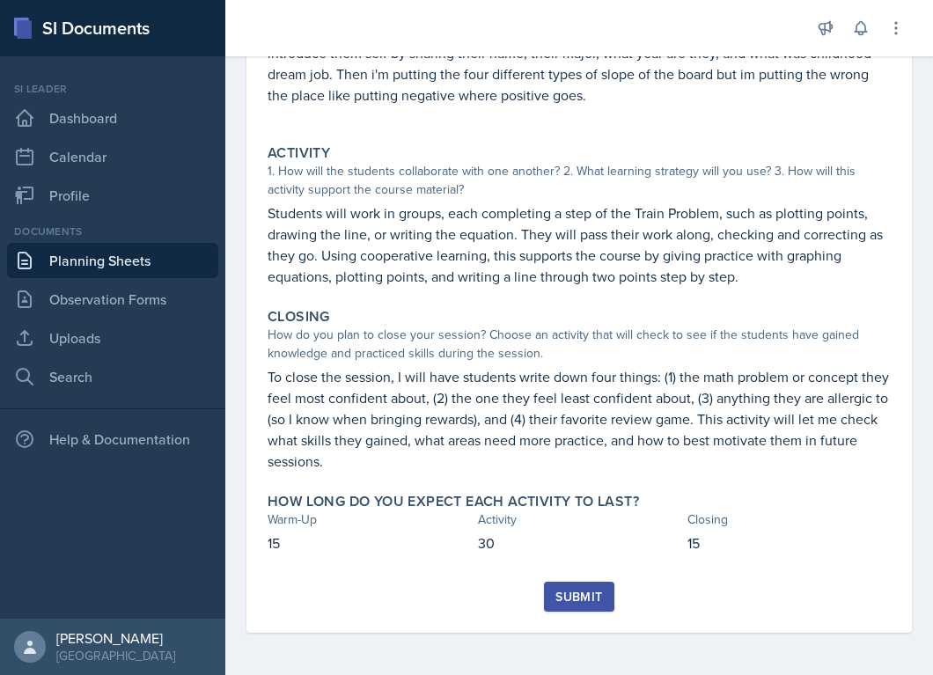
click at [84, 264] on link "Planning Sheets" at bounding box center [112, 260] width 211 height 35
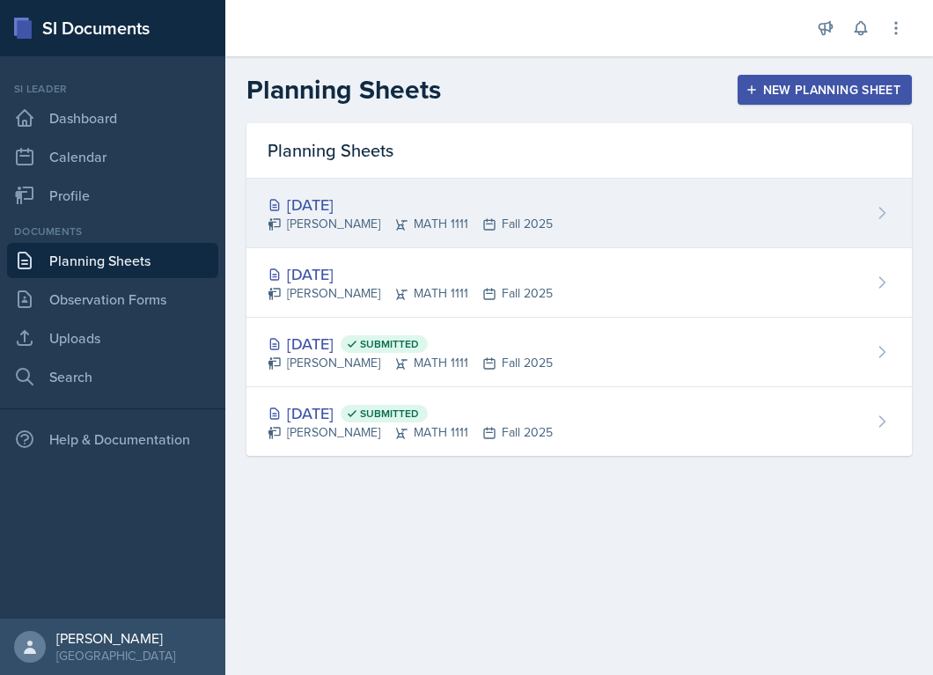
click at [297, 209] on div "Sep 5th, 2025" at bounding box center [410, 205] width 285 height 24
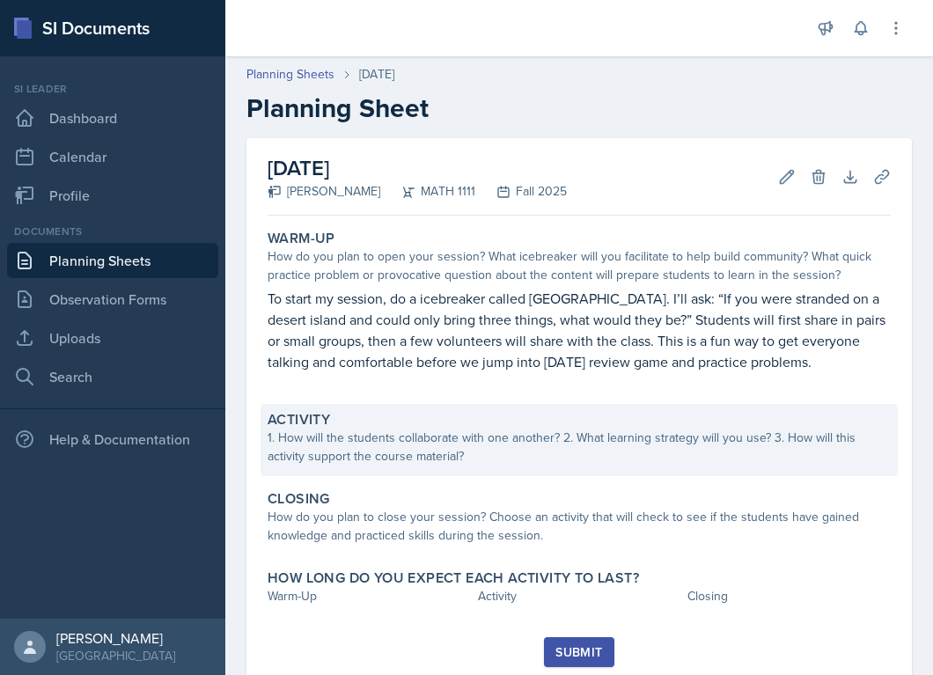
click at [373, 454] on div "1. How will the students collaborate with one another? 2. What learning strateg…" at bounding box center [579, 447] width 623 height 37
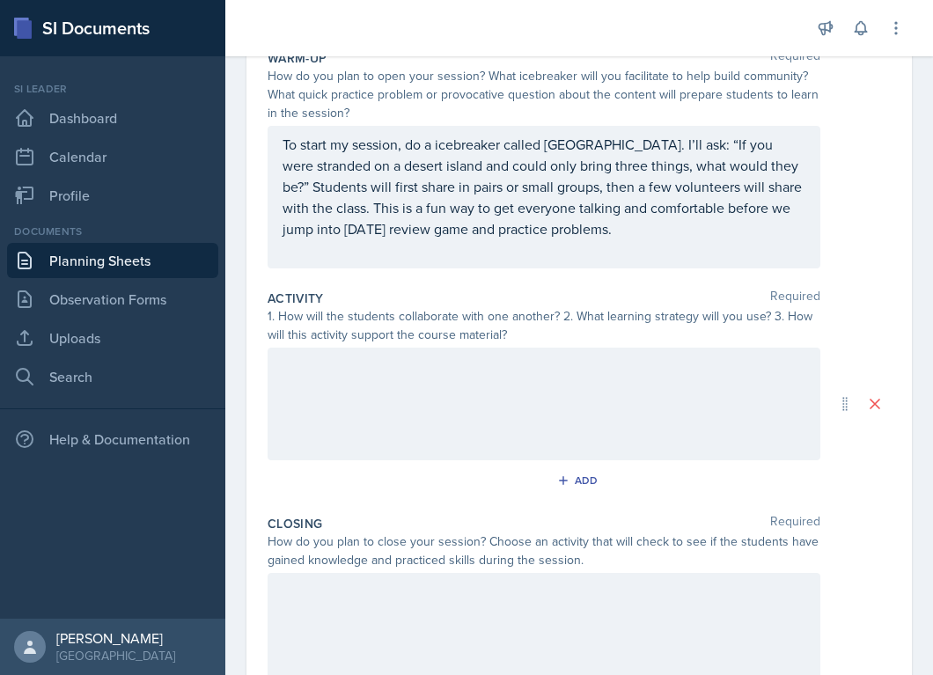
click at [341, 401] on div at bounding box center [544, 404] width 553 height 113
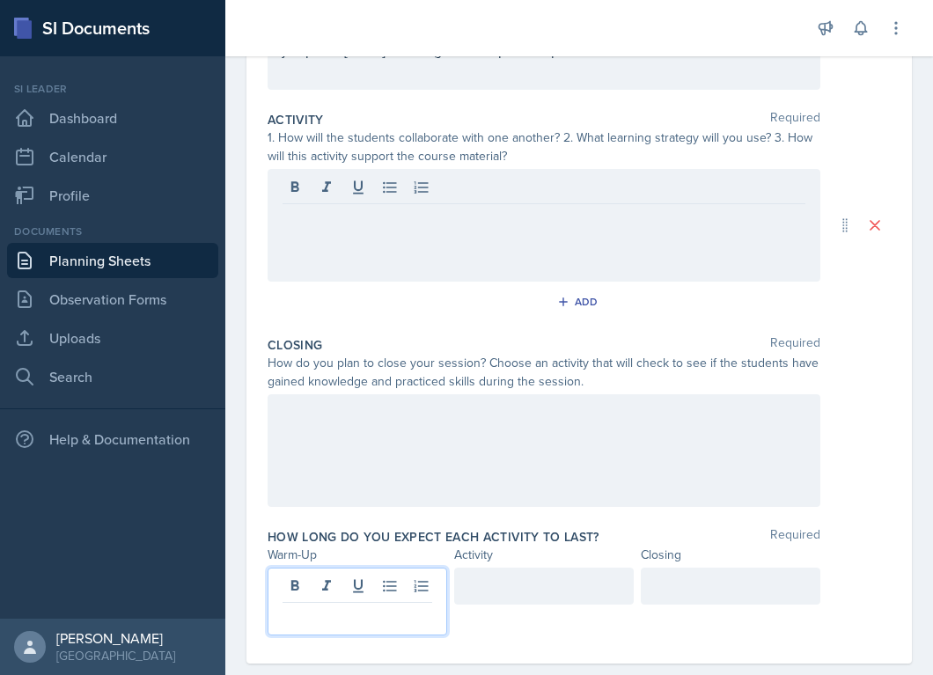
scroll to position [400, 0]
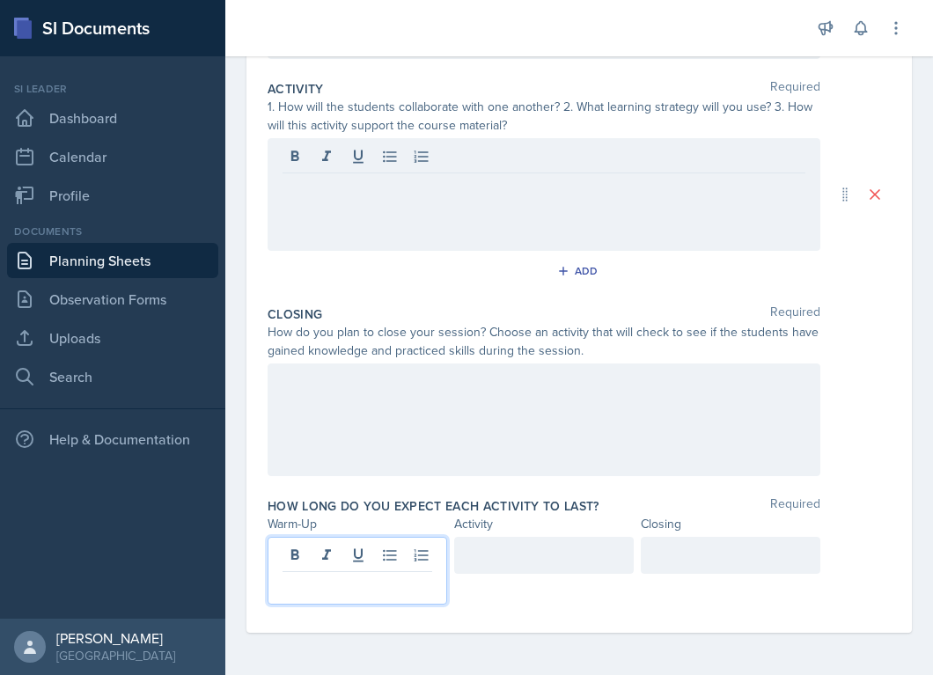
click at [300, 588] on p at bounding box center [358, 586] width 150 height 21
click at [497, 563] on div at bounding box center [544, 555] width 180 height 37
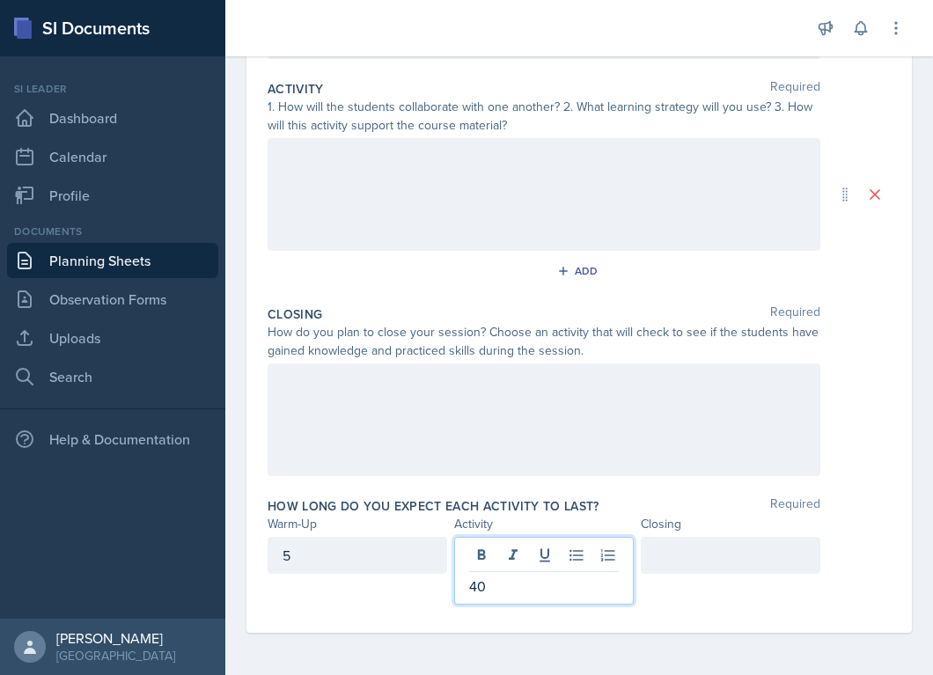
click at [652, 556] on div at bounding box center [731, 555] width 180 height 37
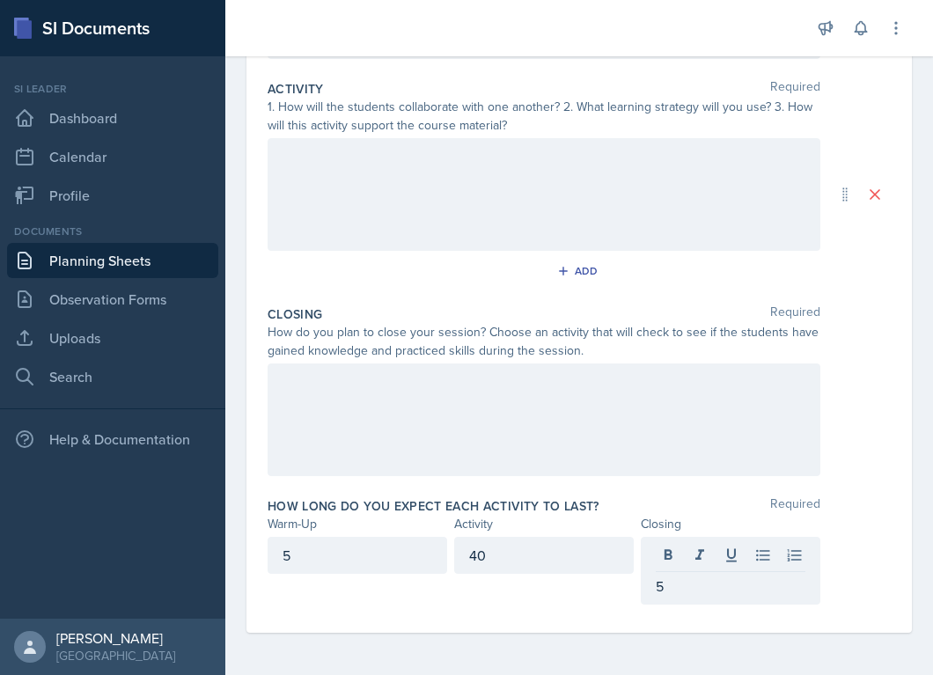
click at [871, 531] on div "Warm-Up Activity Closing" at bounding box center [579, 524] width 623 height 18
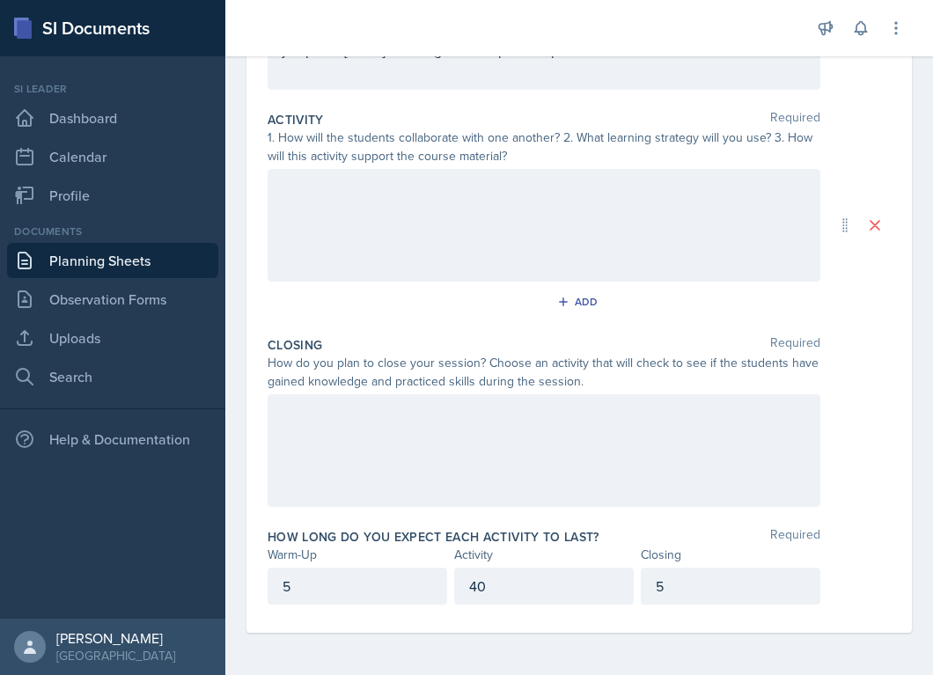
click at [650, 587] on div "5" at bounding box center [731, 586] width 180 height 37
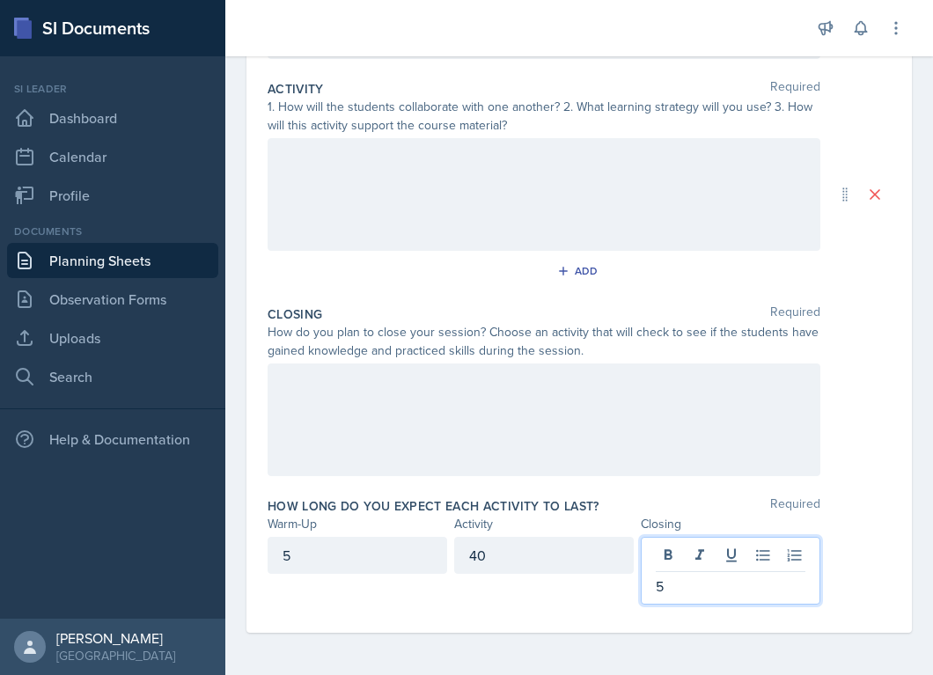
click at [650, 587] on div "5" at bounding box center [731, 571] width 180 height 68
click at [655, 587] on div "5" at bounding box center [731, 571] width 180 height 68
click at [867, 563] on div "5 40 15" at bounding box center [579, 571] width 623 height 68
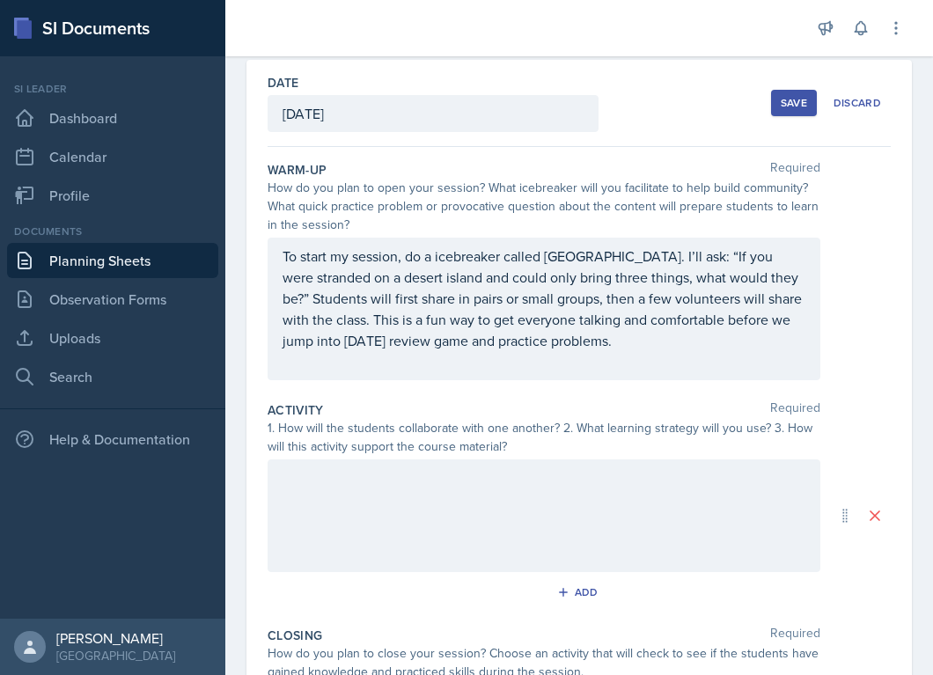
scroll to position [22, 0]
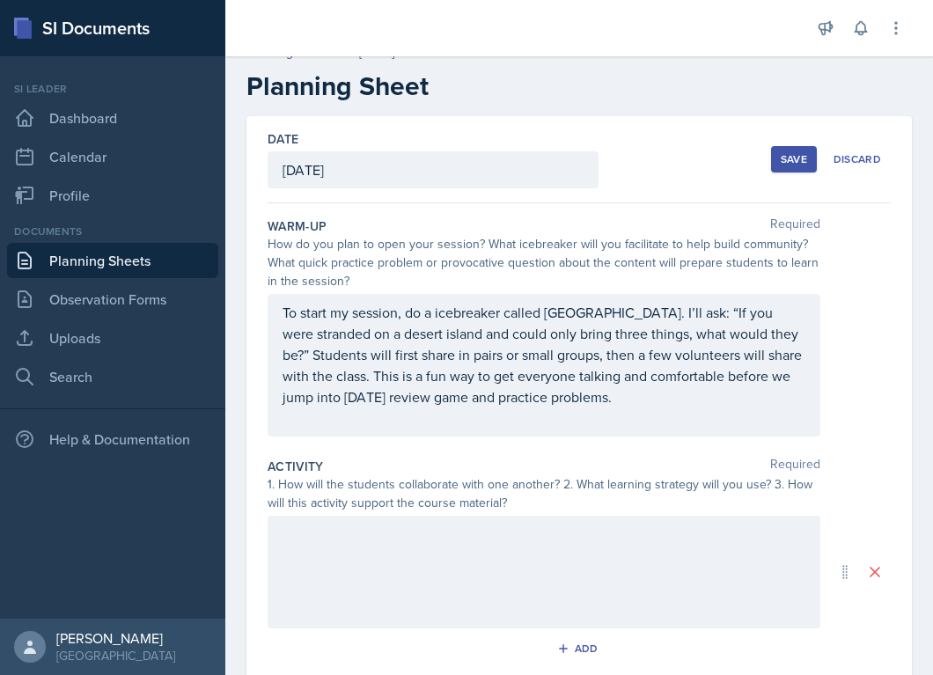
click at [464, 548] on div at bounding box center [544, 572] width 553 height 113
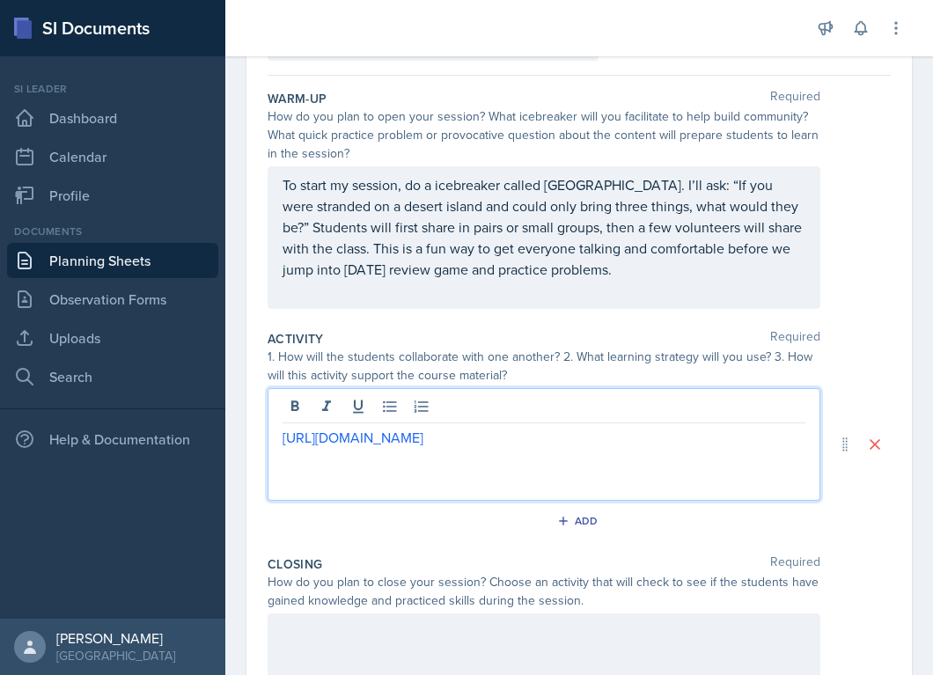
scroll to position [369, 0]
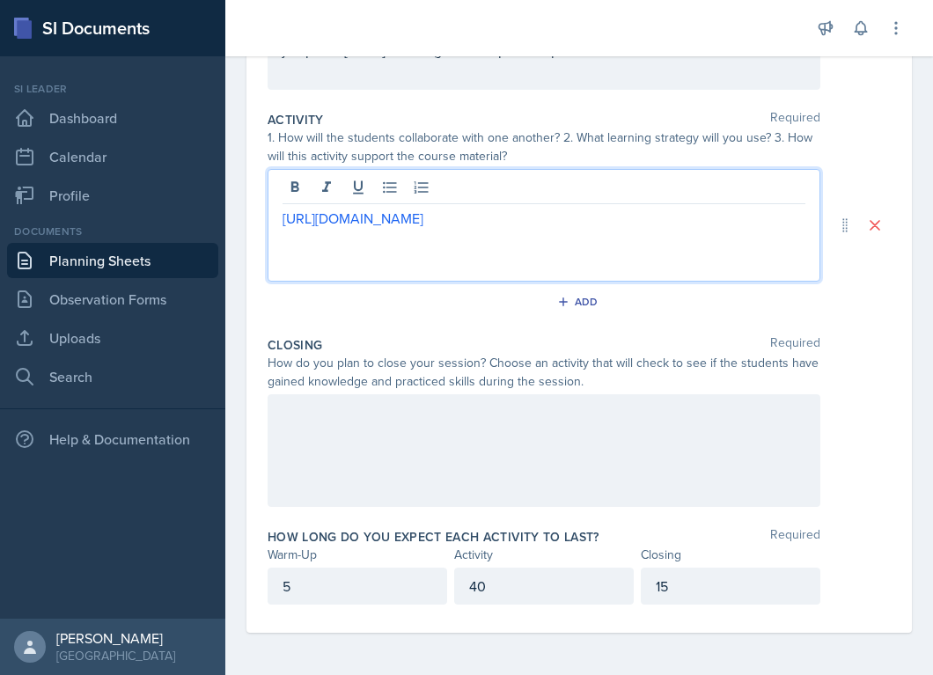
click at [379, 149] on div "1. How will the students collaborate with one another? 2. What learning strateg…" at bounding box center [544, 147] width 553 height 37
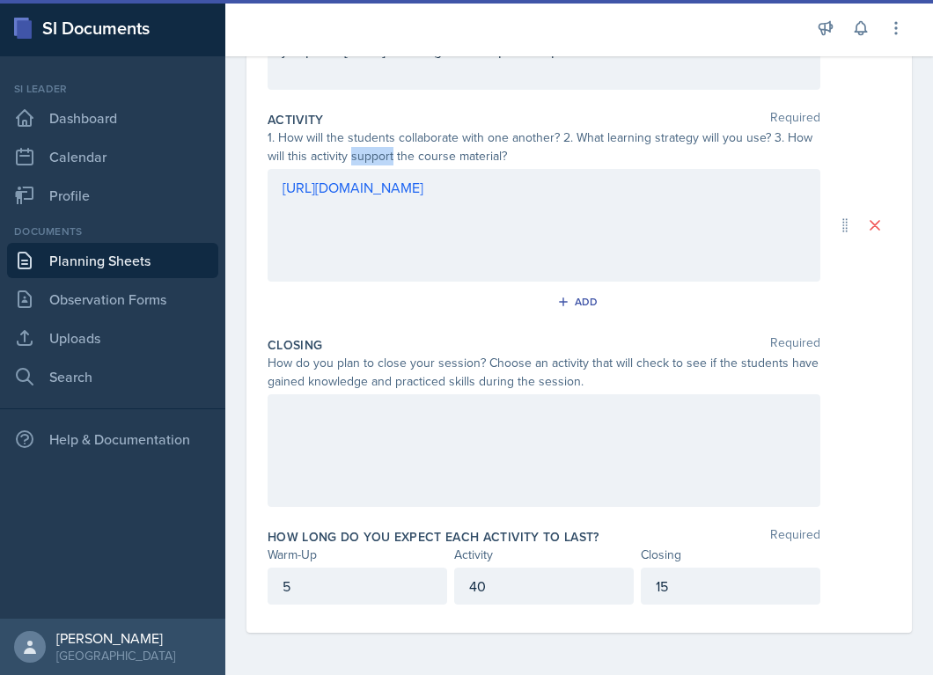
click at [379, 149] on div "1. How will the students collaborate with one another? 2. What learning strateg…" at bounding box center [544, 147] width 553 height 37
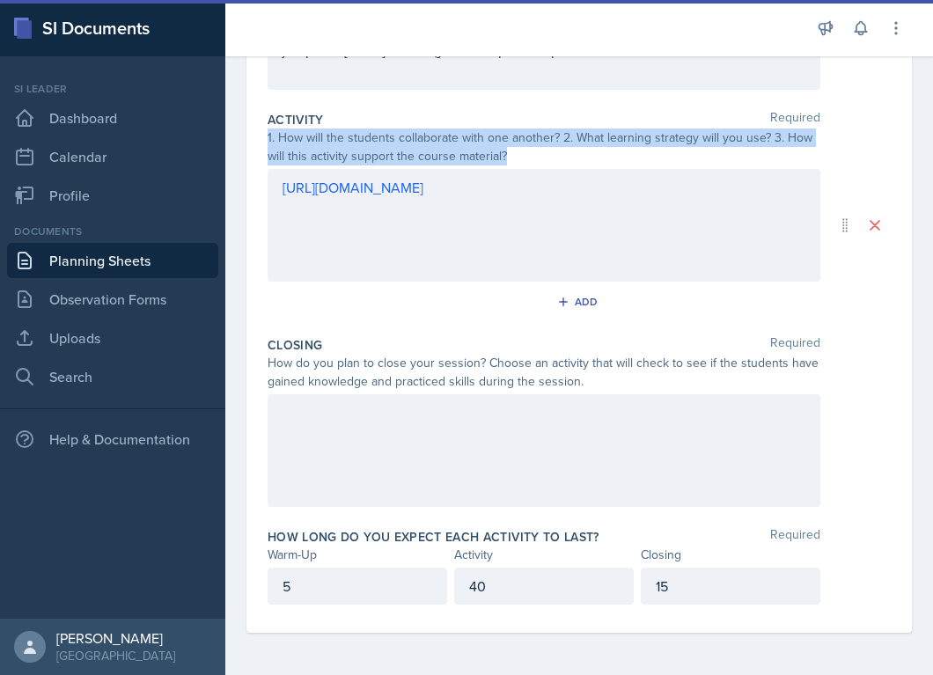
click at [379, 149] on div "1. How will the students collaborate with one another? 2. What learning strateg…" at bounding box center [544, 147] width 553 height 37
copy div "1. How will the students collaborate with one another? 2. What learning strateg…"
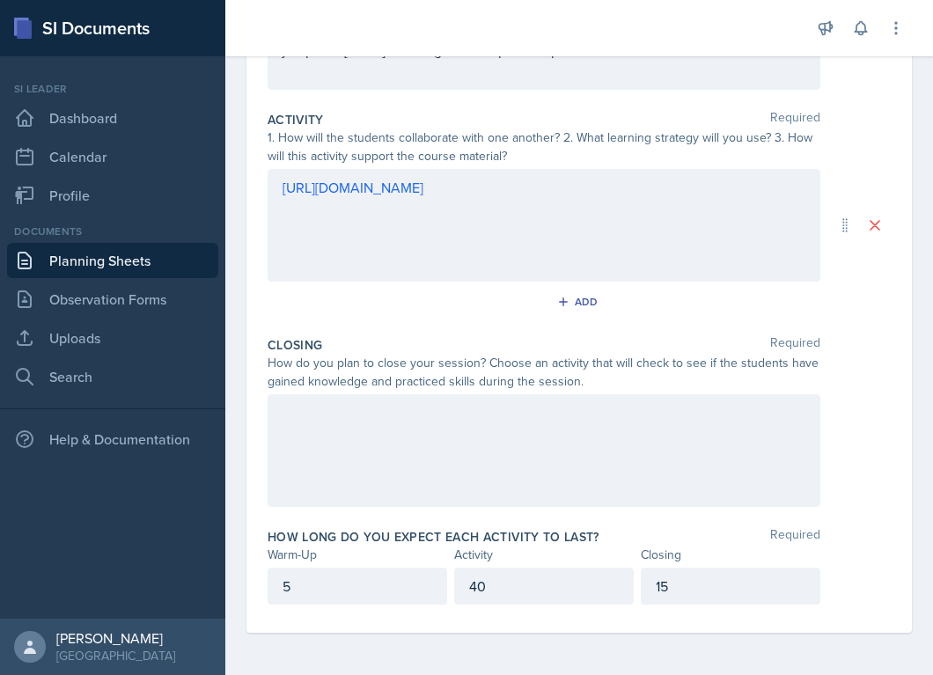
click at [353, 146] on div "1. How will the students collaborate with one another? 2. What learning strateg…" at bounding box center [544, 147] width 553 height 37
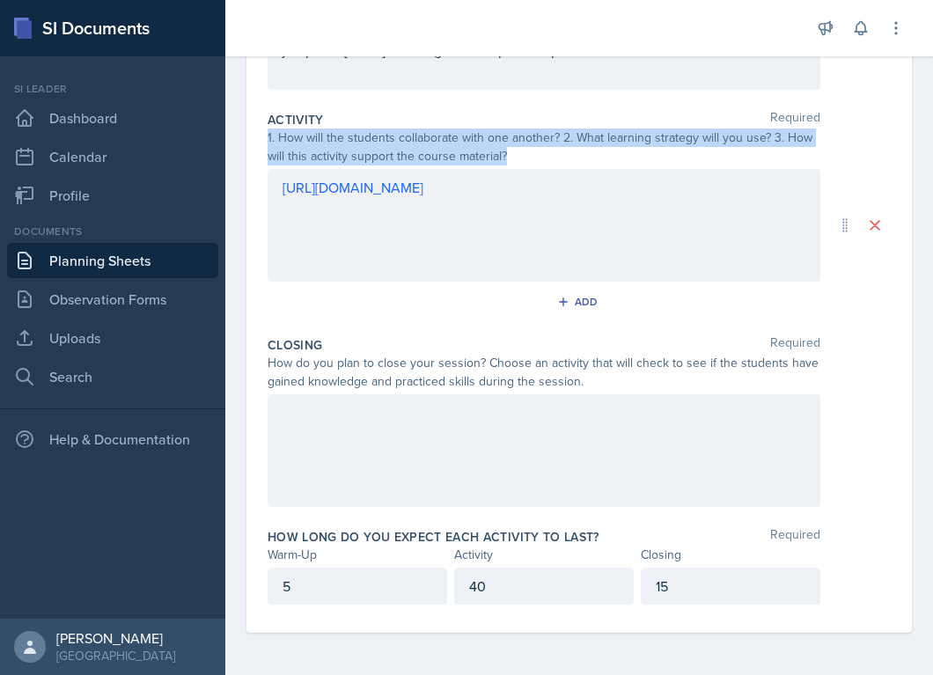
click at [353, 146] on div "1. How will the students collaborate with one another? 2. What learning strateg…" at bounding box center [544, 147] width 553 height 37
copy div "1. How will the students collaborate with one another? 2. What learning strateg…"
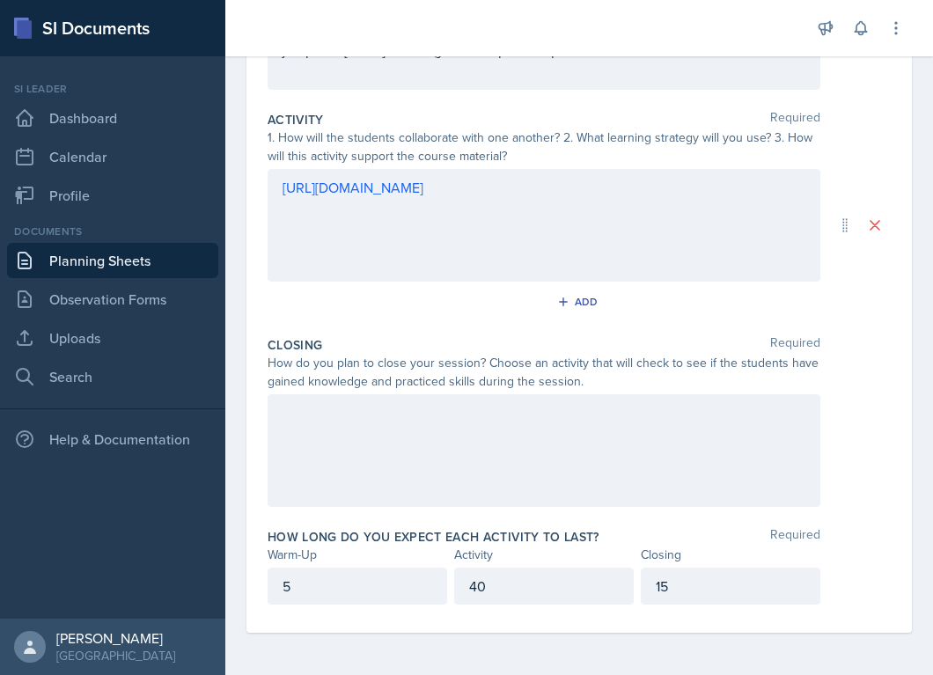
click at [282, 194] on div "https://jeopardylabs.com/edit2/144142492" at bounding box center [544, 225] width 553 height 113
click at [277, 220] on div "https://jeopardylabs.com/edit2/144142492" at bounding box center [544, 225] width 553 height 113
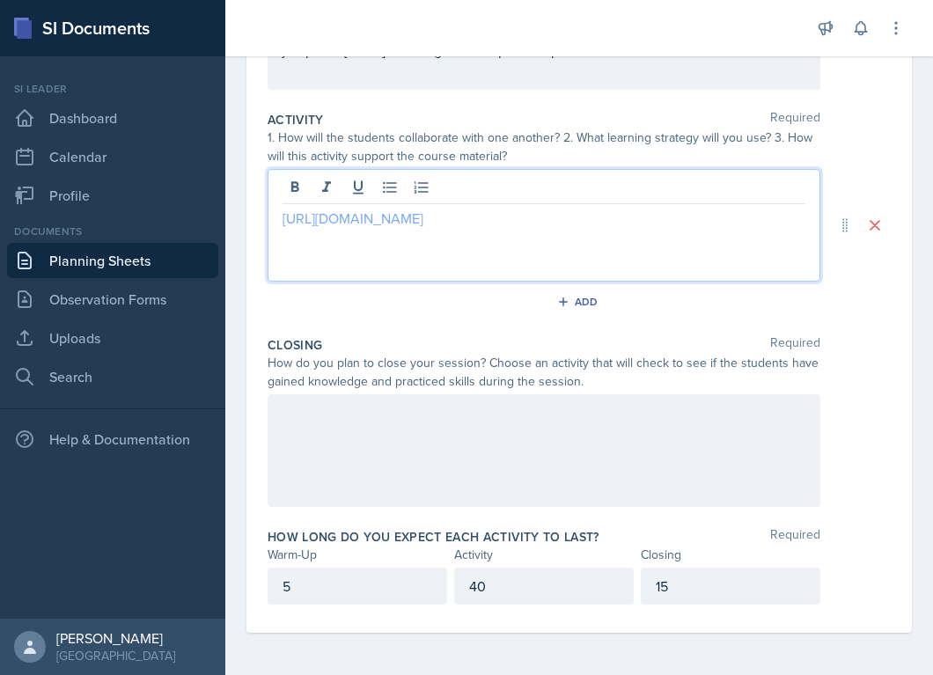
click at [283, 217] on link "https://jeopardylabs.com/edit2/144142492" at bounding box center [353, 218] width 141 height 19
paste div
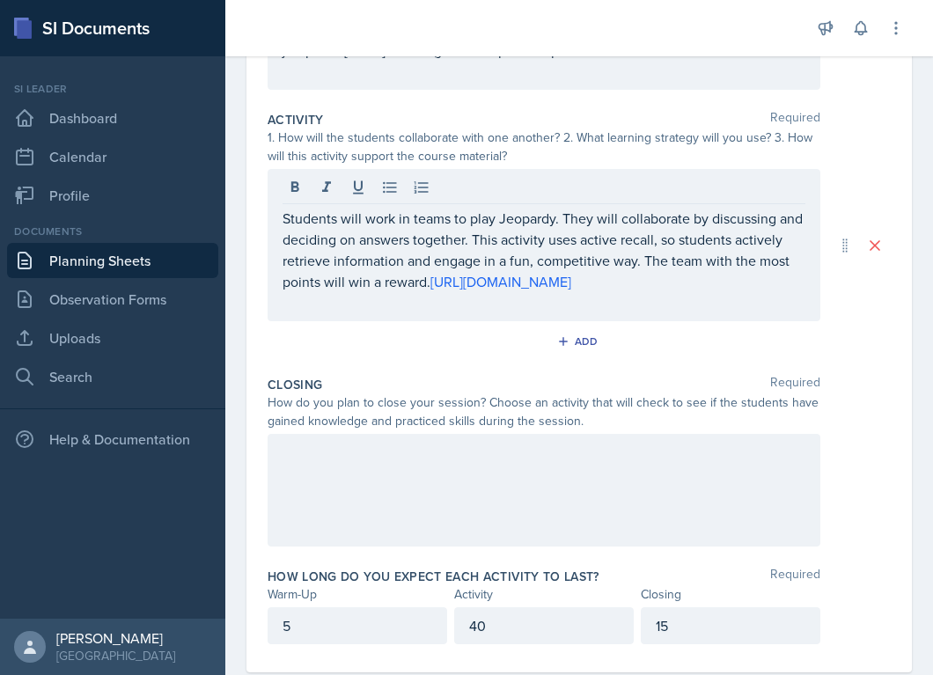
click at [441, 400] on div "How do you plan to close your session? Choose an activity that will check to se…" at bounding box center [544, 411] width 553 height 37
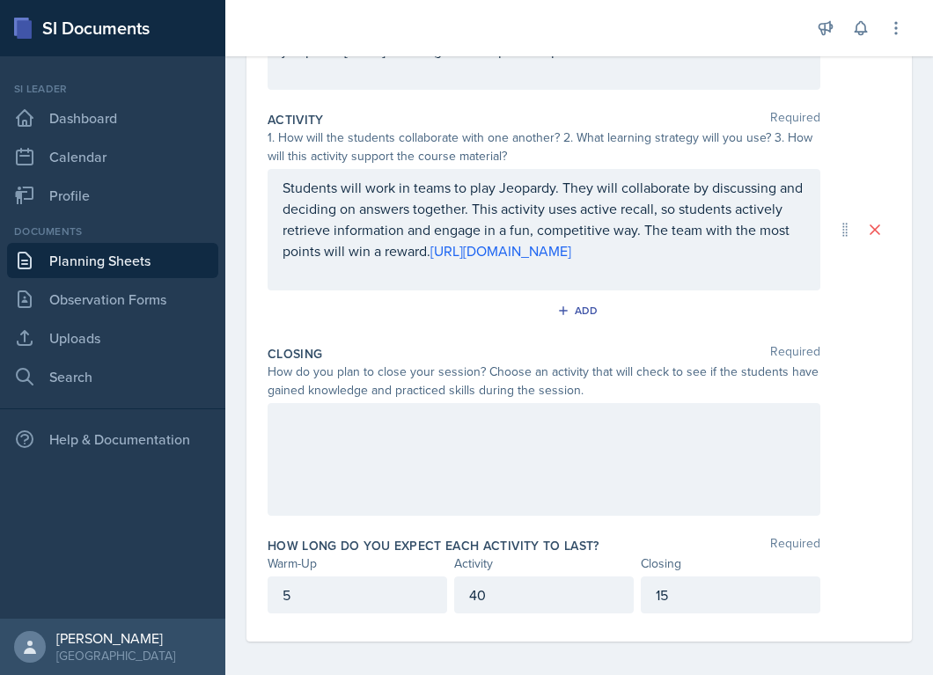
click at [441, 400] on div "Closing Required How do you plan to close your session? Choose an activity that…" at bounding box center [579, 434] width 623 height 192
click at [401, 386] on div "How do you plan to close your session? Choose an activity that will check to se…" at bounding box center [544, 381] width 553 height 37
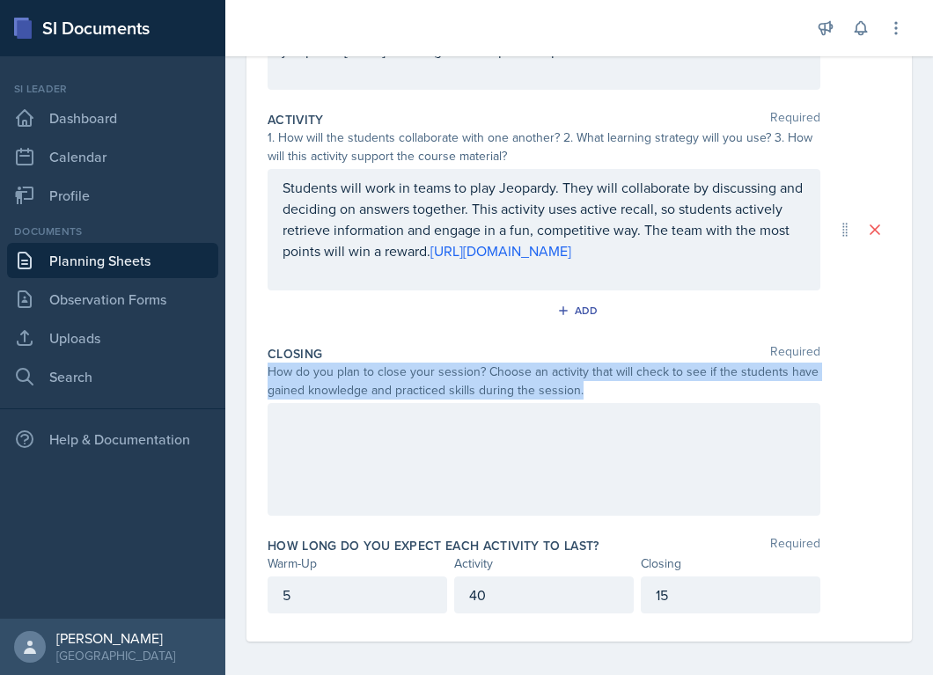
click at [401, 386] on div "How do you plan to close your session? Choose an activity that will check to se…" at bounding box center [544, 381] width 553 height 37
copy div "How do you plan to close your session? Choose an activity that will check to se…"
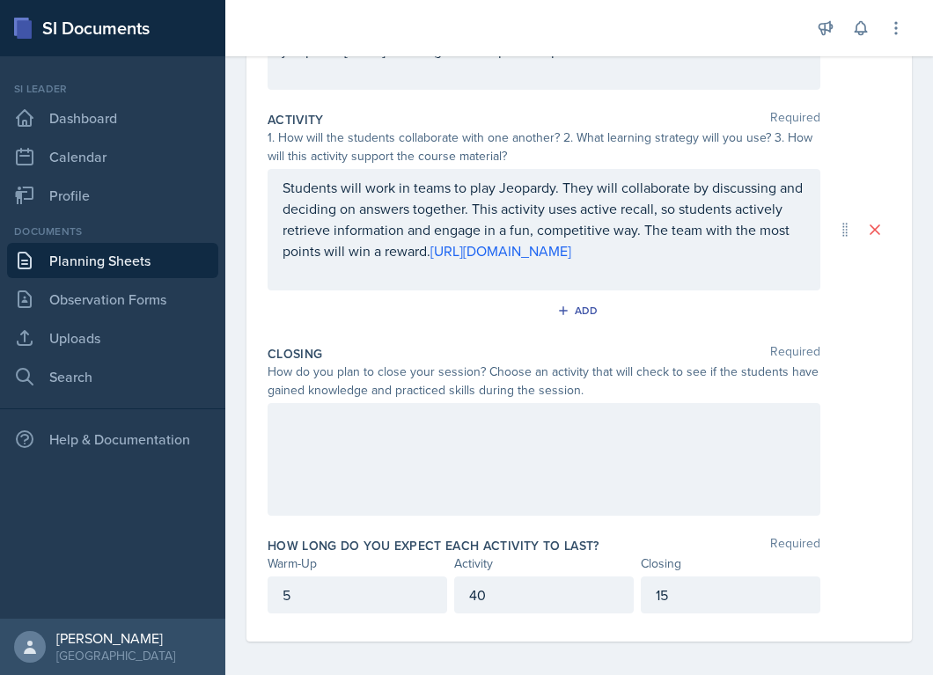
click at [381, 493] on div at bounding box center [544, 459] width 553 height 113
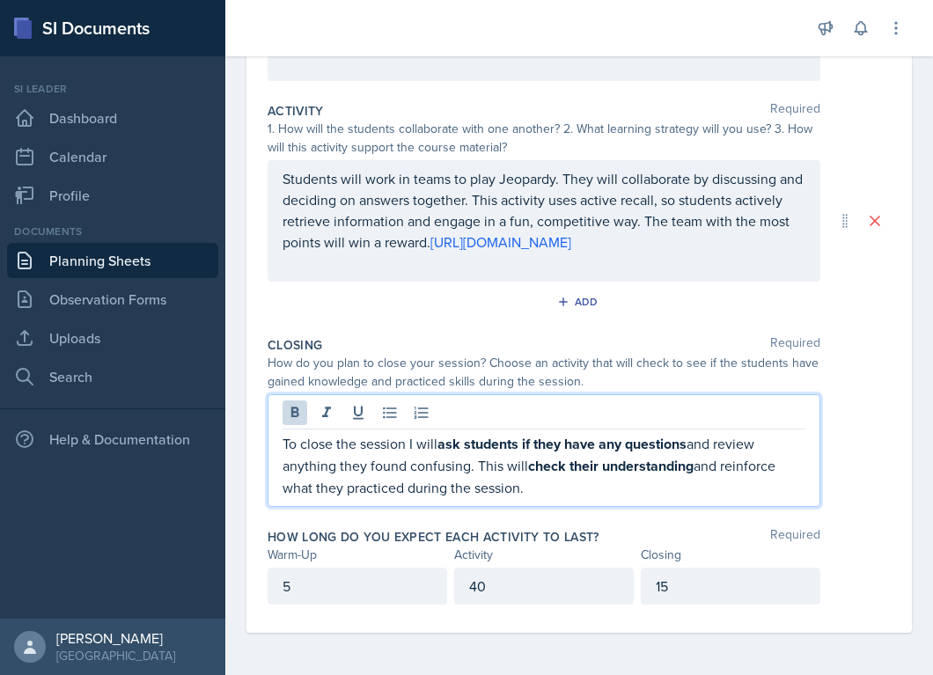
drag, startPoint x: 538, startPoint y: 490, endPoint x: 268, endPoint y: 454, distance: 271.8
click at [268, 454] on div "To close the session I will ask students if they have any questions and review …" at bounding box center [544, 450] width 553 height 113
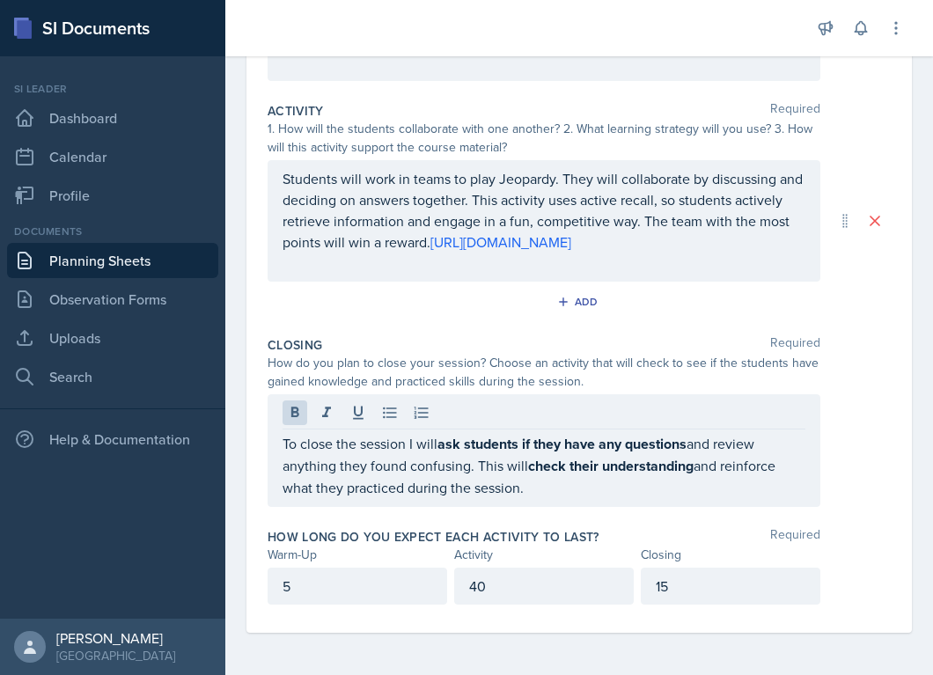
click at [271, 453] on div "To close the session I will ask students if they have any questions and review …" at bounding box center [544, 450] width 553 height 113
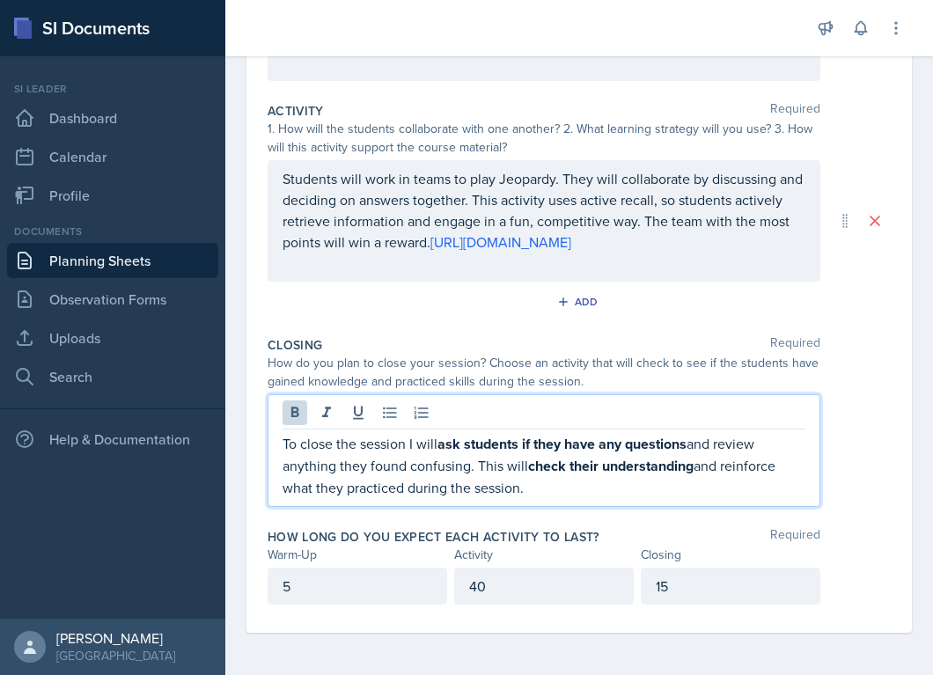
click at [280, 445] on div "To close the session I will ask students if they have any questions and review …" at bounding box center [544, 450] width 553 height 113
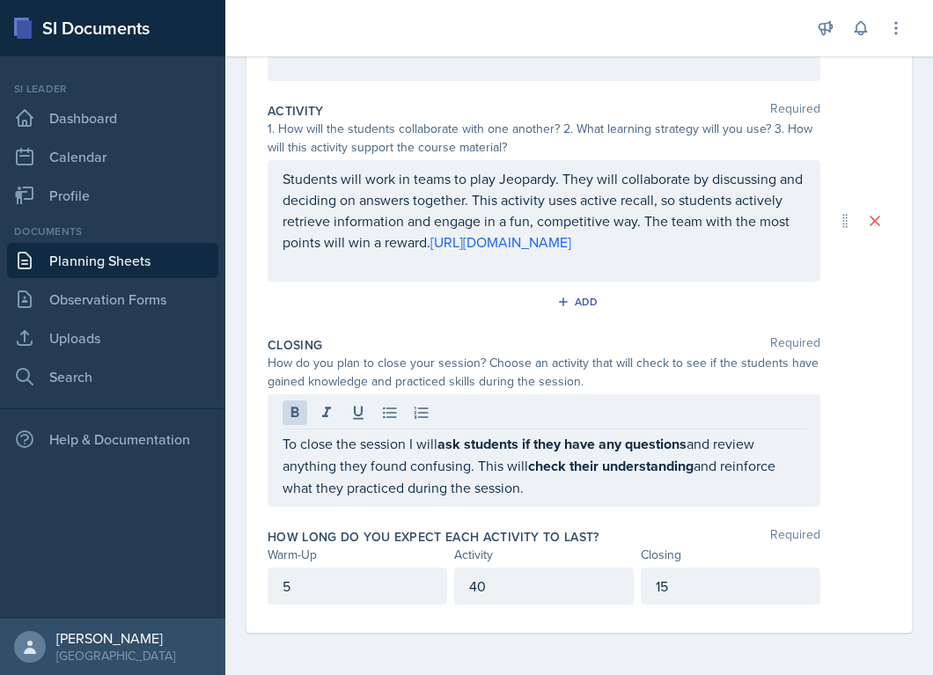
drag, startPoint x: 280, startPoint y: 445, endPoint x: 407, endPoint y: 471, distance: 129.3
click at [407, 471] on div "To close the session I will ask students if they have any questions and review …" at bounding box center [544, 450] width 553 height 113
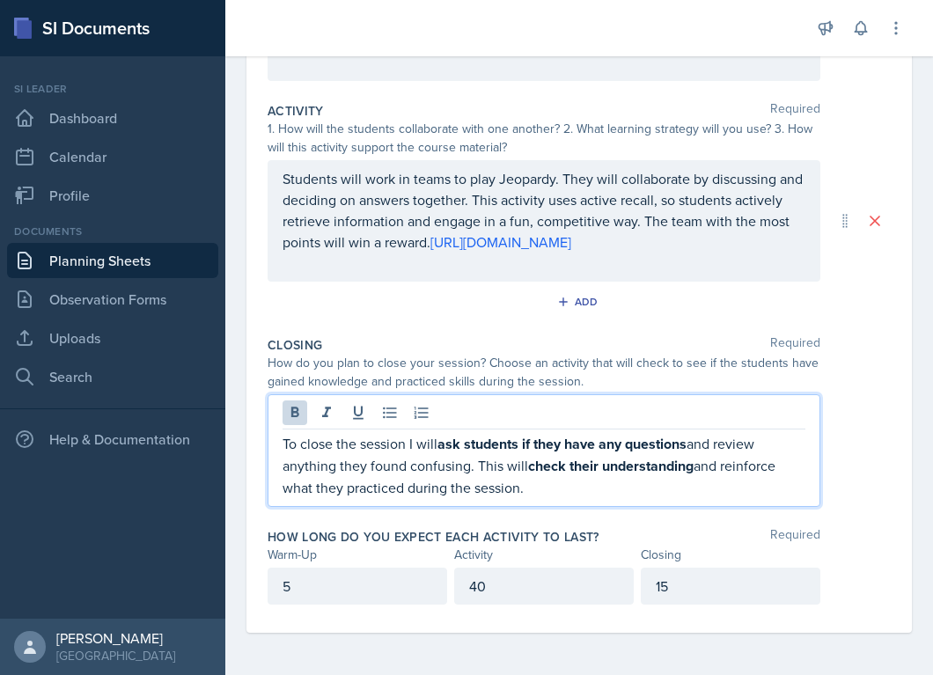
click at [283, 444] on p "To close the session I will ask students if they have any questions and review …" at bounding box center [544, 465] width 523 height 65
drag, startPoint x: 283, startPoint y: 444, endPoint x: 593, endPoint y: 535, distance: 323.9
click at [593, 535] on div "Warm-Up Required How do you plan to open your session? What icebreaker will you…" at bounding box center [579, 240] width 623 height 785
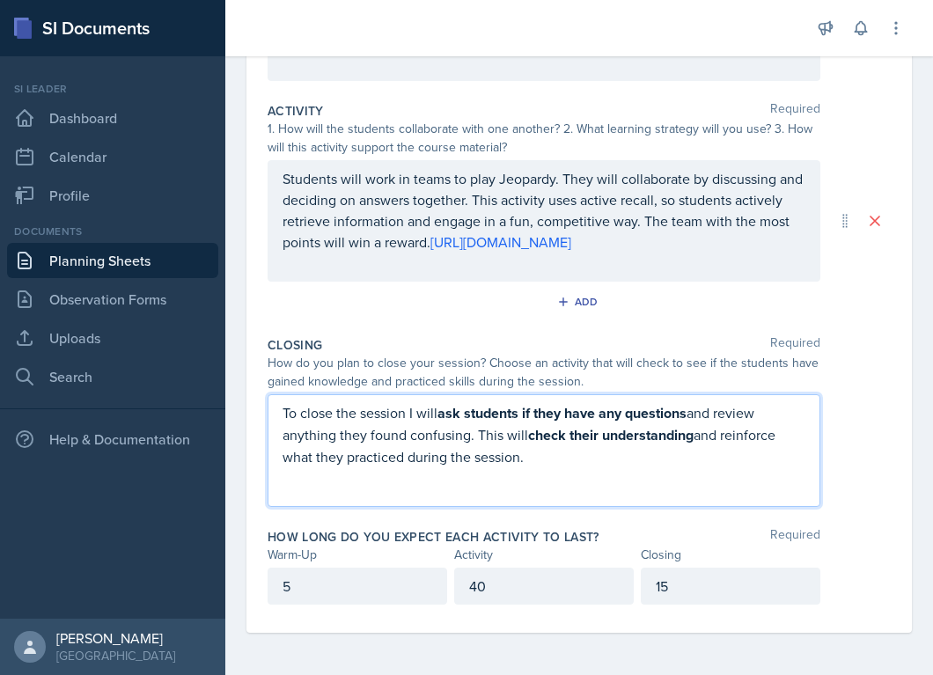
scroll to position [347, 0]
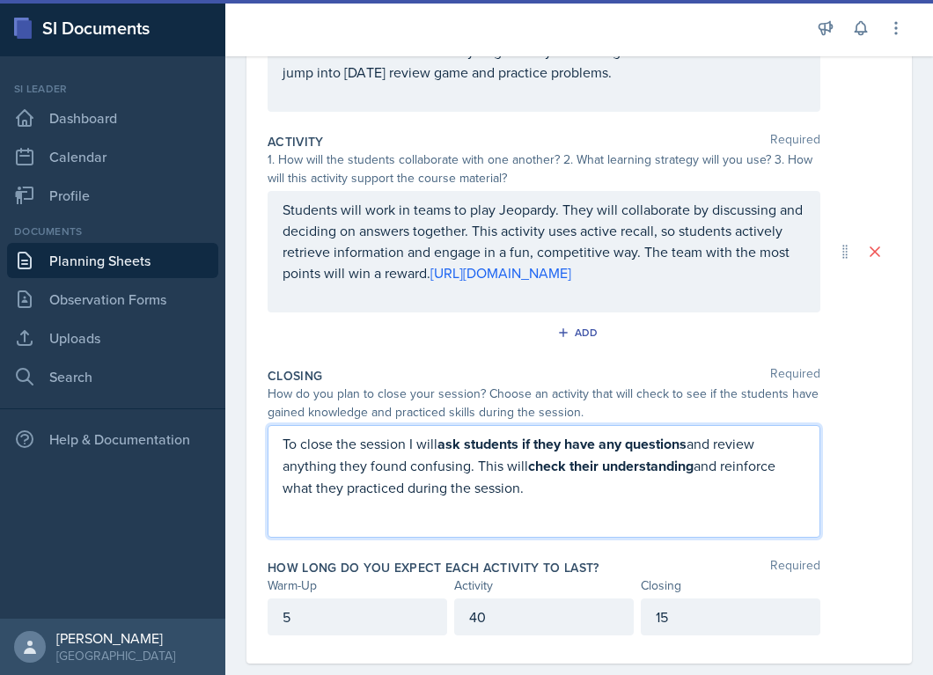
click at [534, 494] on p "To close the session I will ask students if they have any questions and review …" at bounding box center [544, 465] width 523 height 65
drag, startPoint x: 528, startPoint y: 491, endPoint x: 287, endPoint y: 445, distance: 245.5
click at [287, 448] on p "To close the session I will ask students if they have any questions and review …" at bounding box center [544, 465] width 523 height 65
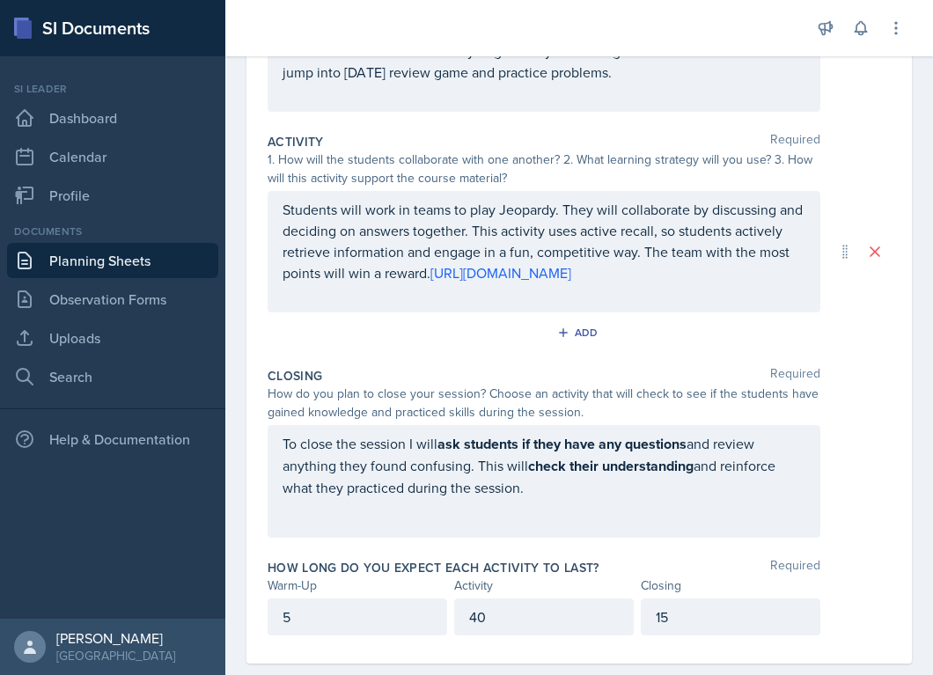
click at [265, 438] on div "Date September 5th, 2025 August 2025 27 28 29 30 31 1 2 3 4 5 6 7 8 9 10 11 12 …" at bounding box center [579, 227] width 666 height 872
click at [290, 423] on div "Closing Required How do you plan to close your session? Choose an activity that…" at bounding box center [579, 456] width 623 height 192
click at [306, 408] on div "How do you plan to close your session? Choose an activity that will check to se…" at bounding box center [544, 403] width 553 height 37
click at [556, 468] on p "To close the session I will ask students if they have any questions and review …" at bounding box center [544, 465] width 523 height 65
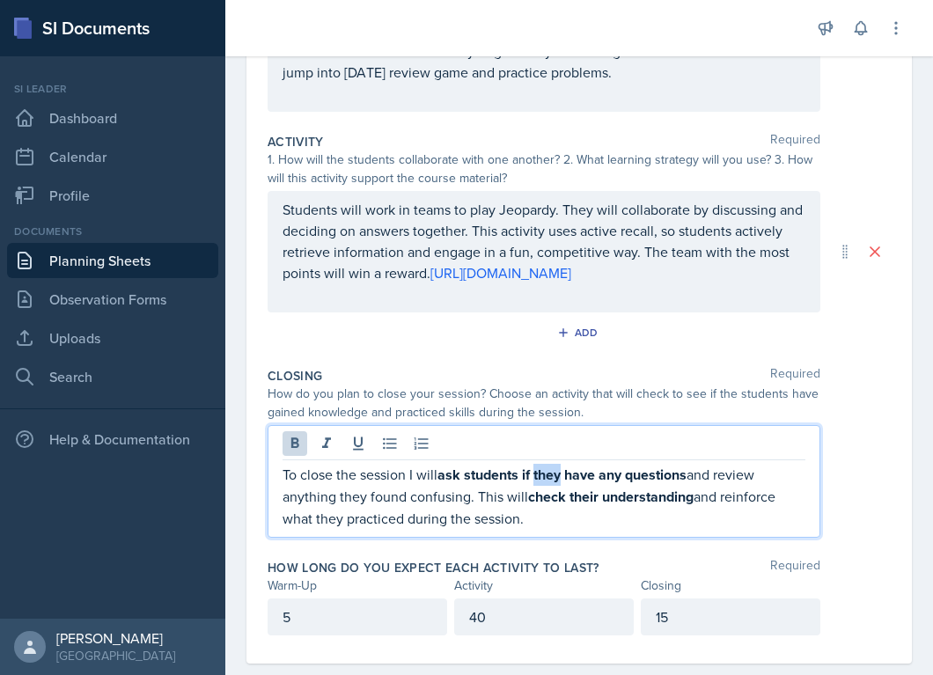
click at [556, 468] on strong "ask students if they have any questions" at bounding box center [562, 475] width 249 height 20
click at [279, 474] on div "To close the session I will ask students if they have any questions and review …" at bounding box center [544, 481] width 553 height 113
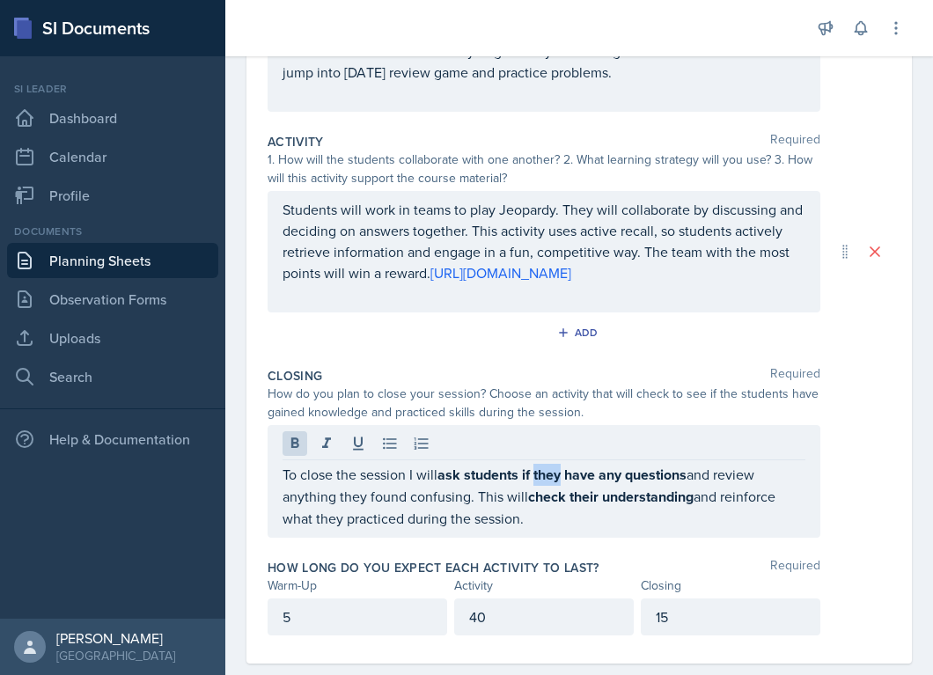
drag, startPoint x: 279, startPoint y: 474, endPoint x: 305, endPoint y: 474, distance: 25.5
click at [305, 474] on div "To close the session I will ask students if they have any questions and review …" at bounding box center [544, 481] width 553 height 113
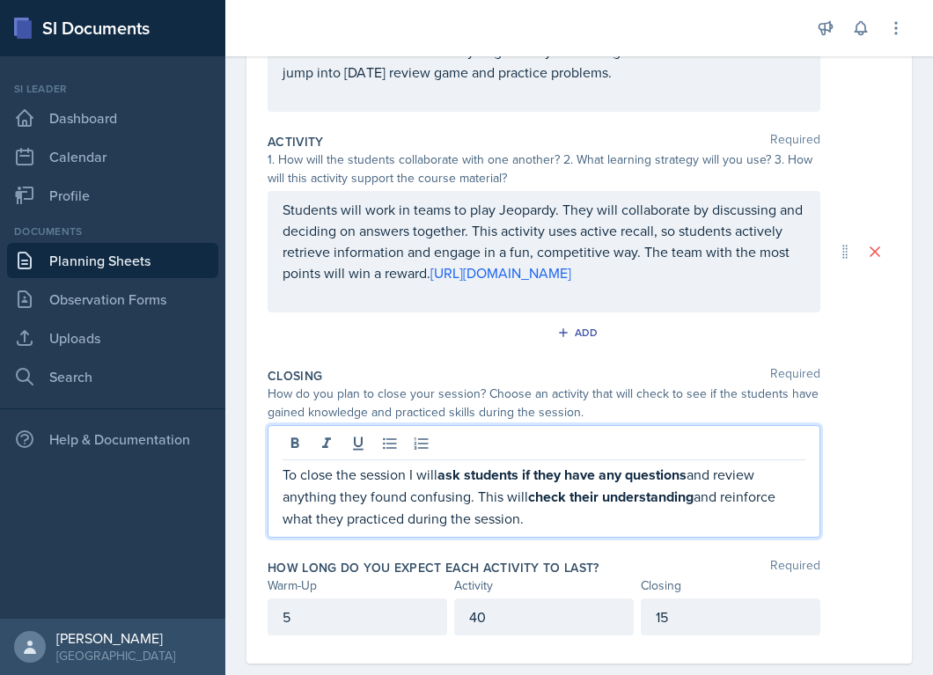
click at [298, 474] on p "To close the session I will ask students if they have any questions and review …" at bounding box center [544, 496] width 523 height 65
click at [285, 474] on p "To close the session I will ask students if they have any questions and review …" at bounding box center [544, 496] width 523 height 65
drag, startPoint x: 285, startPoint y: 474, endPoint x: 577, endPoint y: 535, distance: 297.8
click at [577, 535] on div "To close the session I will ask students if they have any questions and review …" at bounding box center [544, 481] width 553 height 113
click at [291, 451] on icon at bounding box center [295, 444] width 18 height 18
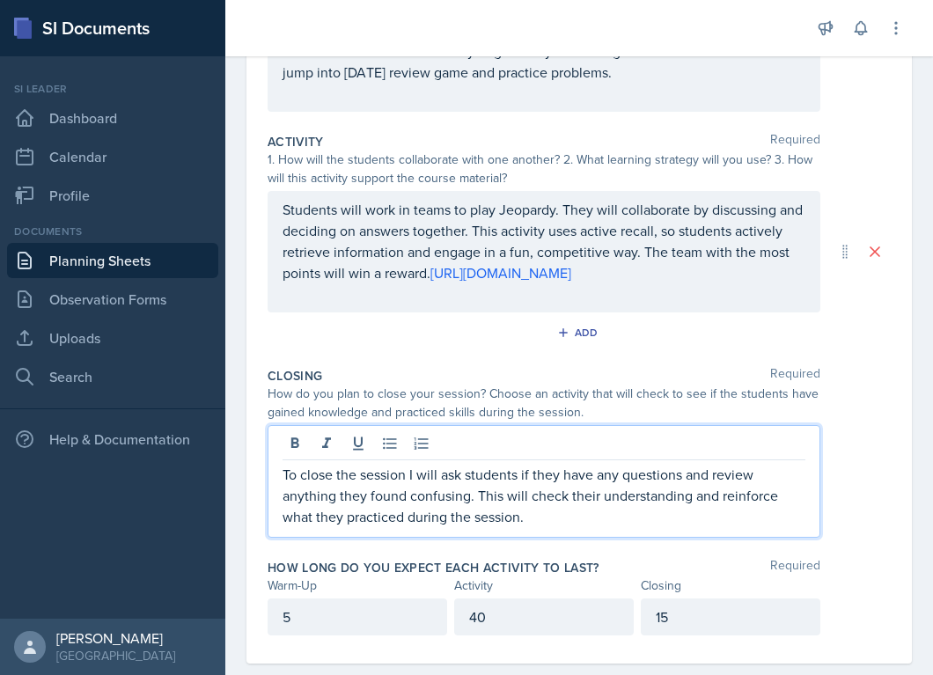
click at [533, 516] on p "To close the session I will ask students if they have any questions and review …" at bounding box center [544, 495] width 523 height 63
click at [676, 610] on div "15" at bounding box center [731, 617] width 180 height 37
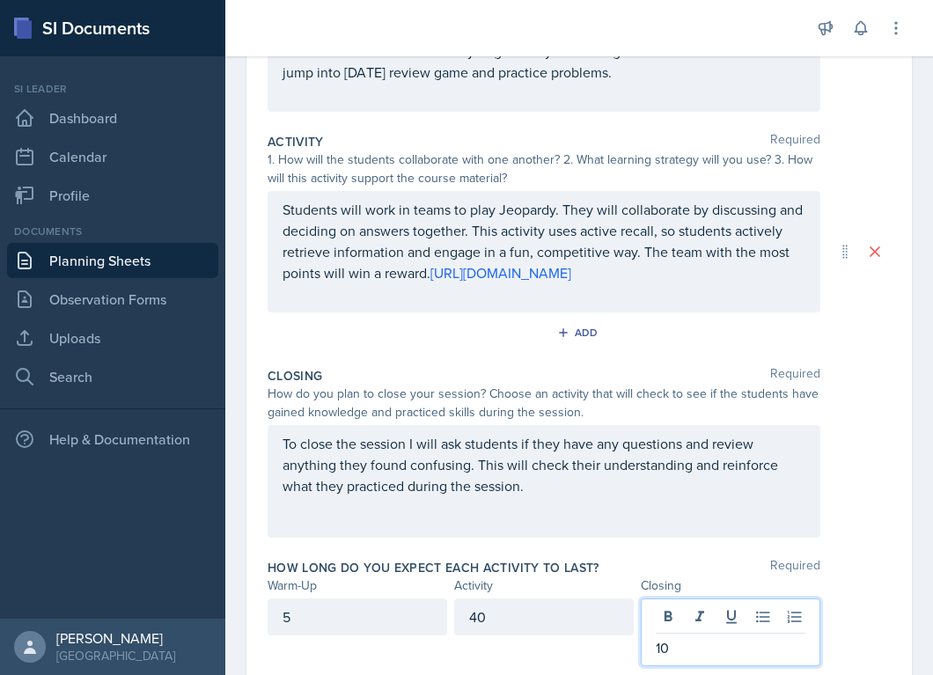
click at [518, 619] on div "40" at bounding box center [544, 617] width 180 height 37
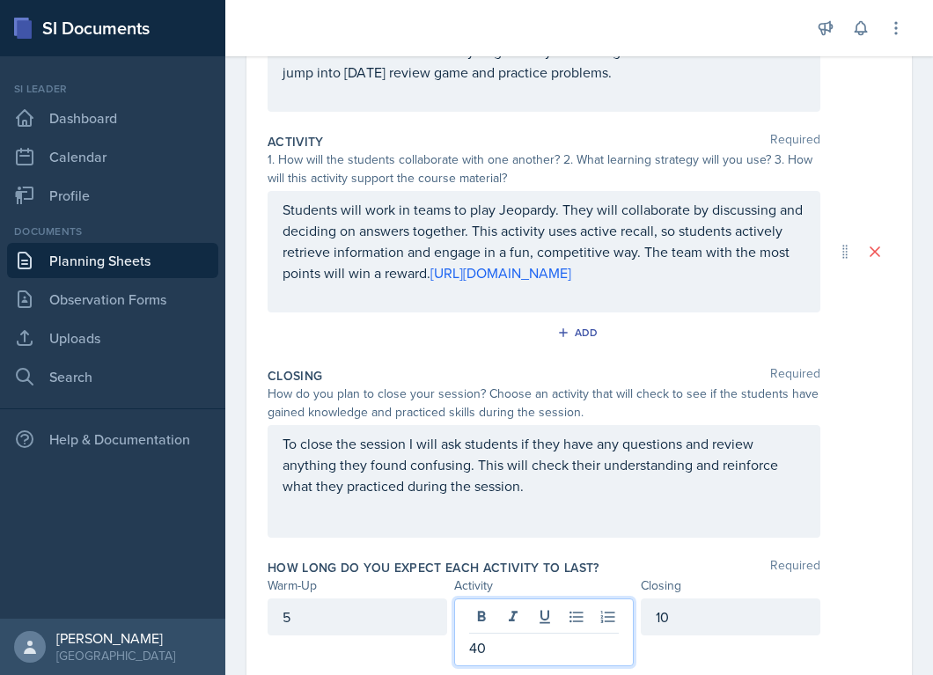
click at [517, 644] on p "40" at bounding box center [544, 647] width 150 height 21
click at [599, 555] on div "How long do you expect each activity to last? Required Warm-Up Activity Closing…" at bounding box center [579, 616] width 623 height 129
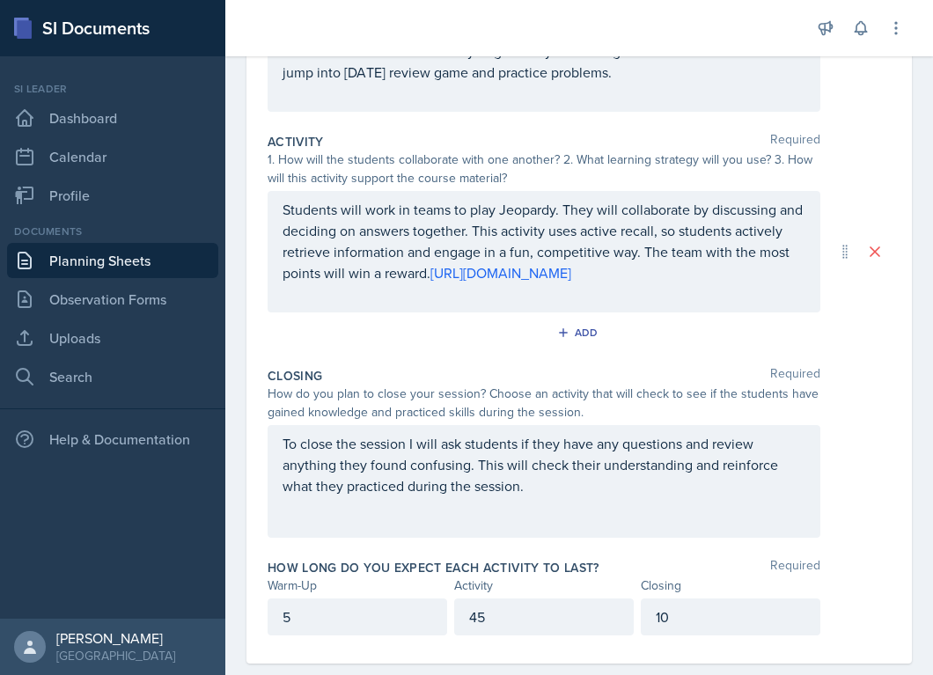
click at [707, 330] on div "Add" at bounding box center [579, 336] width 623 height 33
click at [875, 491] on div "To close the session I will ask students if they have any questions and review …" at bounding box center [579, 481] width 623 height 113
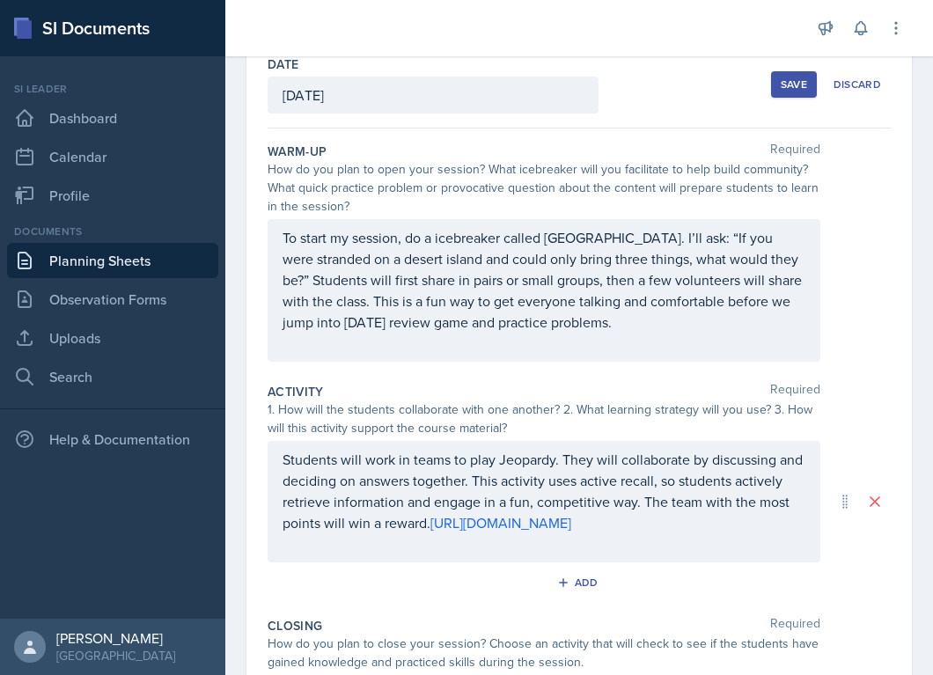
scroll to position [65, 0]
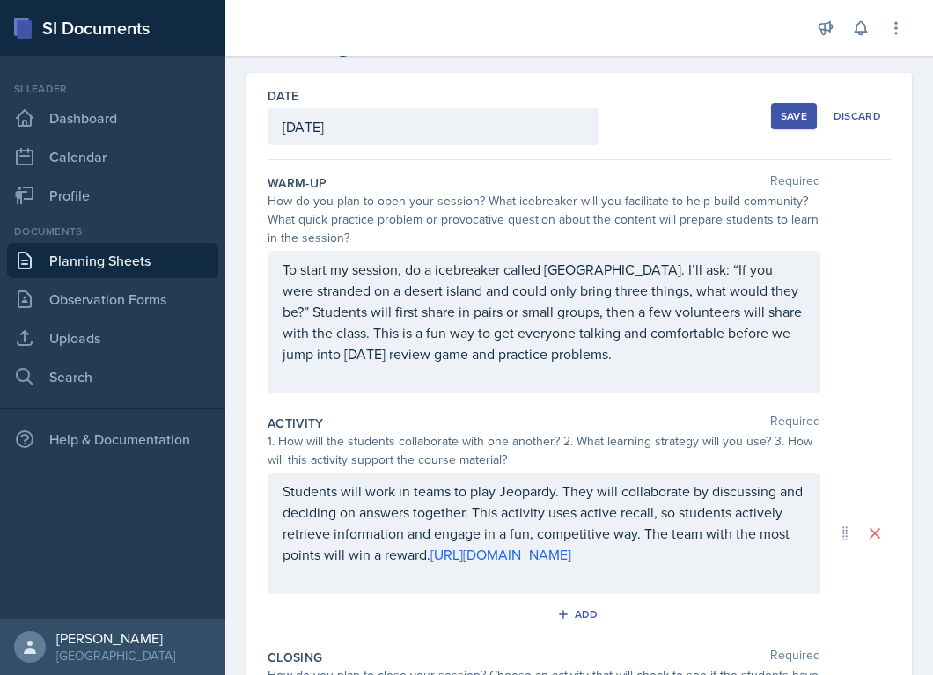
click at [787, 107] on button "Save" at bounding box center [794, 116] width 46 height 26
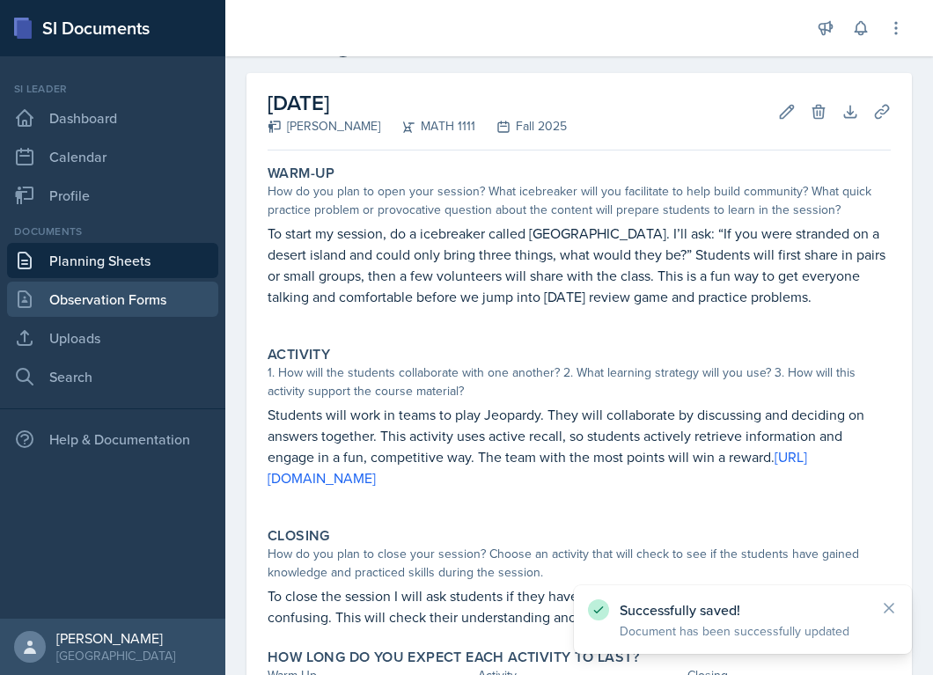
click at [127, 299] on link "Observation Forms" at bounding box center [112, 299] width 211 height 35
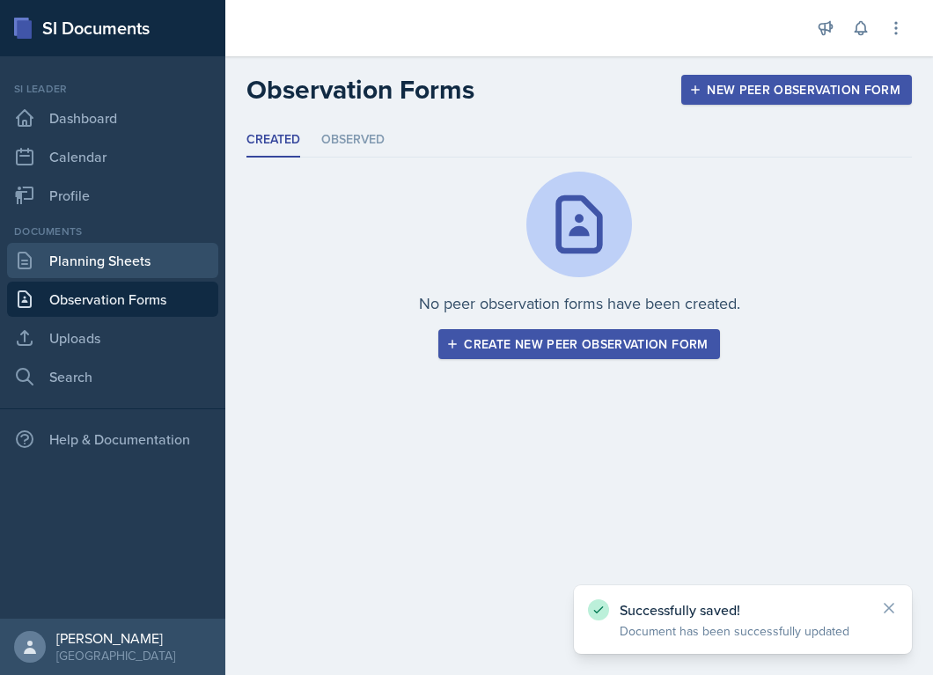
click at [98, 264] on link "Planning Sheets" at bounding box center [112, 260] width 211 height 35
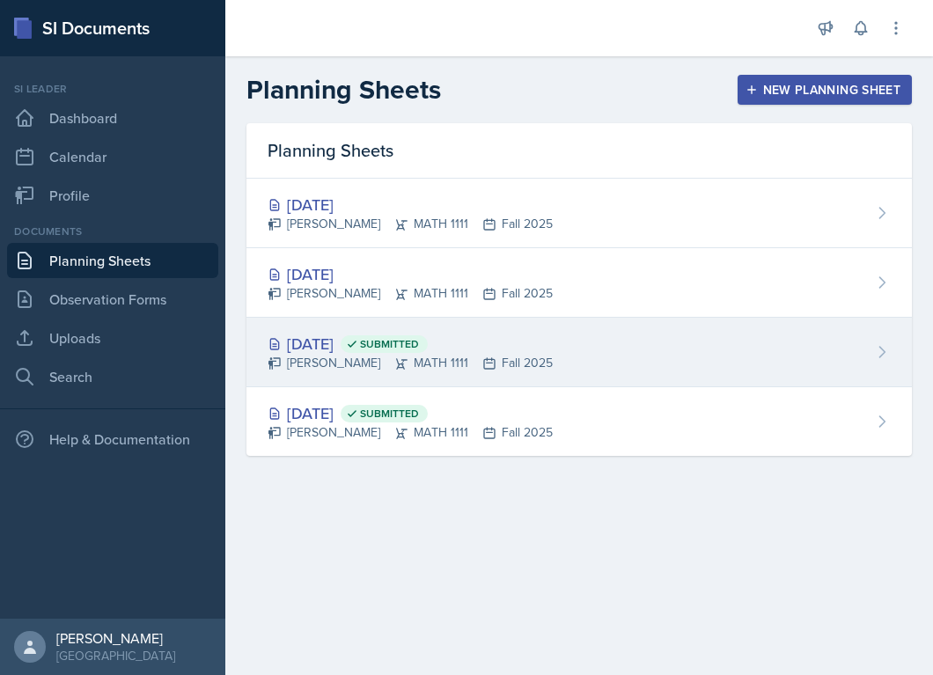
click at [320, 362] on div "Myrie Blacksher MATH 1111 Fall 2025" at bounding box center [410, 363] width 285 height 18
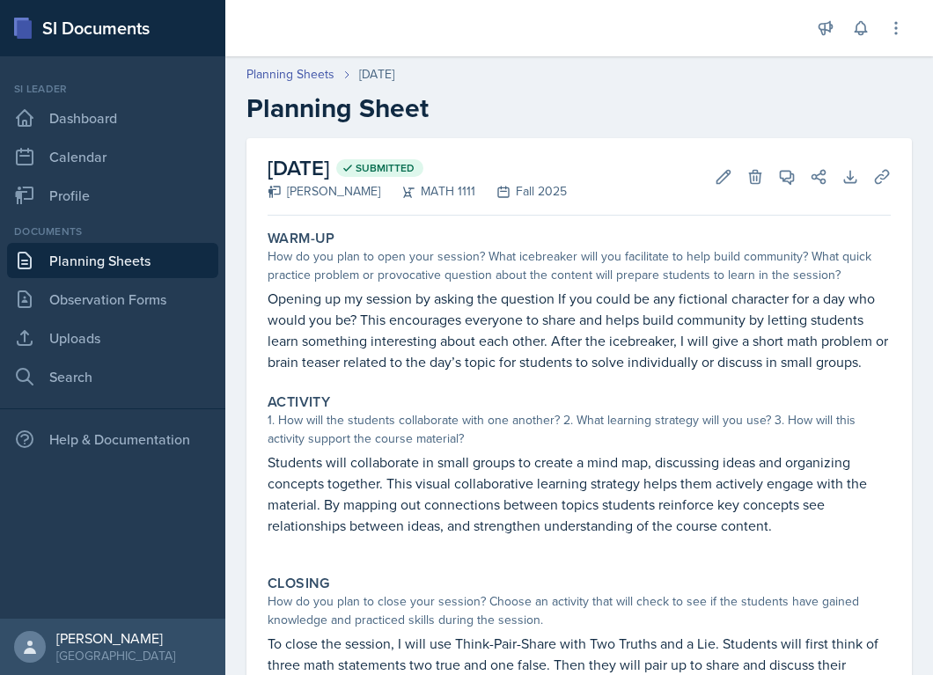
click at [415, 164] on span "Submitted" at bounding box center [385, 168] width 59 height 14
click at [881, 176] on icon at bounding box center [882, 177] width 18 height 18
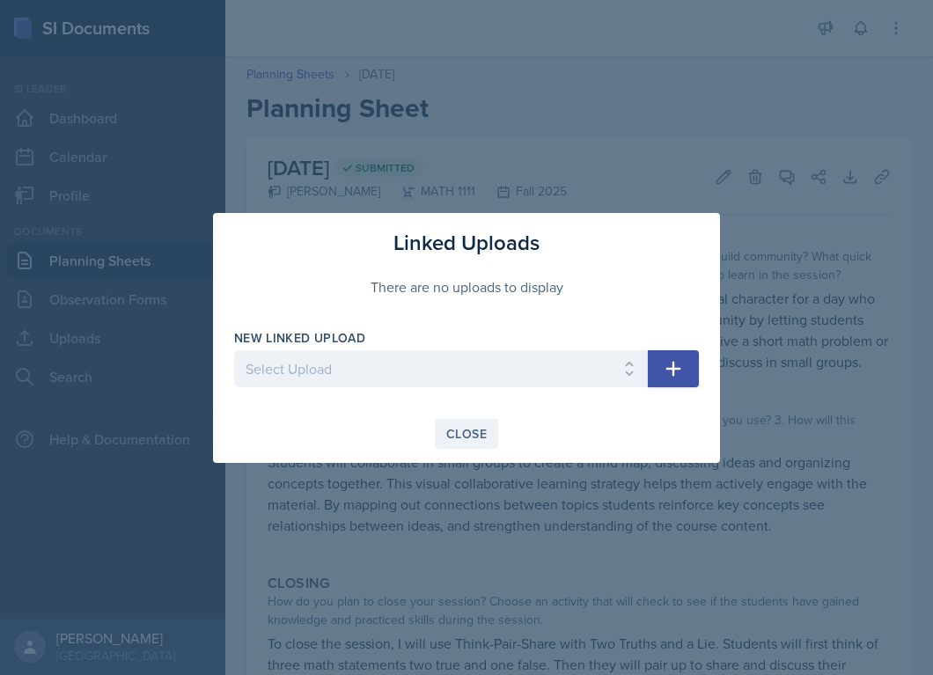
click at [461, 430] on div "Close" at bounding box center [466, 434] width 40 height 14
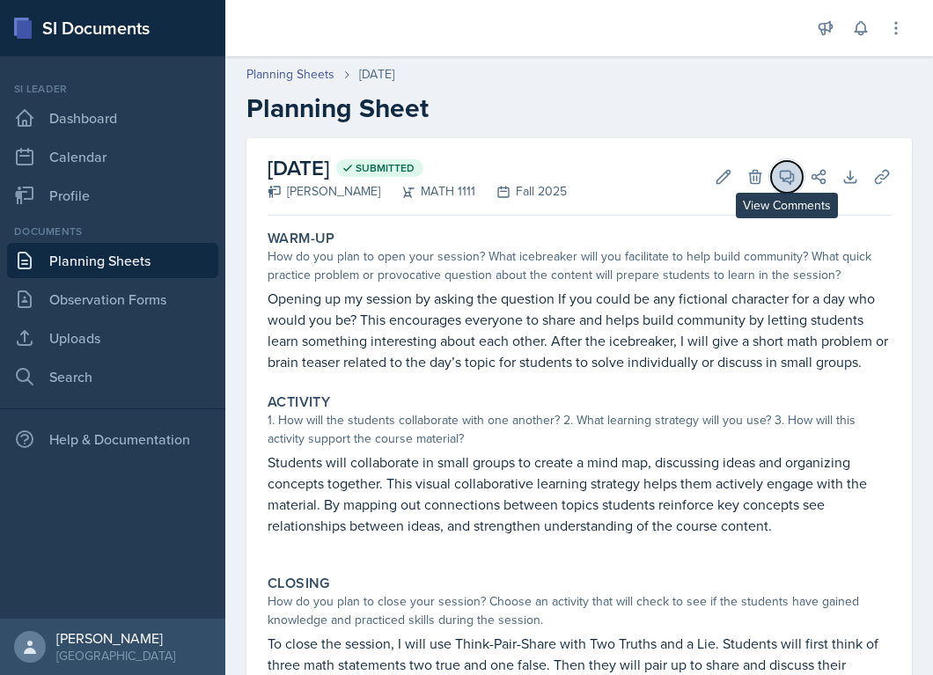
click at [785, 185] on icon at bounding box center [787, 177] width 18 height 18
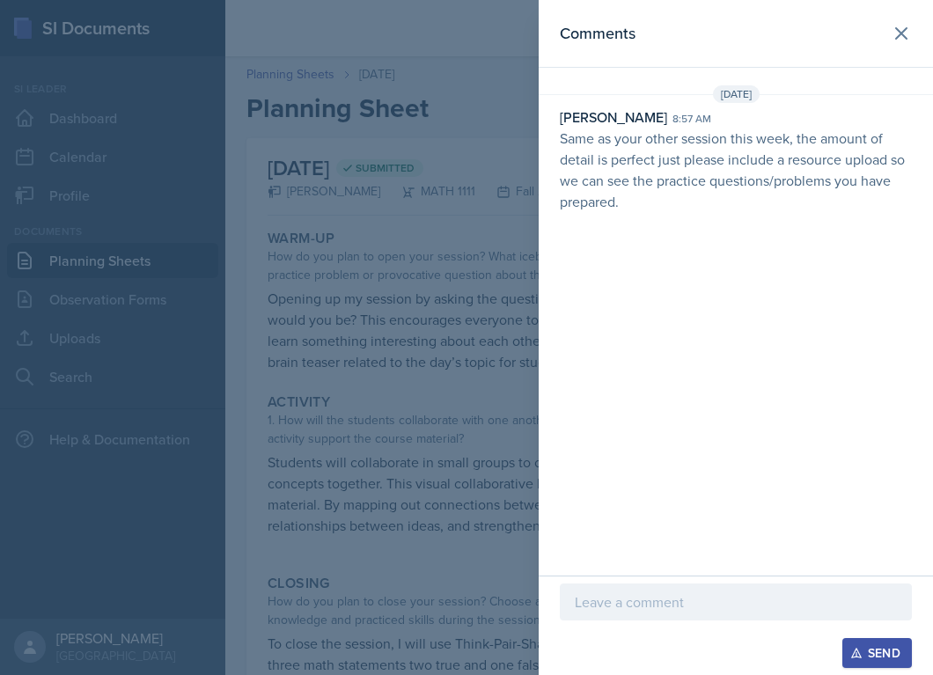
click at [407, 253] on div at bounding box center [466, 337] width 933 height 675
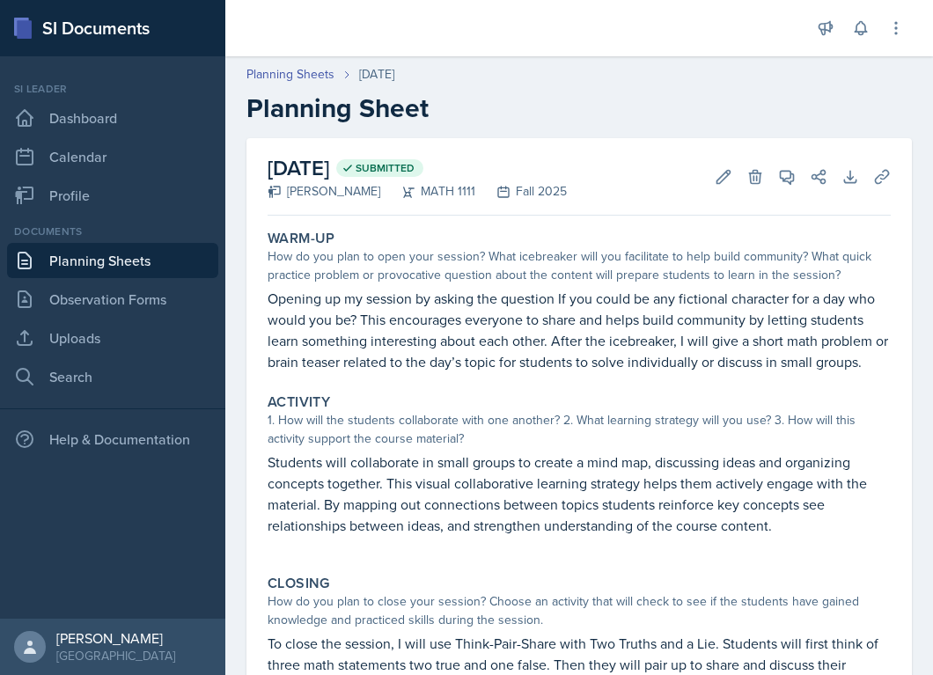
click at [305, 171] on h2 "August 29th, 2025 Submitted" at bounding box center [417, 168] width 299 height 32
click at [85, 305] on link "Observation Forms" at bounding box center [112, 299] width 211 height 35
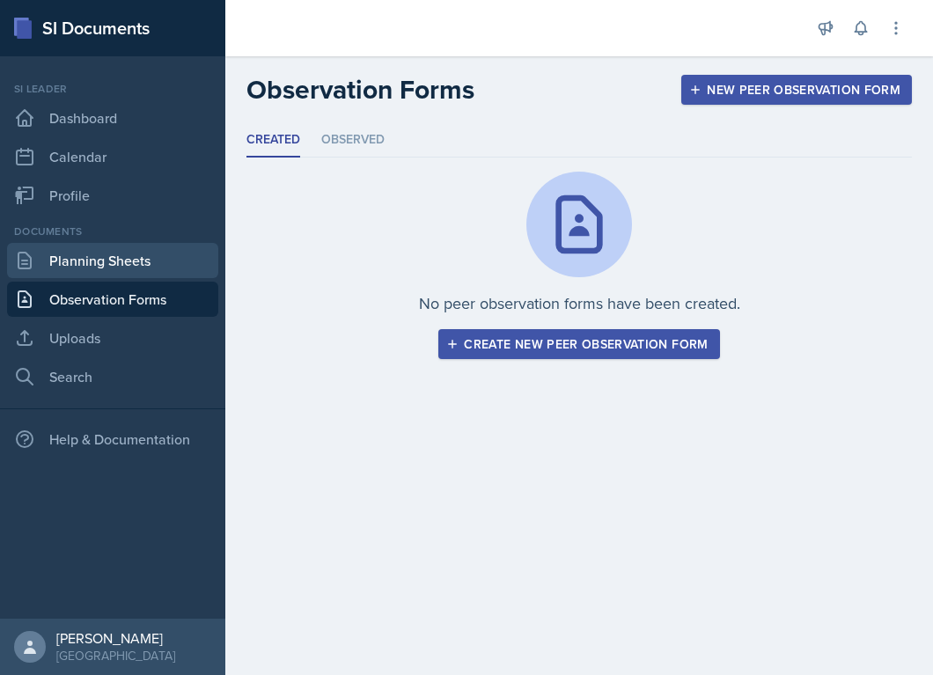
click at [71, 263] on link "Planning Sheets" at bounding box center [112, 260] width 211 height 35
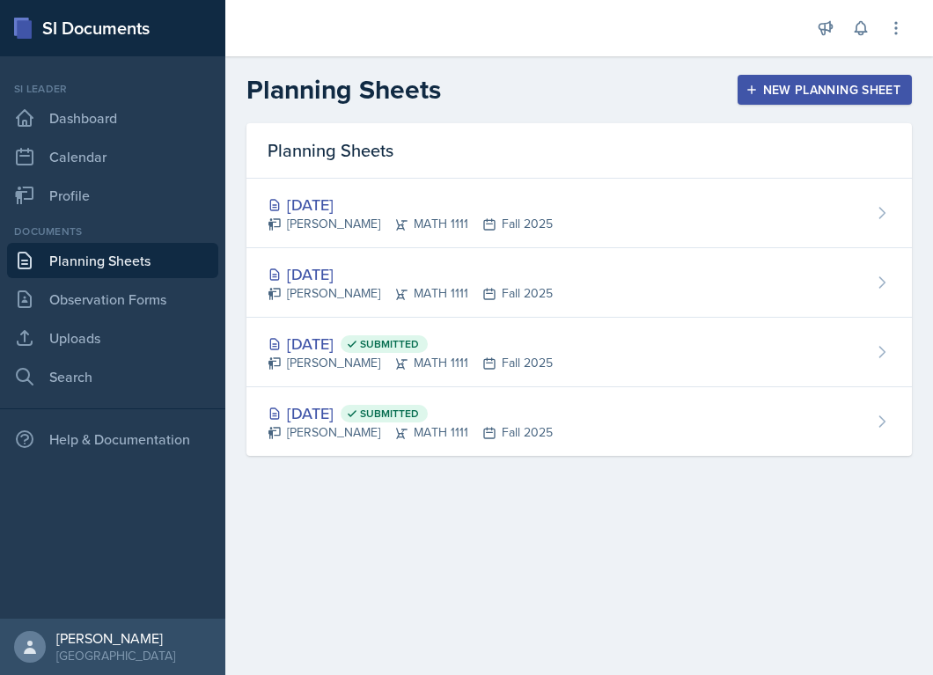
click at [71, 263] on link "Planning Sheets" at bounding box center [112, 260] width 211 height 35
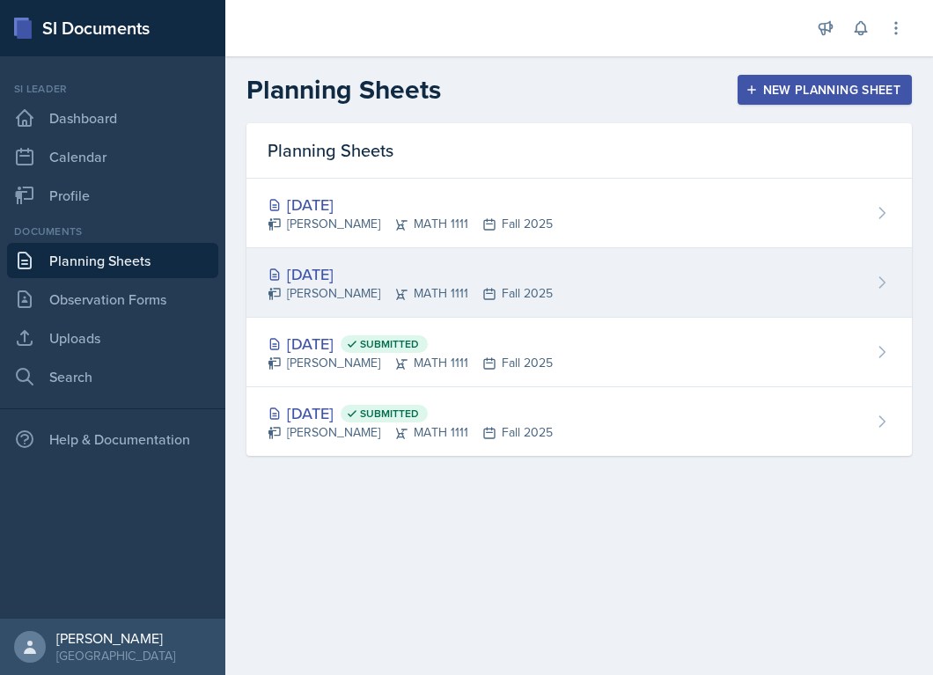
click at [307, 293] on div "Myrie Blacksher MATH 1111 Fall 2025" at bounding box center [410, 293] width 285 height 18
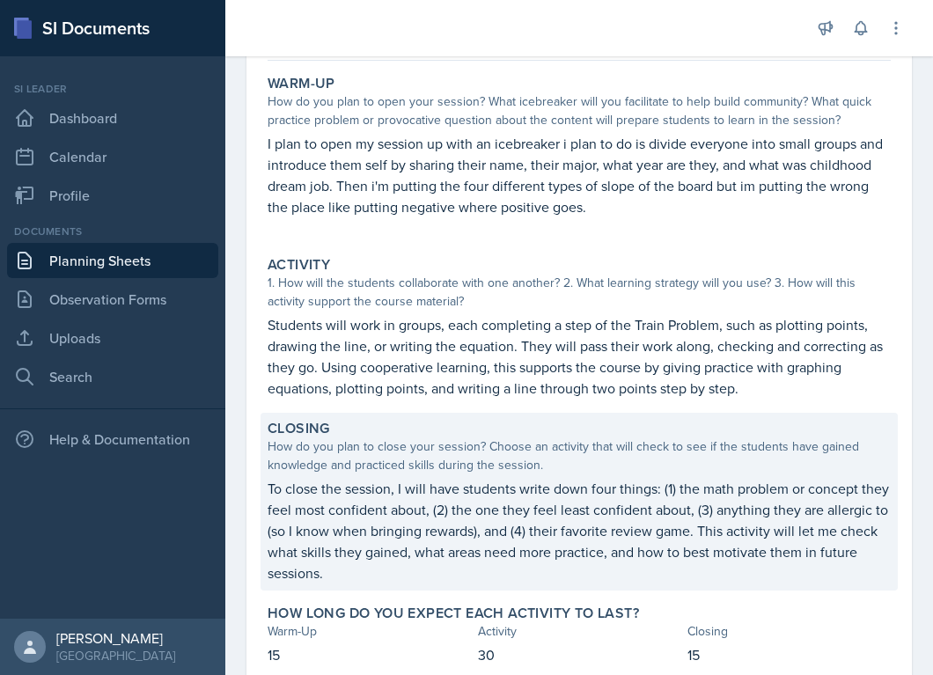
scroll to position [66, 0]
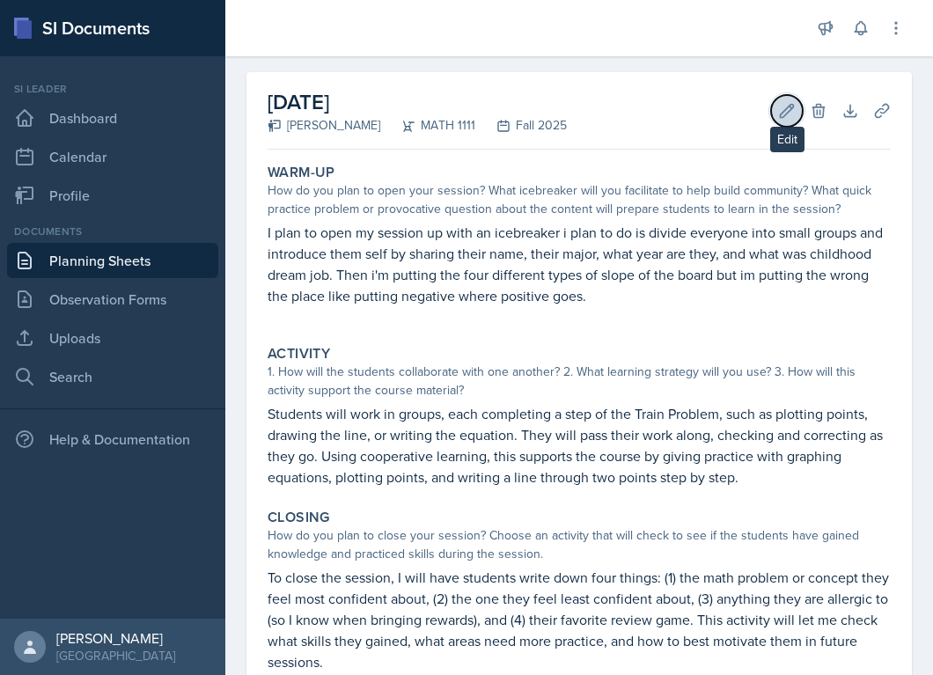
click at [783, 109] on icon at bounding box center [787, 111] width 18 height 18
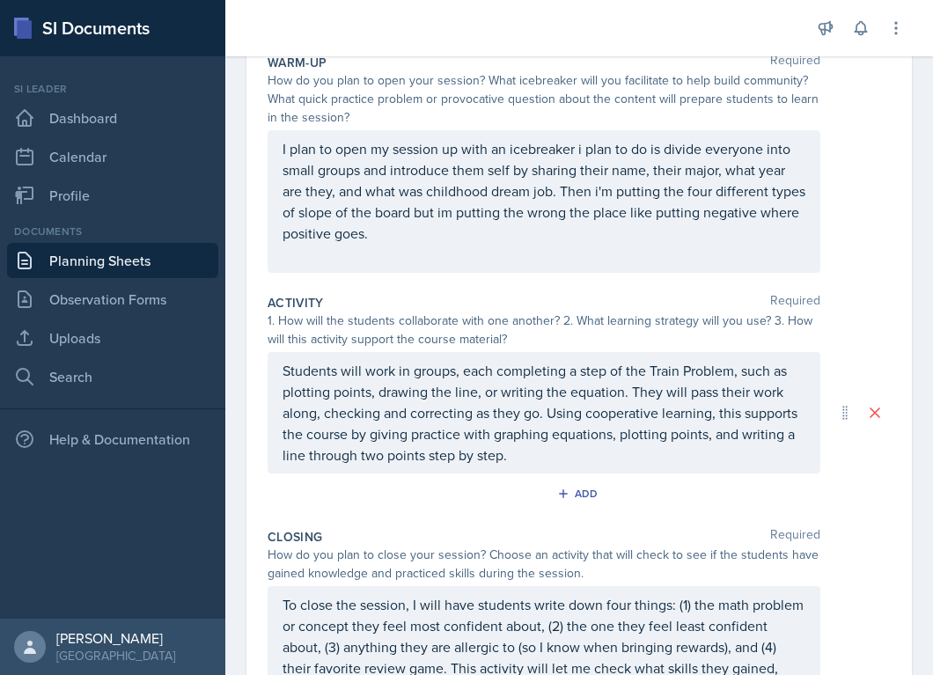
scroll to position [386, 0]
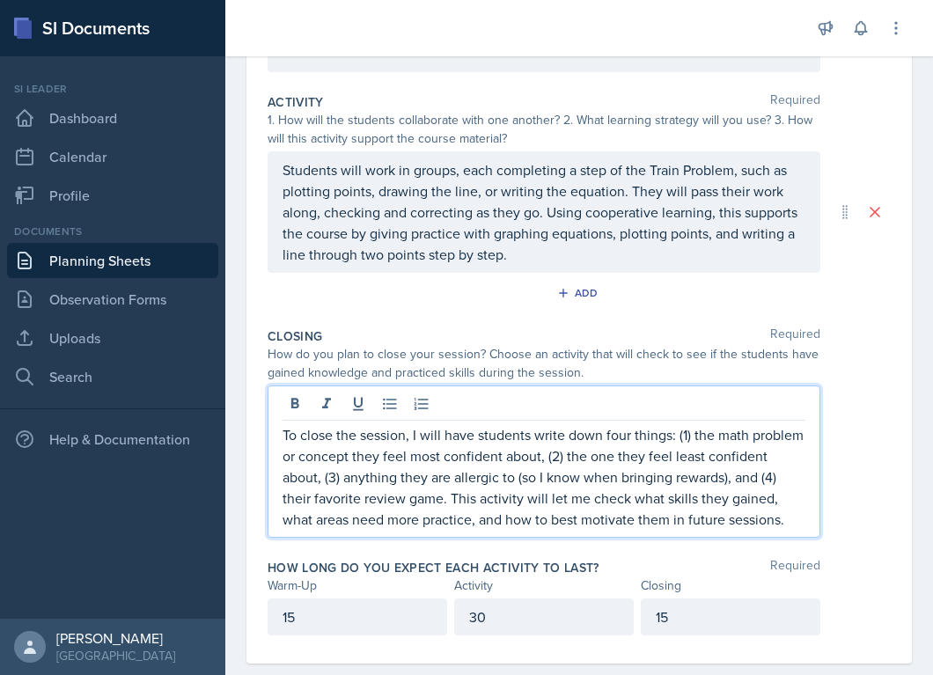
click at [561, 426] on p "To close the session, I will have students write down four things: (1) the math…" at bounding box center [544, 477] width 523 height 106
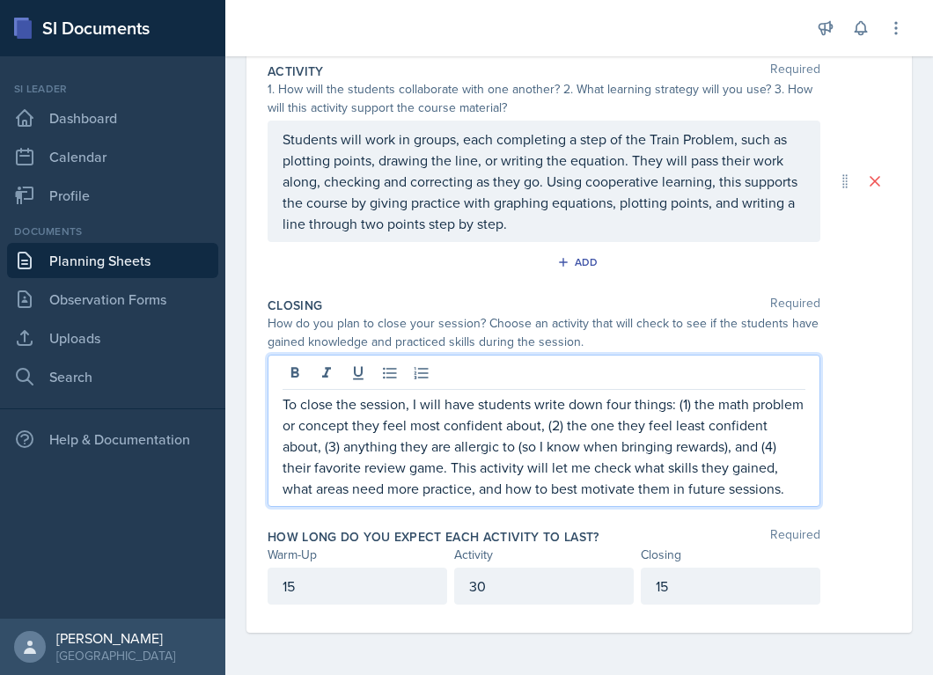
click at [799, 489] on p "To close the session, I will have students write down four things: (1) the math…" at bounding box center [544, 446] width 523 height 106
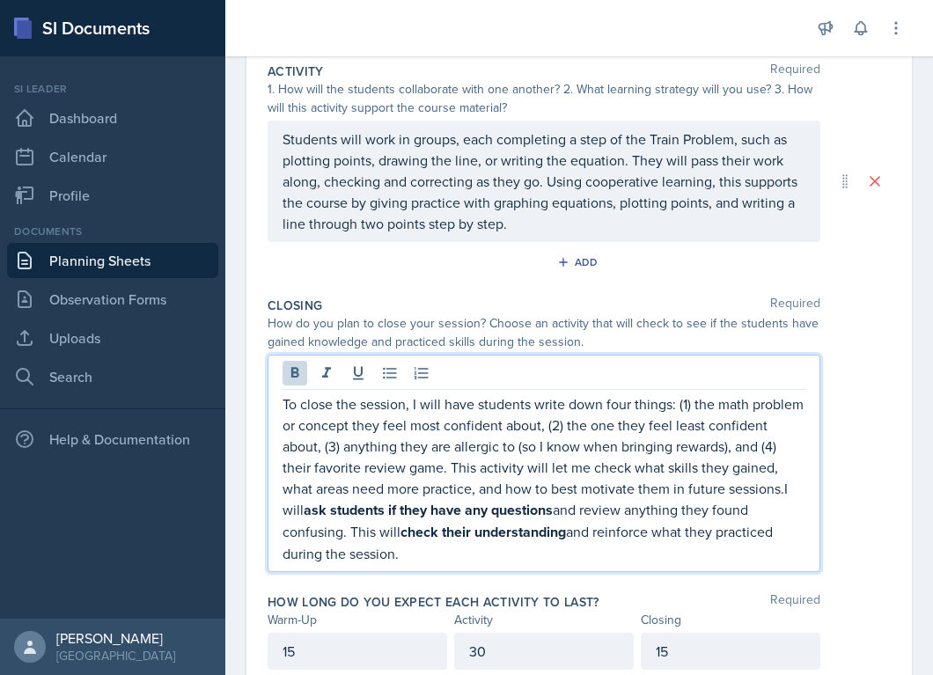
drag, startPoint x: 786, startPoint y: 492, endPoint x: 792, endPoint y: 585, distance: 92.6
click at [792, 585] on div "Warm-Up Required How do you plan to open your session? What icebreaker will you…" at bounding box center [579, 253] width 623 height 890
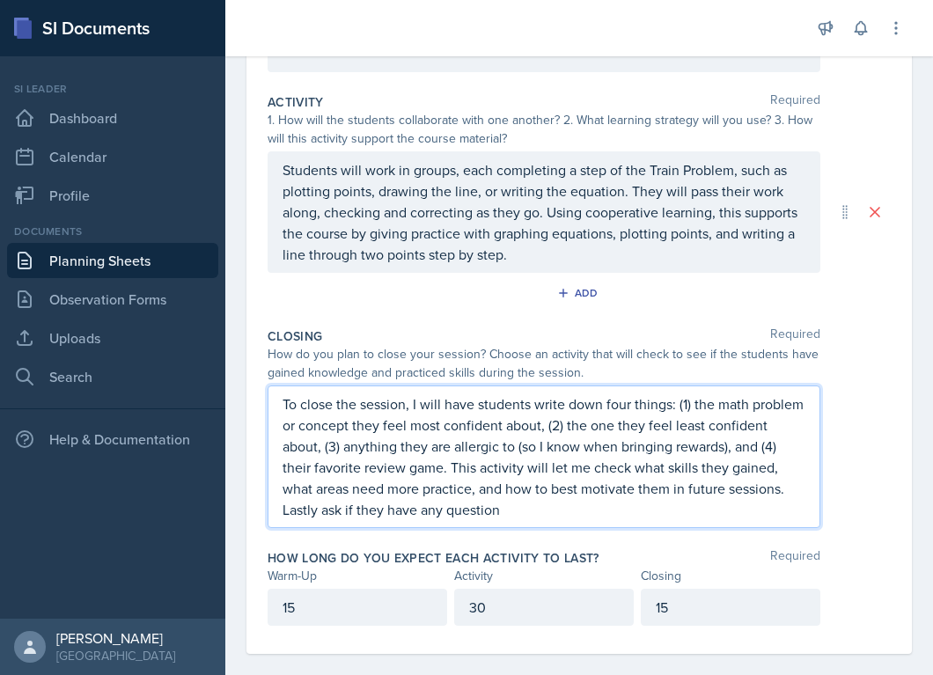
click at [537, 523] on div "To close the session, I will have students write down four things: (1) the math…" at bounding box center [544, 457] width 553 height 143
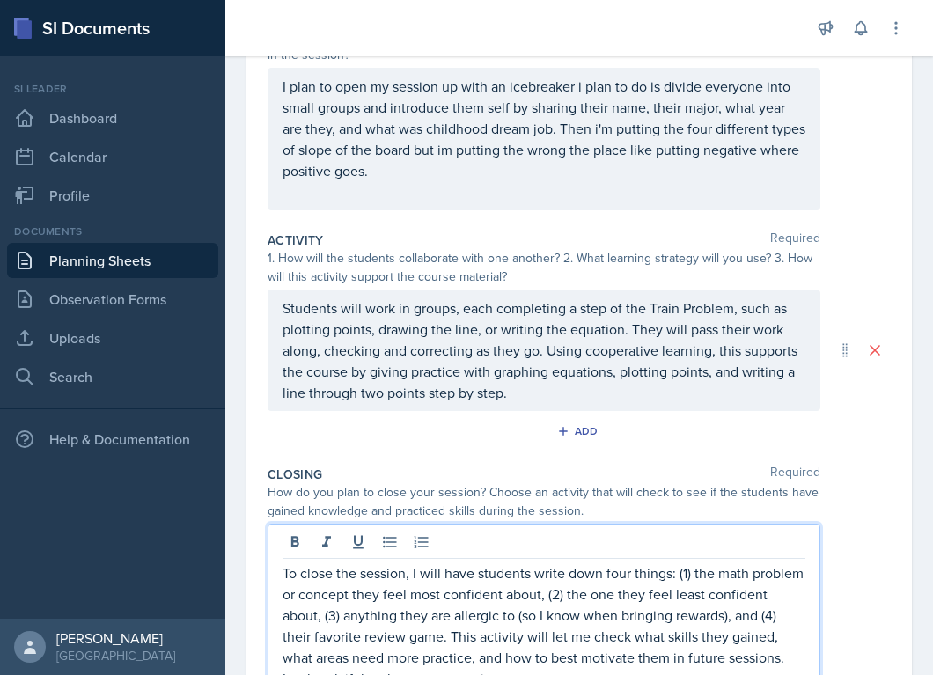
scroll to position [0, 0]
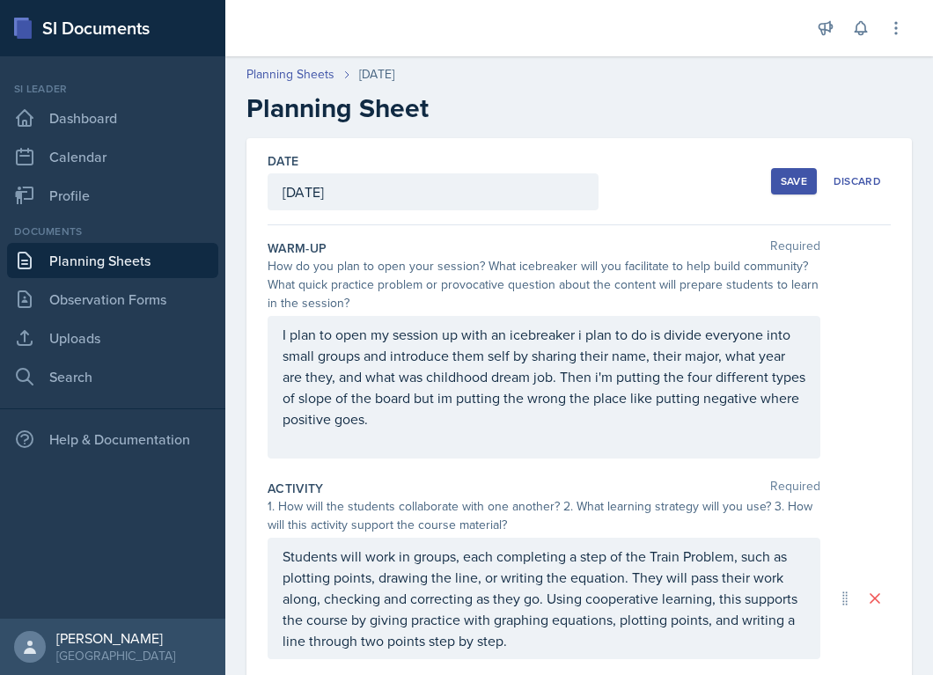
click at [789, 188] on div "Save" at bounding box center [794, 181] width 26 height 14
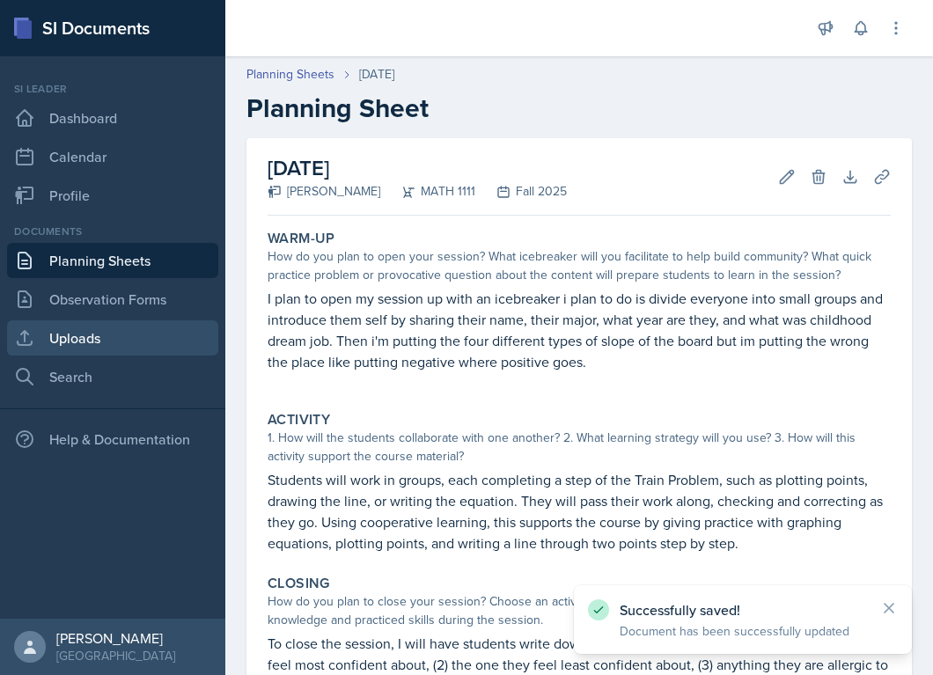
click at [70, 341] on link "Uploads" at bounding box center [112, 337] width 211 height 35
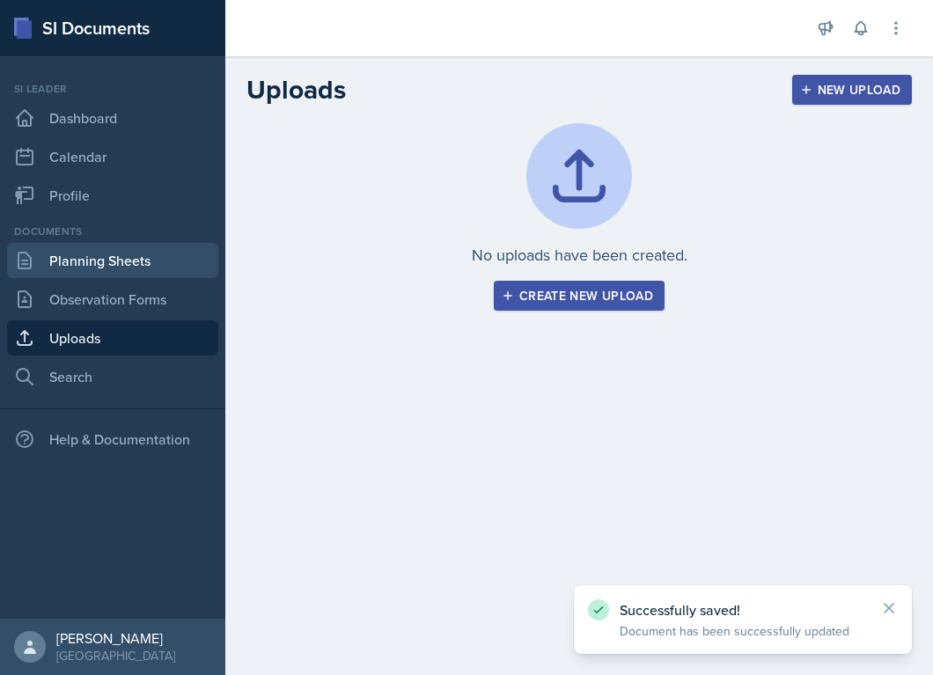
click at [74, 257] on link "Planning Sheets" at bounding box center [112, 260] width 211 height 35
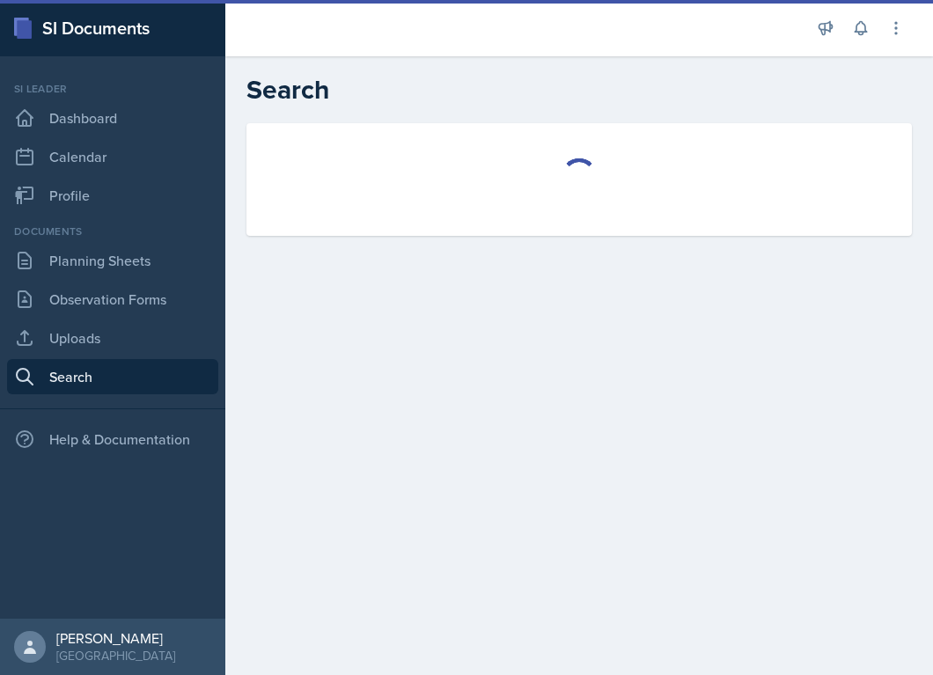
select select "all"
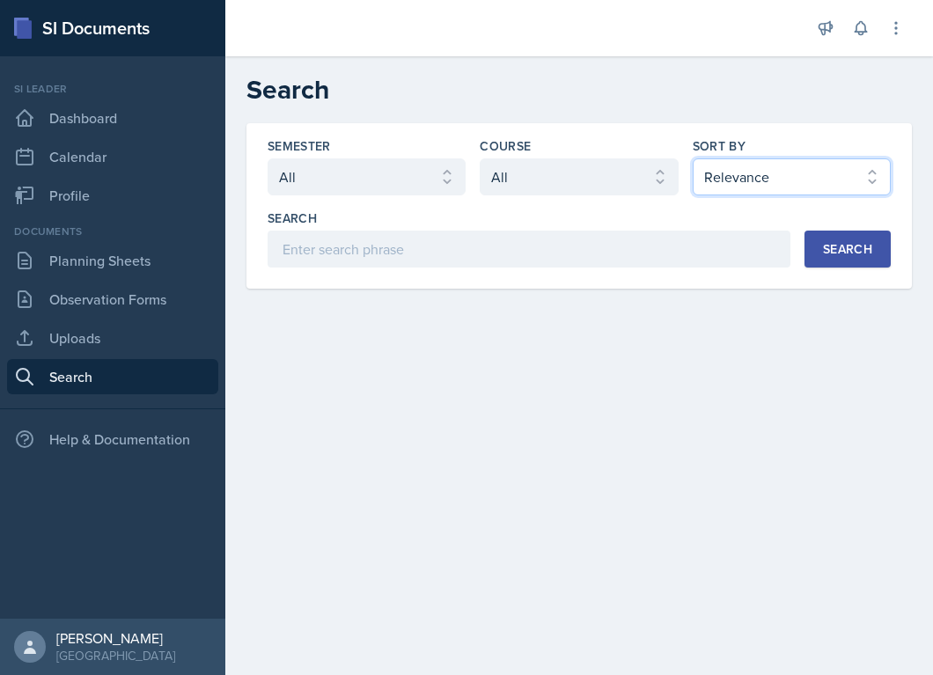
click at [737, 191] on select "Select sort by Relevance Document Date (Asc) Document Date (Desc)" at bounding box center [792, 176] width 198 height 37
select select "2"
click at [693, 158] on select "Select sort by Relevance Document Date (Asc) Document Date (Desc)" at bounding box center [792, 176] width 198 height 37
click at [607, 182] on select "Select course All ACCT 2101 ACCT 2102 ACCT 4050 ANTH 1102 ANTH 3301 ARCH 1000 A…" at bounding box center [579, 176] width 198 height 37
click at [765, 184] on select "Select sort by Relevance Document Date (Asc) Document Date (Desc)" at bounding box center [792, 176] width 198 height 37
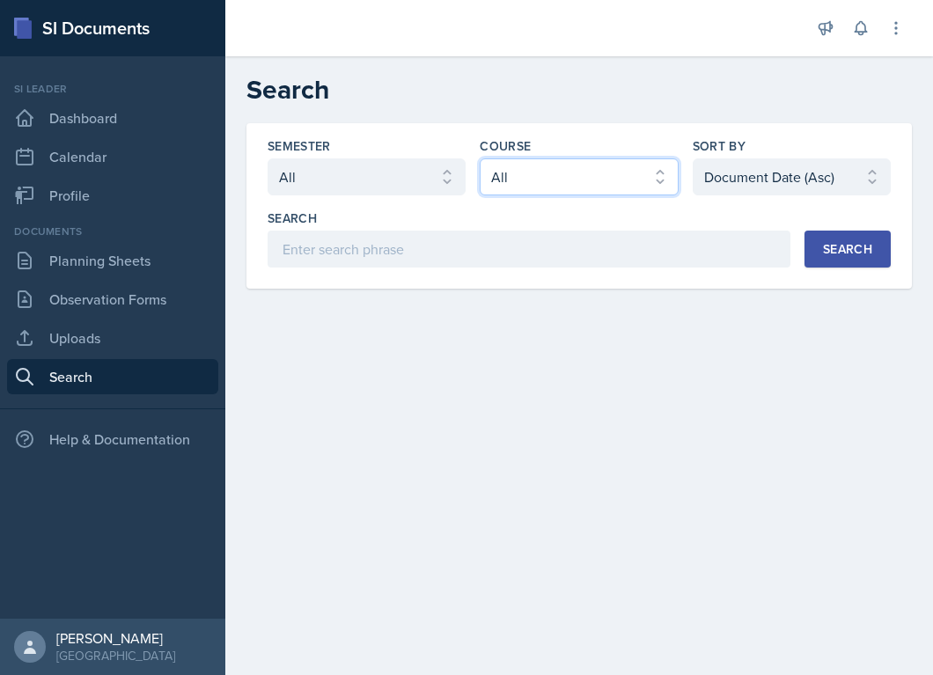
click at [590, 172] on select "Select course All ACCT 2101 ACCT 2102 ACCT 4050 ANTH 1102 ANTH 3301 ARCH 1000 A…" at bounding box center [579, 176] width 198 height 37
select select "5bfde3fe-6375-4519-a868-95dd30d0bb1b"
click at [480, 158] on select "Select course All ACCT 2101 ACCT 2102 ACCT 4050 ANTH 1102 ANTH 3301 ARCH 1000 A…" at bounding box center [579, 176] width 198 height 37
click at [820, 249] on button "Search" at bounding box center [848, 249] width 86 height 37
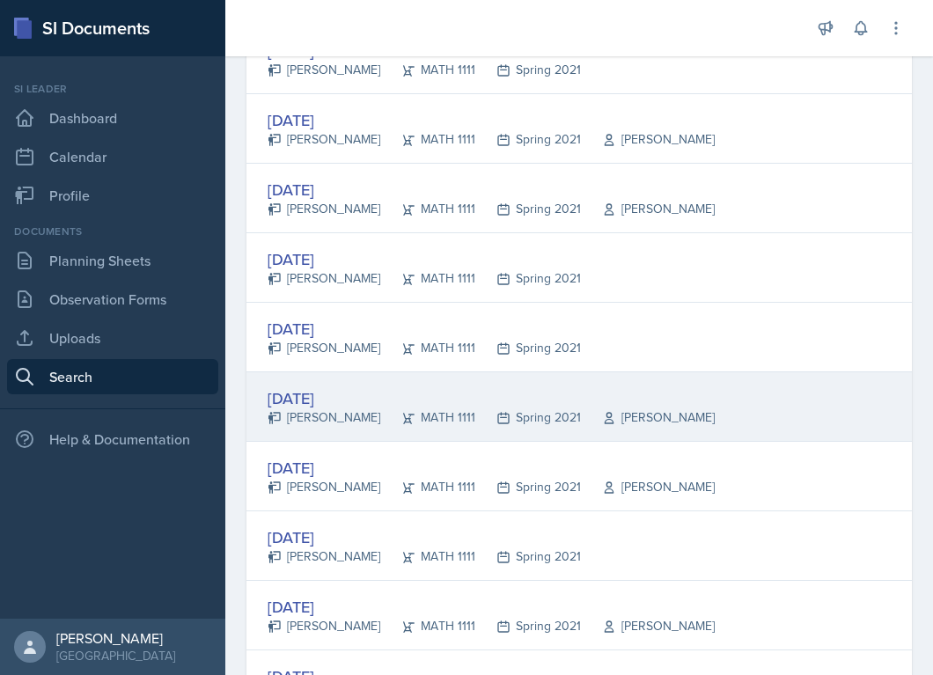
scroll to position [3264, 0]
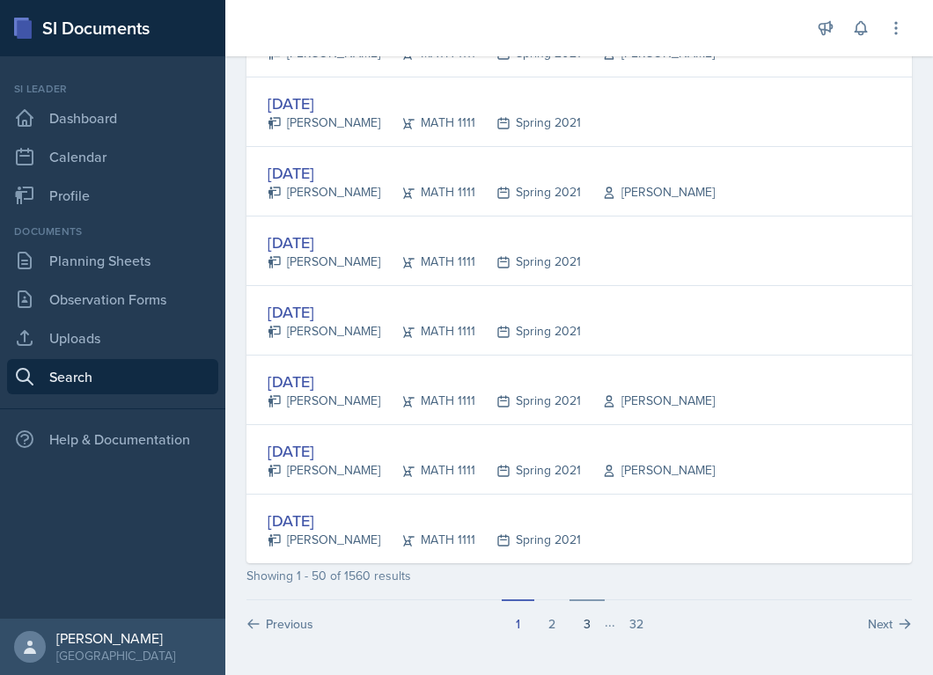
click at [584, 622] on button "3" at bounding box center [587, 615] width 35 height 33
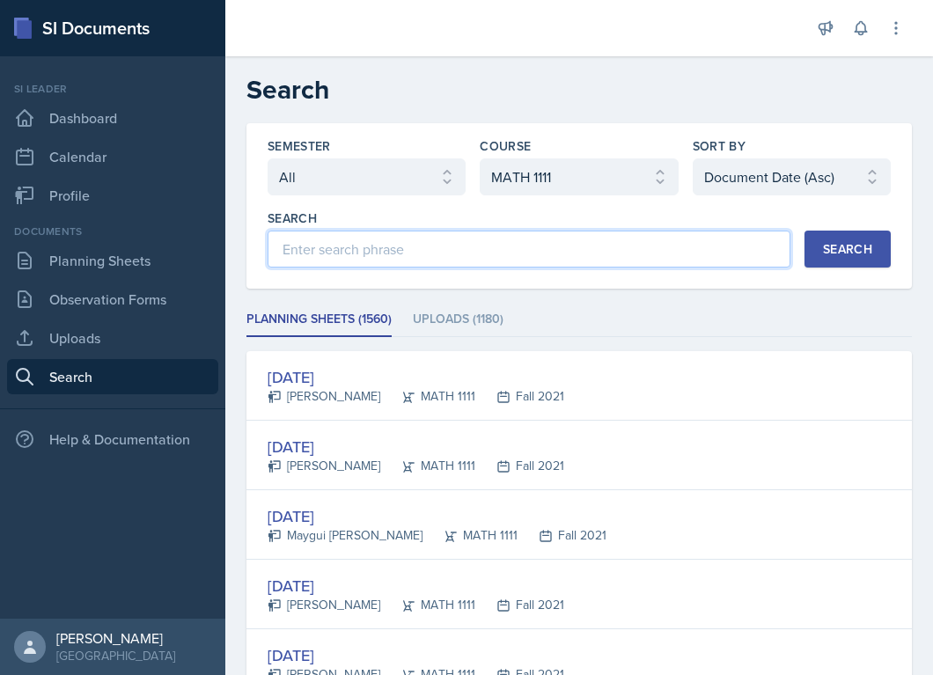
click at [399, 261] on input at bounding box center [529, 249] width 523 height 37
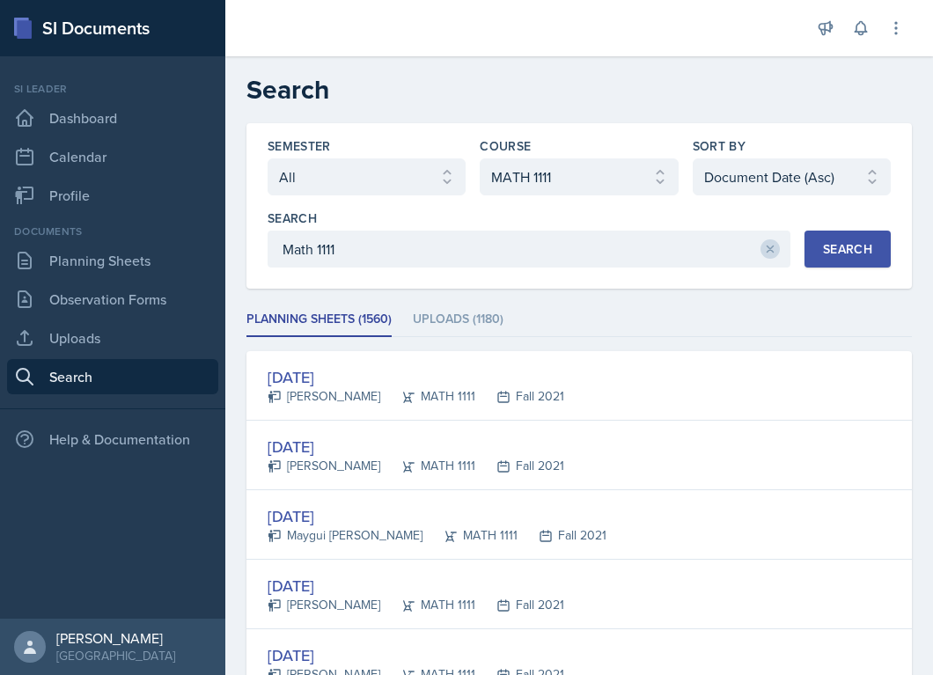
click at [835, 248] on div "Search" at bounding box center [847, 249] width 49 height 14
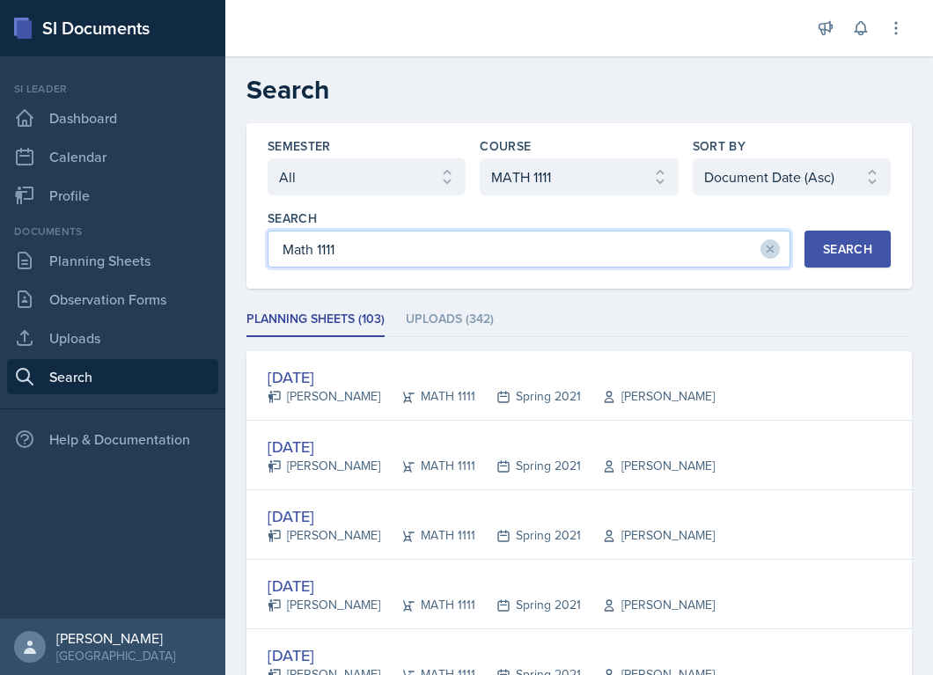
drag, startPoint x: 313, startPoint y: 252, endPoint x: 295, endPoint y: 252, distance: 17.6
click at [295, 252] on input "Math 1111" at bounding box center [529, 249] width 523 height 37
type input "MATH 1111"
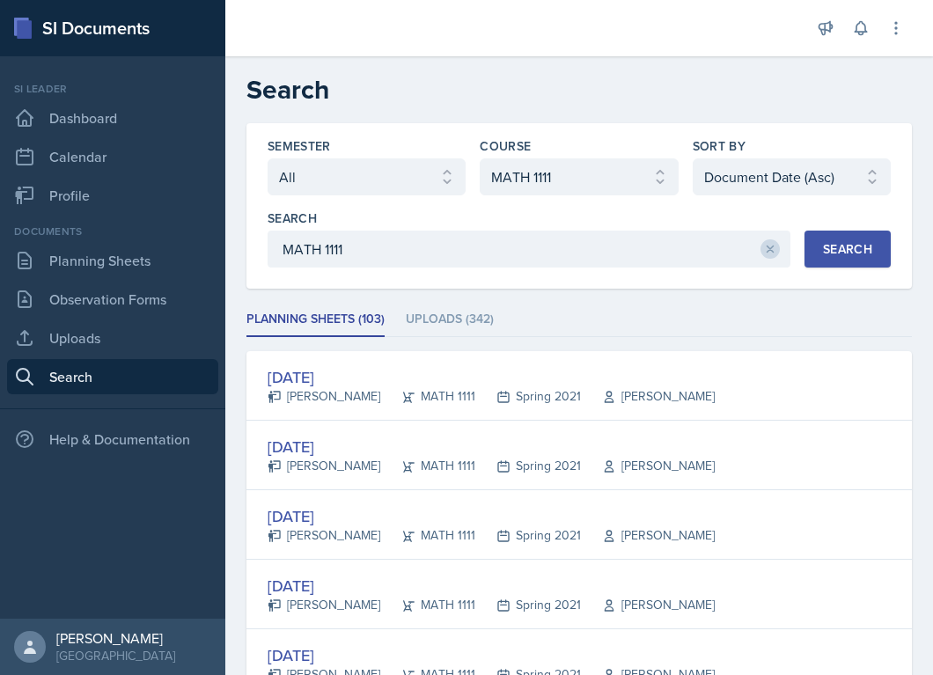
click at [828, 233] on button "Search" at bounding box center [848, 249] width 86 height 37
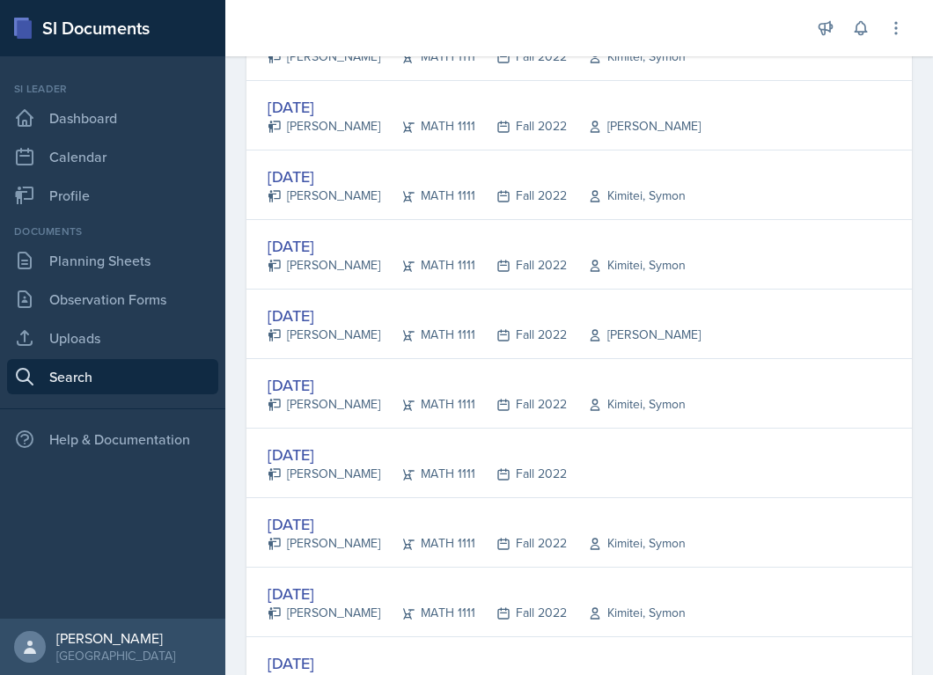
scroll to position [3264, 0]
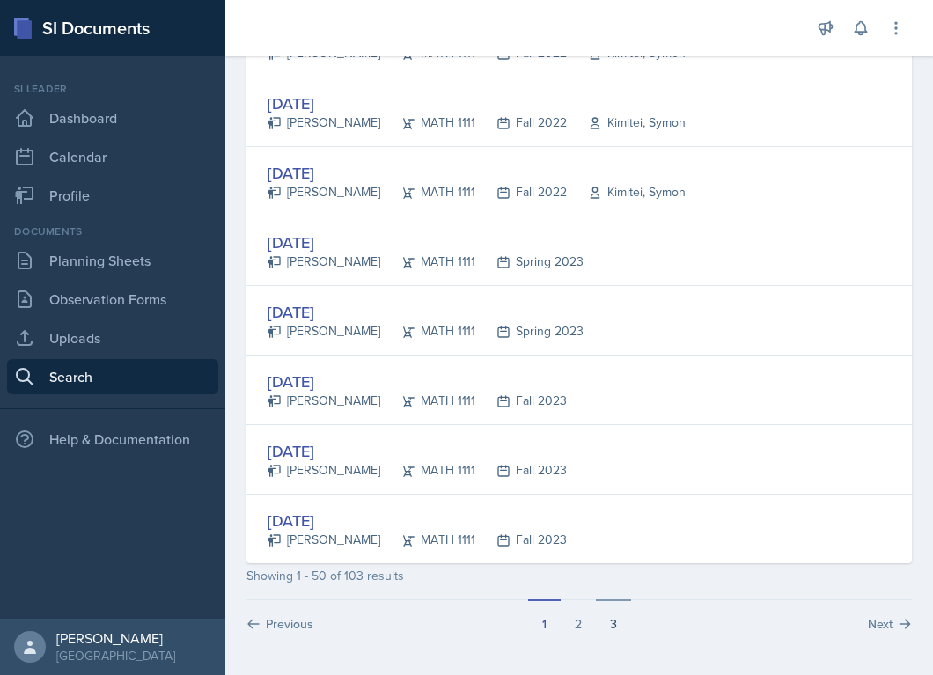
click at [608, 621] on button "3" at bounding box center [613, 615] width 35 height 33
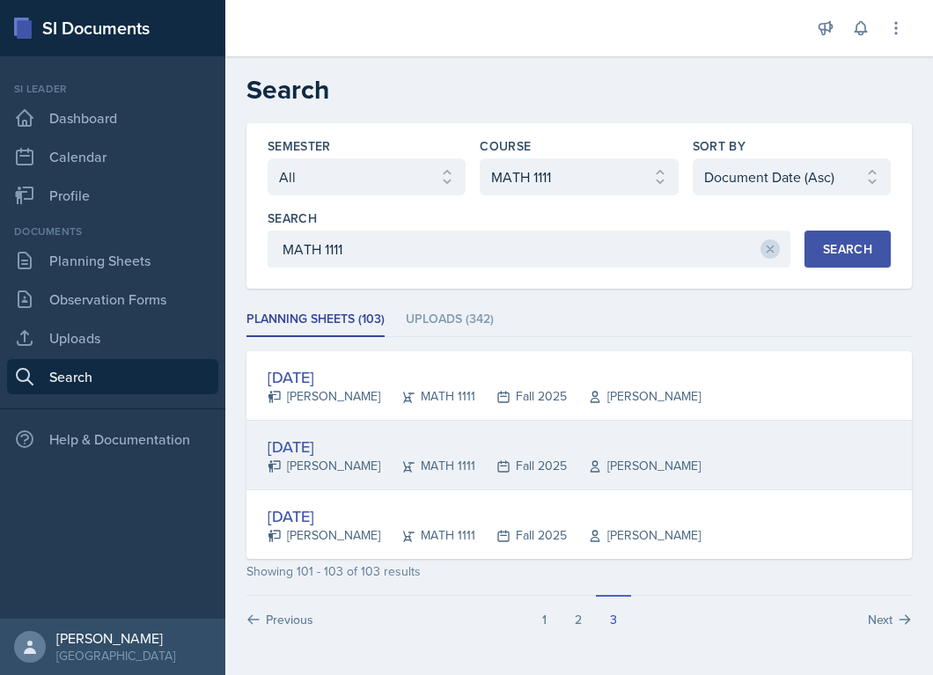
click at [345, 445] on div "[DATE]" at bounding box center [484, 447] width 433 height 24
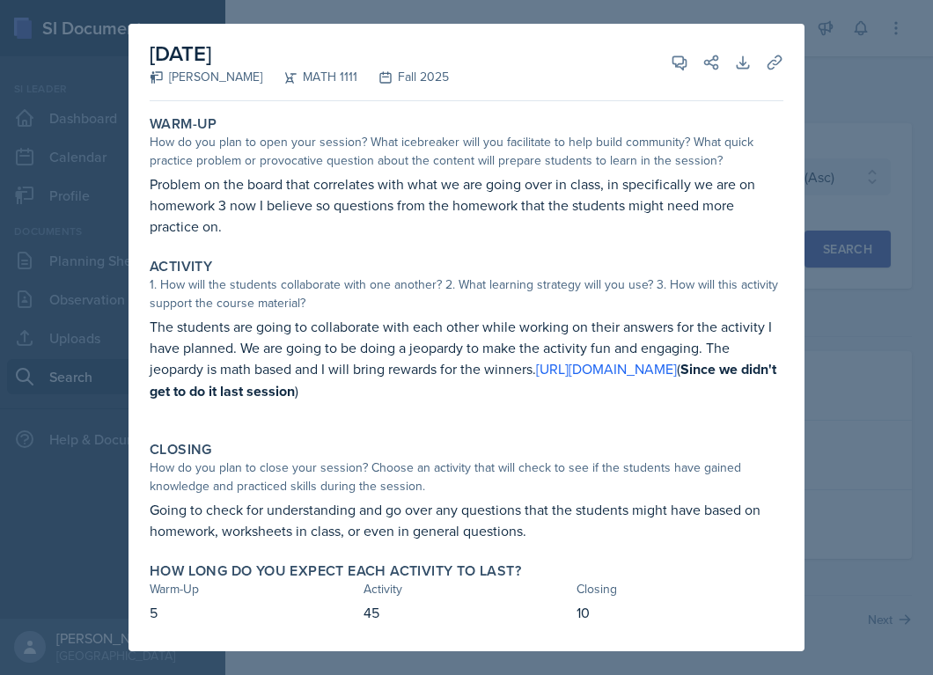
click at [816, 366] on div at bounding box center [466, 337] width 933 height 675
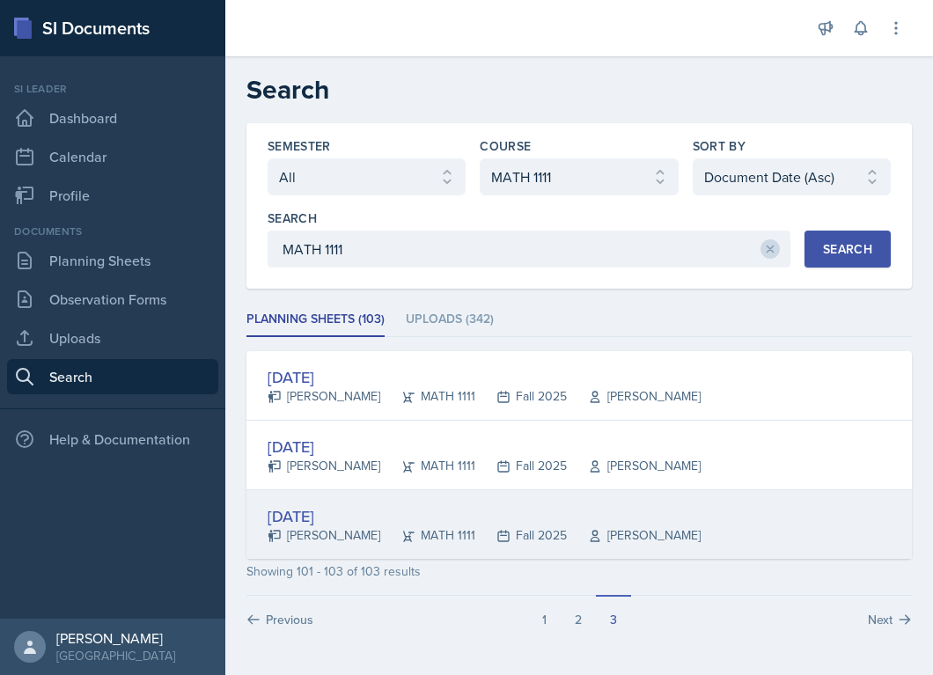
click at [378, 526] on div "[DATE]" at bounding box center [484, 516] width 433 height 24
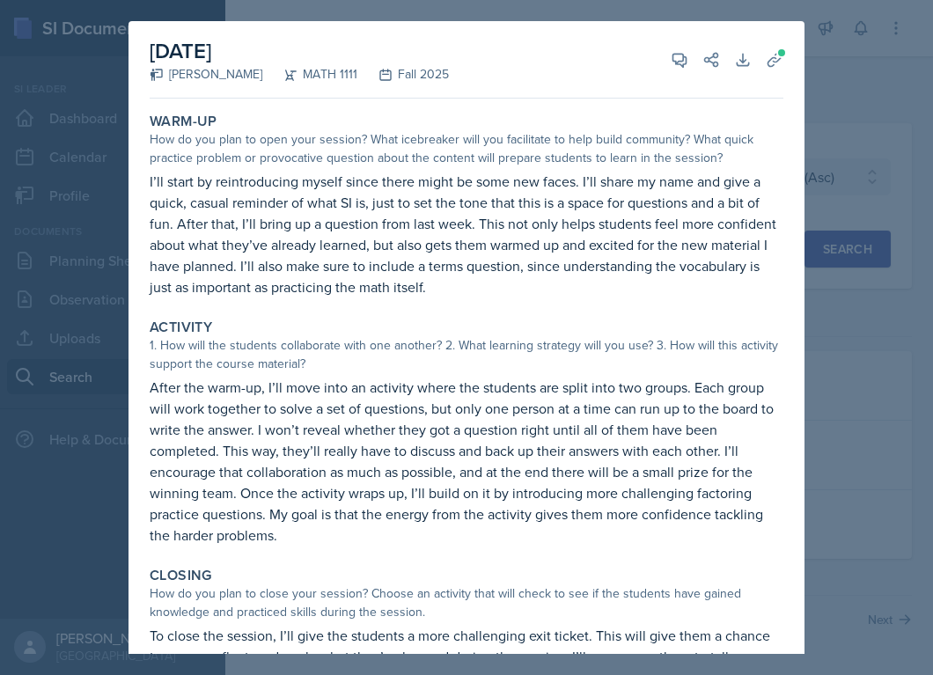
scroll to position [187, 0]
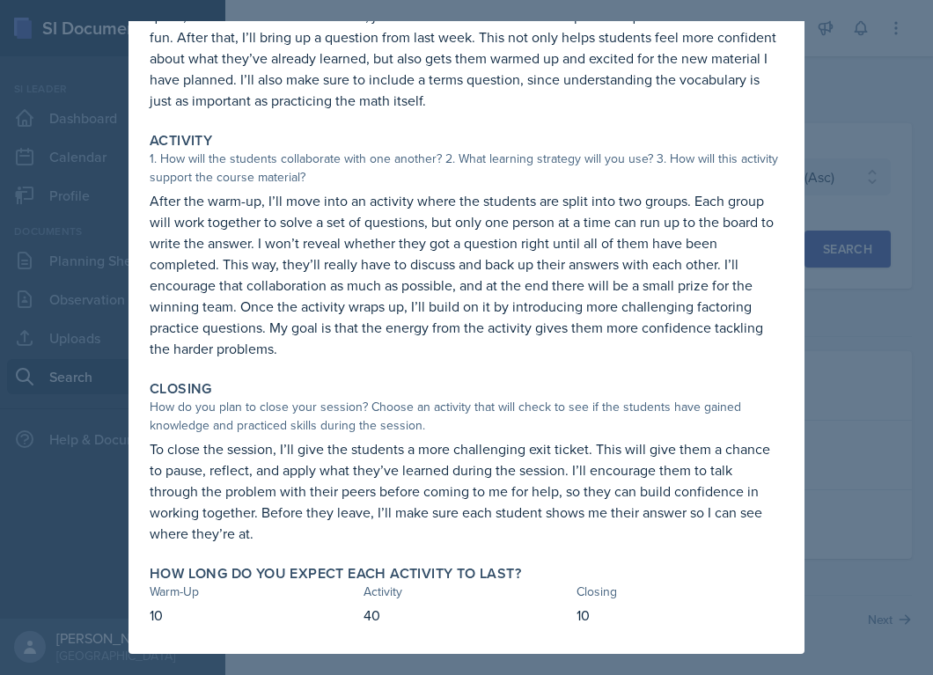
click at [927, 426] on div at bounding box center [466, 337] width 933 height 675
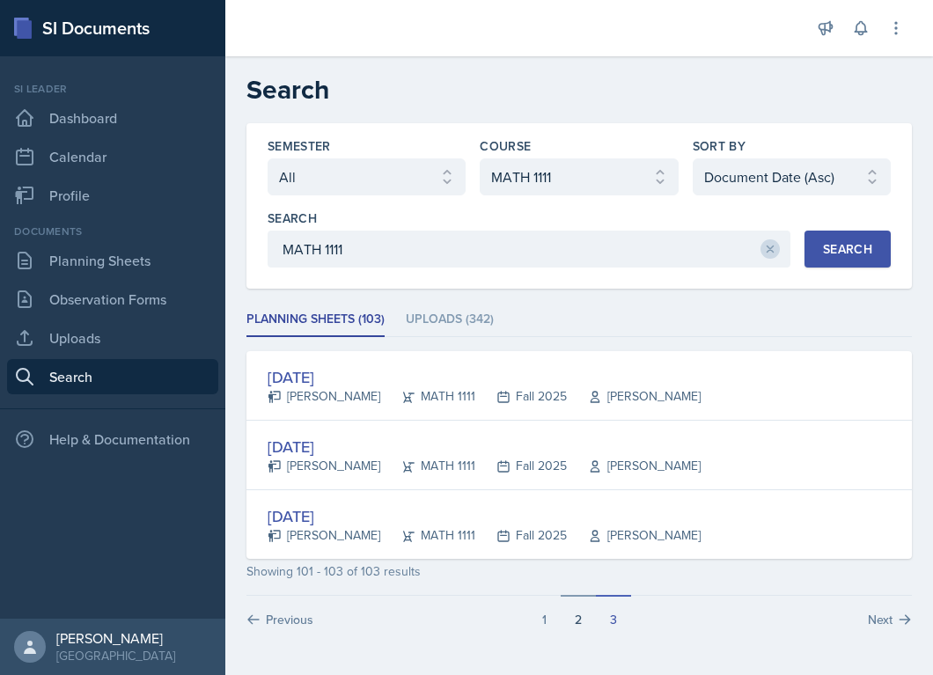
click at [577, 614] on button "2" at bounding box center [578, 611] width 35 height 33
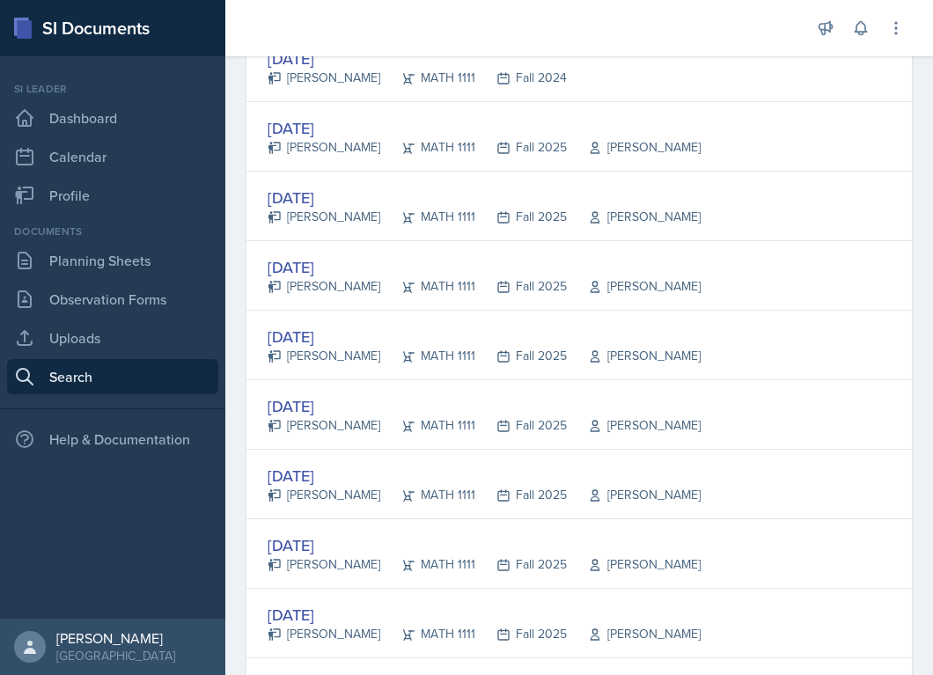
scroll to position [3264, 0]
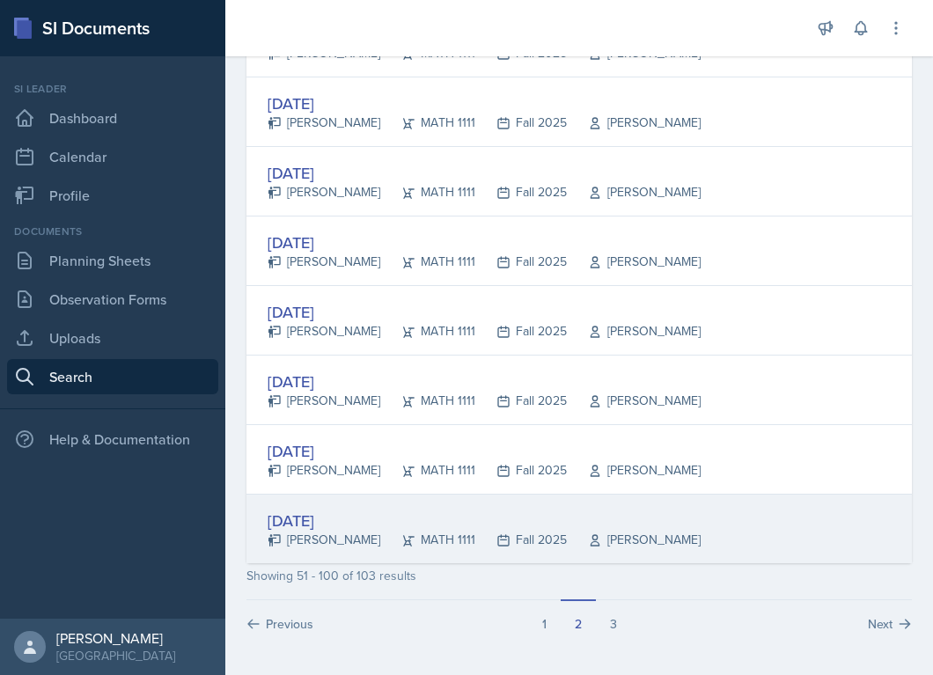
click at [340, 534] on div "[PERSON_NAME]" at bounding box center [324, 540] width 113 height 18
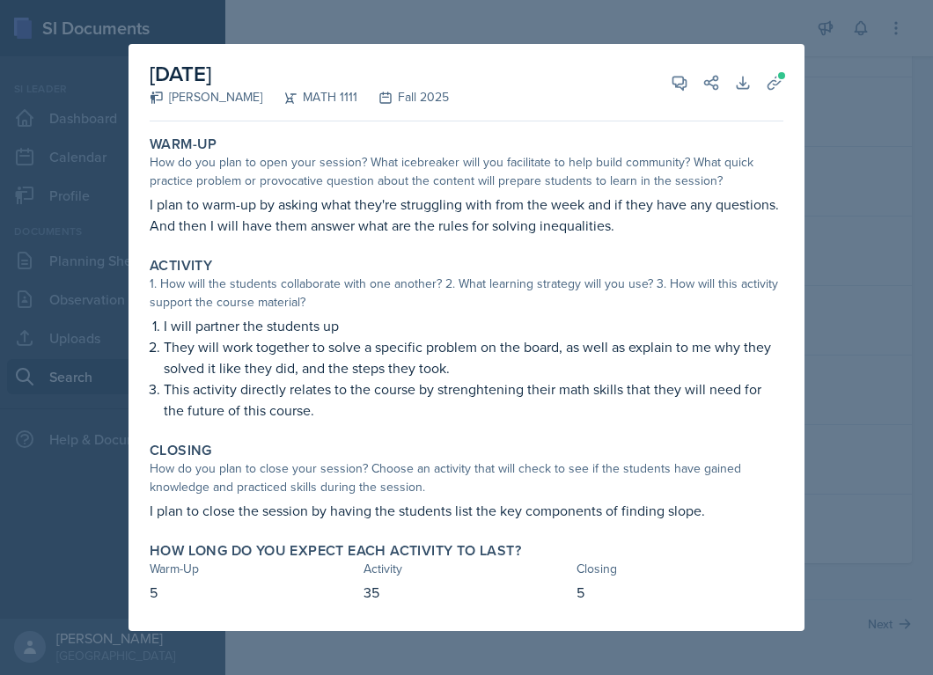
click at [848, 349] on div at bounding box center [466, 337] width 933 height 675
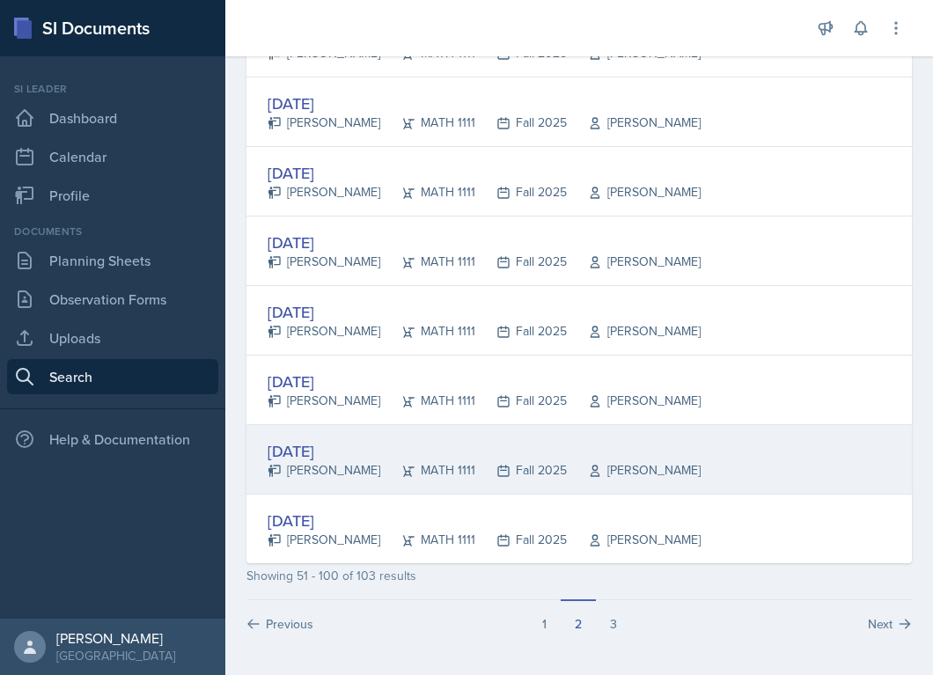
click at [518, 445] on div "[DATE]" at bounding box center [484, 451] width 433 height 24
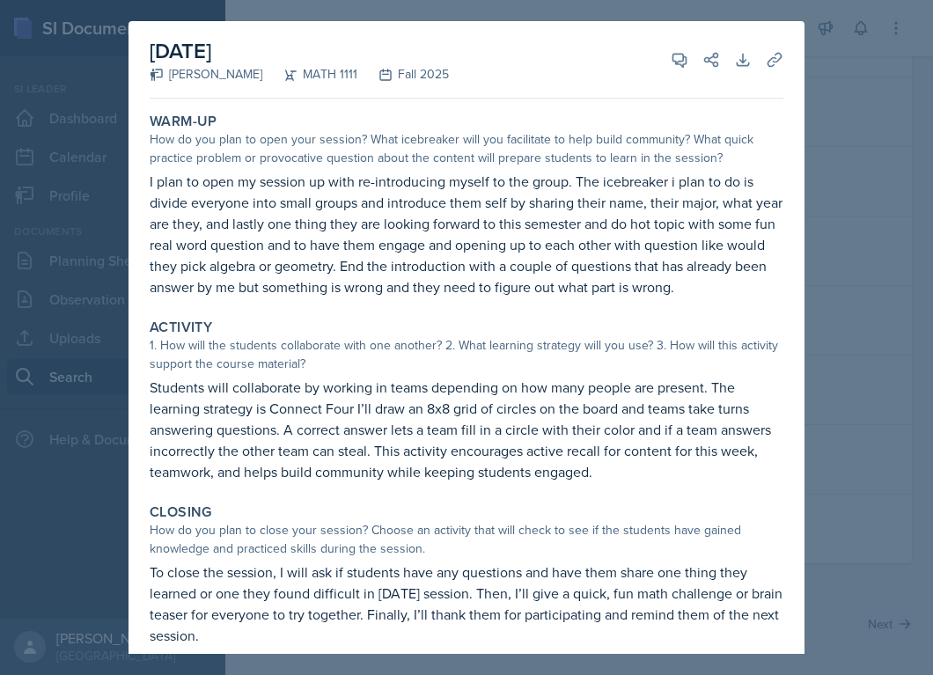
scroll to position [120, 0]
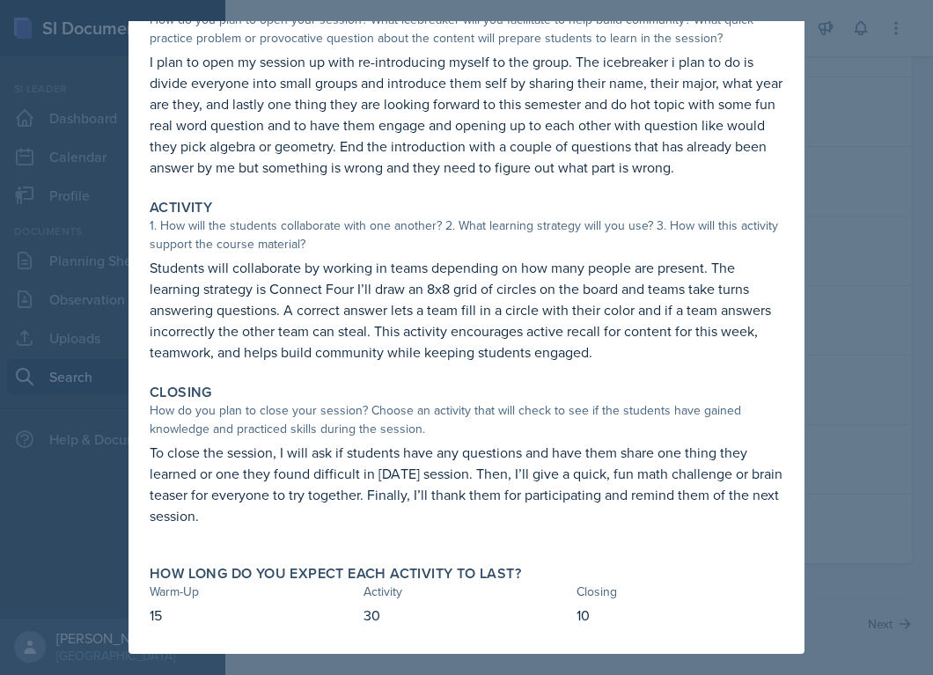
click at [854, 443] on div at bounding box center [466, 337] width 933 height 675
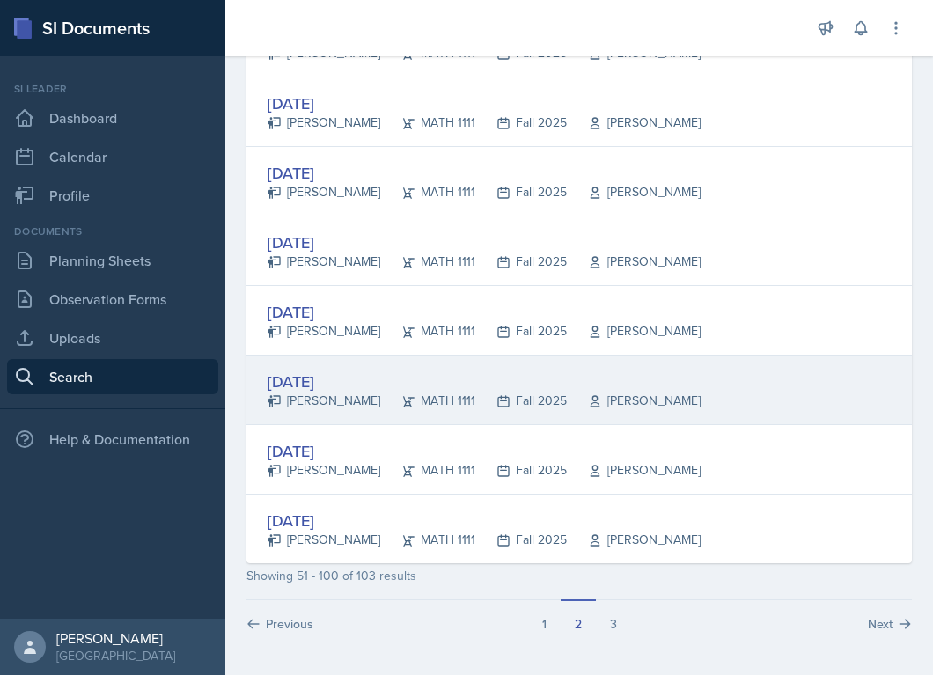
click at [528, 379] on div "[DATE]" at bounding box center [484, 382] width 433 height 24
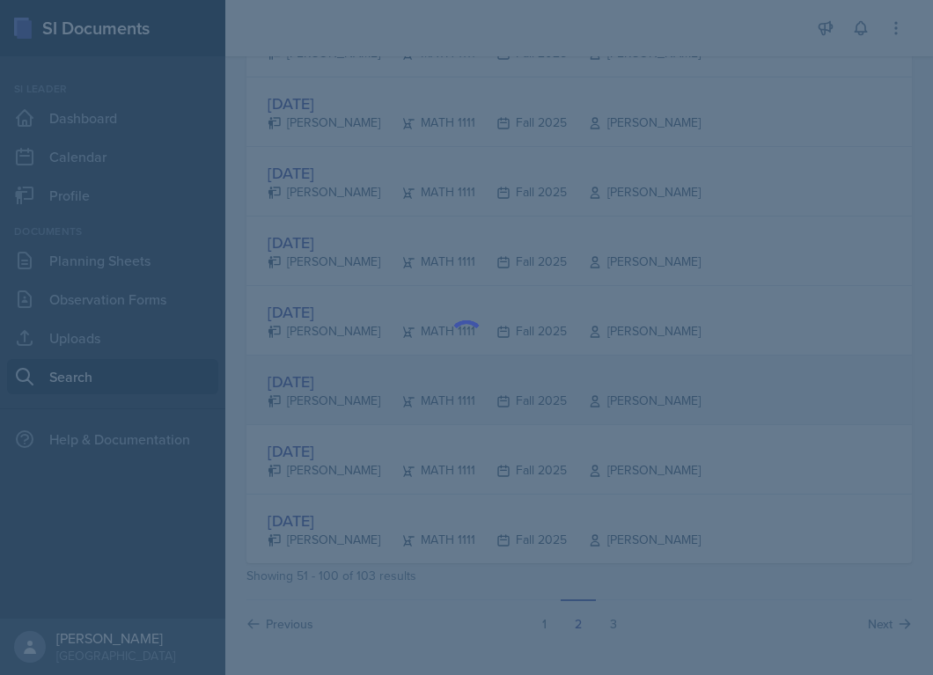
scroll to position [0, 0]
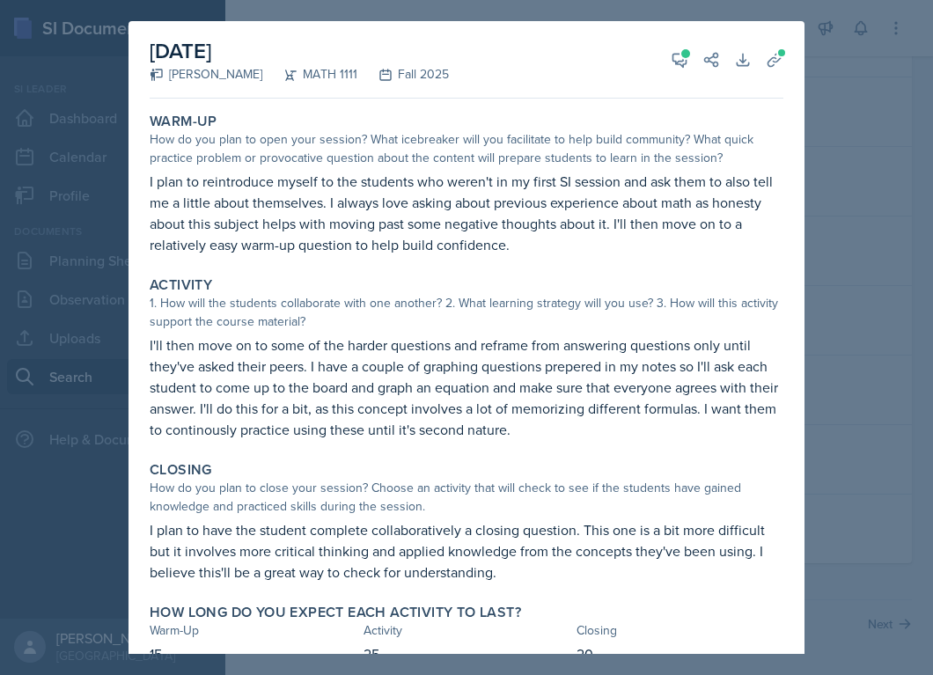
click at [870, 349] on div at bounding box center [466, 337] width 933 height 675
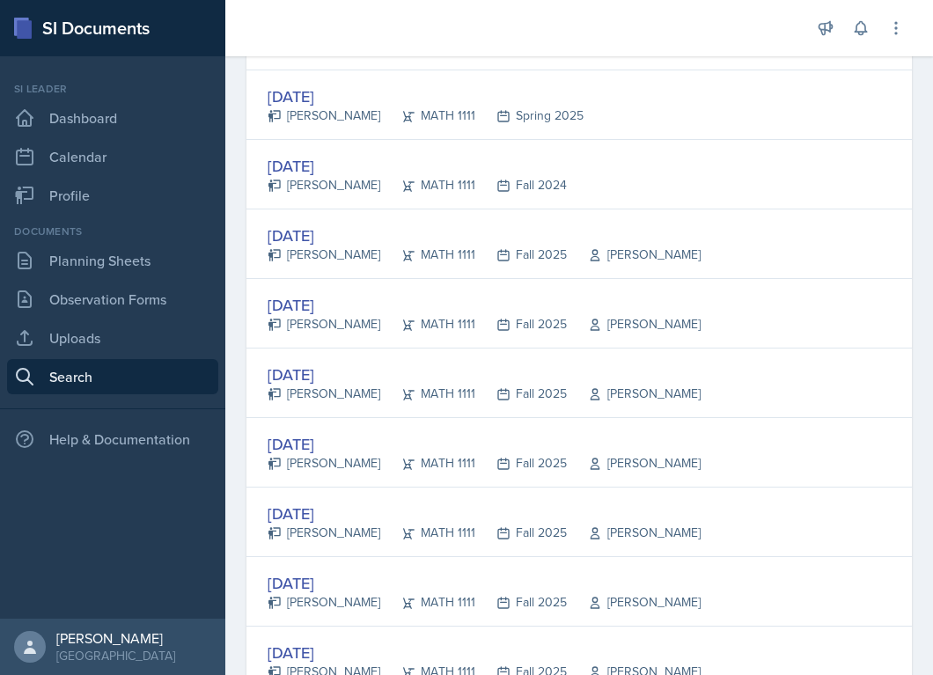
scroll to position [2988, 0]
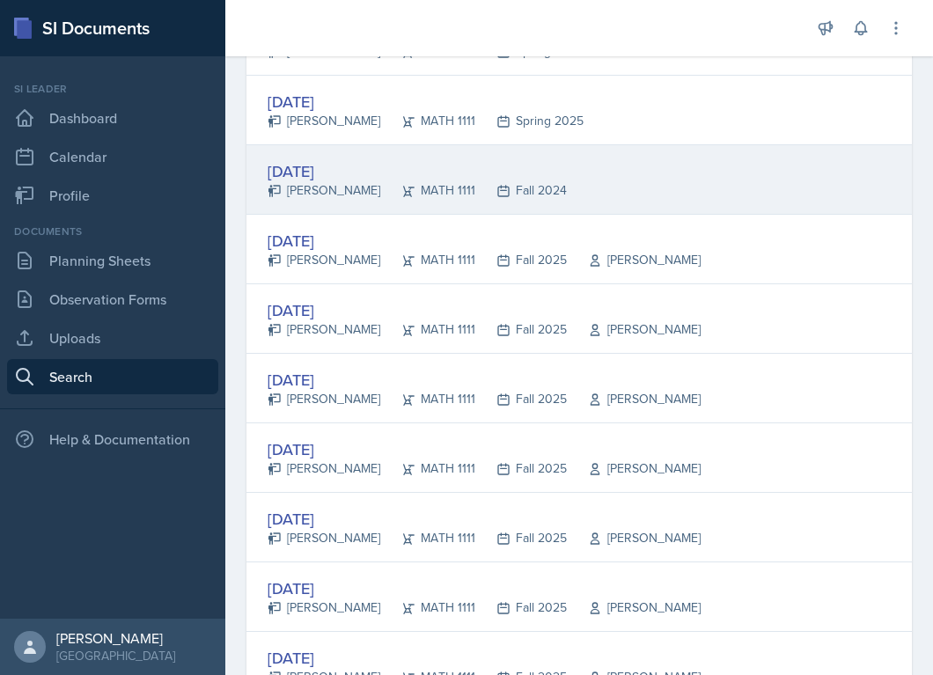
click at [300, 171] on div "[DATE]" at bounding box center [417, 171] width 299 height 24
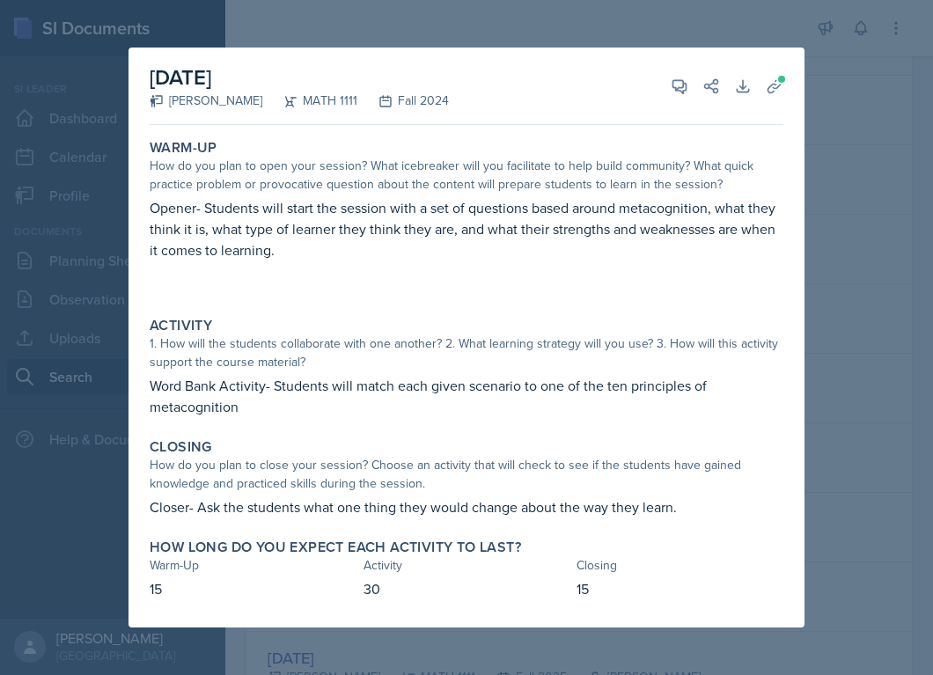
click at [809, 250] on div at bounding box center [466, 337] width 933 height 675
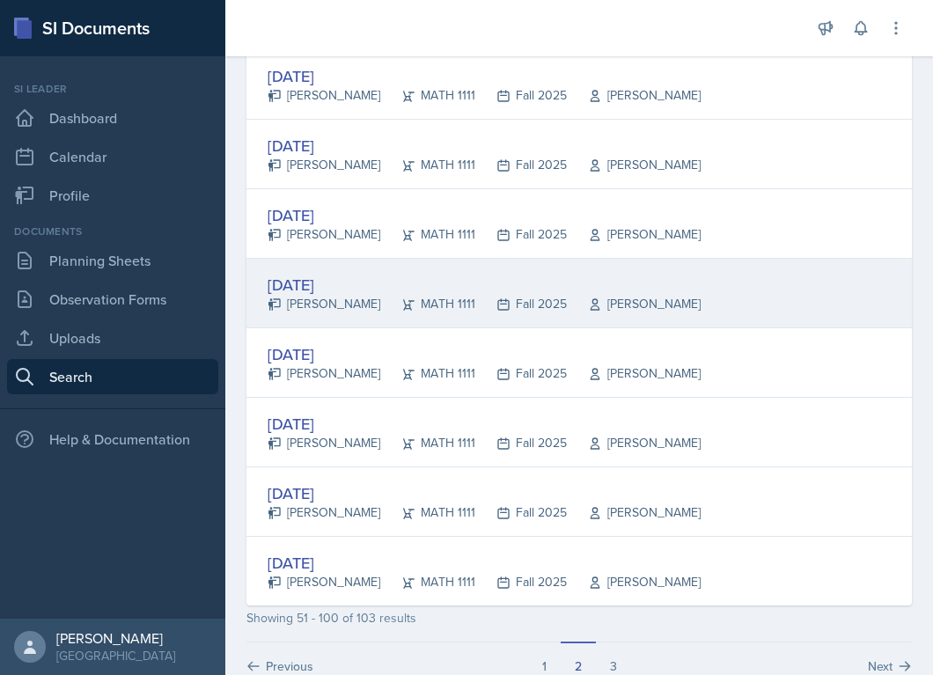
scroll to position [3264, 0]
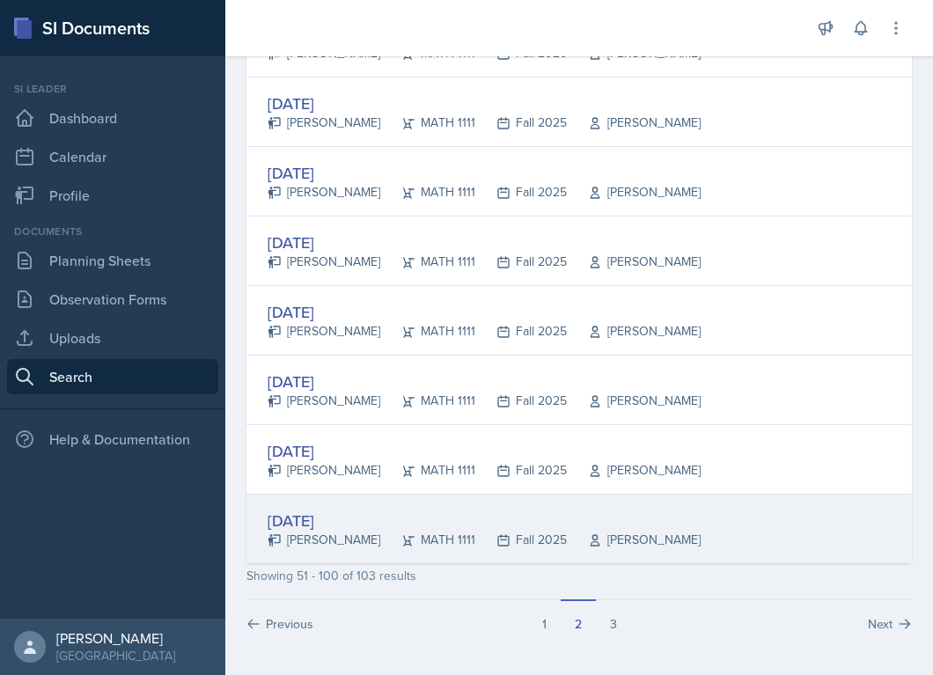
click at [336, 518] on div "[DATE]" at bounding box center [484, 521] width 433 height 24
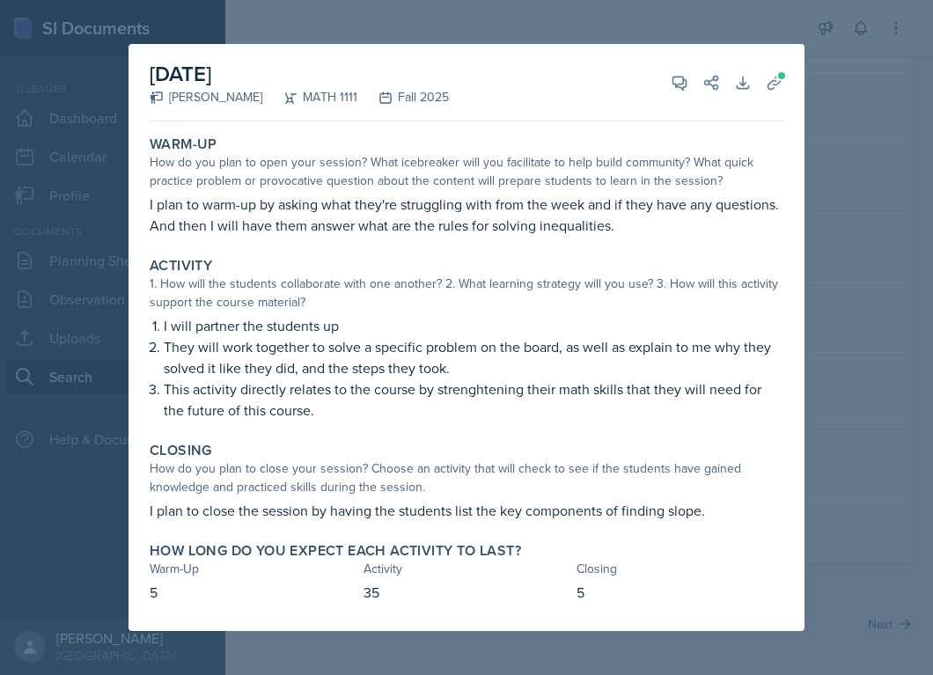
click at [834, 371] on div at bounding box center [466, 337] width 933 height 675
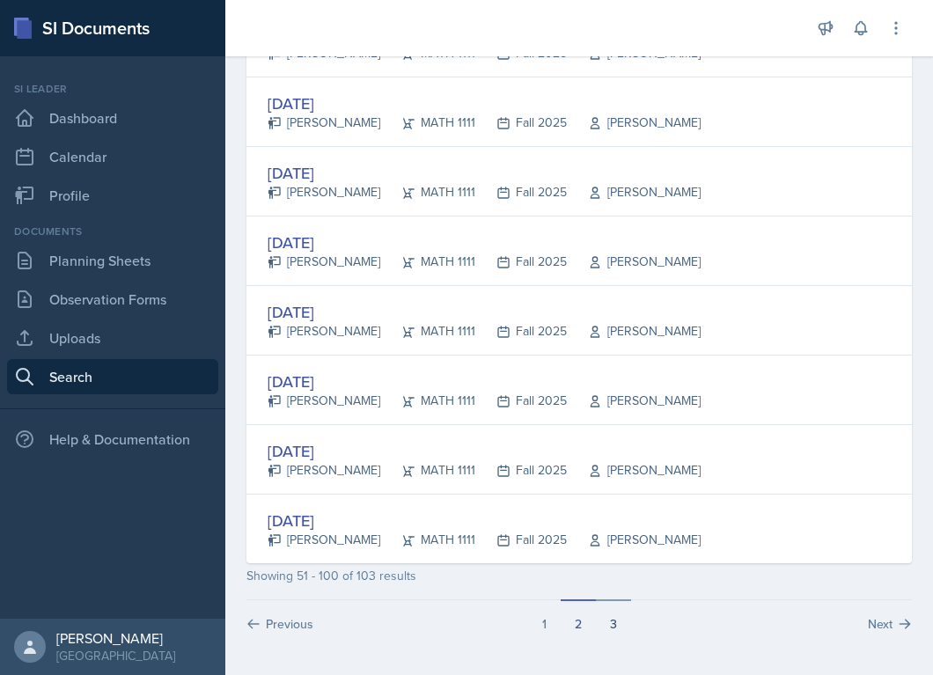
click at [605, 617] on button "3" at bounding box center [613, 615] width 35 height 33
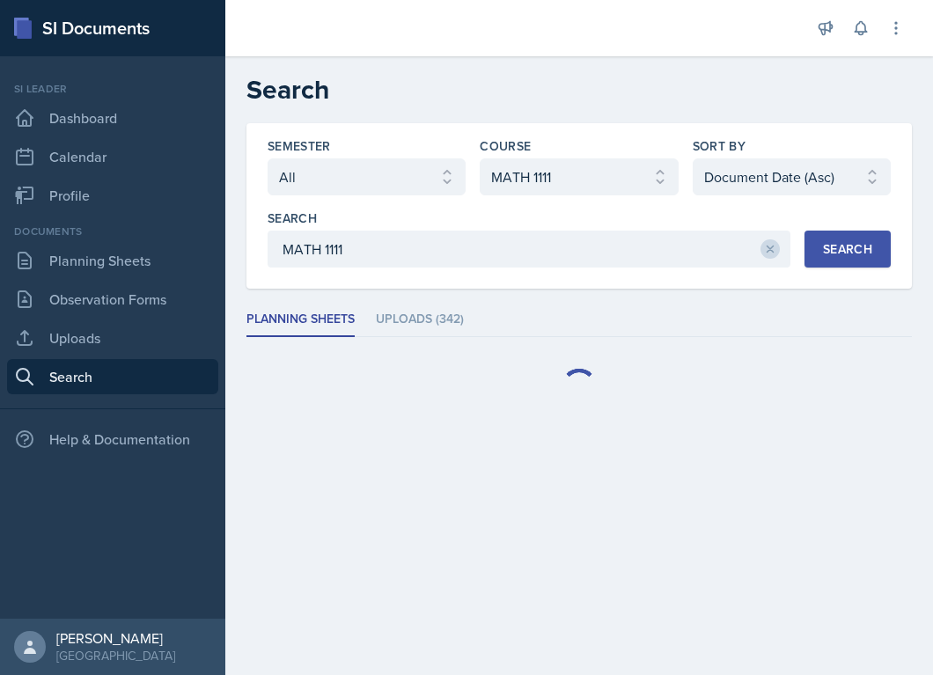
scroll to position [0, 0]
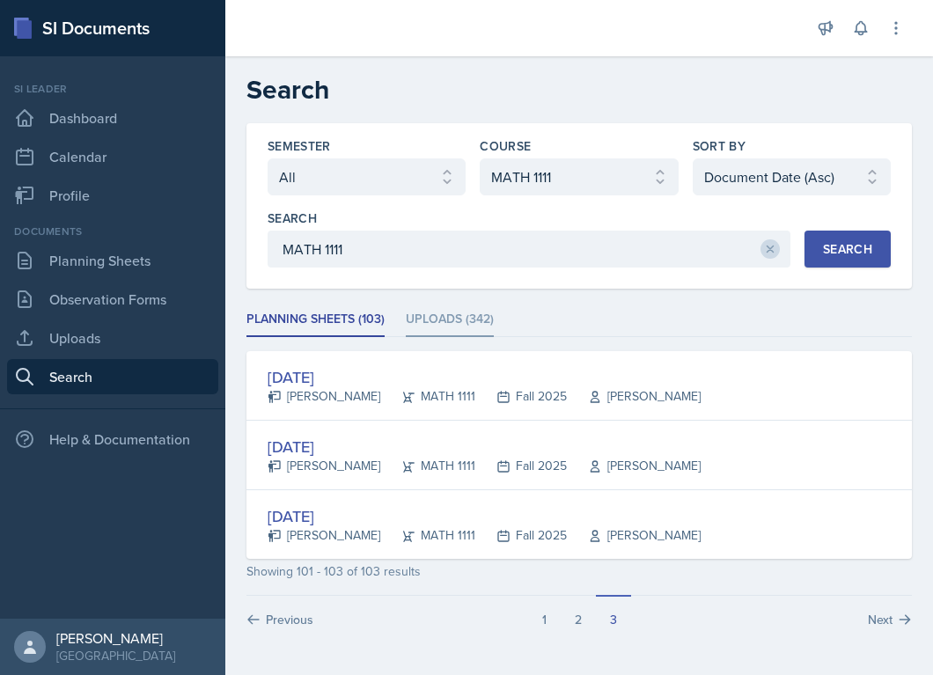
click at [438, 327] on li "Uploads (342)" at bounding box center [450, 320] width 88 height 34
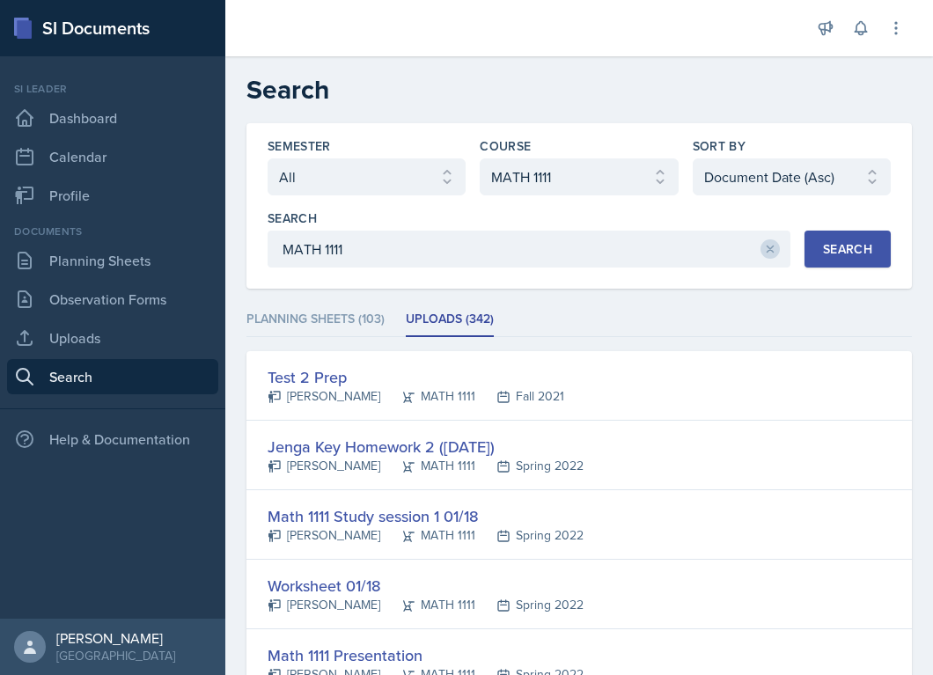
click at [338, 327] on li "Planning Sheets (103)" at bounding box center [315, 320] width 138 height 34
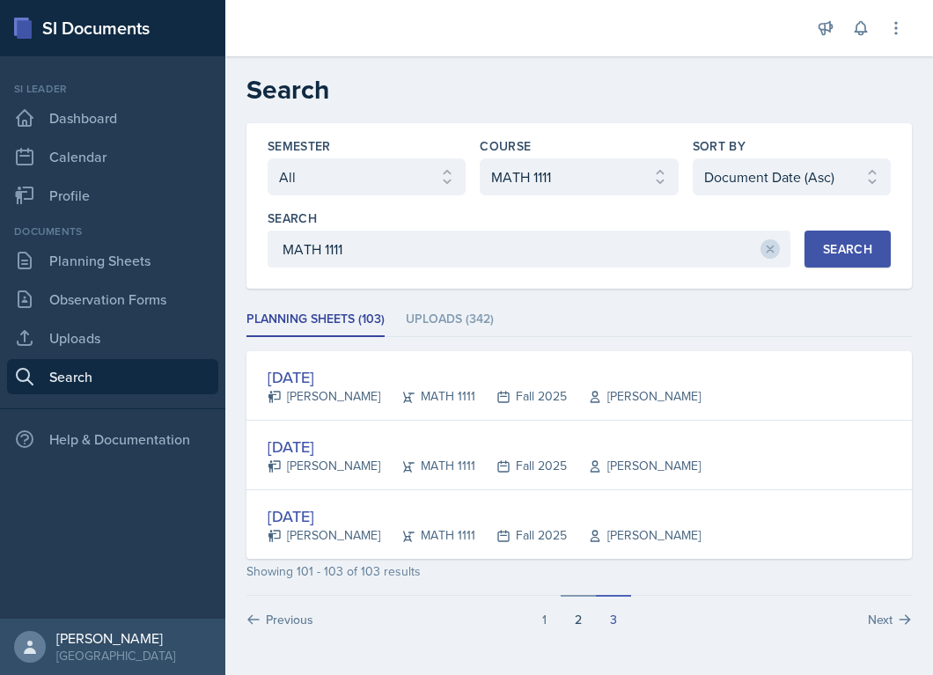
click at [574, 618] on button "2" at bounding box center [578, 611] width 35 height 33
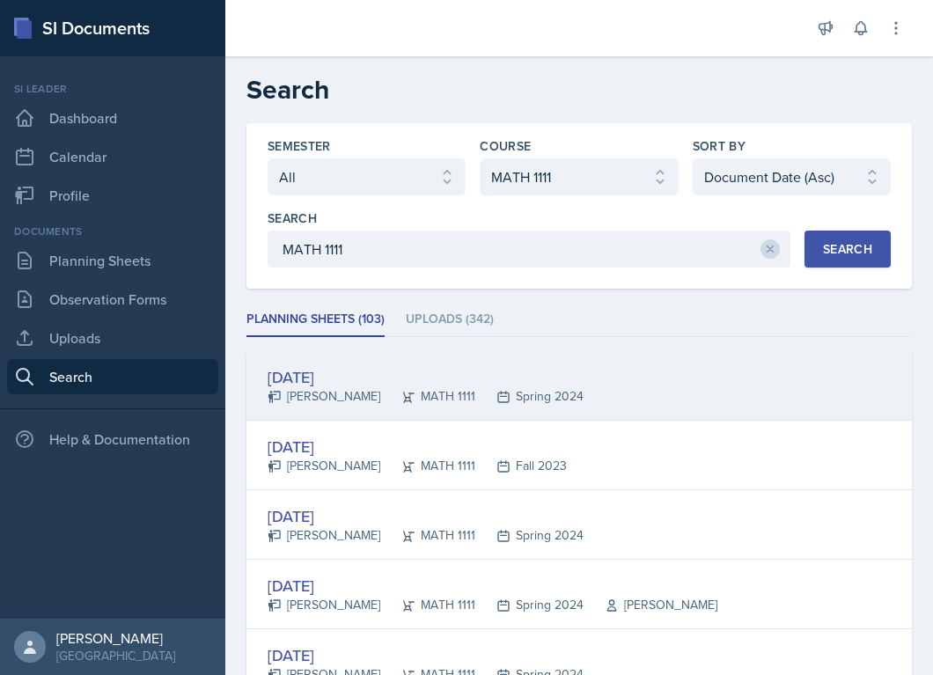
drag, startPoint x: 367, startPoint y: 402, endPoint x: 382, endPoint y: 370, distance: 35.8
click at [382, 370] on div "[DATE] [PERSON_NAME] MATH 1111 Spring 2024" at bounding box center [426, 385] width 316 height 40
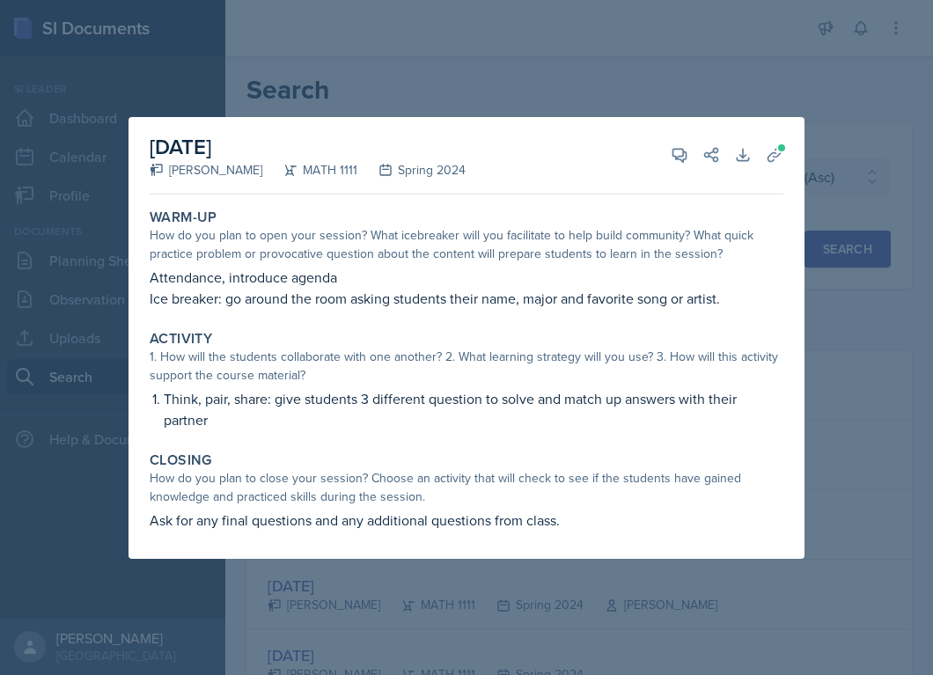
click at [878, 332] on div at bounding box center [466, 337] width 933 height 675
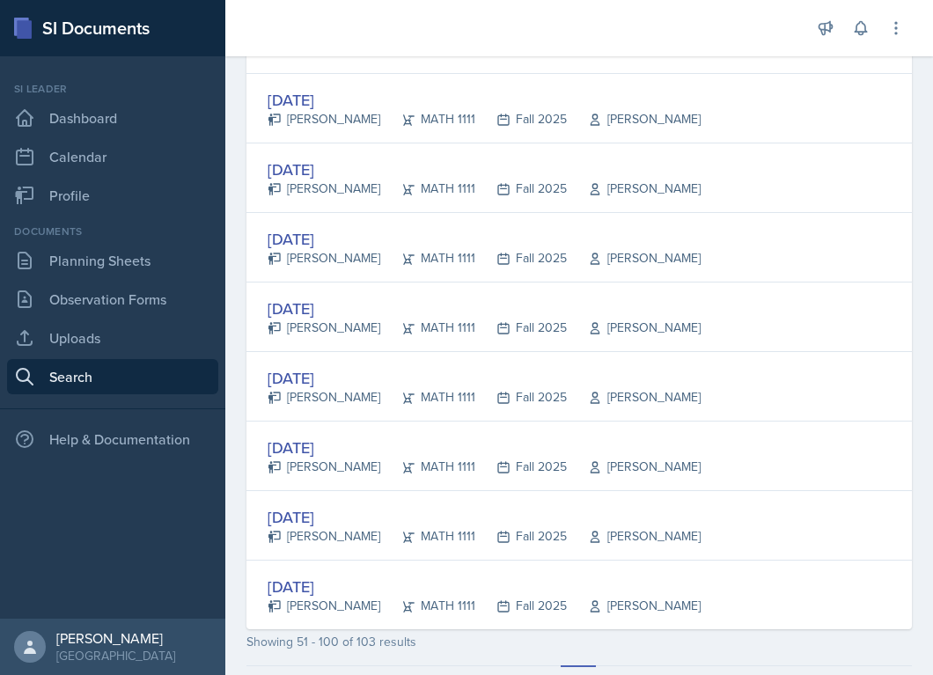
scroll to position [3264, 0]
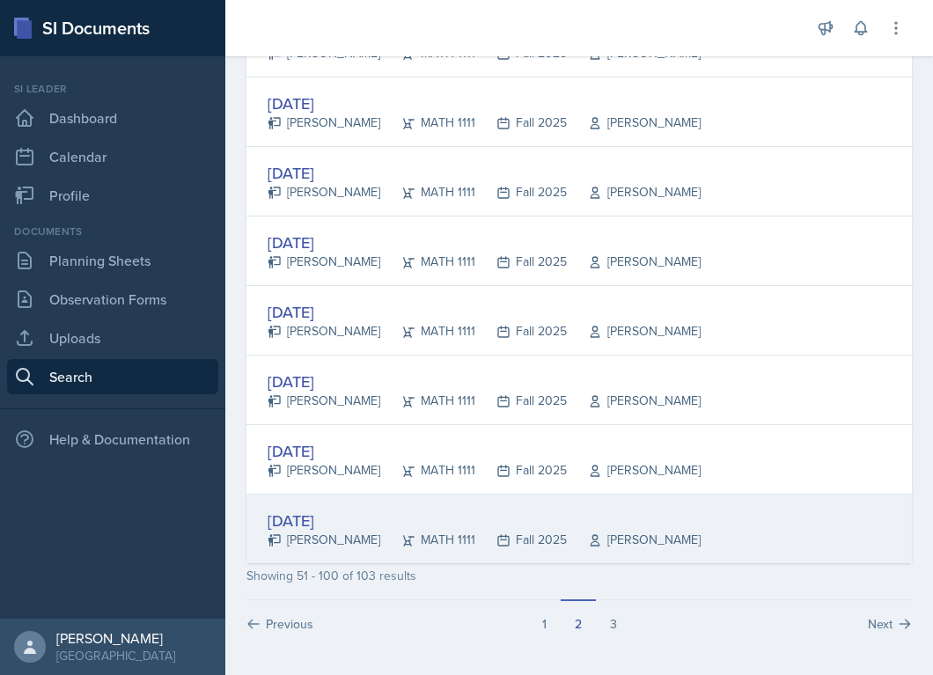
click at [602, 535] on div "[PERSON_NAME]" at bounding box center [634, 540] width 134 height 18
